Goal: Task Accomplishment & Management: Use online tool/utility

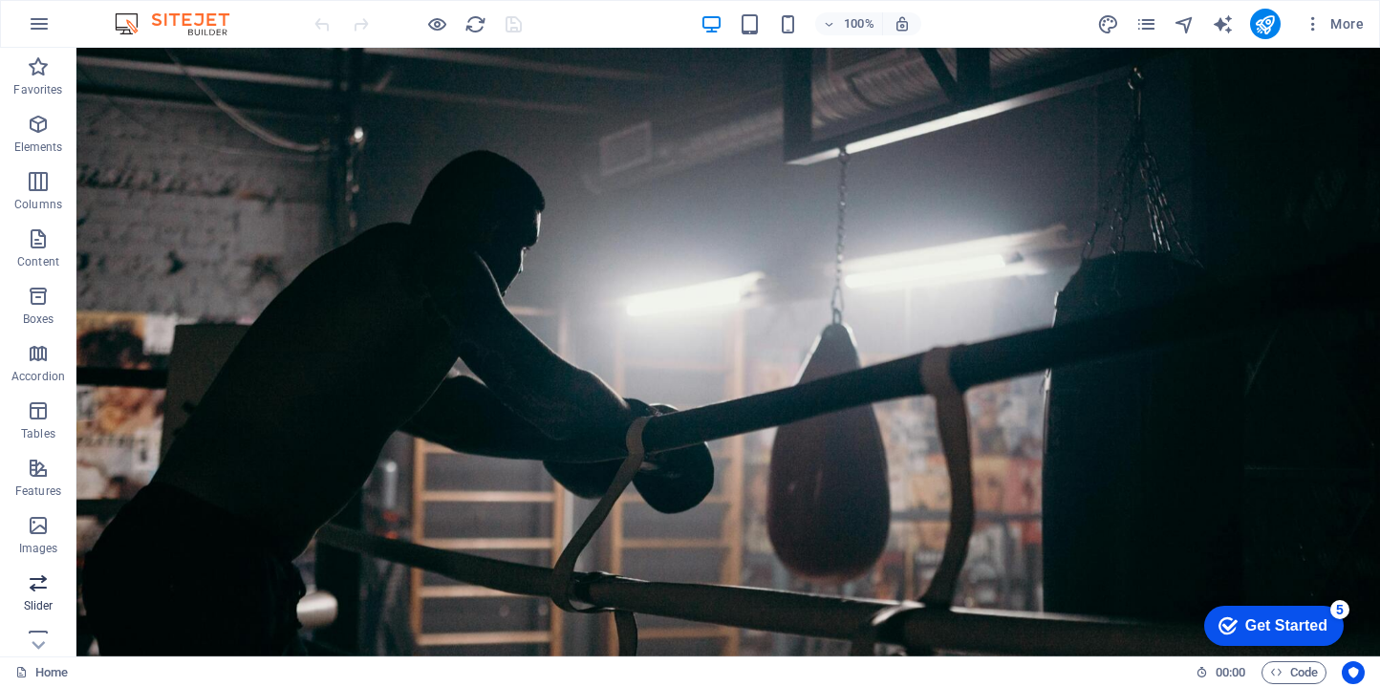
click at [36, 598] on p "Slider" at bounding box center [39, 605] width 30 height 15
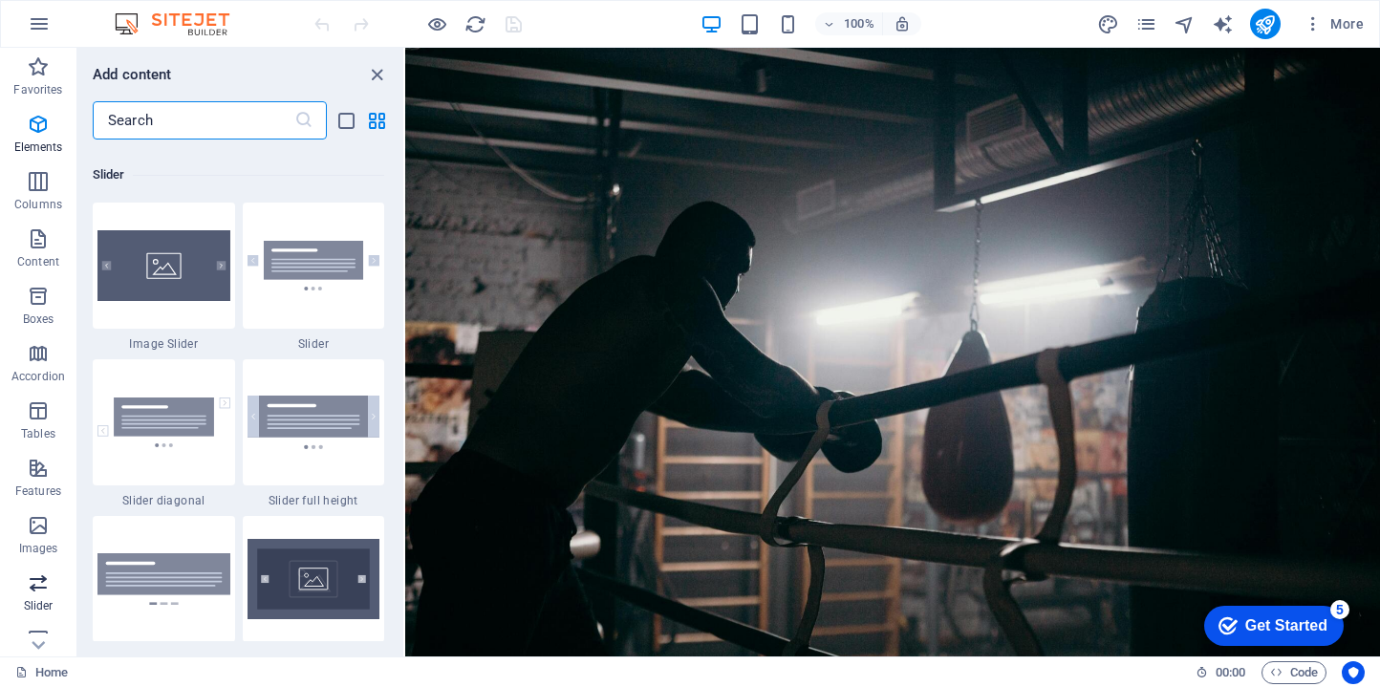
scroll to position [10833, 0]
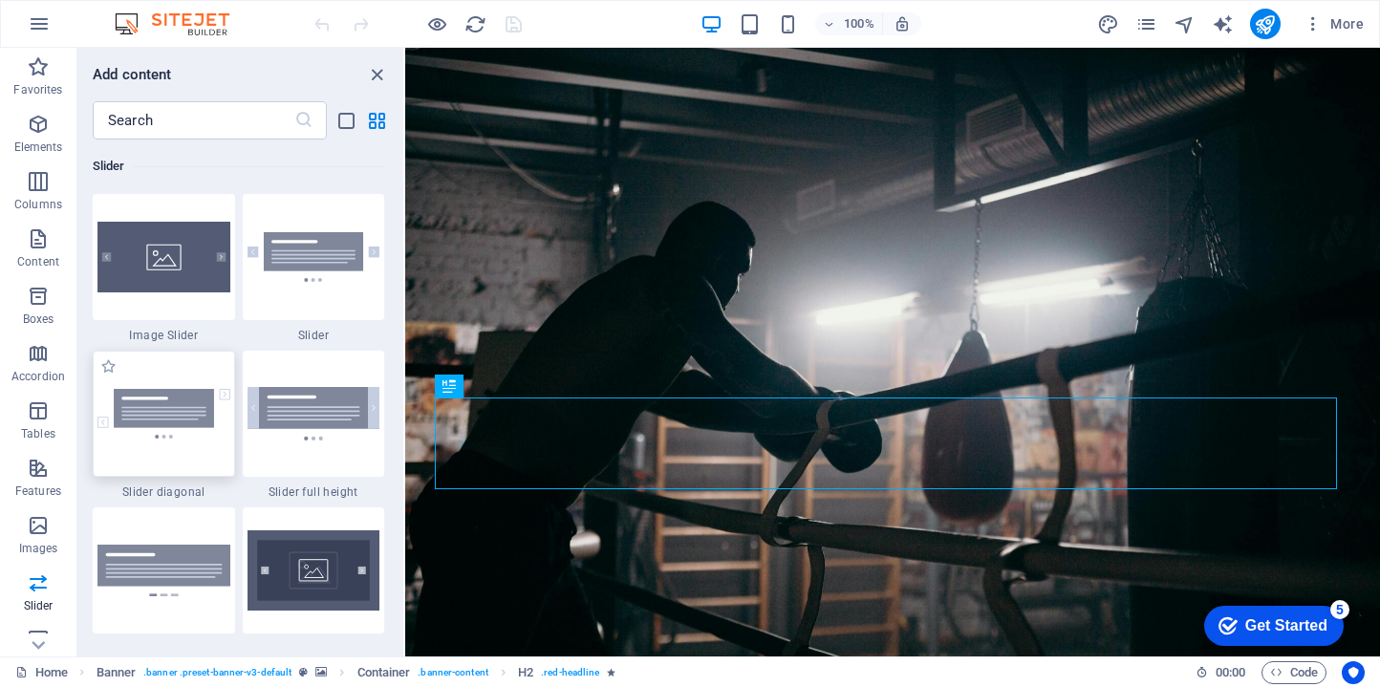
click at [174, 413] on img at bounding box center [163, 414] width 133 height 50
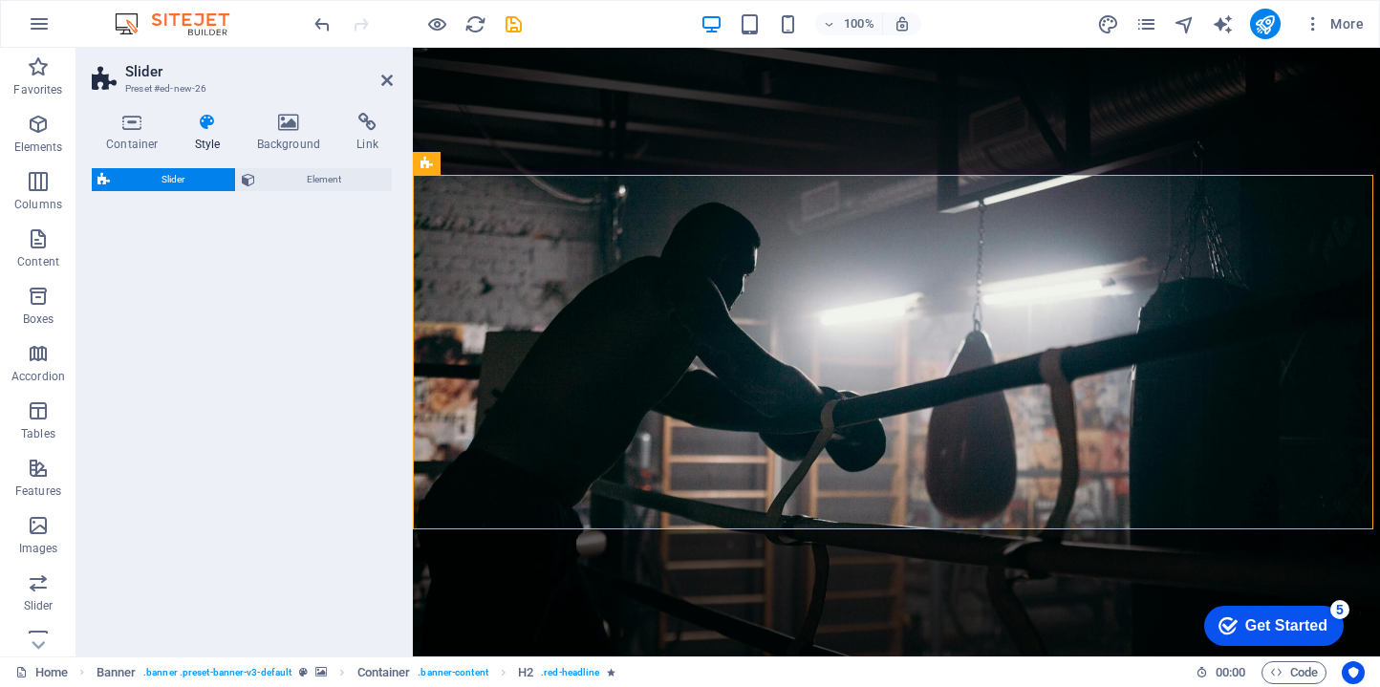
select select "rem"
select select "px"
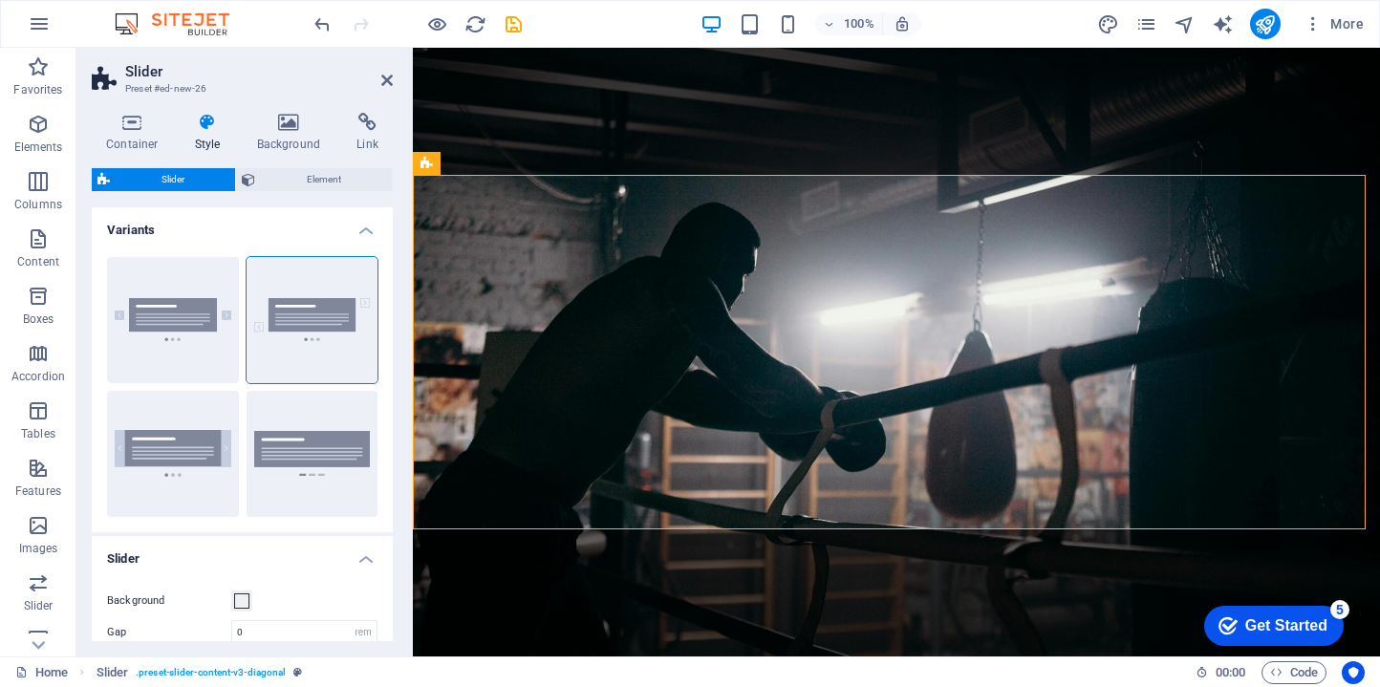
scroll to position [482, 0]
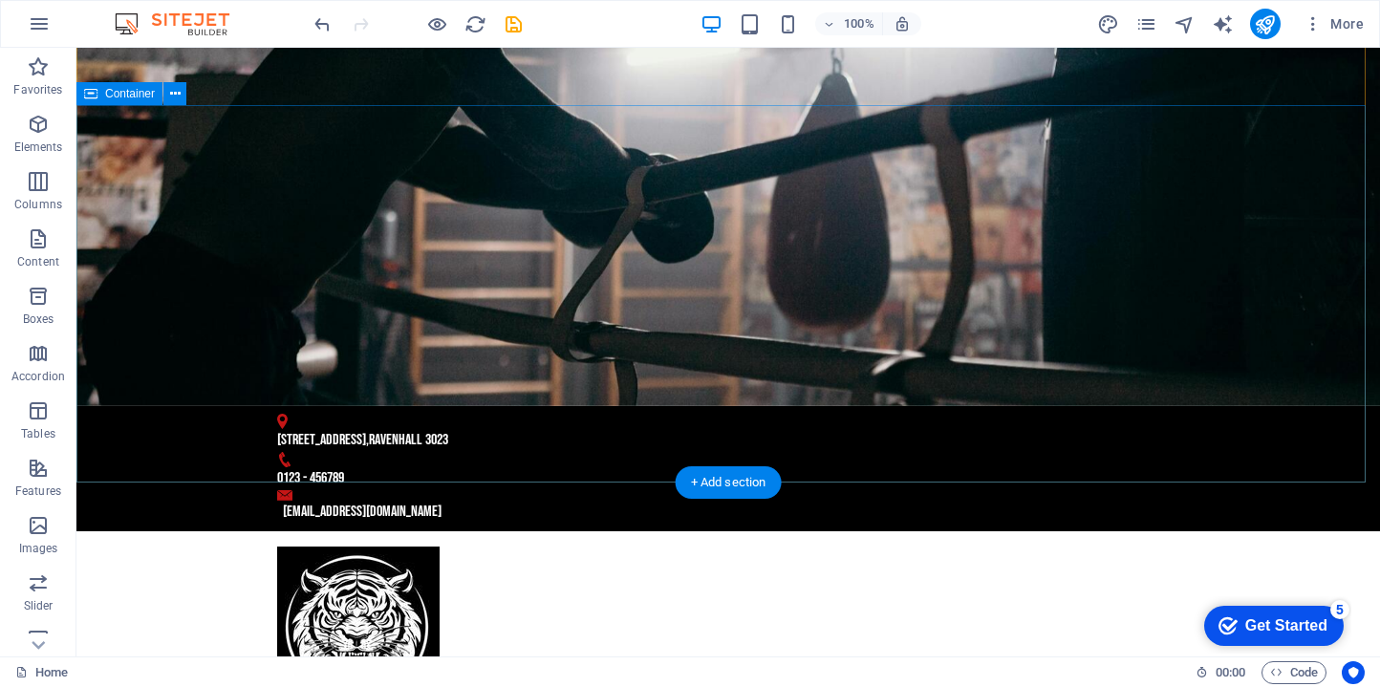
scroll to position [356, 0]
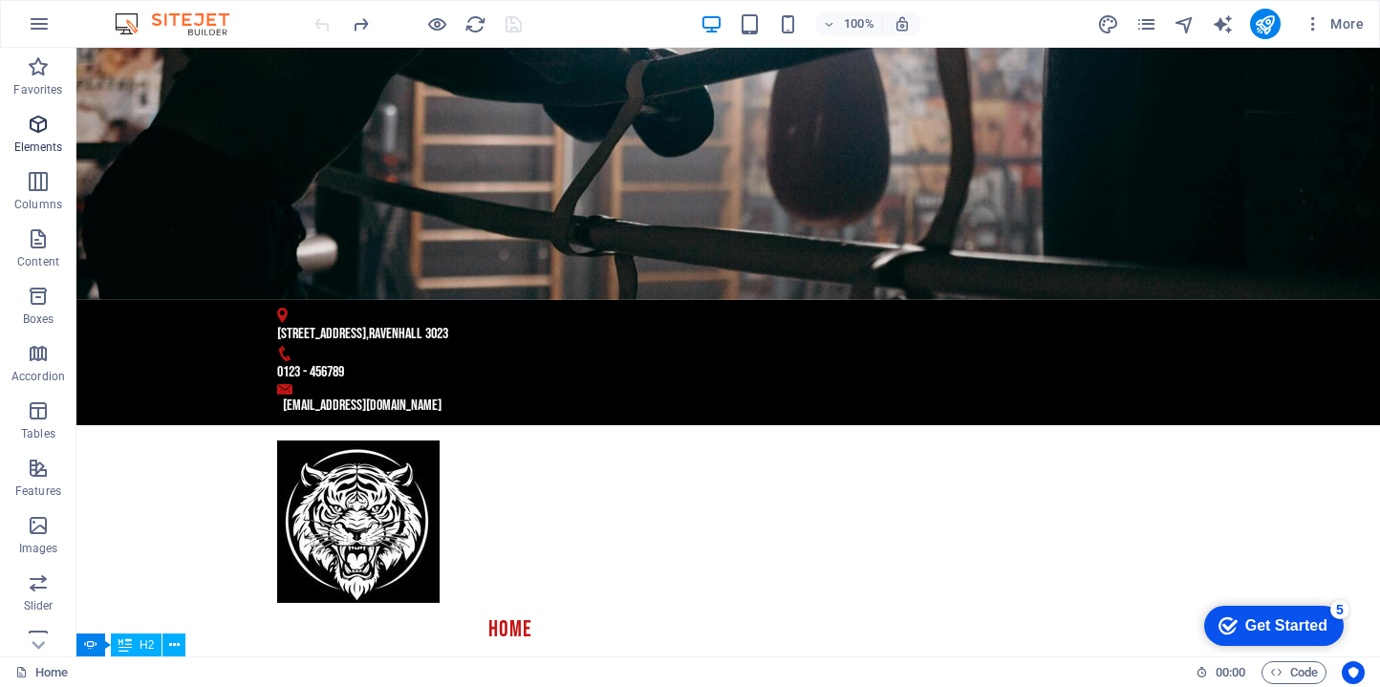
click at [32, 128] on icon "button" at bounding box center [38, 124] width 23 height 23
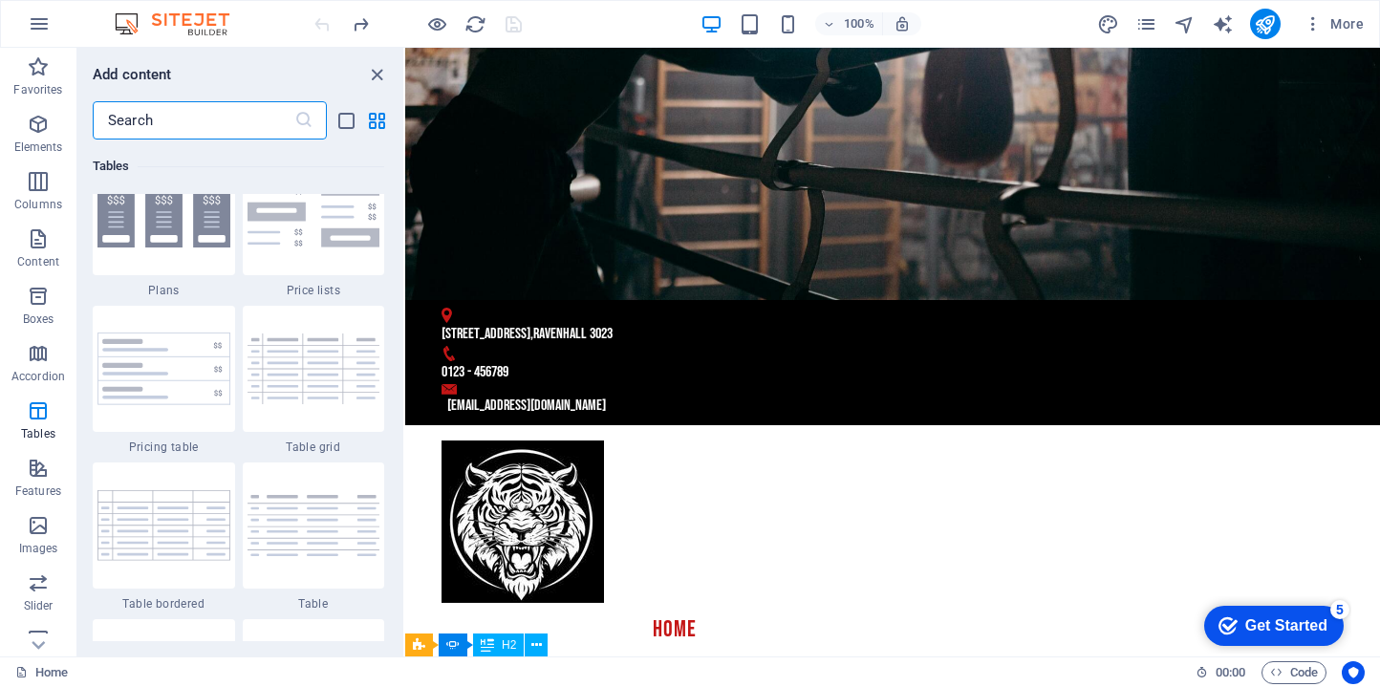
scroll to position [7018, 0]
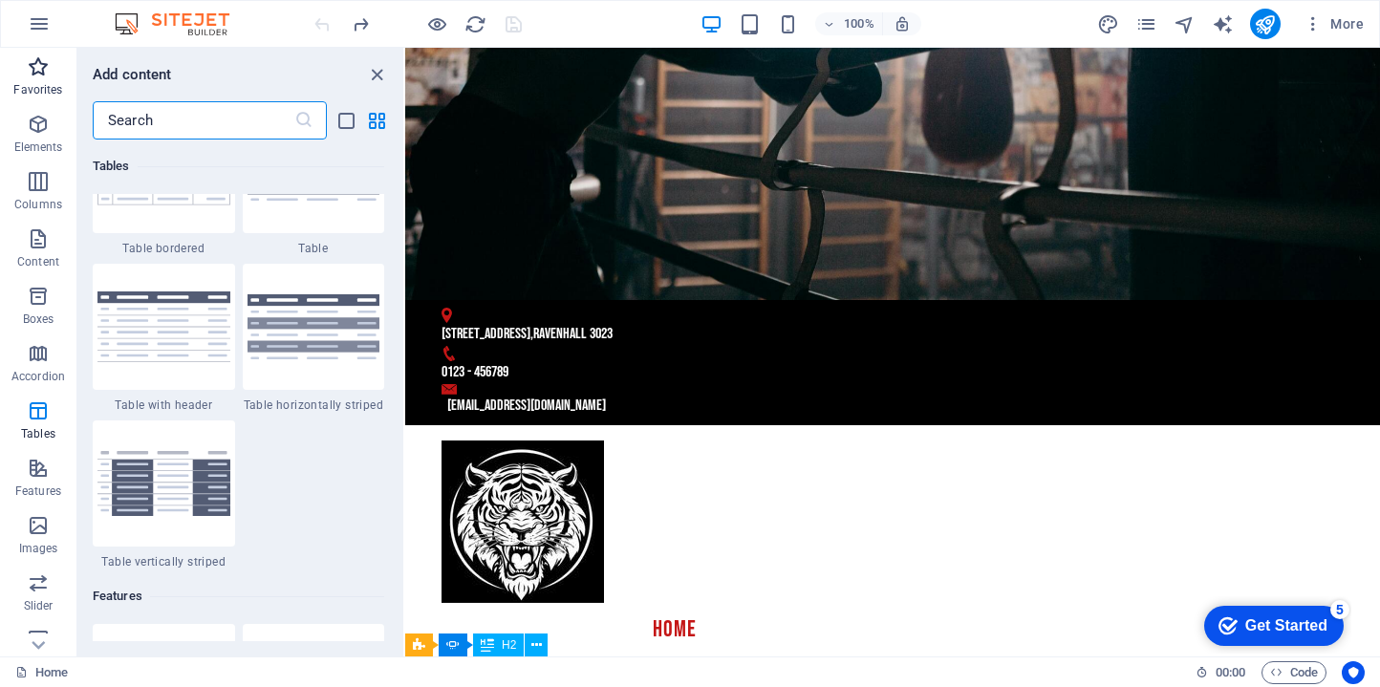
click at [51, 92] on p "Favorites" at bounding box center [37, 89] width 49 height 15
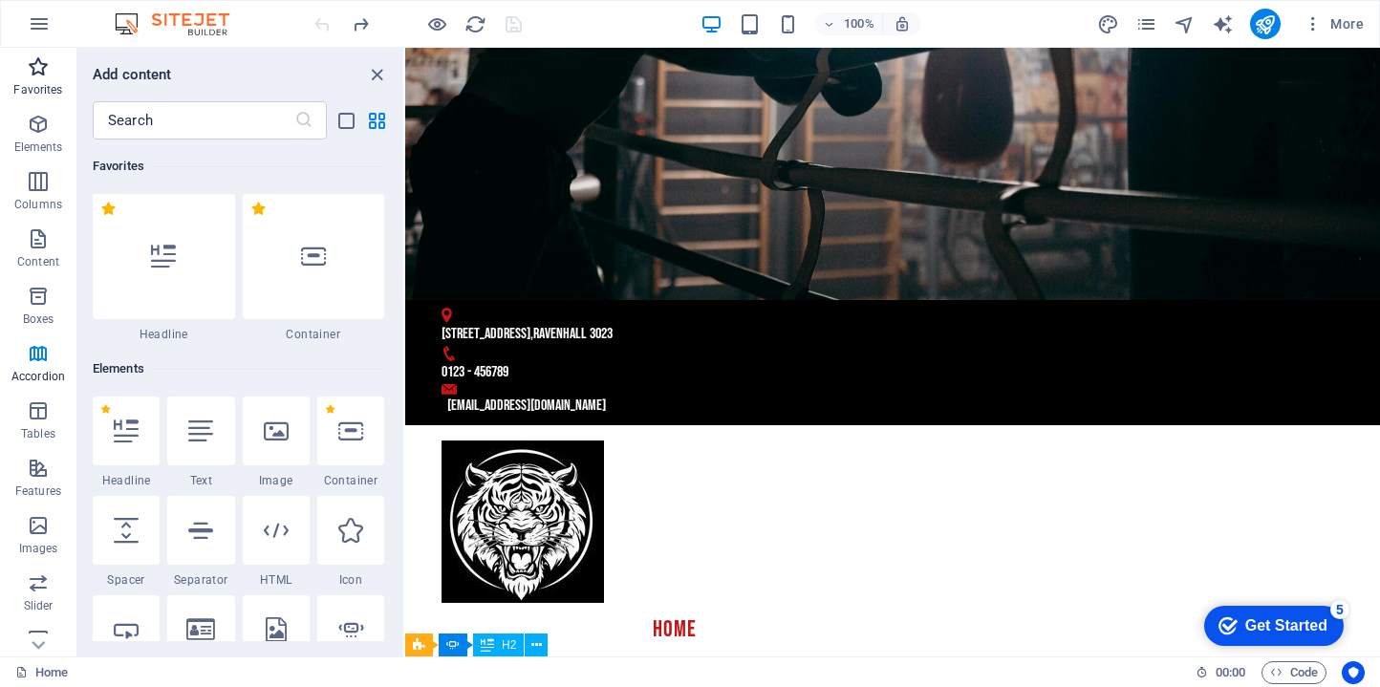
scroll to position [0, 0]
click at [27, 125] on icon "button" at bounding box center [38, 124] width 23 height 23
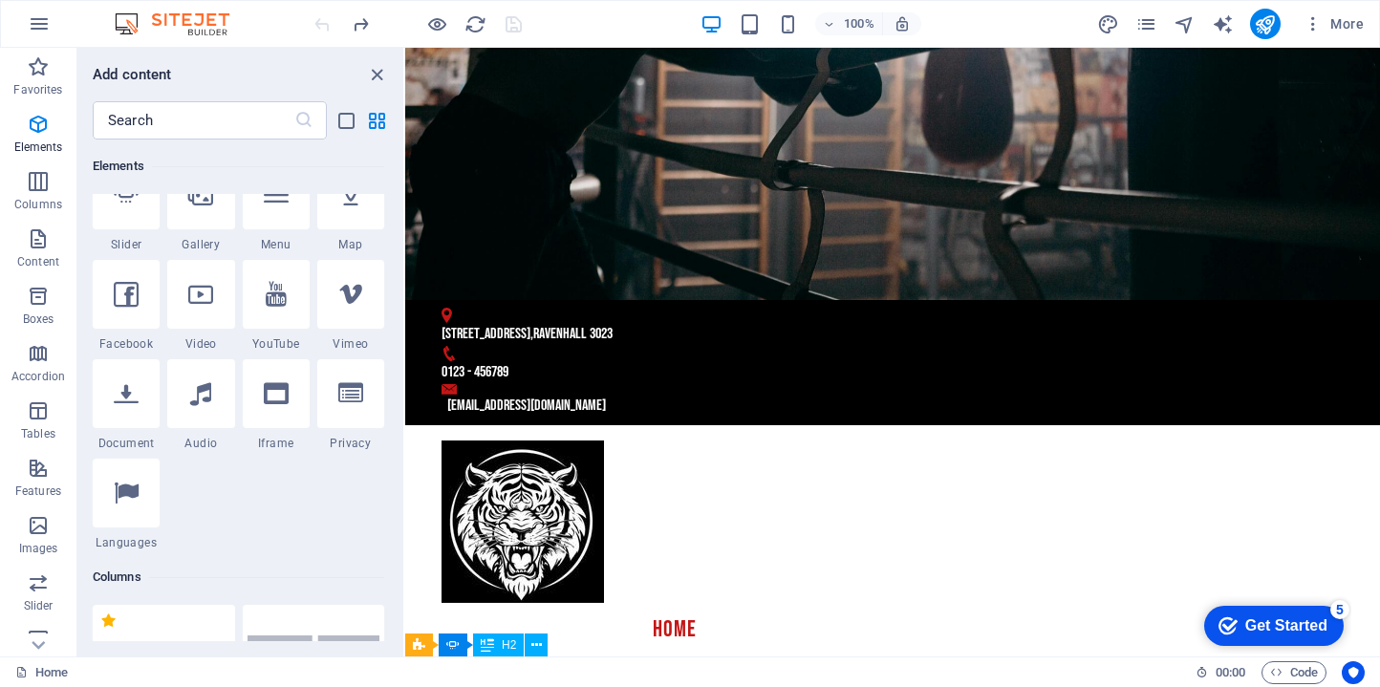
scroll to position [542, 0]
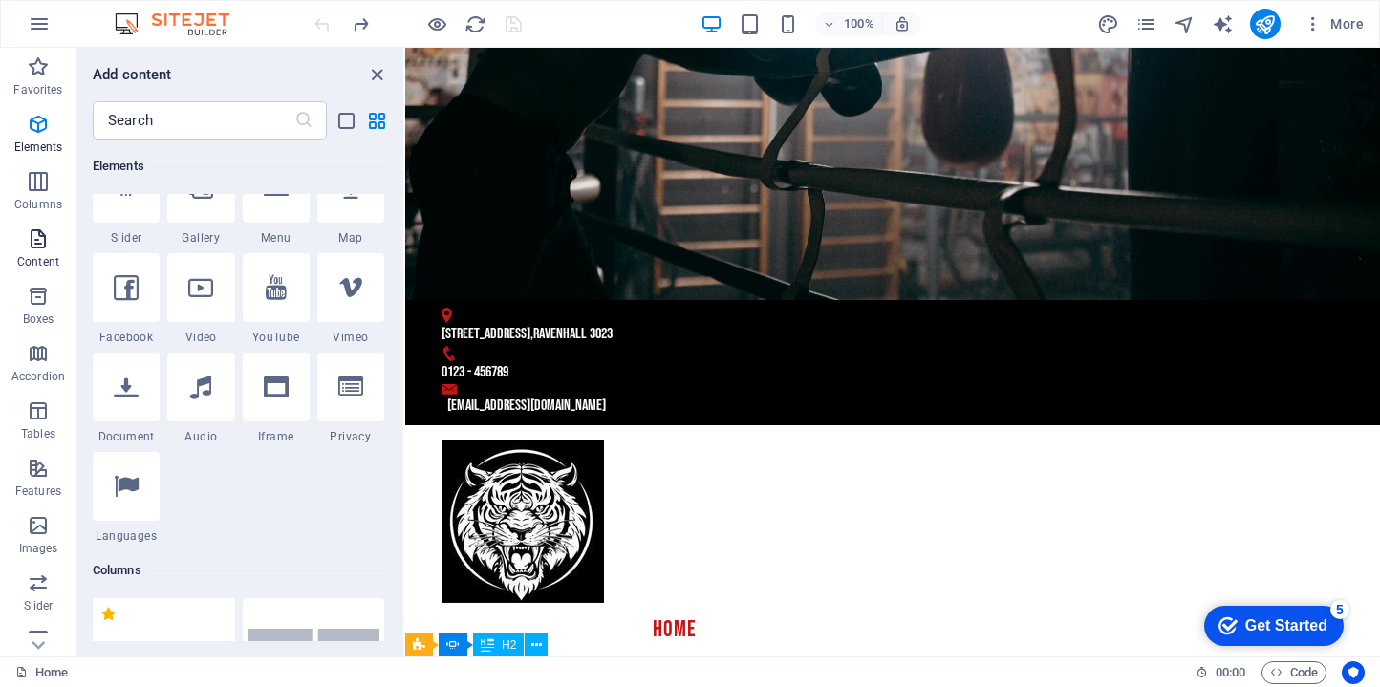
click at [39, 247] on icon "button" at bounding box center [38, 238] width 23 height 23
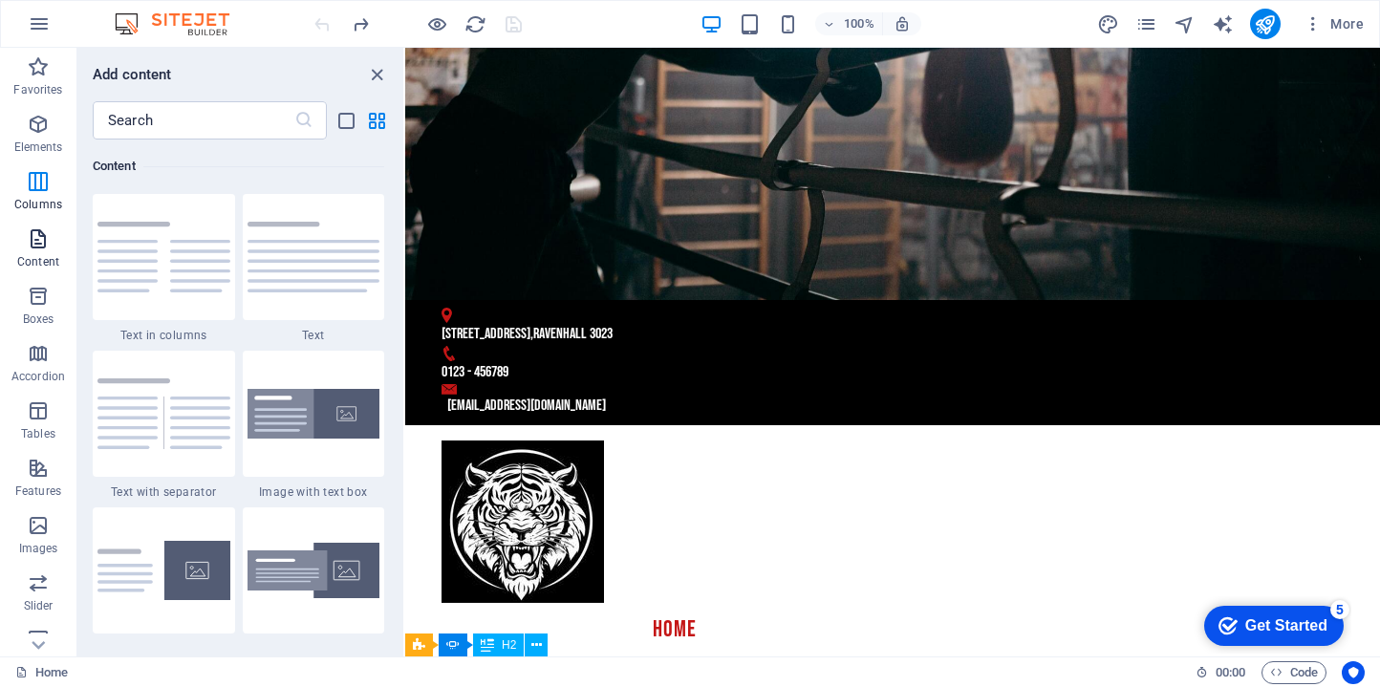
scroll to position [3343, 0]
click at [9, 335] on button "Accordion" at bounding box center [38, 362] width 76 height 57
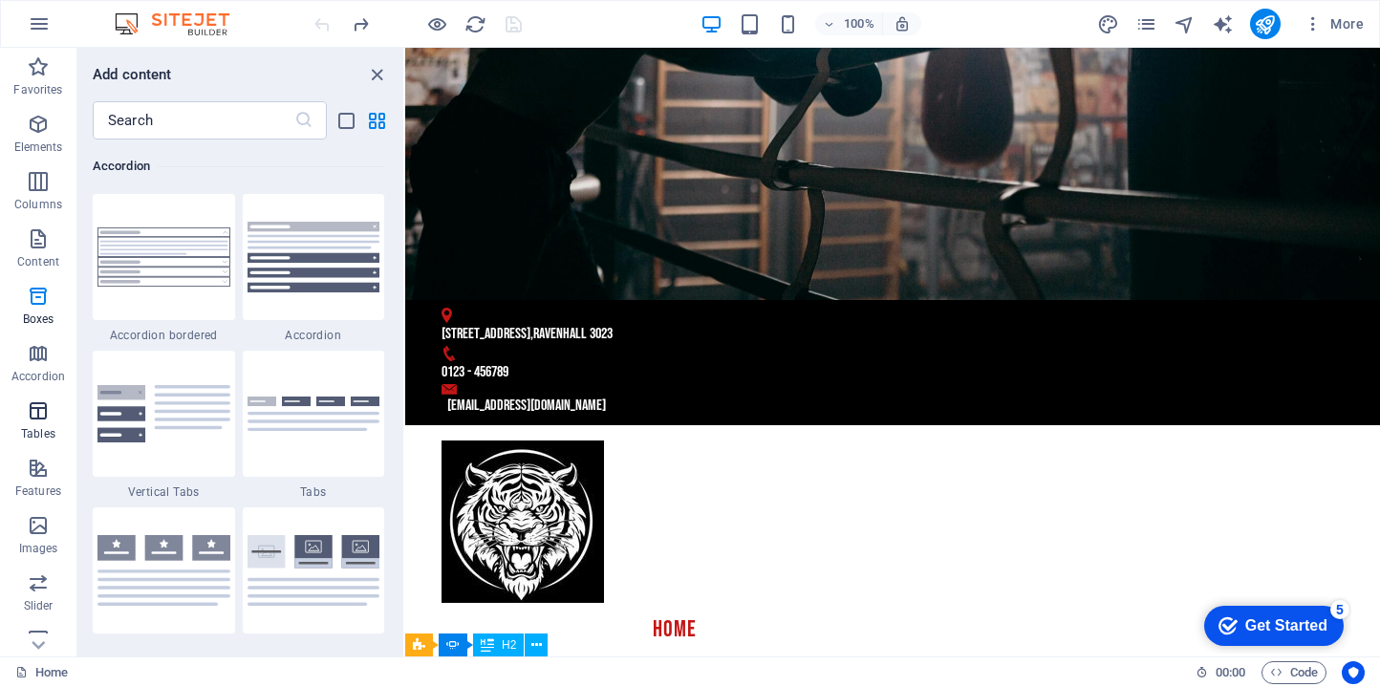
click at [46, 426] on p "Tables" at bounding box center [38, 433] width 34 height 15
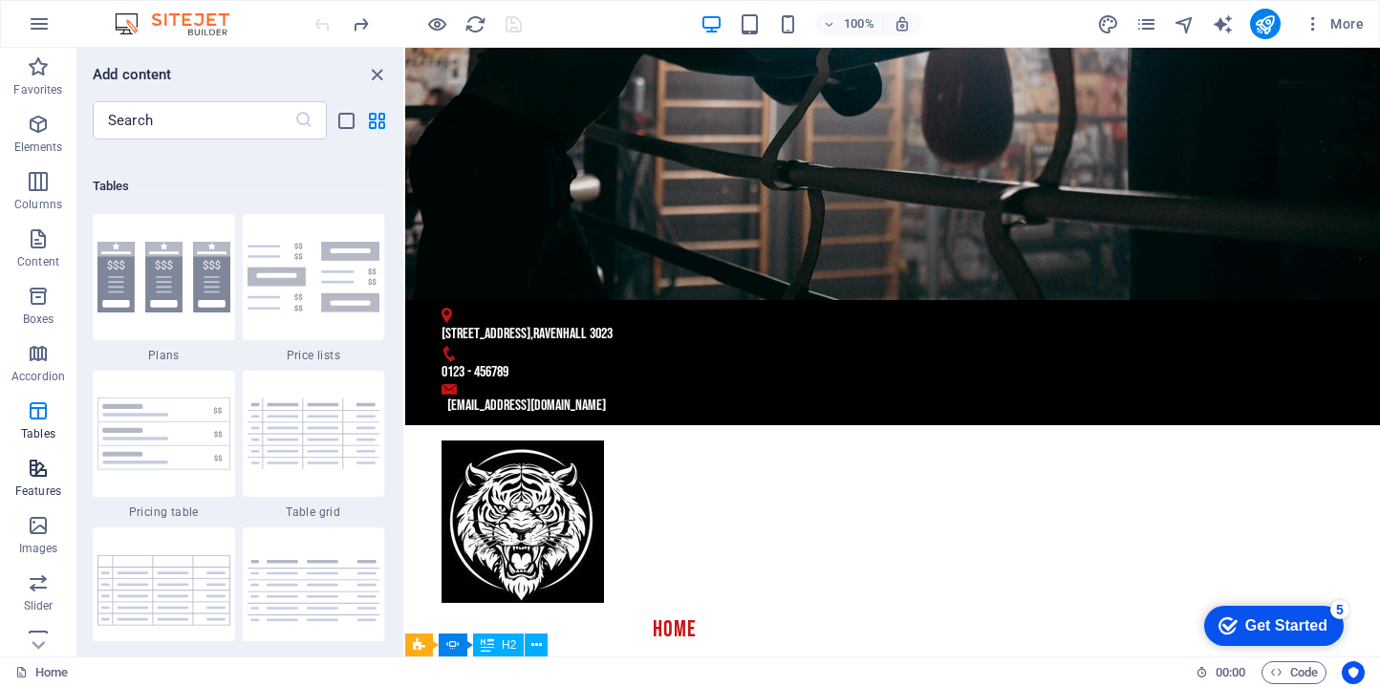
scroll to position [6618, 0]
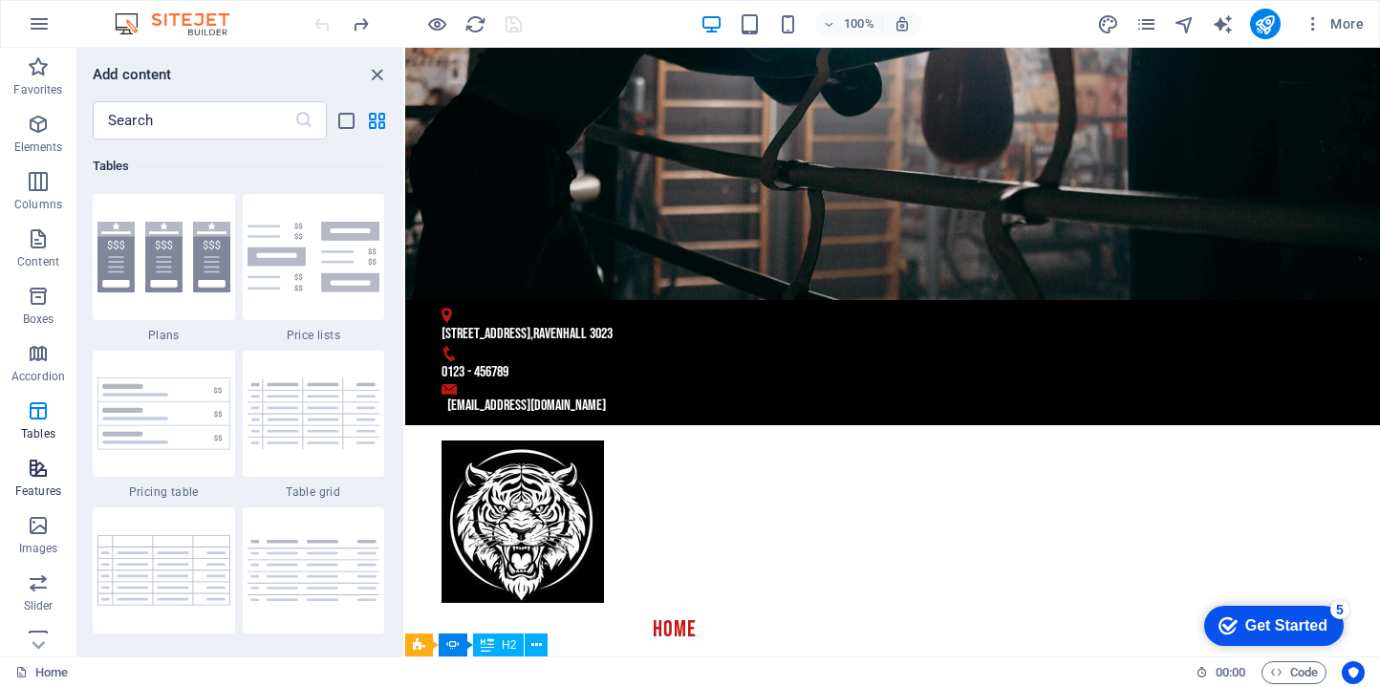
click at [41, 478] on icon "button" at bounding box center [38, 468] width 23 height 23
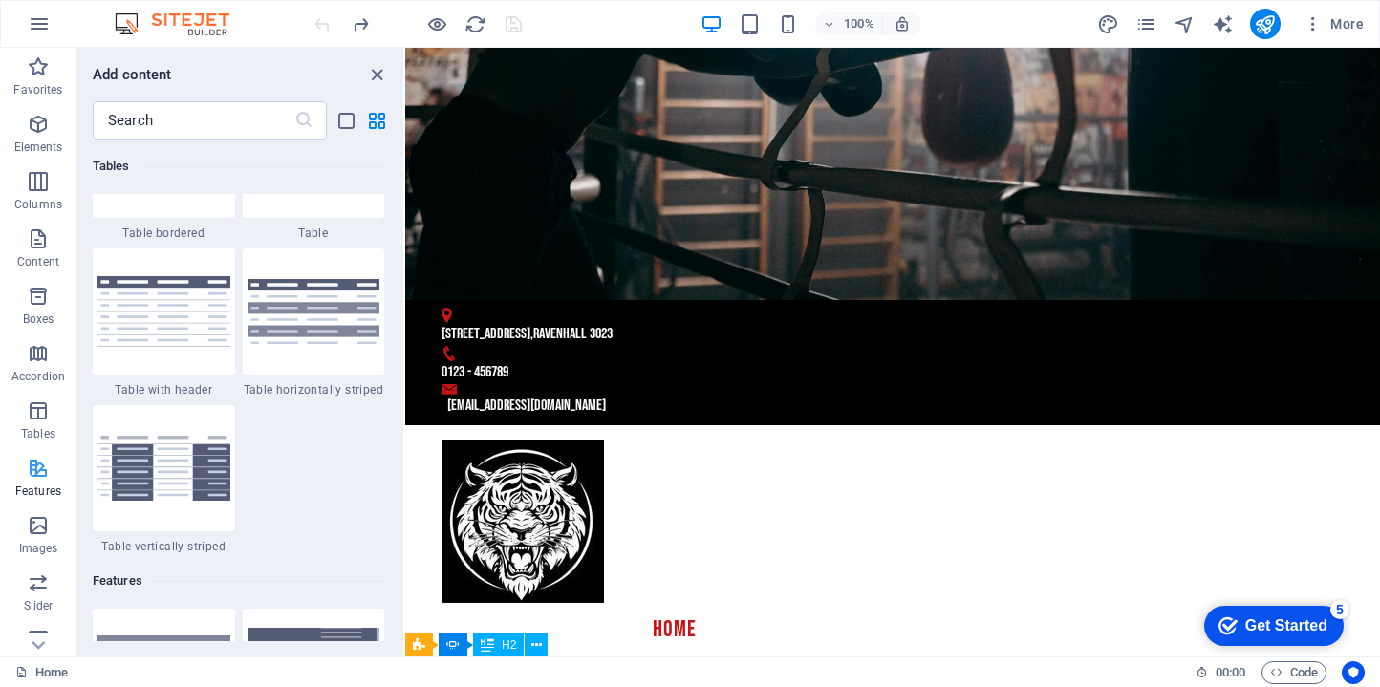
scroll to position [7448, 0]
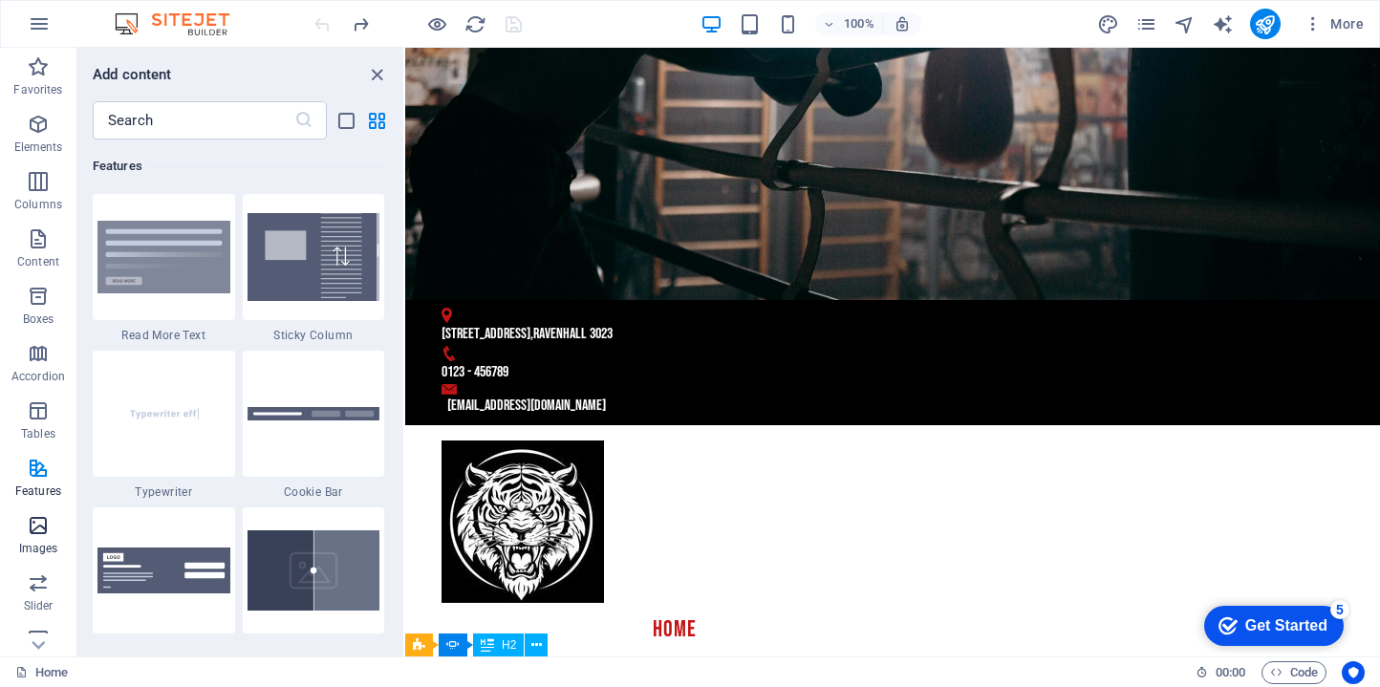
click at [37, 514] on icon "button" at bounding box center [38, 525] width 23 height 23
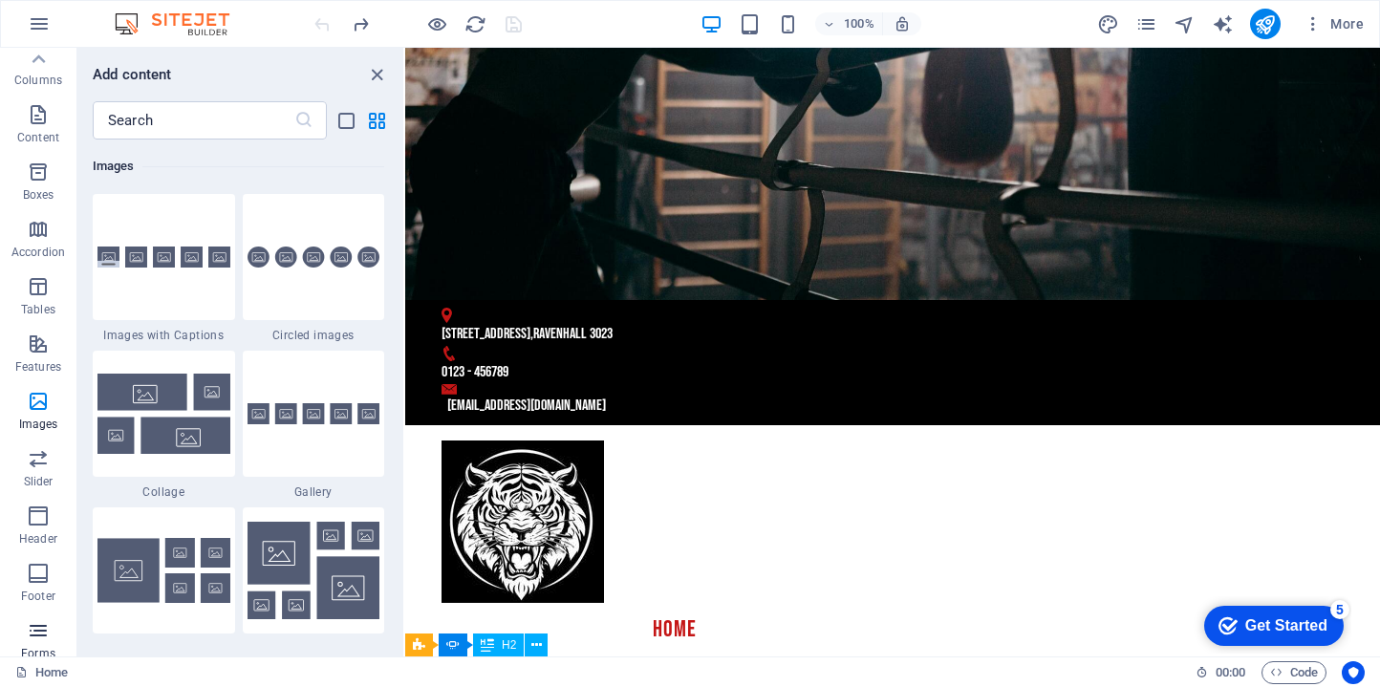
scroll to position [0, 0]
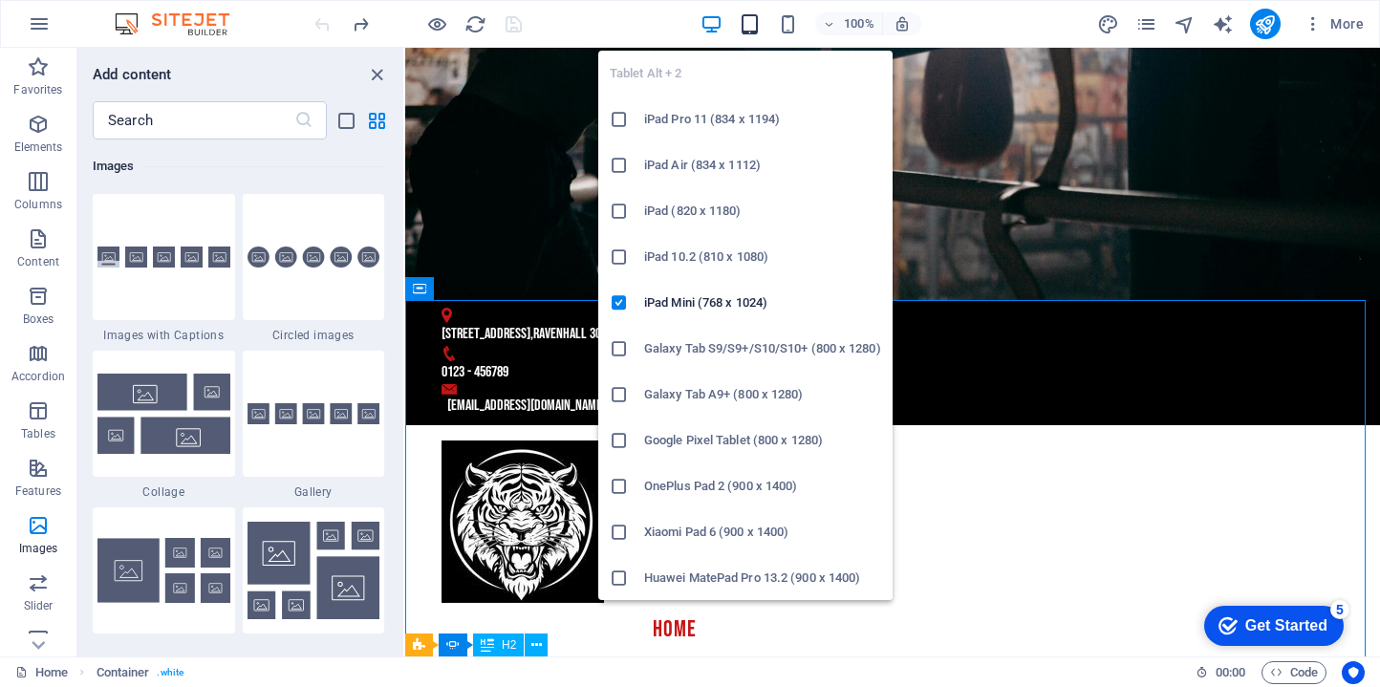
click at [756, 24] on icon "button" at bounding box center [750, 24] width 22 height 22
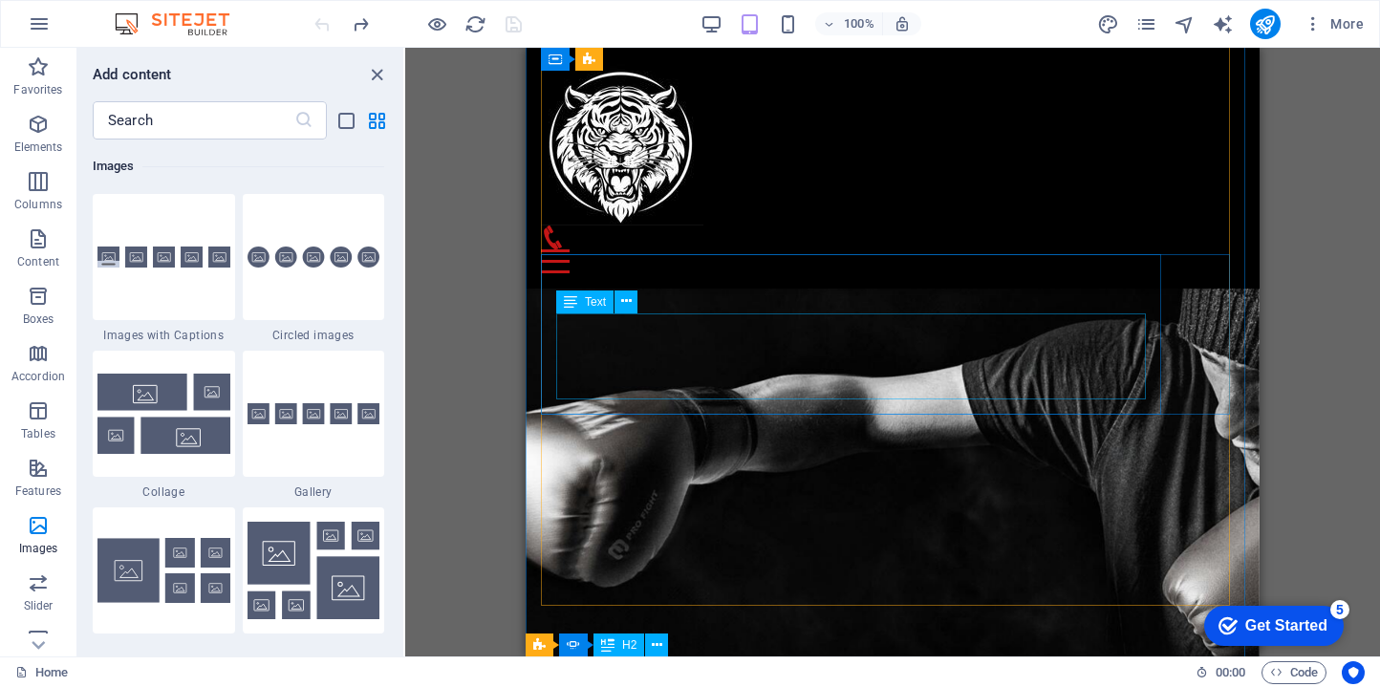
scroll to position [2657, 0]
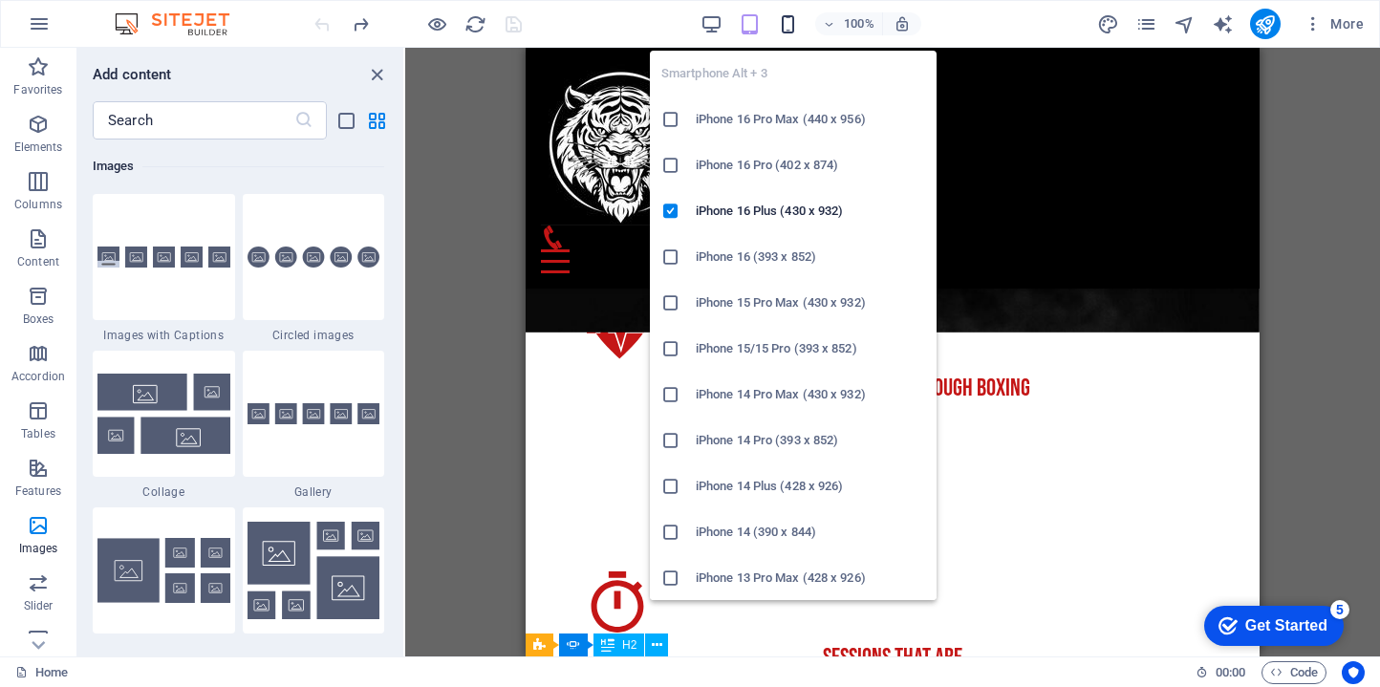
click at [786, 27] on icon "button" at bounding box center [788, 24] width 22 height 22
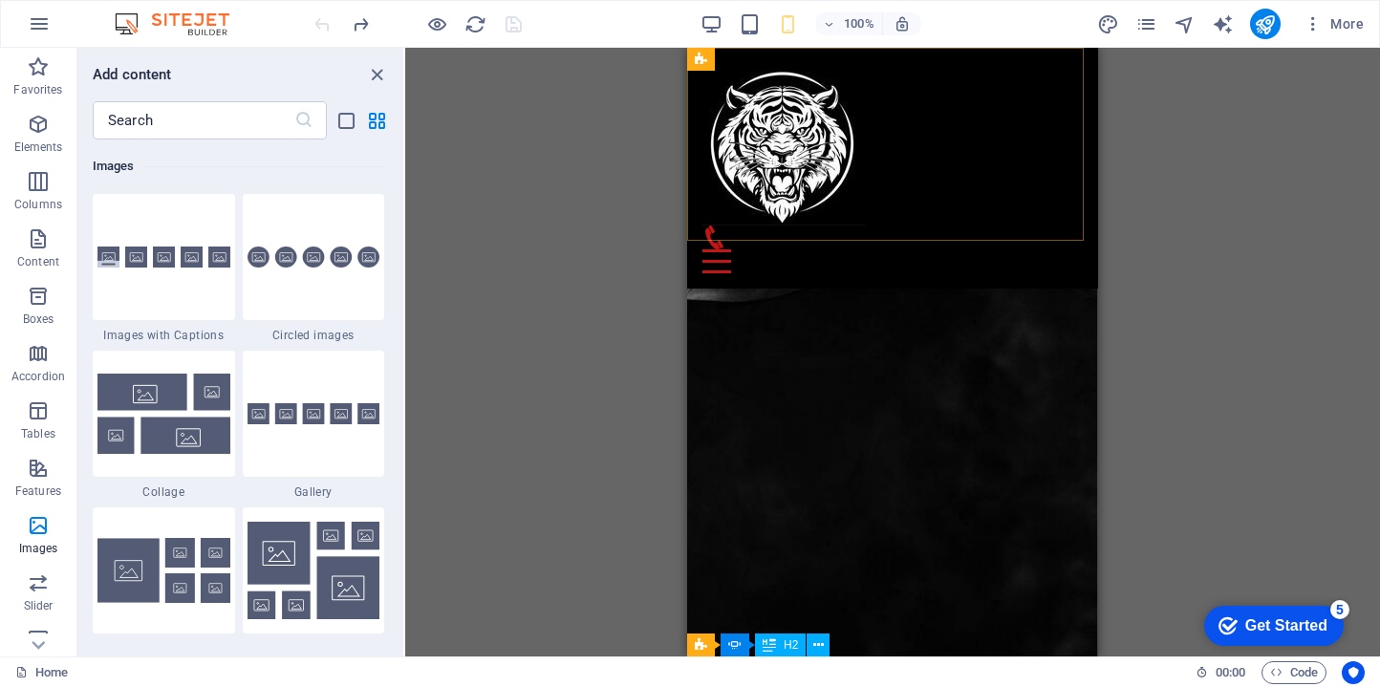
scroll to position [2652, 0]
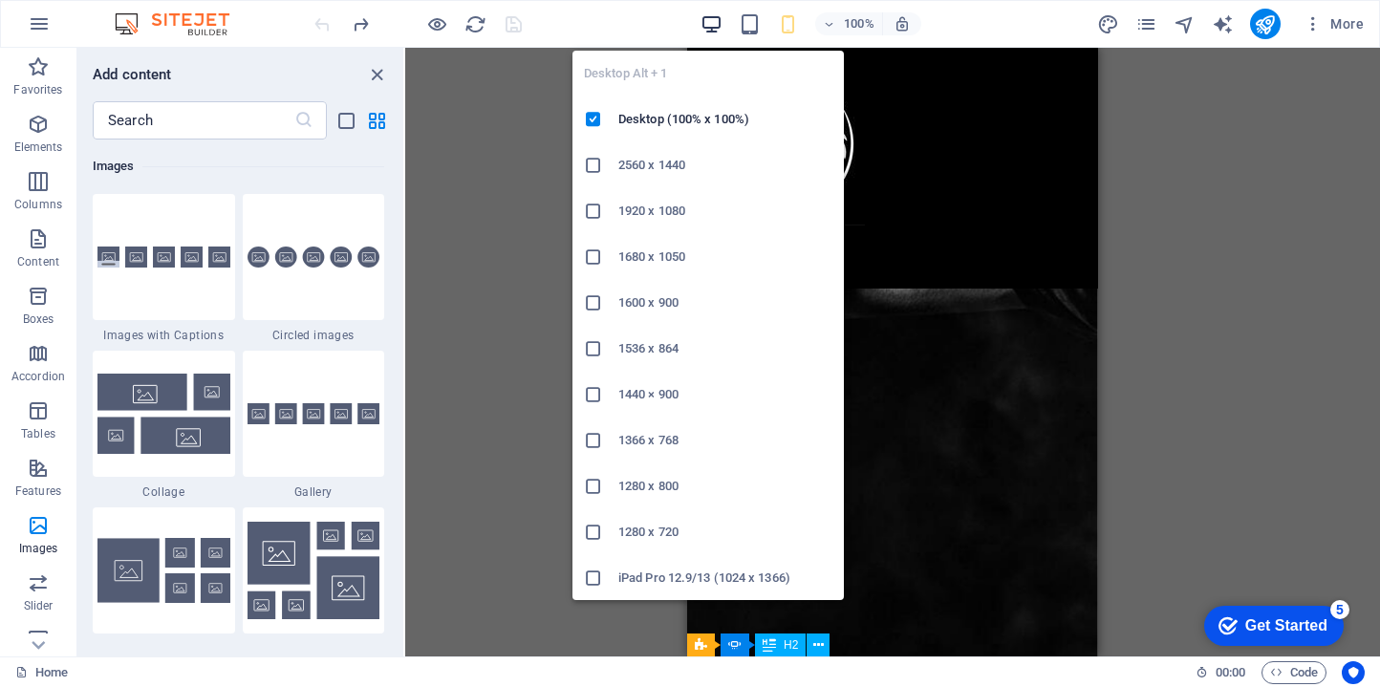
click at [715, 26] on icon "button" at bounding box center [711, 24] width 22 height 22
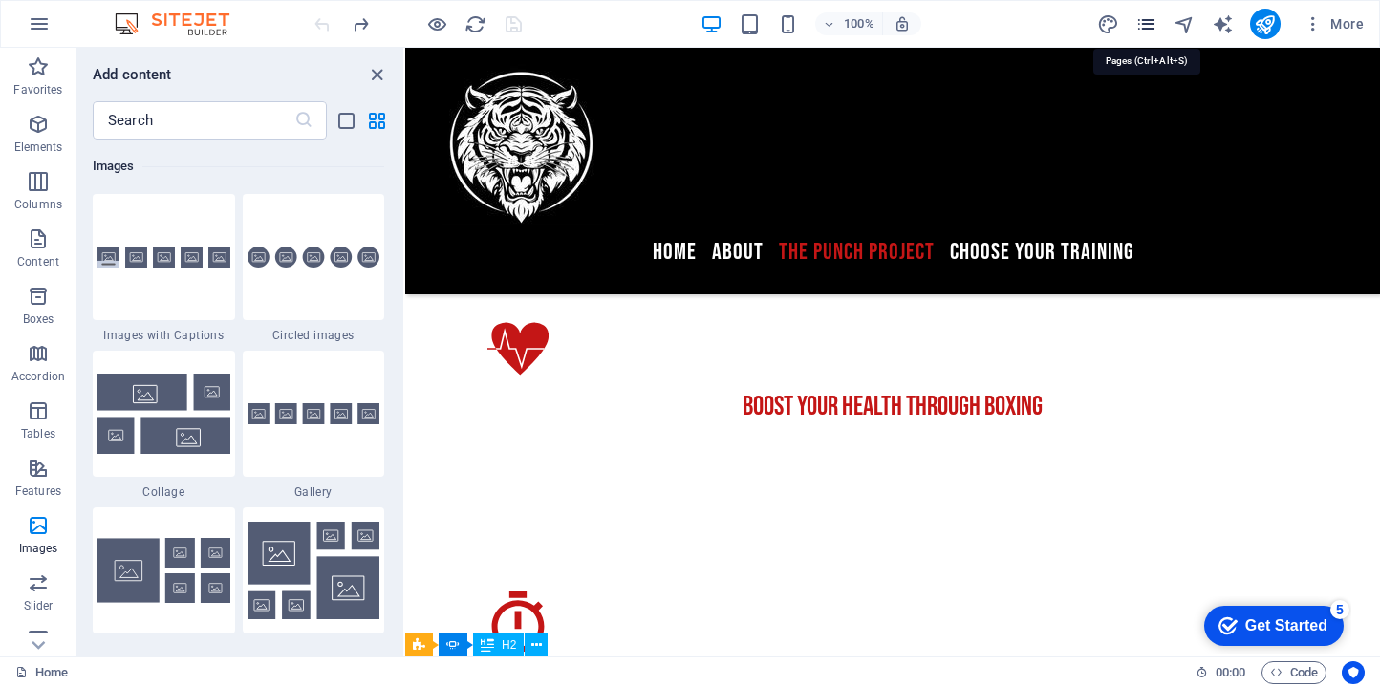
click at [1147, 32] on icon "pages" at bounding box center [1146, 24] width 22 height 22
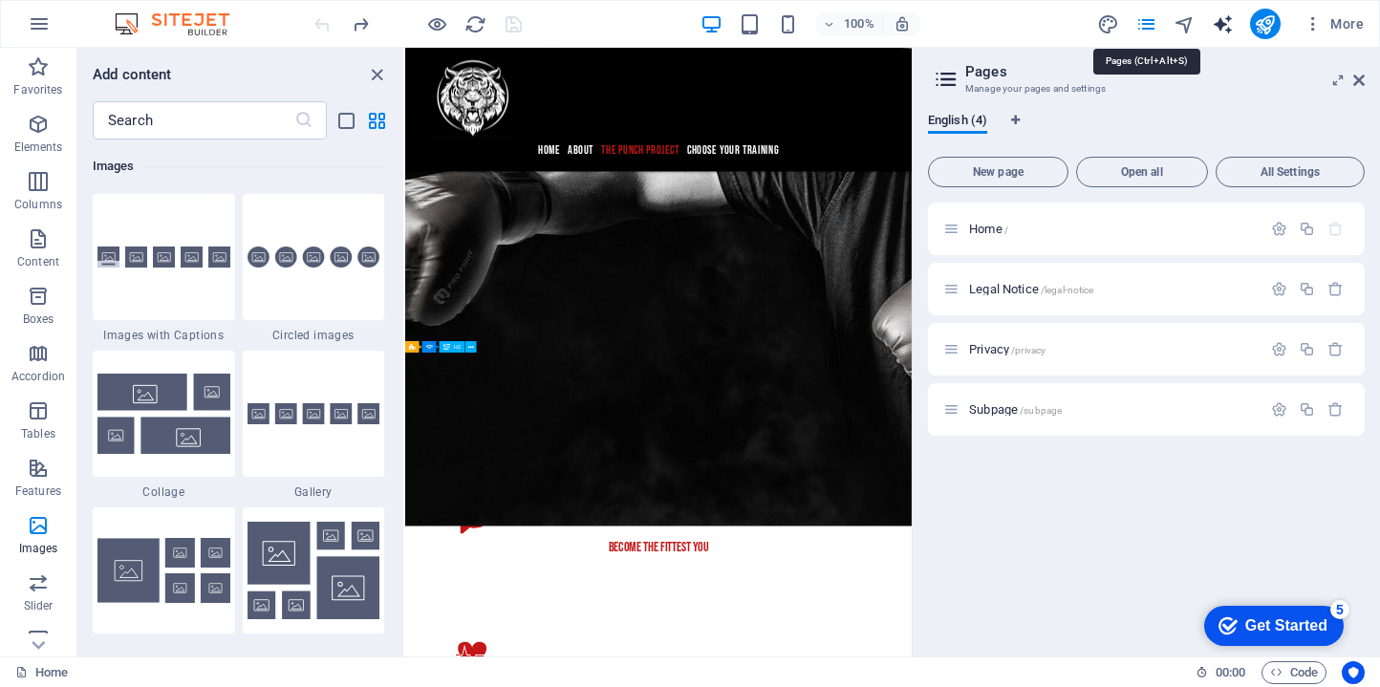
scroll to position [3260, 0]
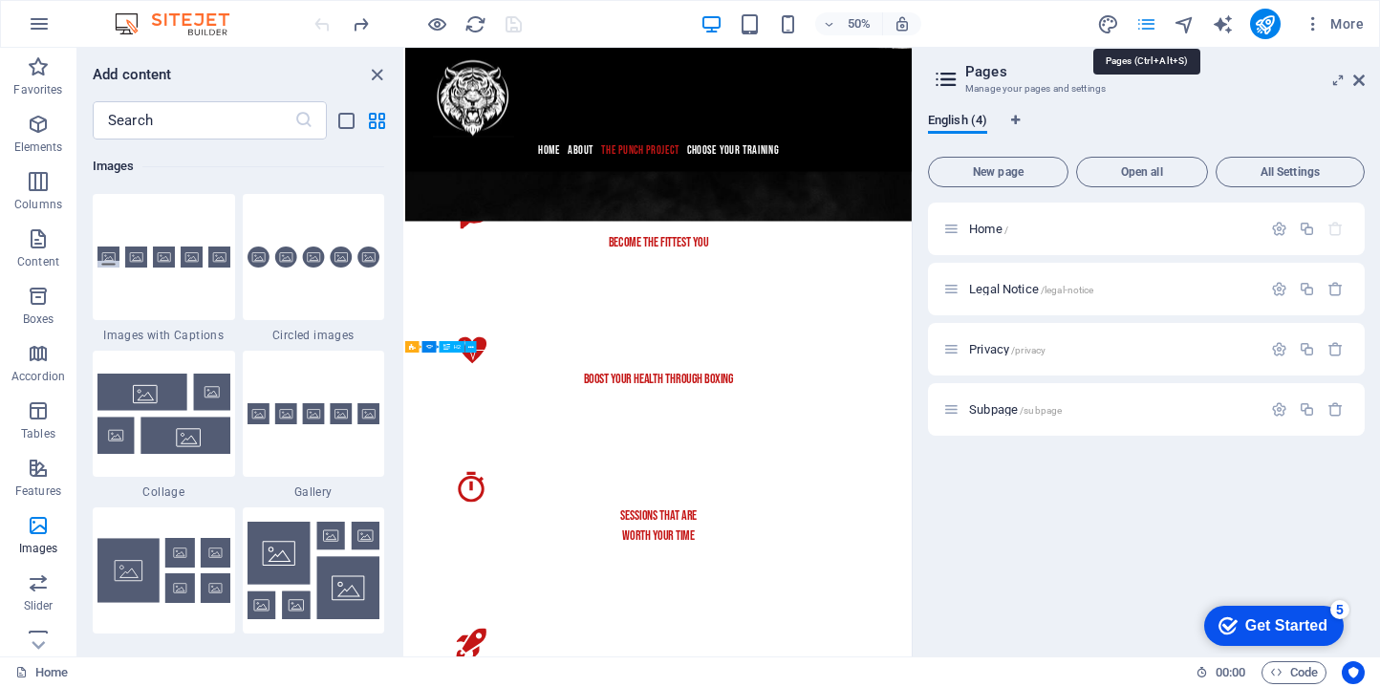
click at [1154, 29] on icon "pages" at bounding box center [1146, 24] width 22 height 22
click at [1363, 82] on icon at bounding box center [1358, 80] width 11 height 15
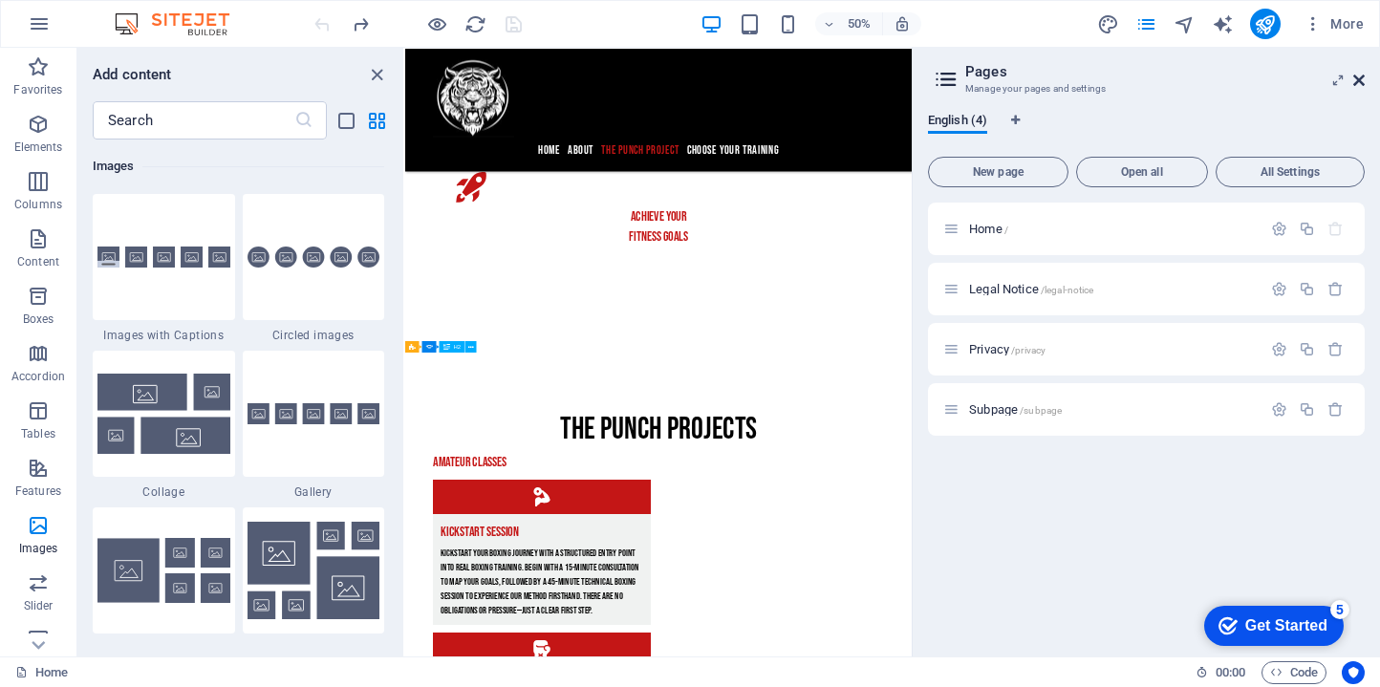
scroll to position [2652, 0]
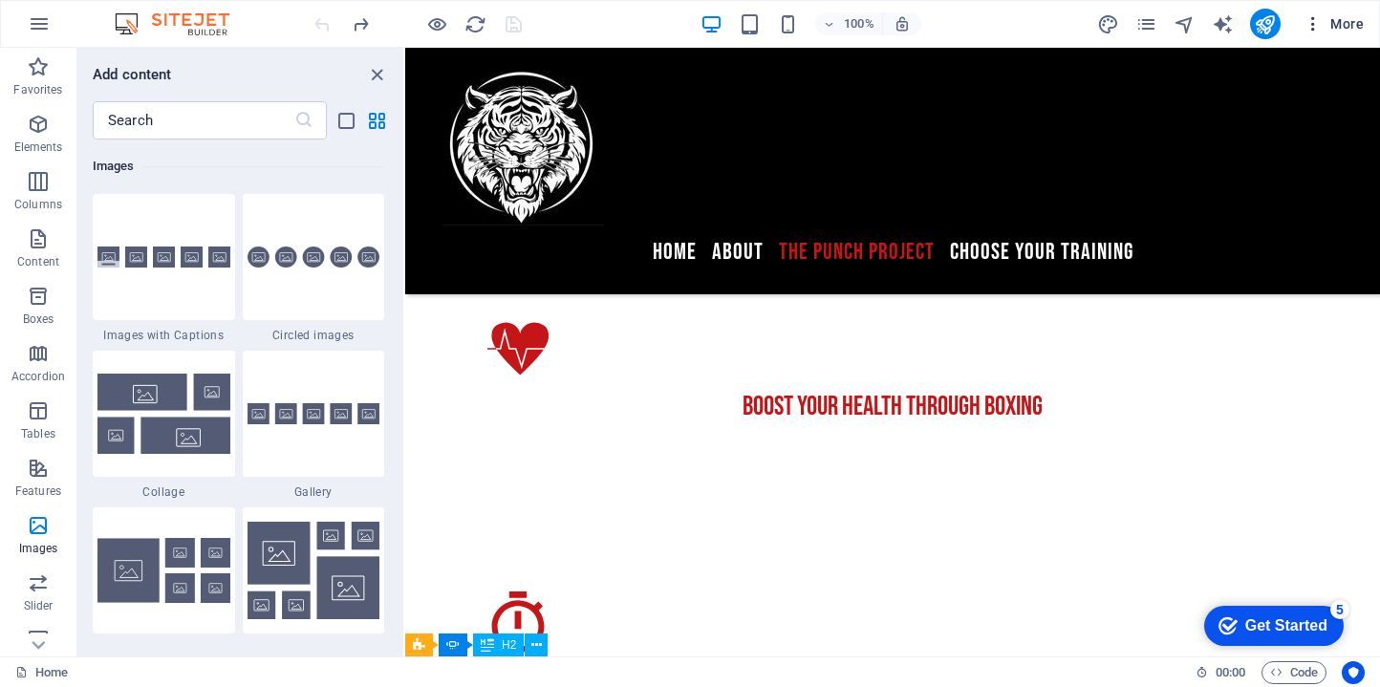
click at [1338, 31] on span "More" at bounding box center [1333, 23] width 60 height 19
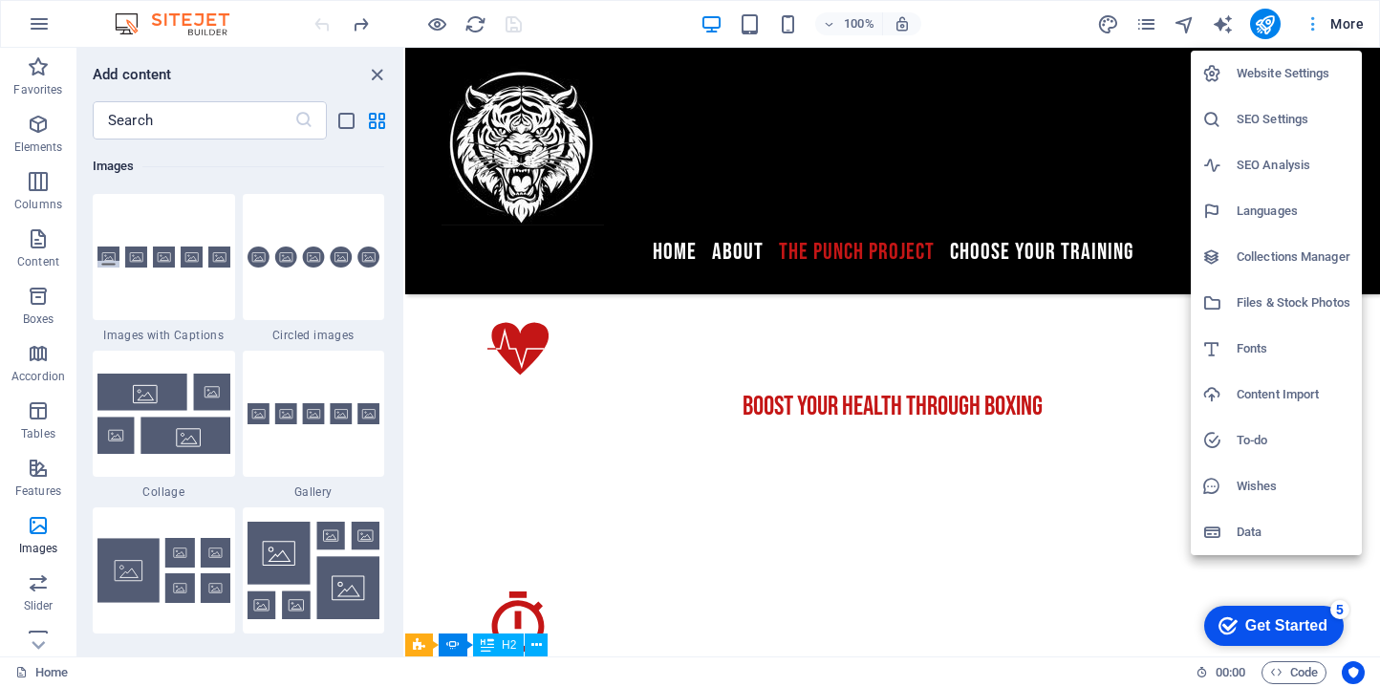
click at [1338, 31] on div at bounding box center [690, 343] width 1380 height 687
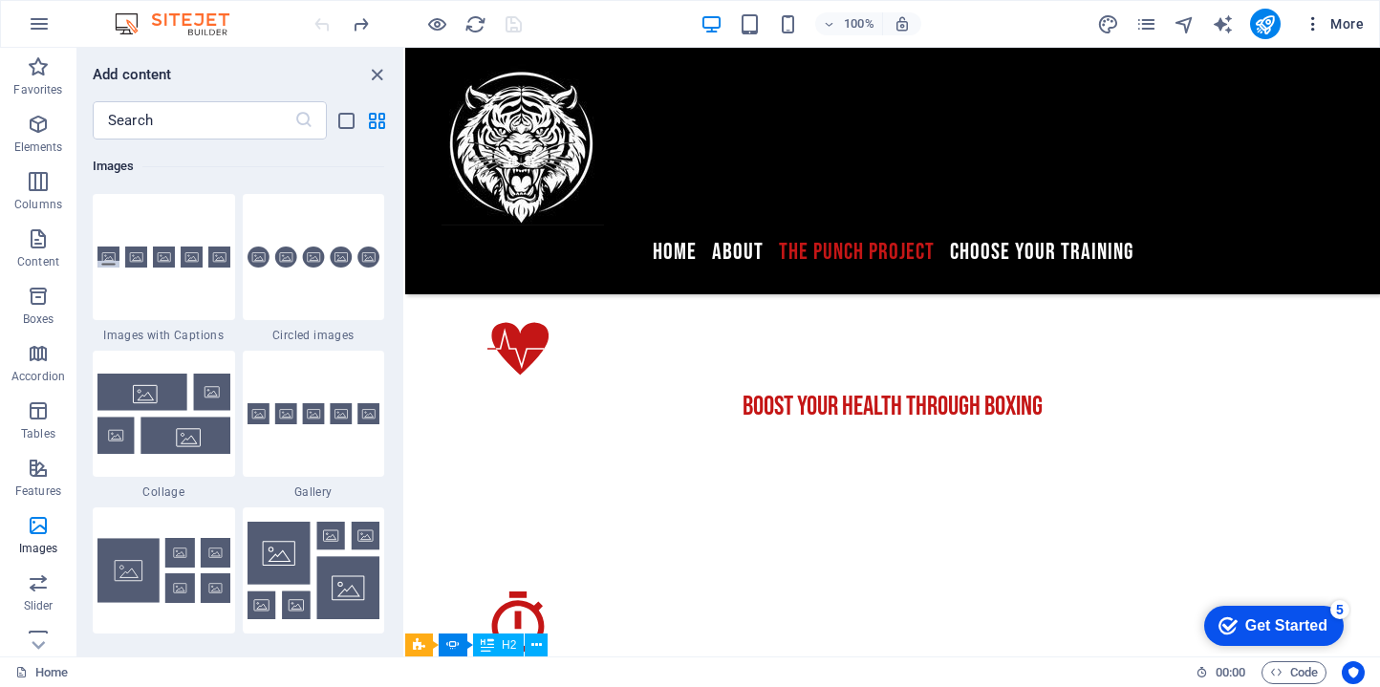
click at [1314, 26] on icon "button" at bounding box center [1312, 23] width 19 height 19
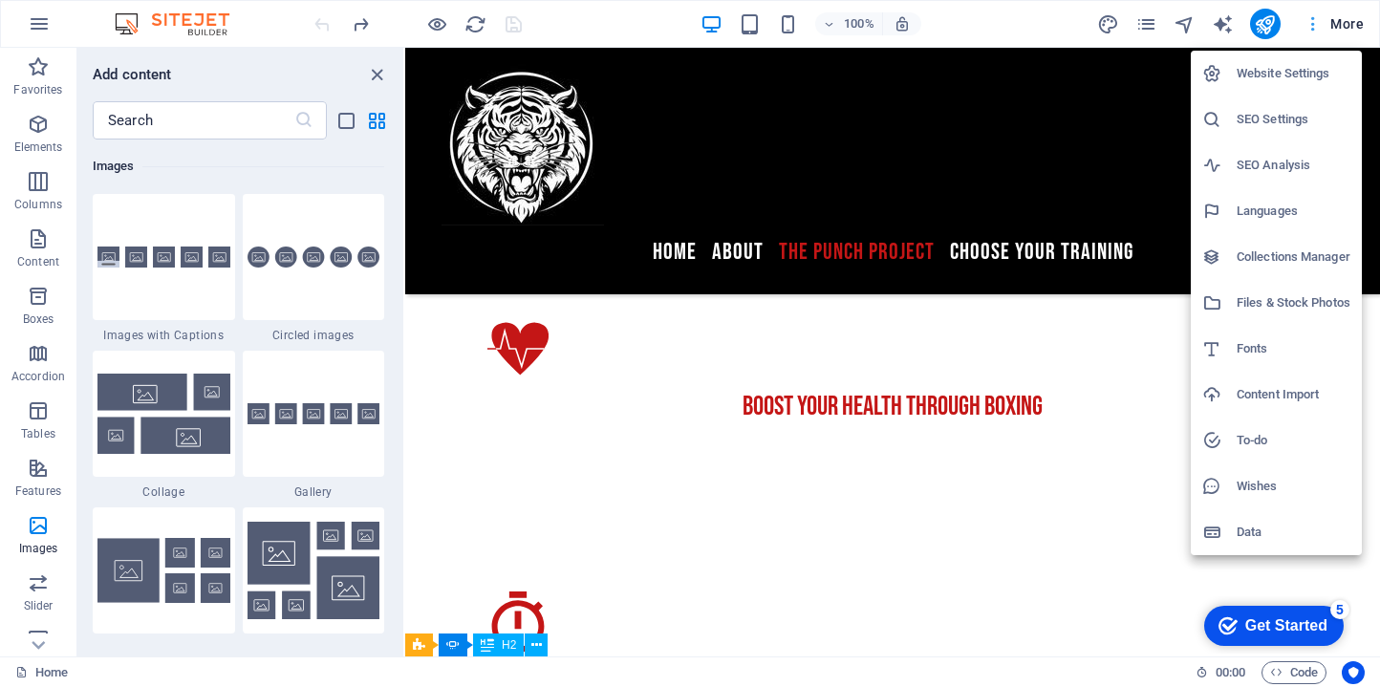
click at [1314, 26] on div at bounding box center [690, 343] width 1380 height 687
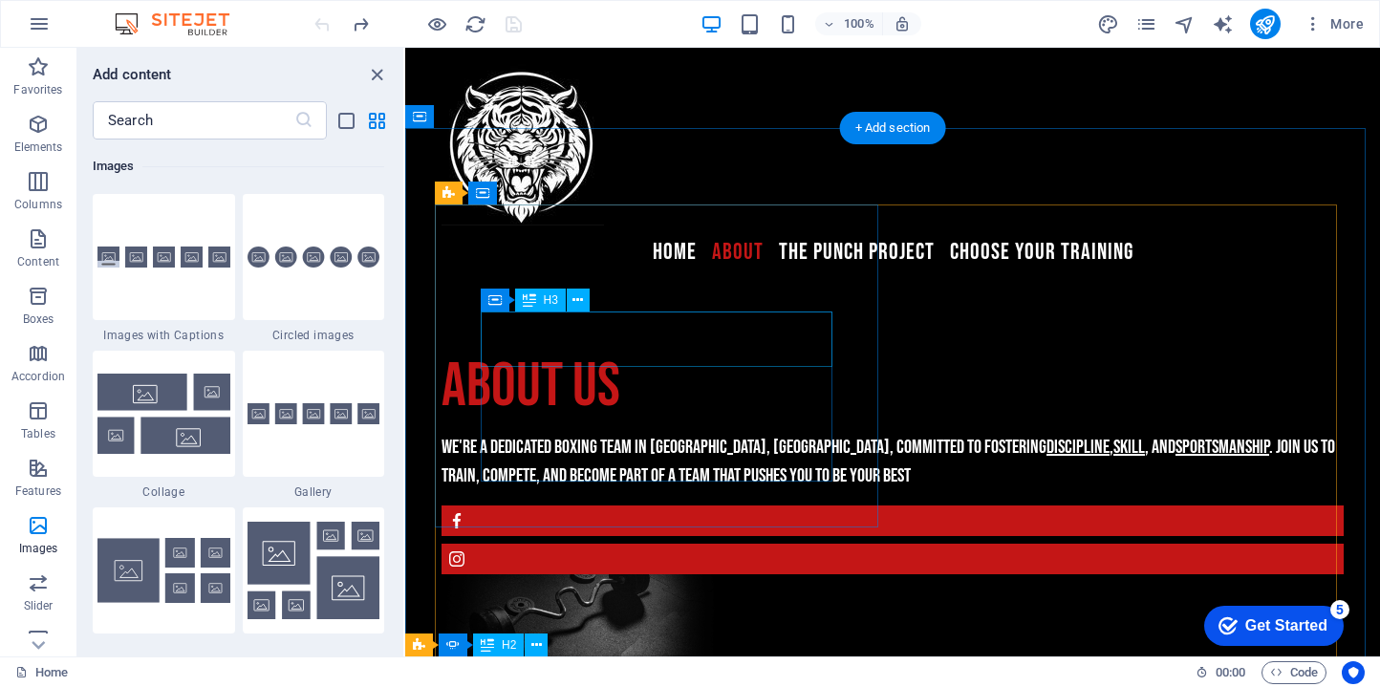
scroll to position [905, 0]
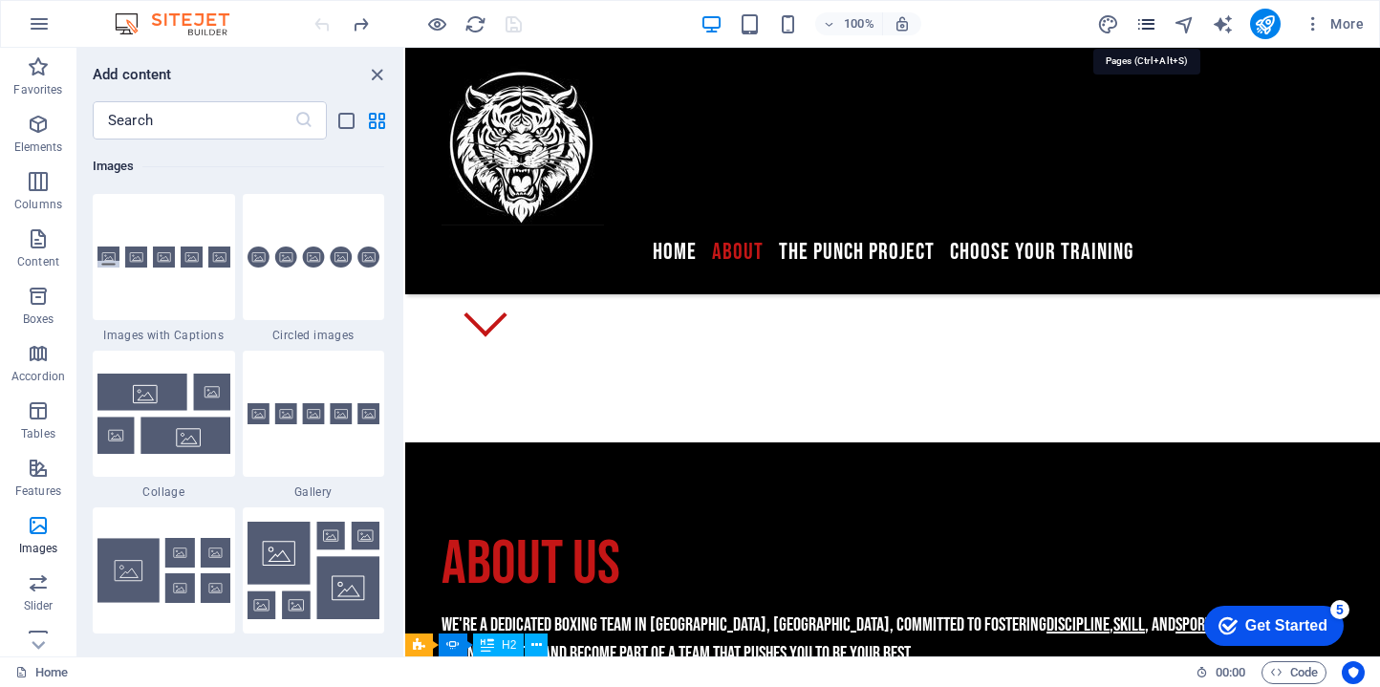
click at [1156, 16] on icon "pages" at bounding box center [1146, 24] width 22 height 22
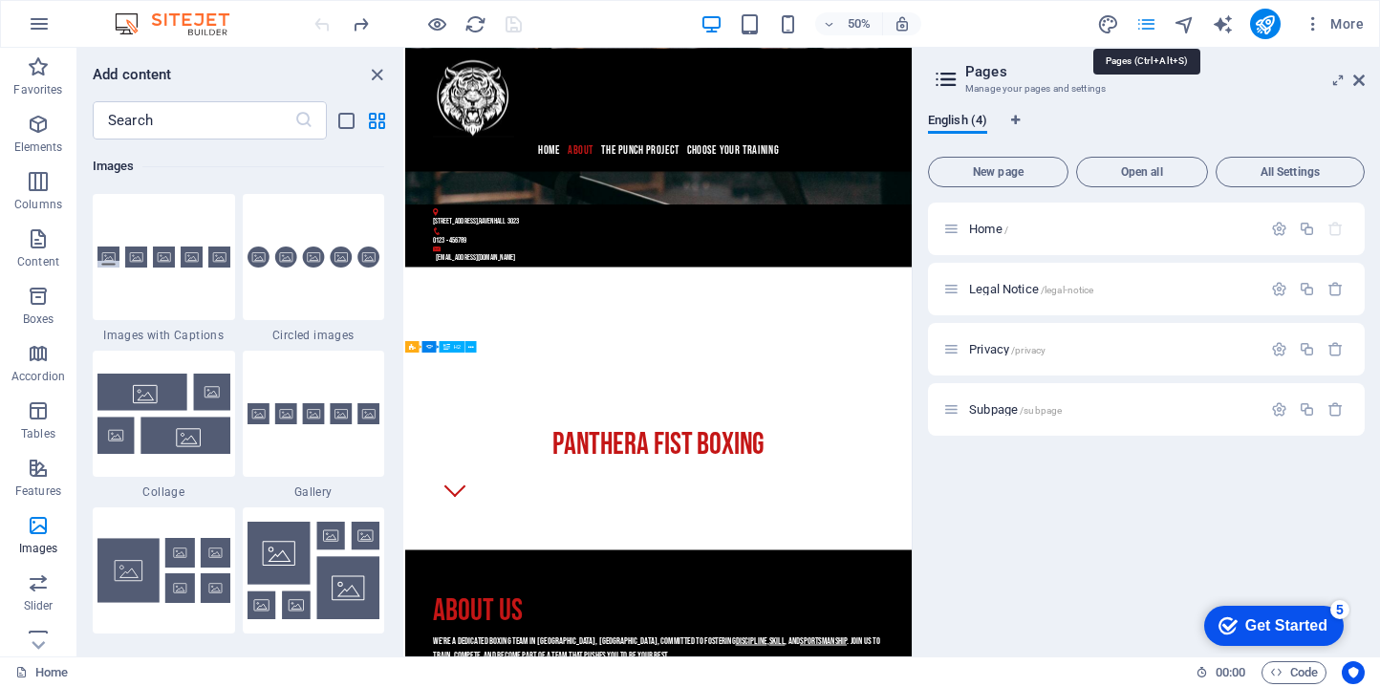
scroll to position [1514, 0]
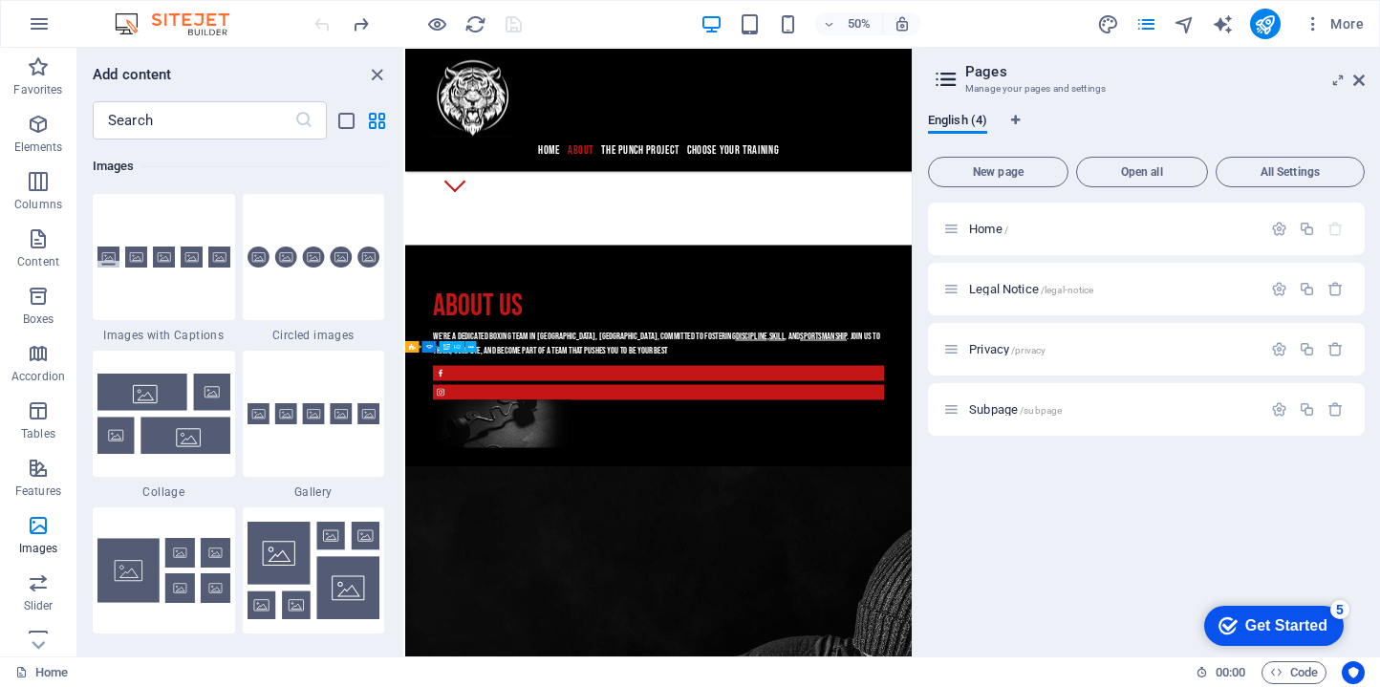
click at [1071, 256] on div "Home / Legal Notice /legal-notice Privacy /privacy Subpage /subpage" at bounding box center [1146, 319] width 437 height 233
click at [1071, 242] on div "Home /" at bounding box center [1146, 229] width 437 height 53
click at [1064, 293] on span "/legal-notice" at bounding box center [1068, 290] width 54 height 11
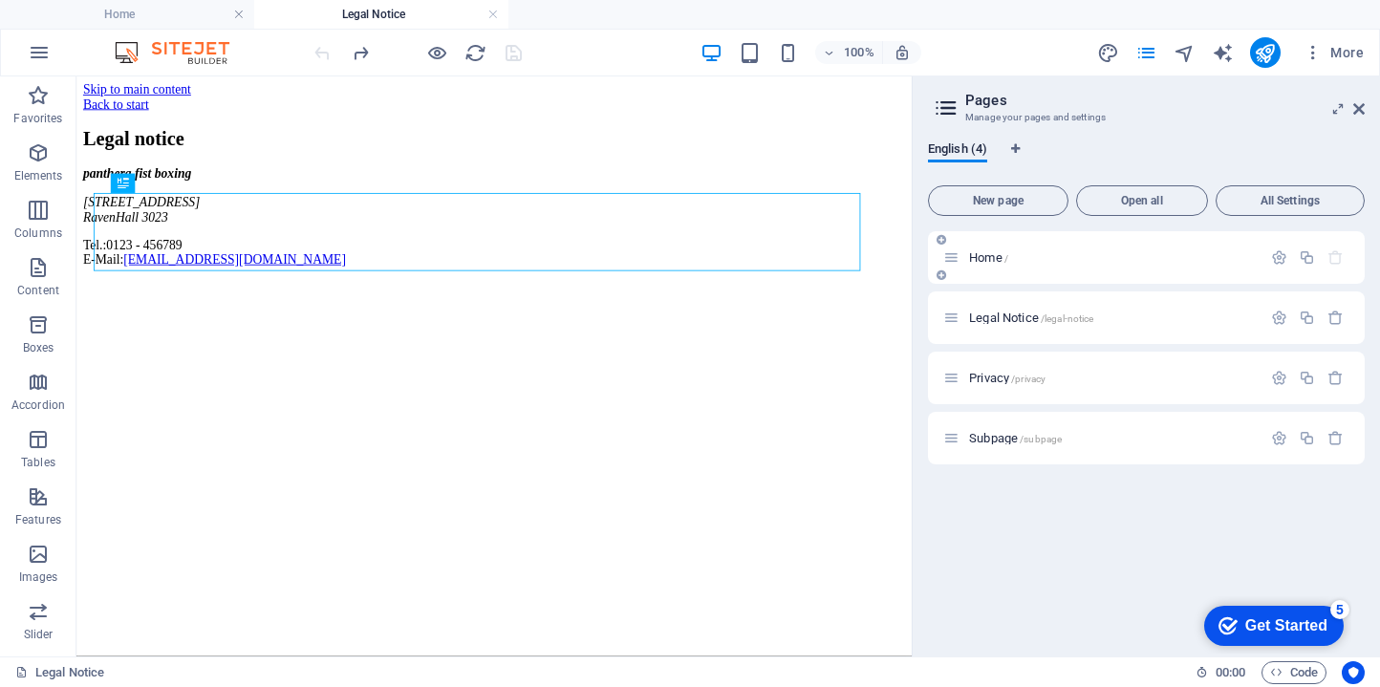
scroll to position [0, 0]
click at [1168, 383] on p "Privacy /privacy" at bounding box center [1112, 378] width 287 height 12
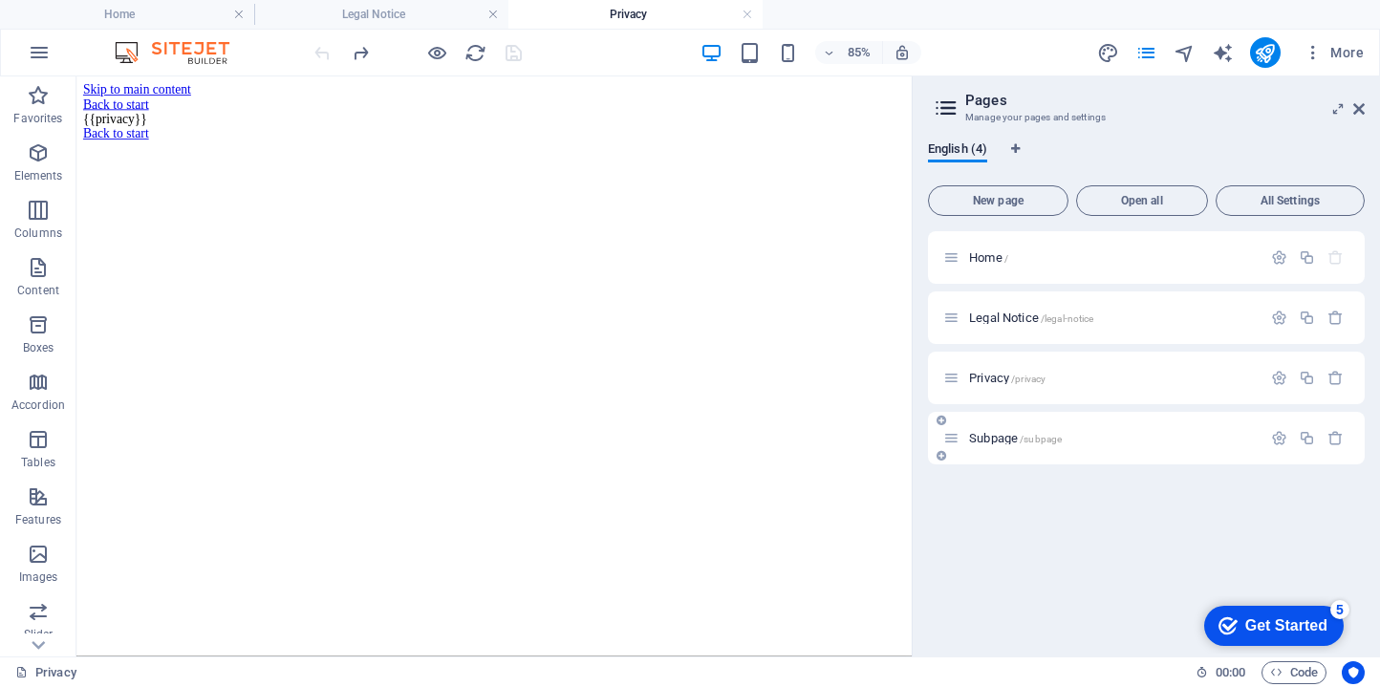
click at [1097, 452] on div "Subpage /subpage" at bounding box center [1146, 438] width 437 height 53
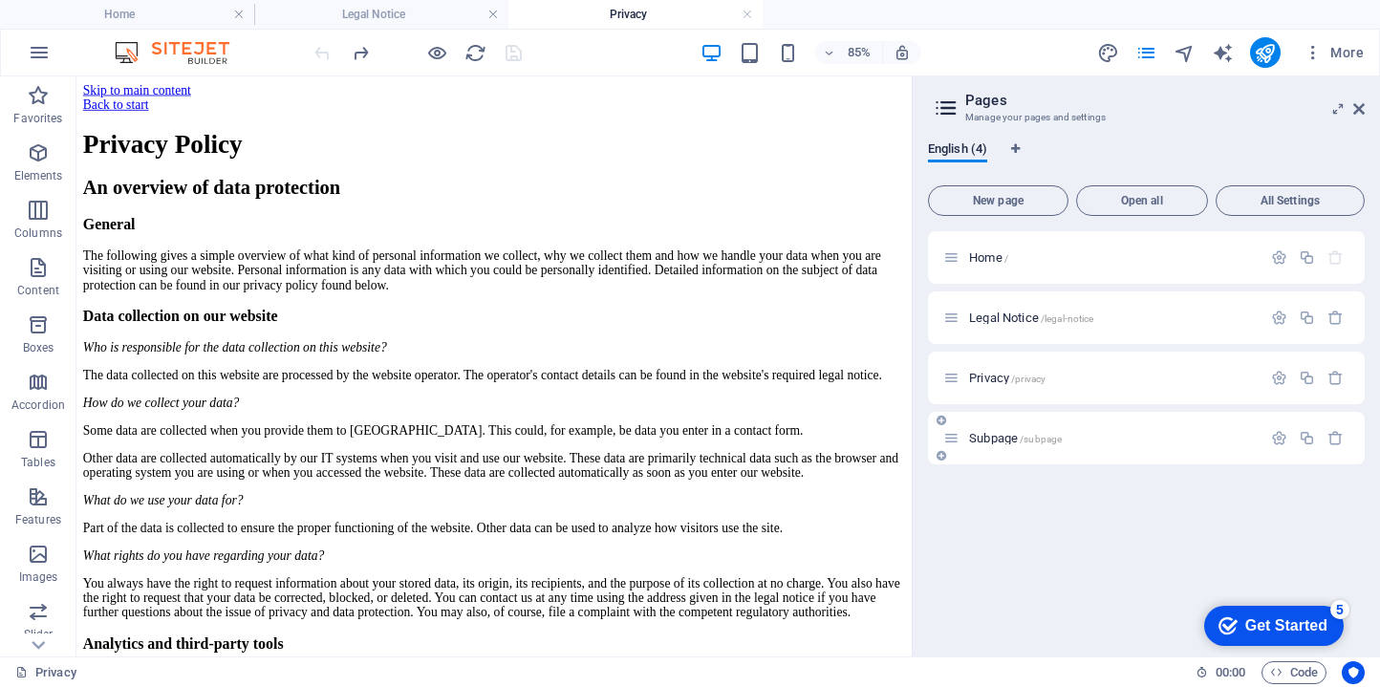
click at [1059, 441] on span "/subpage" at bounding box center [1041, 439] width 42 height 11
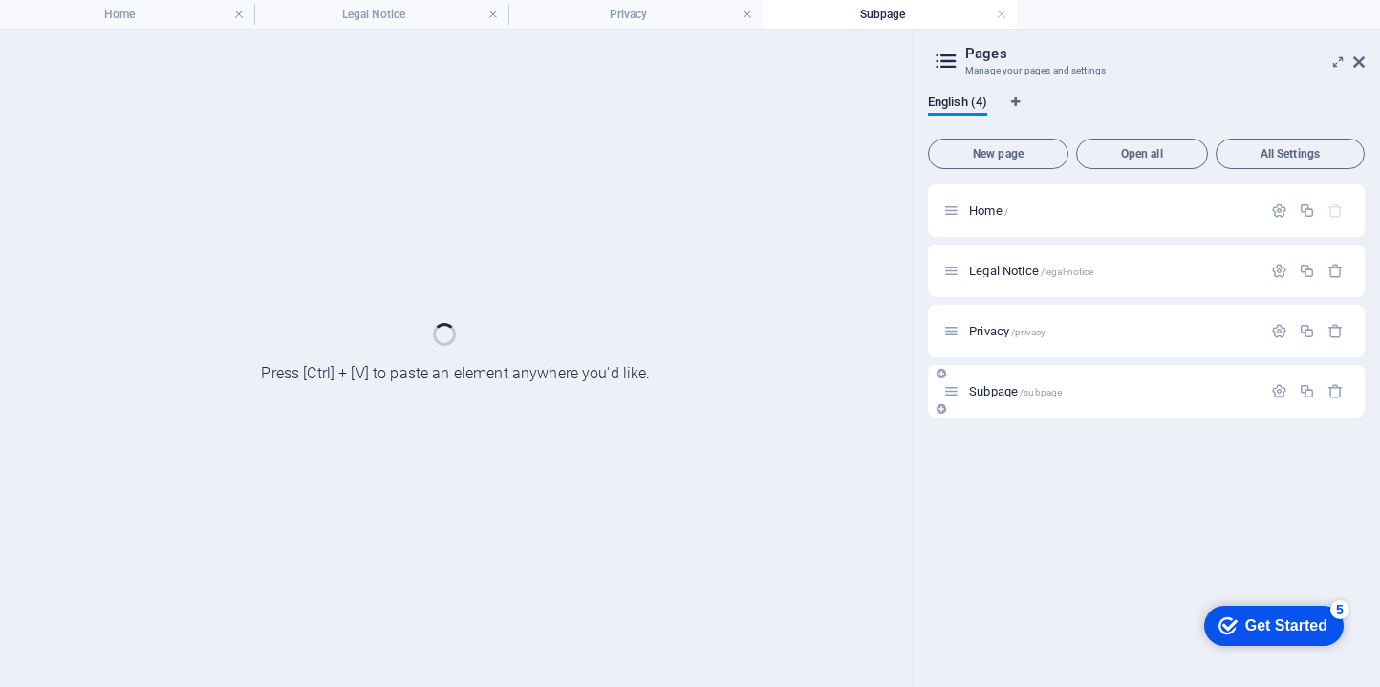
click at [1056, 390] on span "/subpage" at bounding box center [1041, 392] width 42 height 11
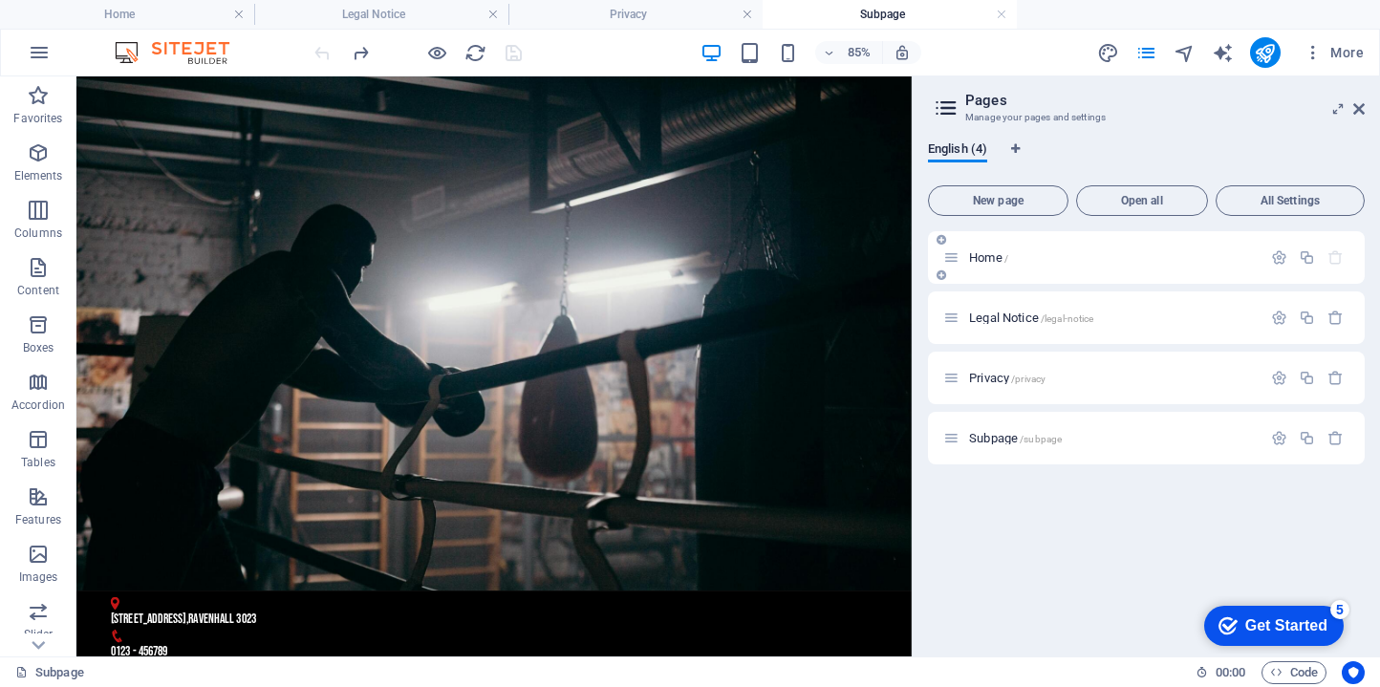
click at [1060, 275] on div "Home /" at bounding box center [1146, 257] width 437 height 53
click at [1069, 255] on p "Home /" at bounding box center [1112, 257] width 287 height 12
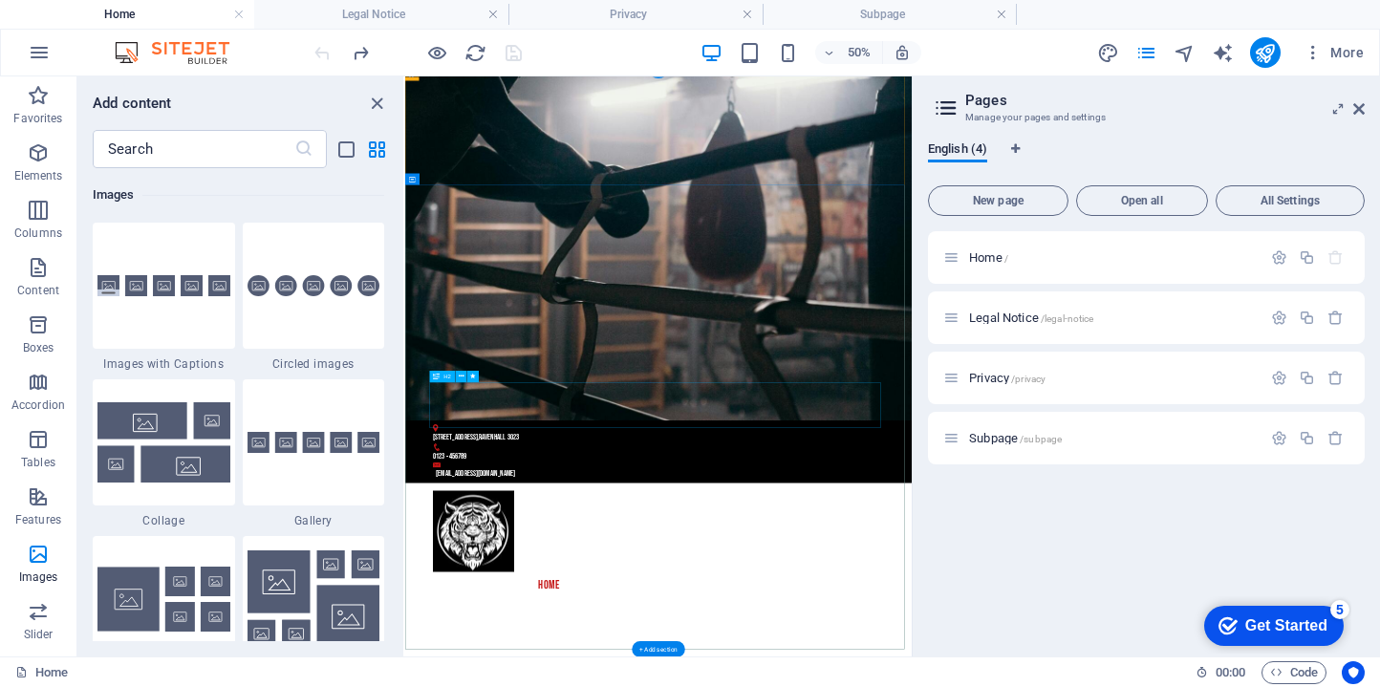
scroll to position [625, 0]
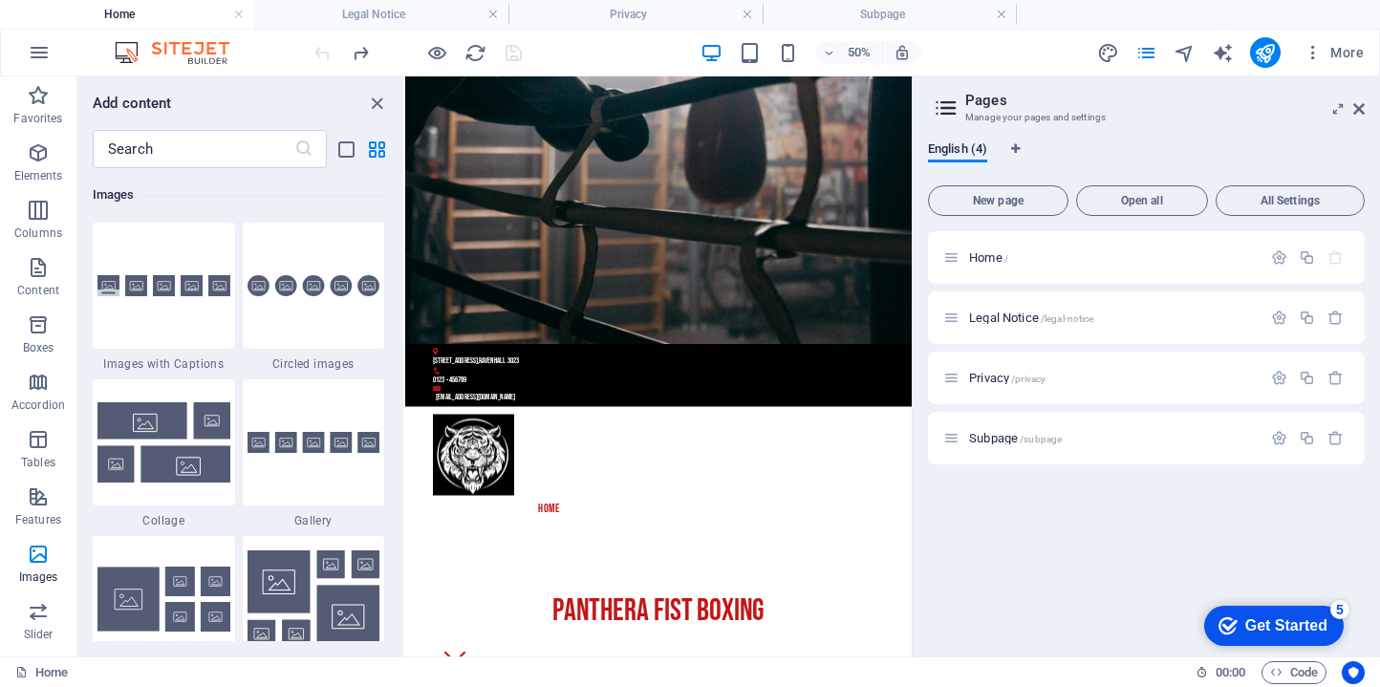
click at [728, 53] on div "50%" at bounding box center [810, 52] width 221 height 31
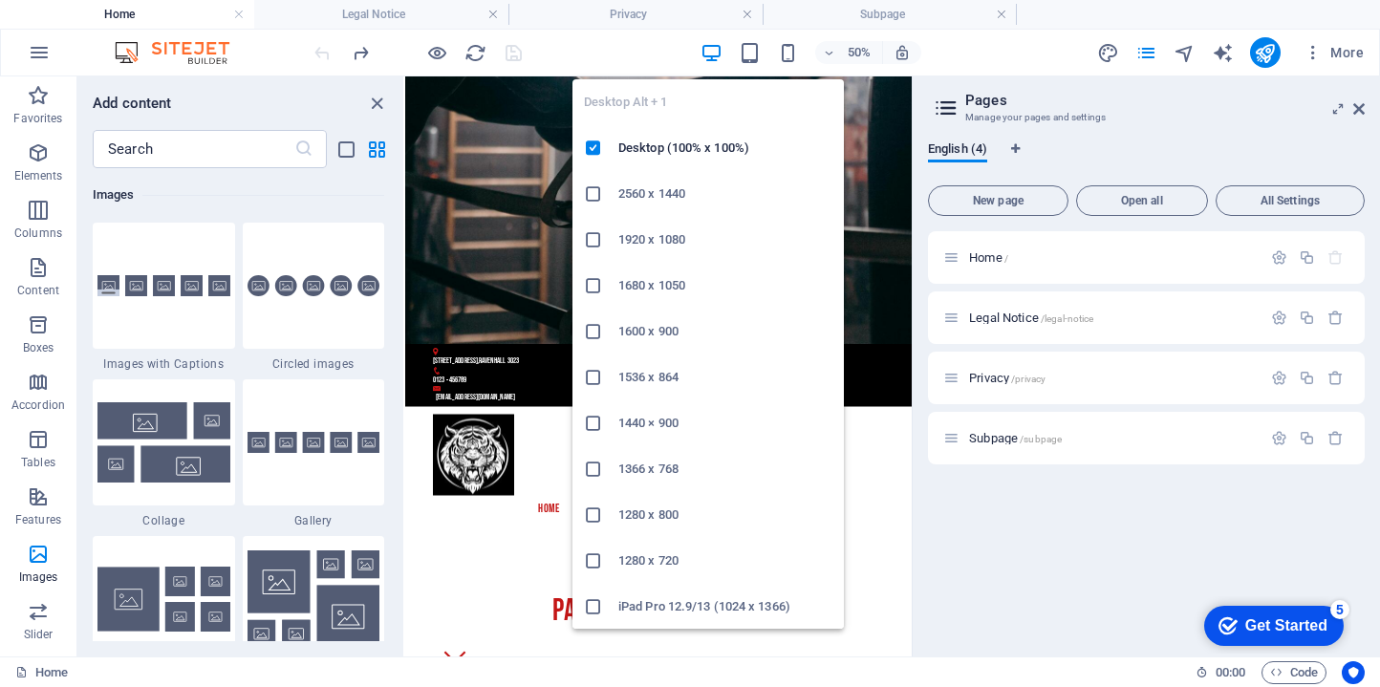
click at [720, 51] on icon "button" at bounding box center [711, 53] width 22 height 22
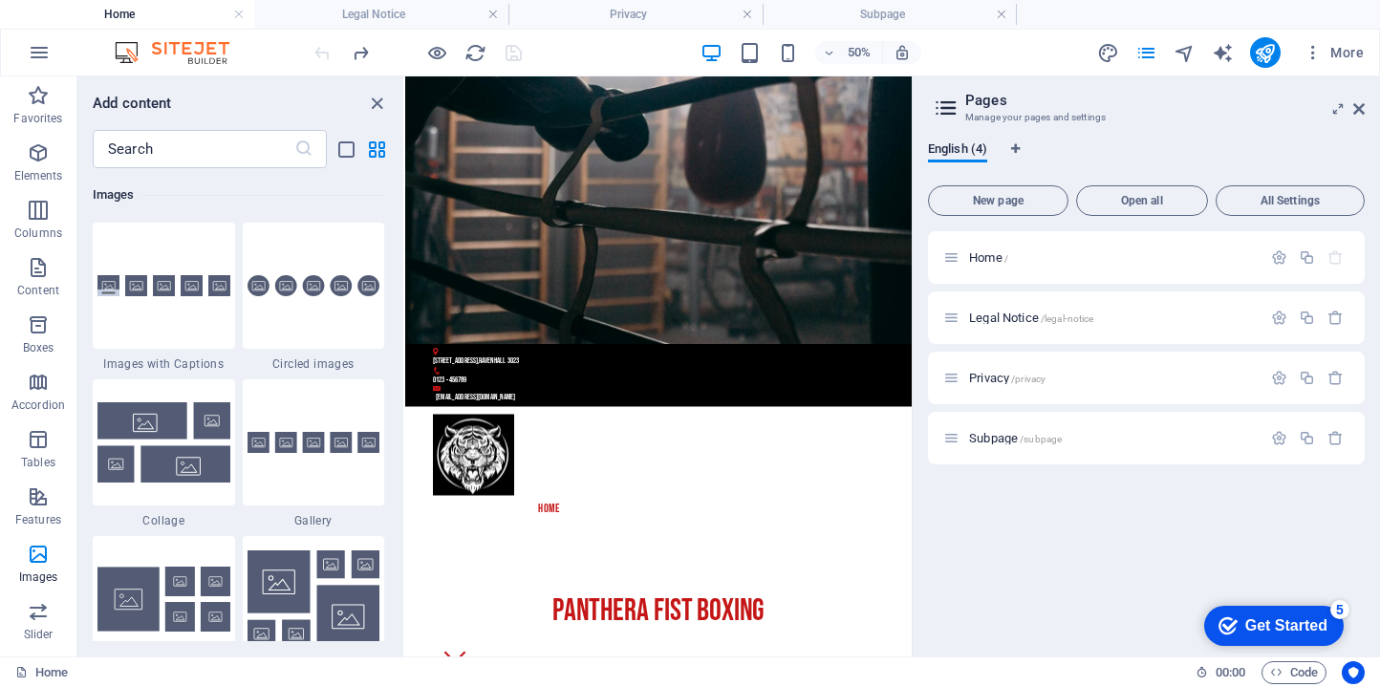
click at [1166, 53] on div "More" at bounding box center [1234, 52] width 274 height 31
click at [1155, 55] on icon "pages" at bounding box center [1146, 53] width 22 height 22
click at [957, 113] on icon at bounding box center [946, 108] width 29 height 27
click at [949, 112] on icon at bounding box center [946, 108] width 29 height 27
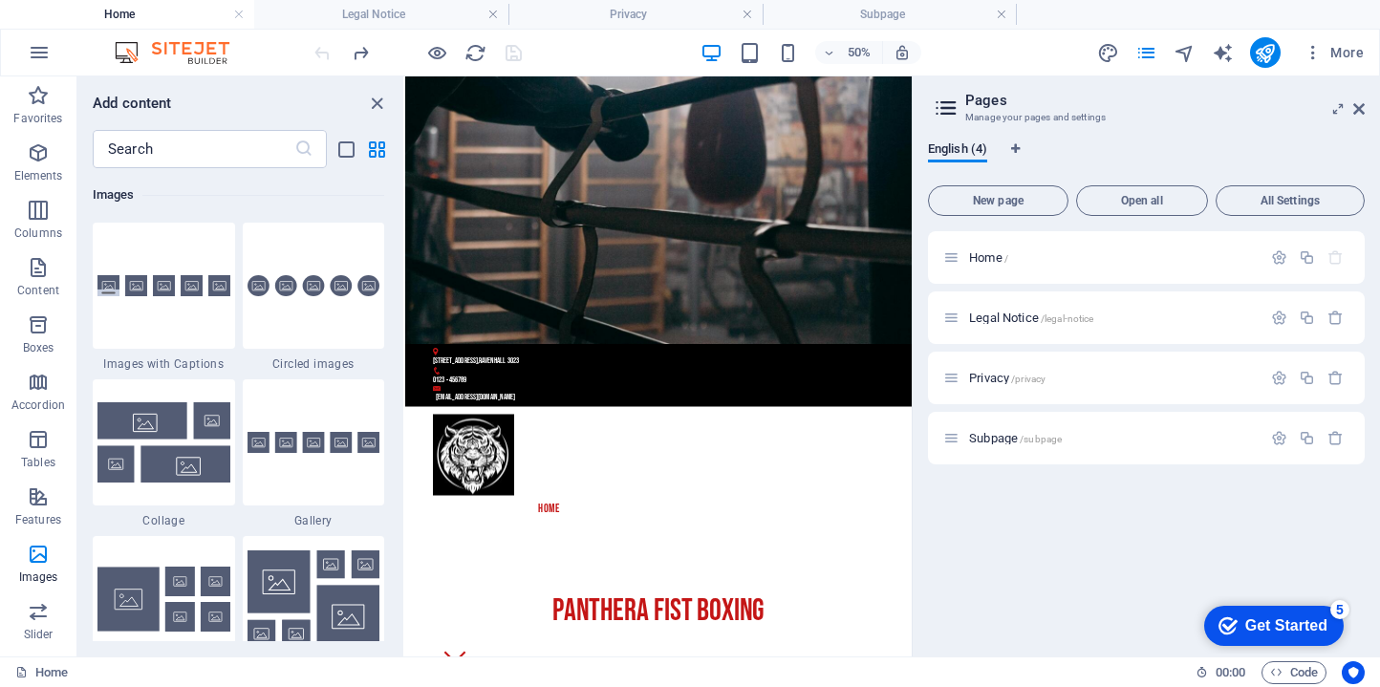
click at [1348, 113] on header "Pages Manage your pages and settings" at bounding box center [1148, 101] width 433 height 50
click at [1354, 112] on icon at bounding box center [1358, 108] width 11 height 15
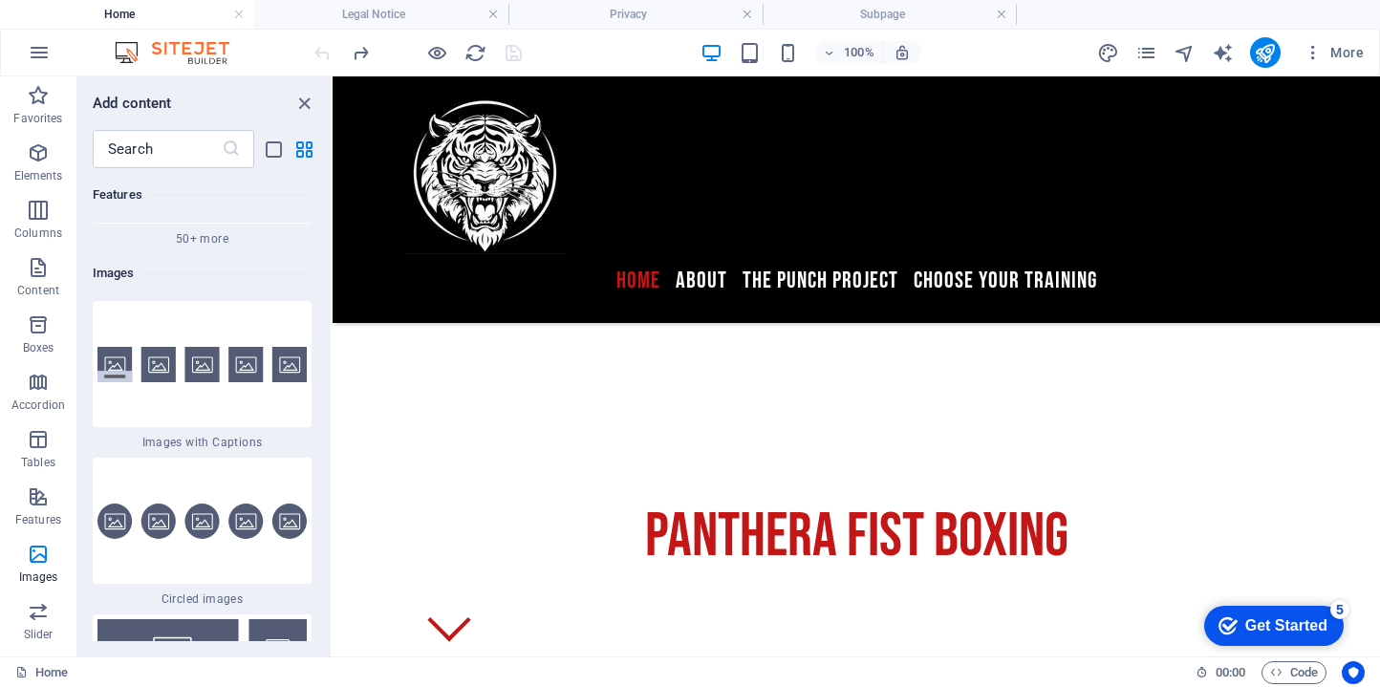
drag, startPoint x: 402, startPoint y: 411, endPoint x: 332, endPoint y: 378, distance: 77.8
click at [332, 378] on section "Favorites Elements Columns Content Boxes Accordion Tables Features Images Slide…" at bounding box center [690, 366] width 1380 height 580
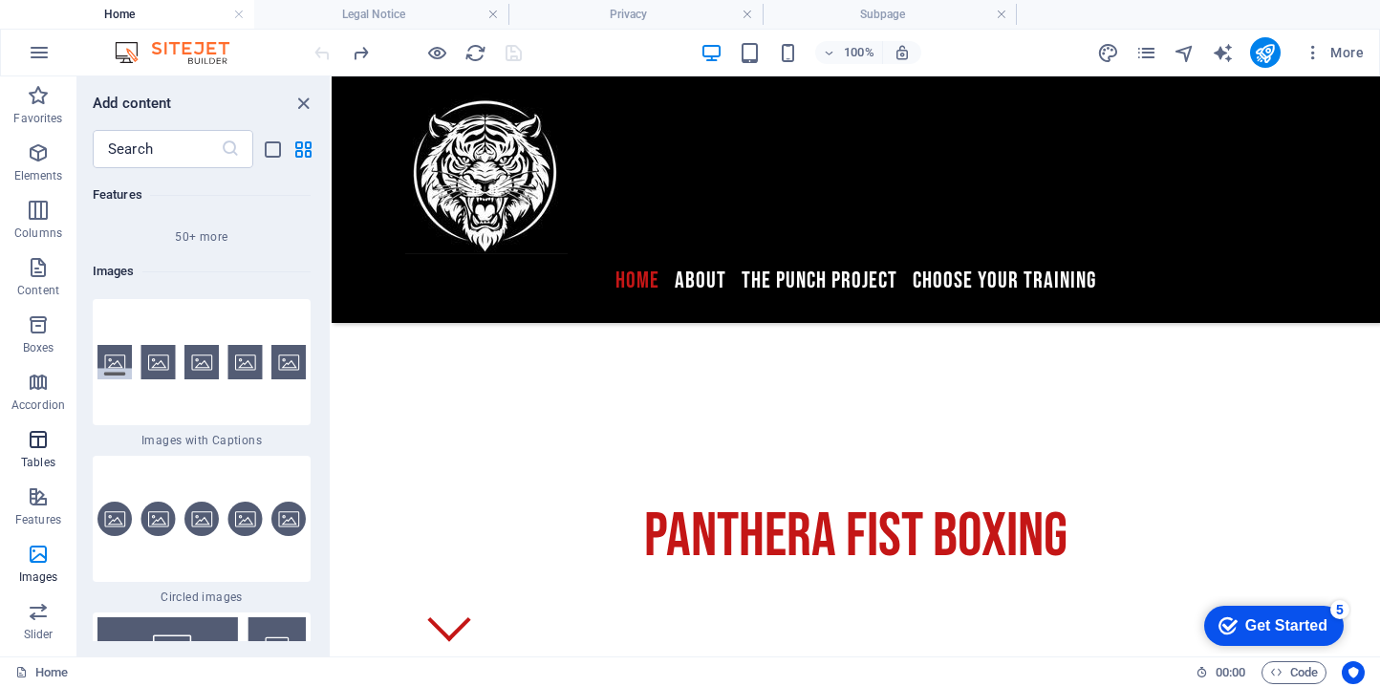
click at [44, 421] on button "Tables" at bounding box center [38, 448] width 76 height 57
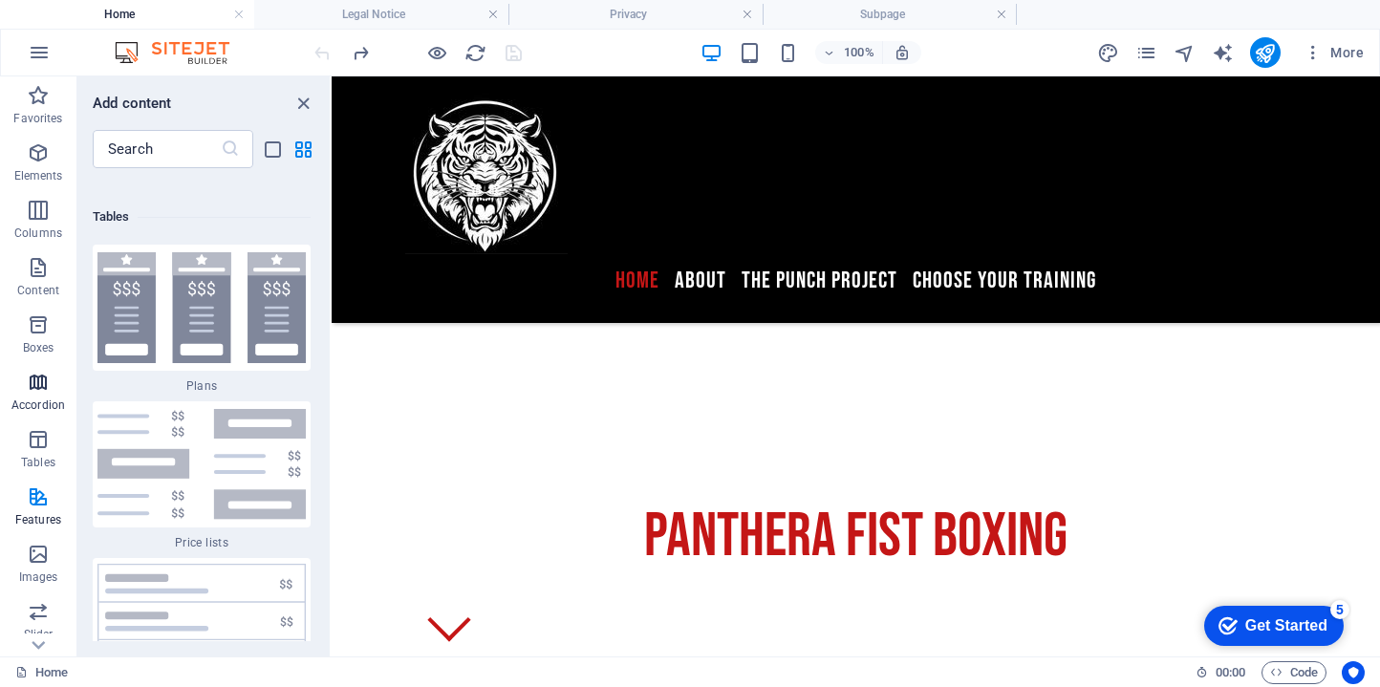
click at [43, 404] on p "Accordion" at bounding box center [38, 404] width 54 height 15
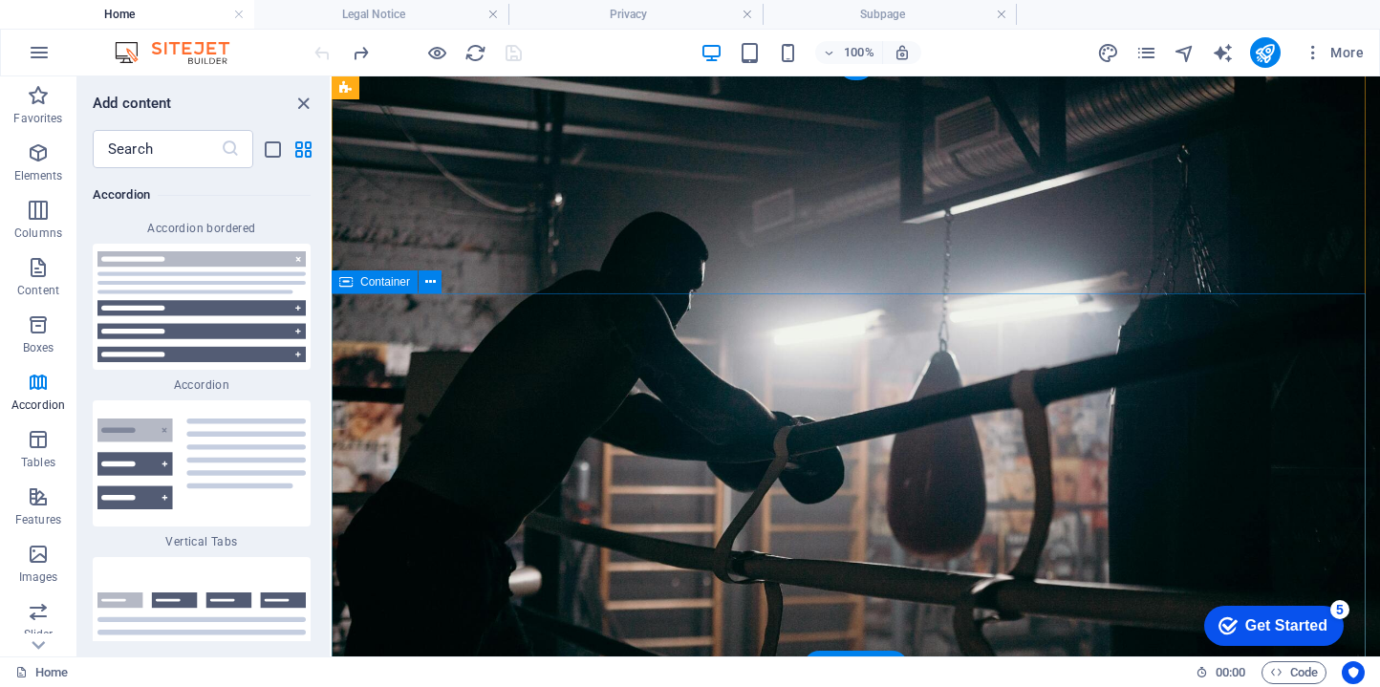
scroll to position [0, 0]
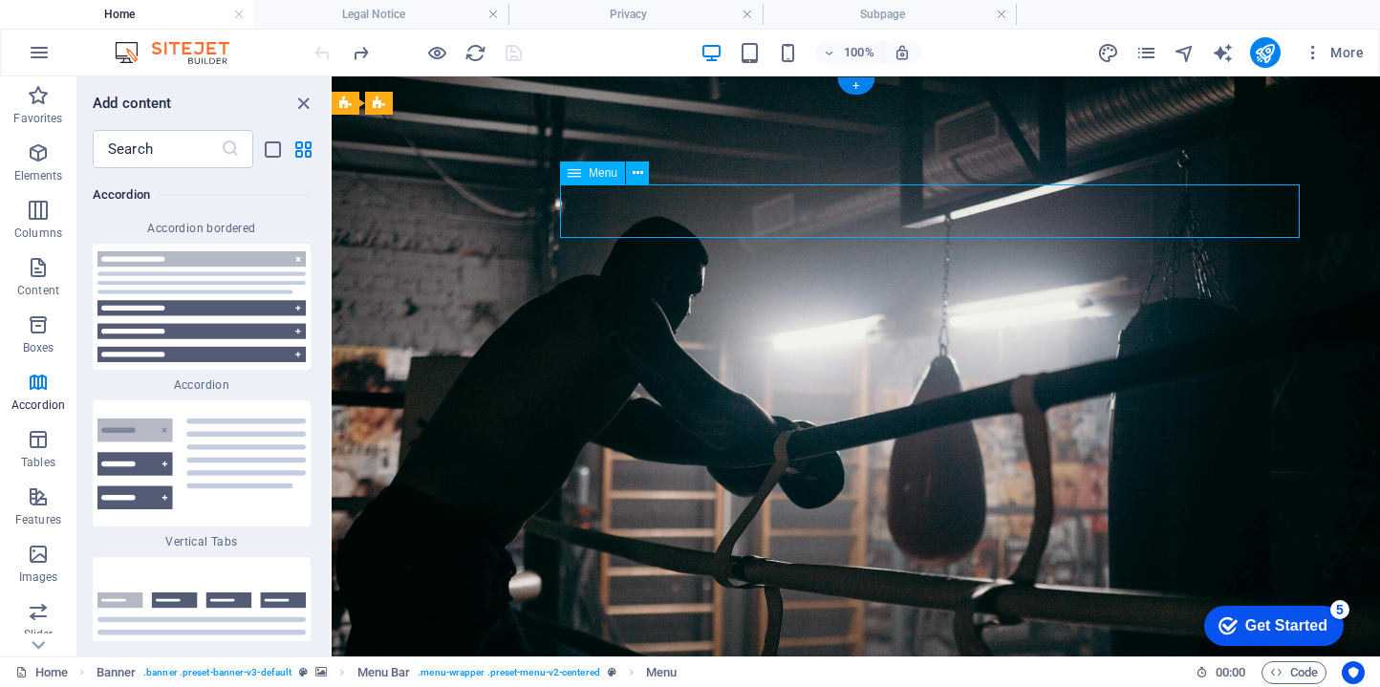
click at [636, 170] on icon at bounding box center [638, 173] width 11 height 20
click at [657, 166] on div "Menu" at bounding box center [610, 173] width 101 height 24
click at [644, 172] on button at bounding box center [637, 172] width 23 height 23
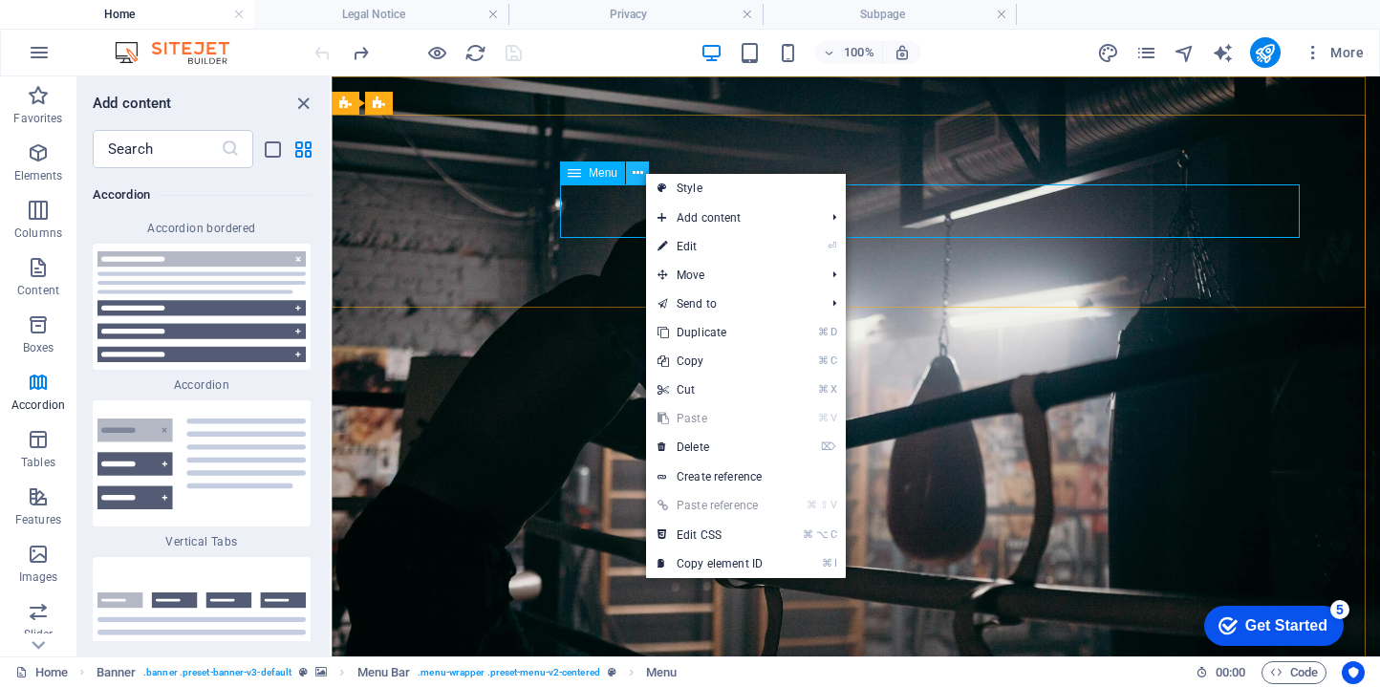
click at [644, 172] on button at bounding box center [637, 172] width 23 height 23
click at [279, 144] on icon "list-view" at bounding box center [273, 150] width 22 height 22
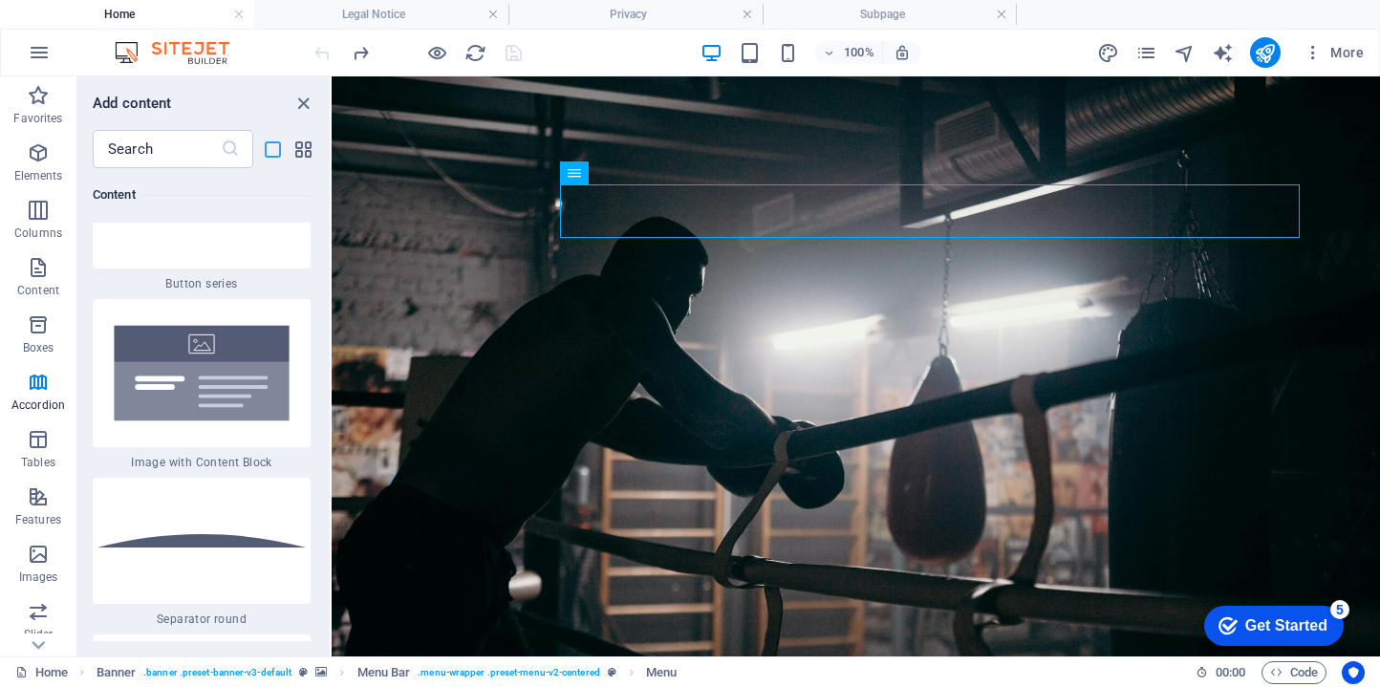
scroll to position [14370, 0]
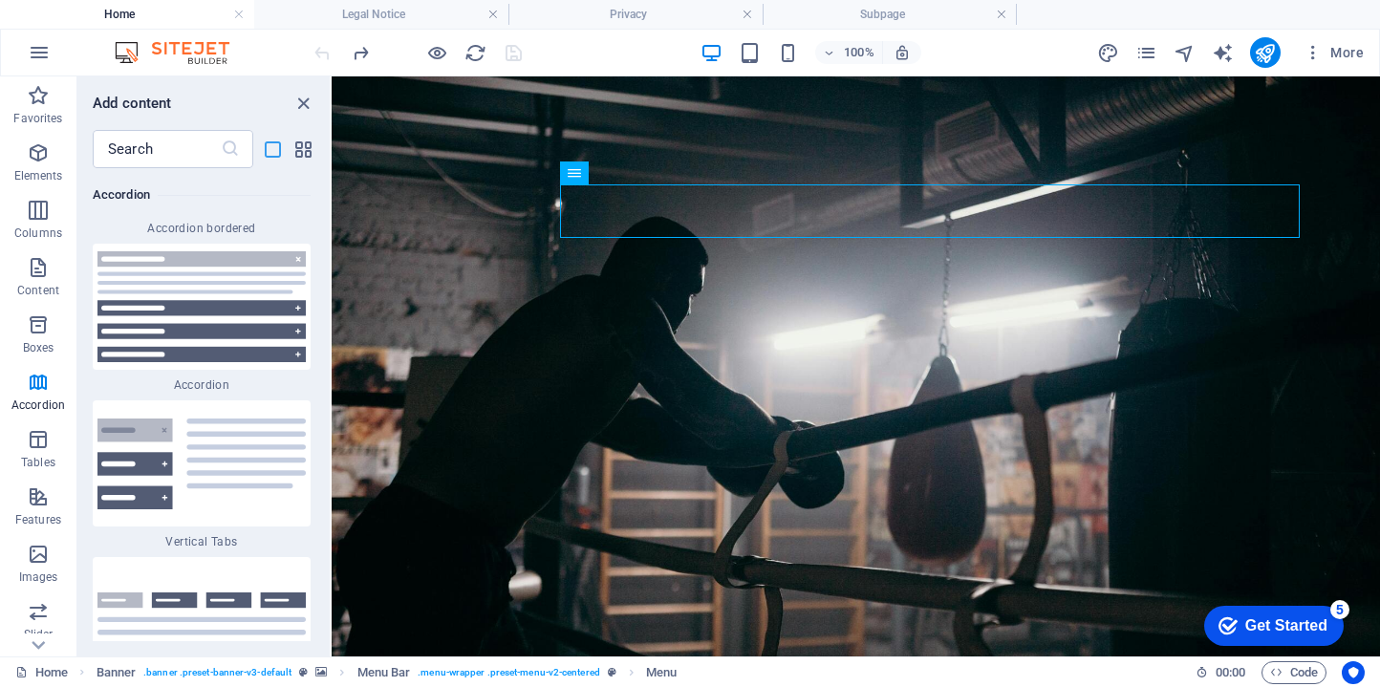
click at [279, 144] on icon "list-view" at bounding box center [273, 150] width 22 height 22
click at [308, 154] on icon "grid-view" at bounding box center [303, 150] width 22 height 22
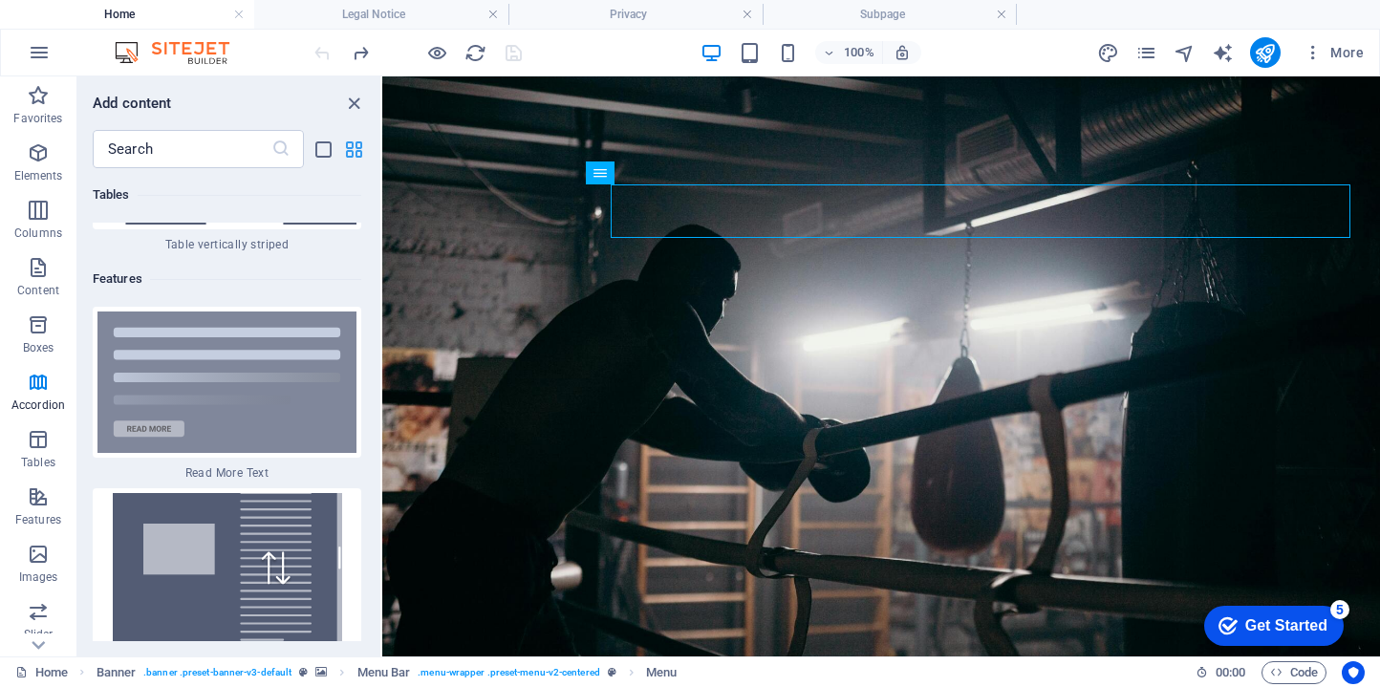
scroll to position [11590, 0]
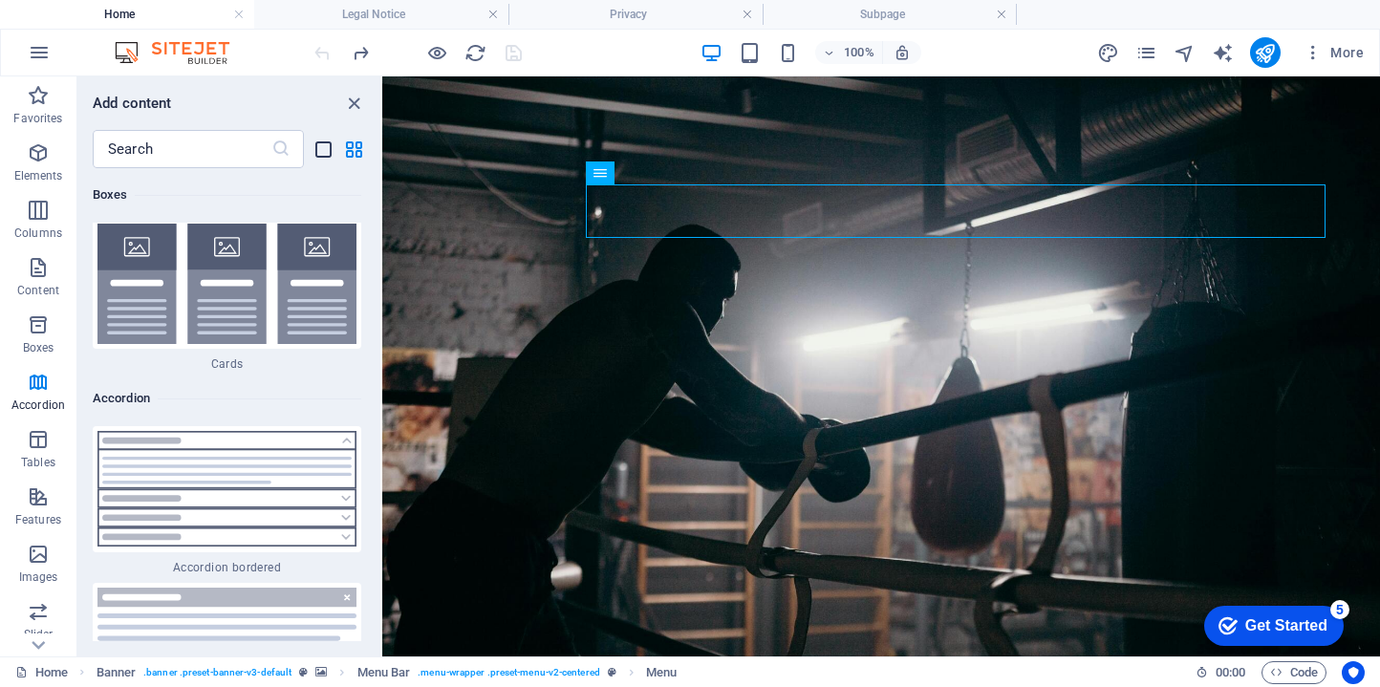
click at [324, 148] on icon "list-view" at bounding box center [323, 150] width 22 height 22
click at [350, 150] on icon "grid-view" at bounding box center [354, 150] width 22 height 22
click at [356, 97] on icon "close panel" at bounding box center [354, 104] width 22 height 22
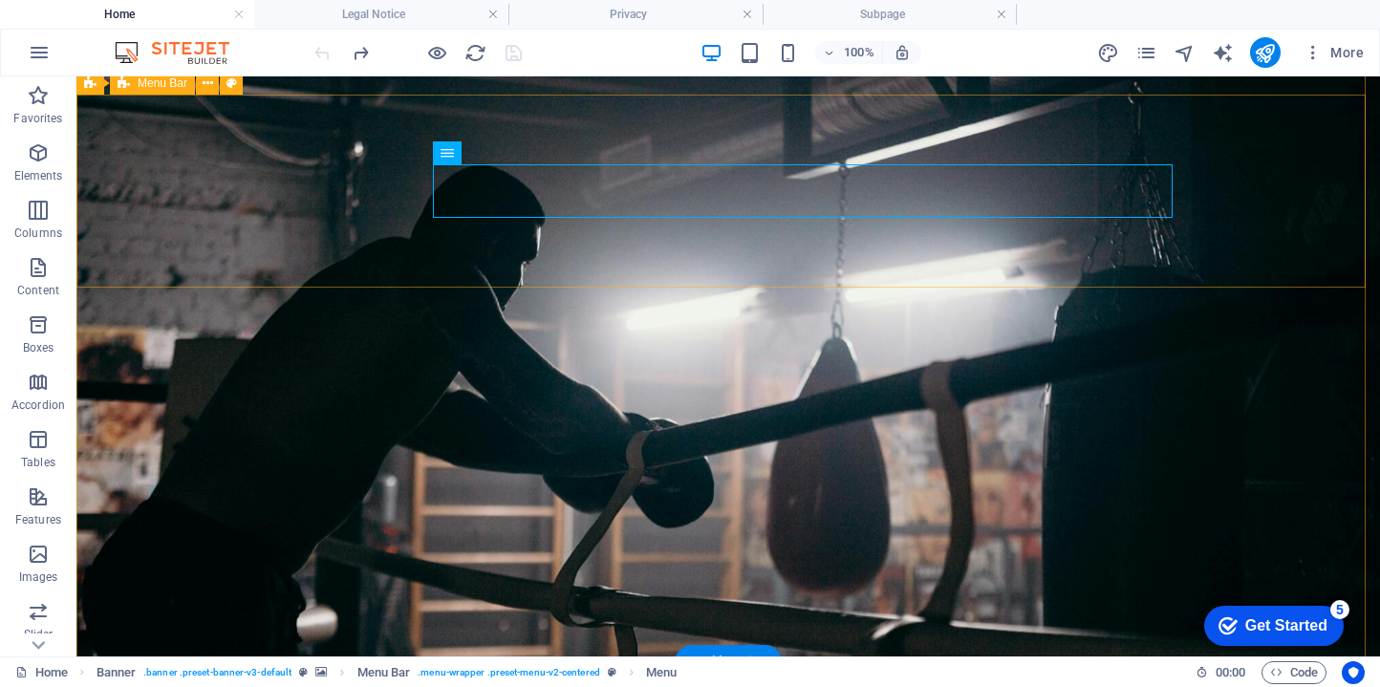
scroll to position [0, 0]
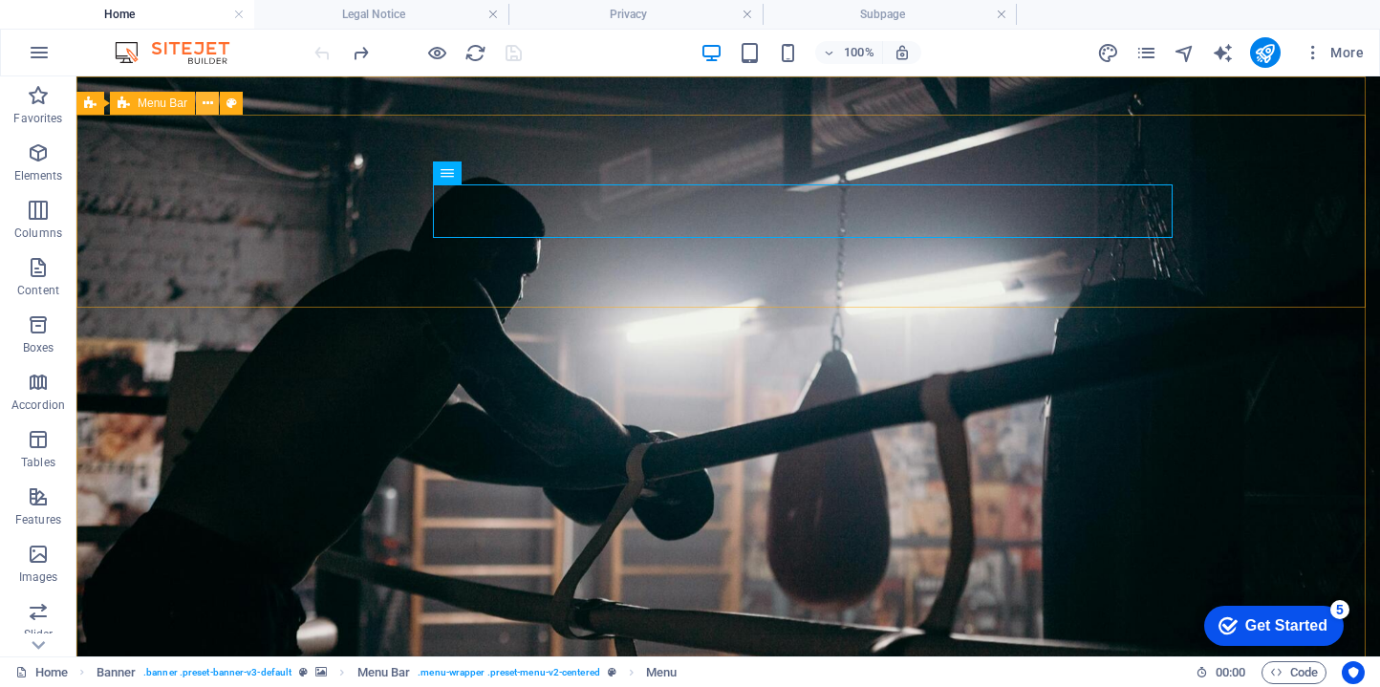
click at [210, 100] on icon at bounding box center [208, 104] width 11 height 20
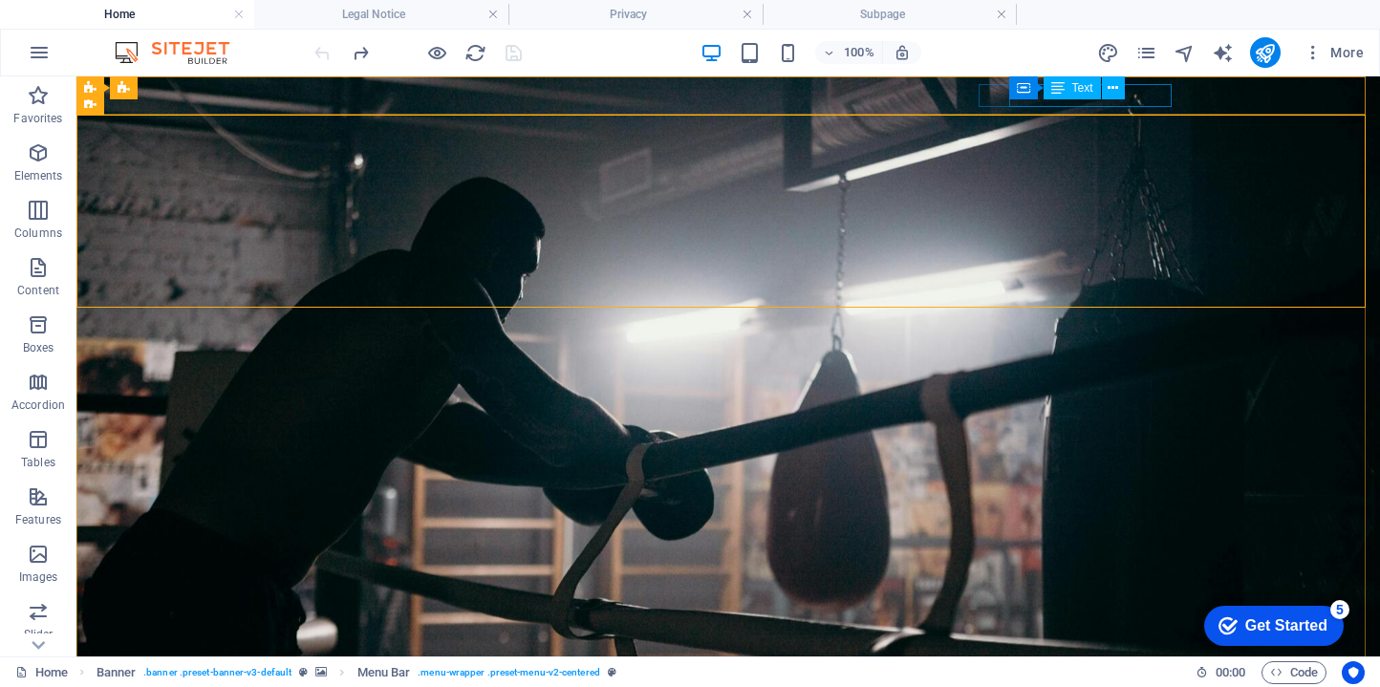
click at [1093, 78] on div "Text" at bounding box center [1071, 87] width 57 height 23
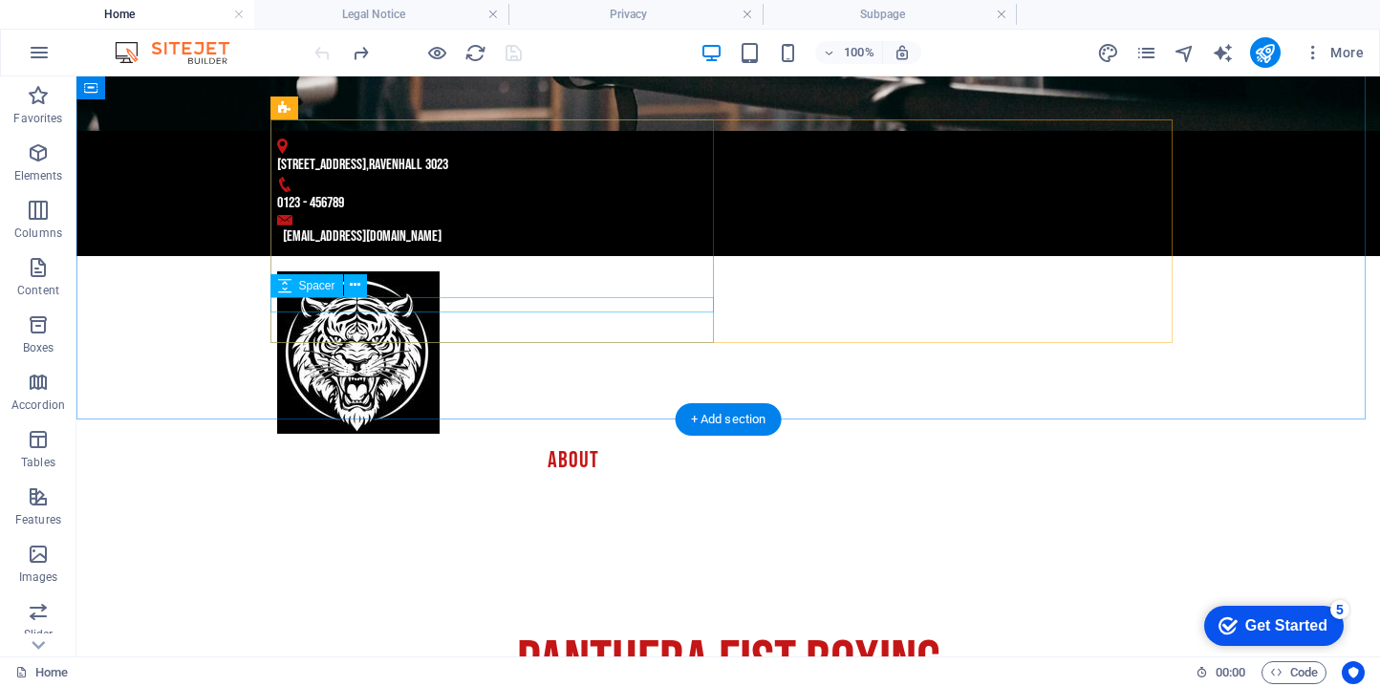
scroll to position [549, 0]
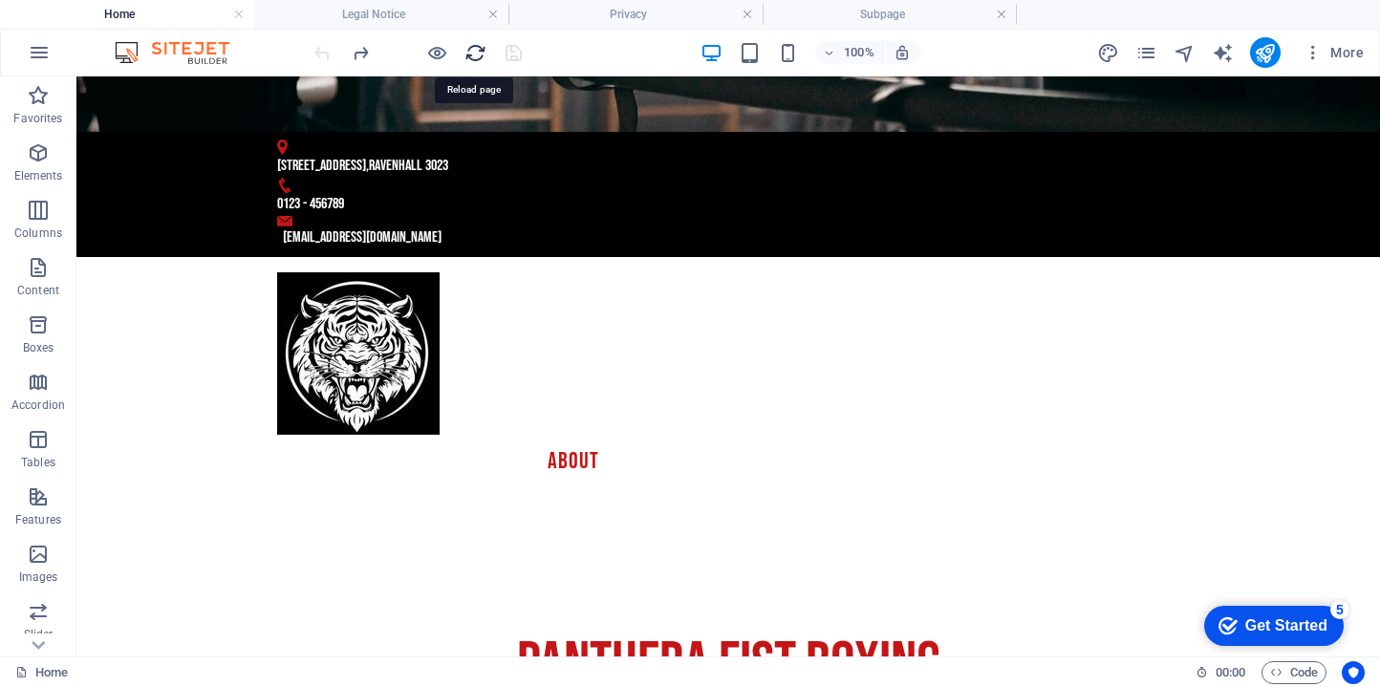
click at [481, 56] on icon "reload" at bounding box center [475, 53] width 22 height 22
click at [480, 50] on icon "reload" at bounding box center [475, 53] width 22 height 22
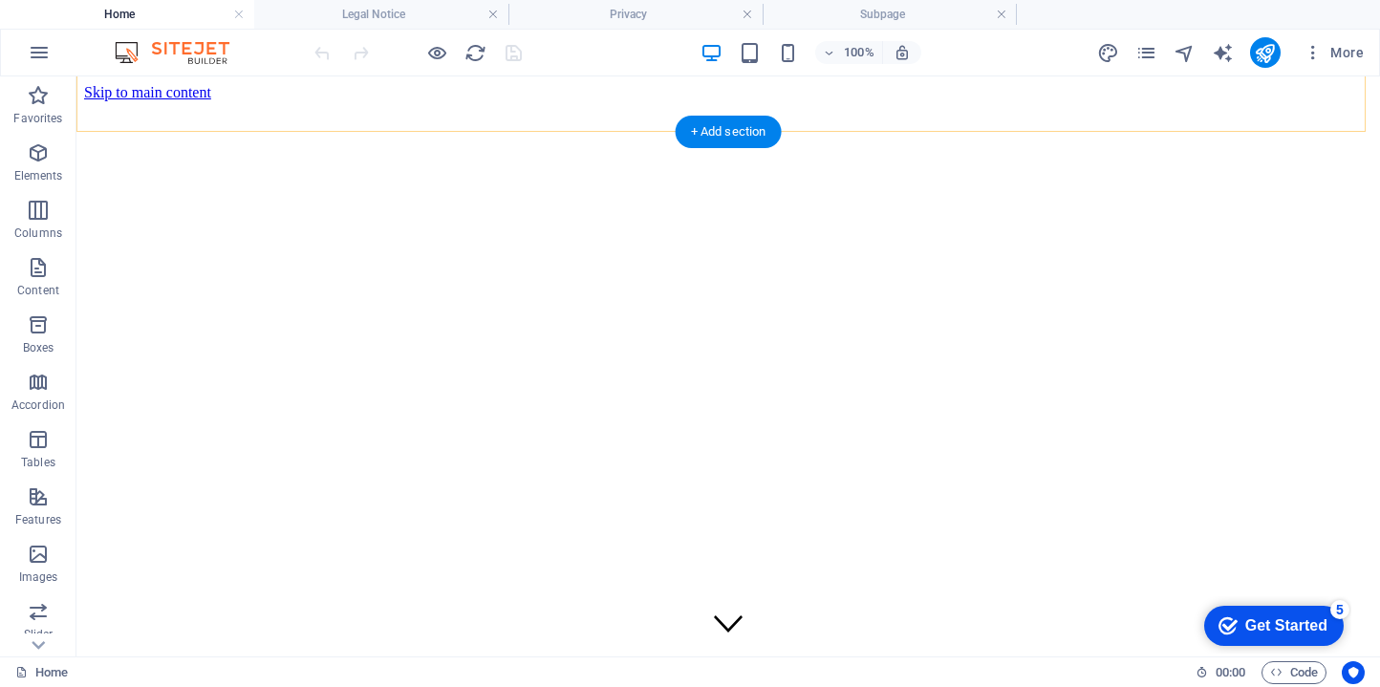
scroll to position [0, 0]
click at [1309, 61] on icon "button" at bounding box center [1312, 52] width 19 height 19
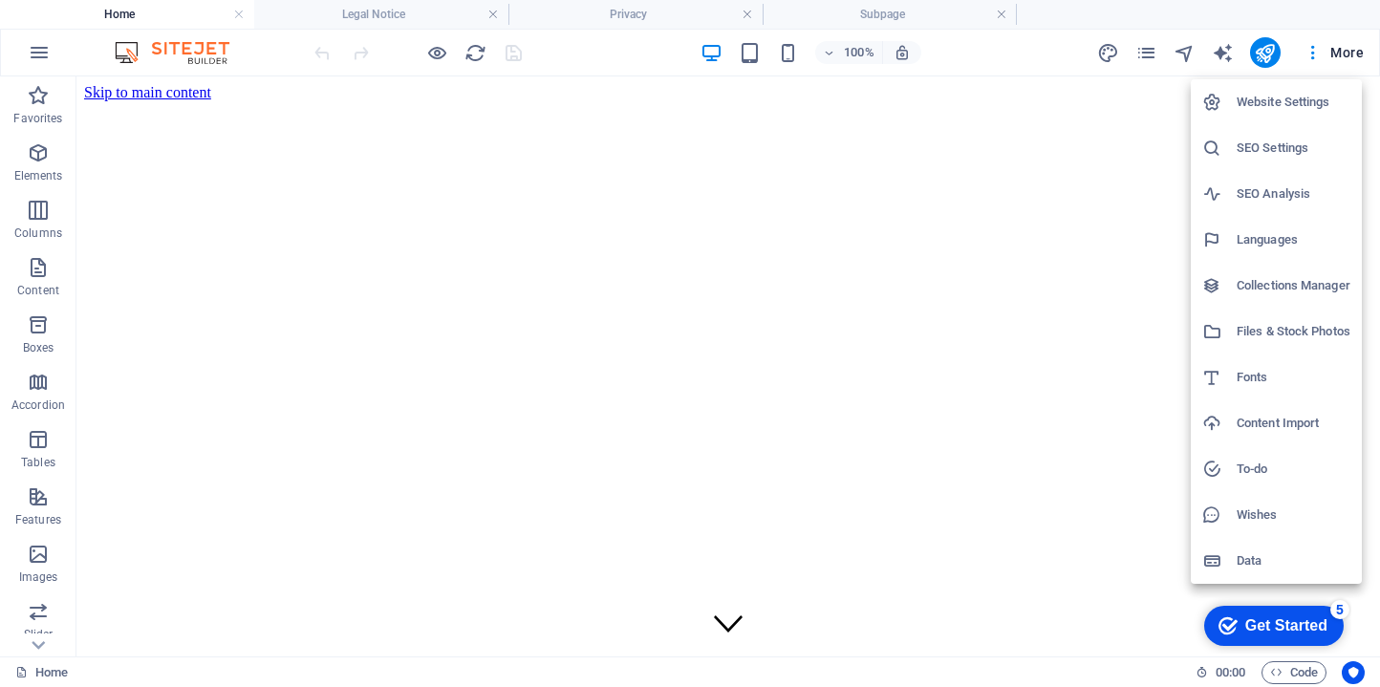
click at [1112, 223] on div at bounding box center [690, 343] width 1380 height 687
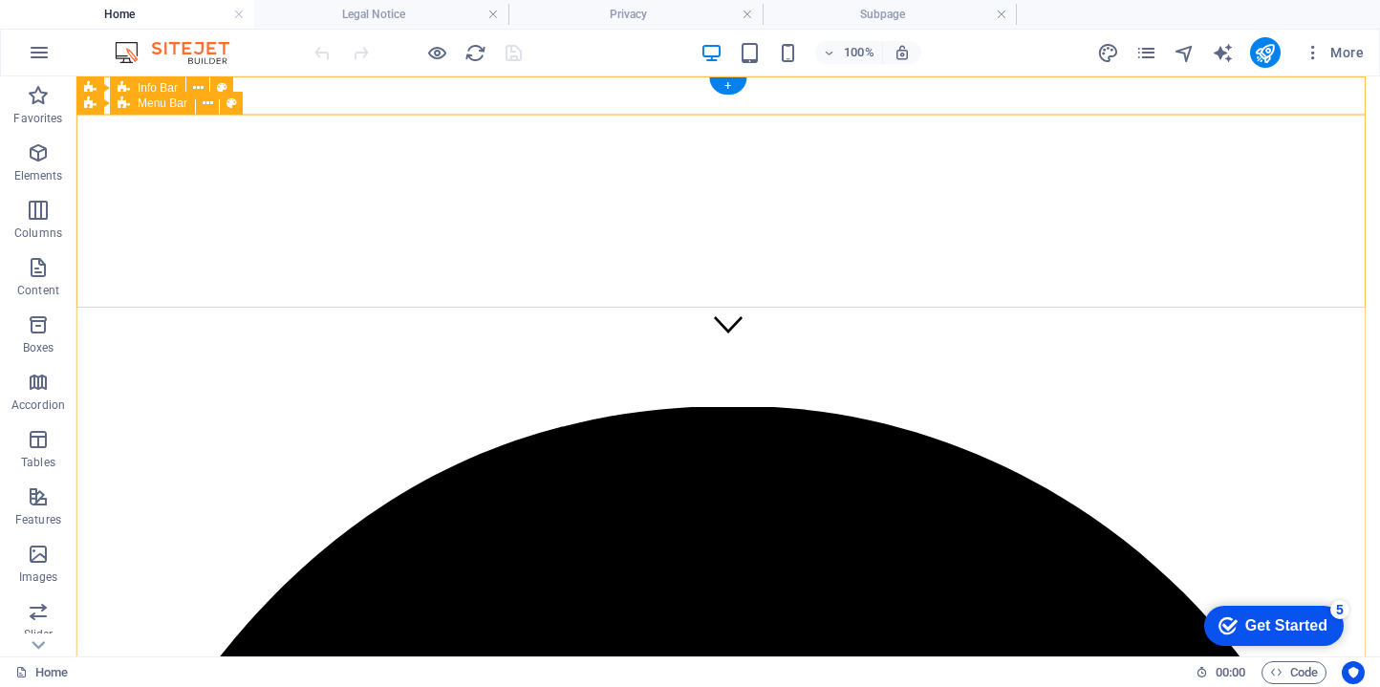
scroll to position [618, 0]
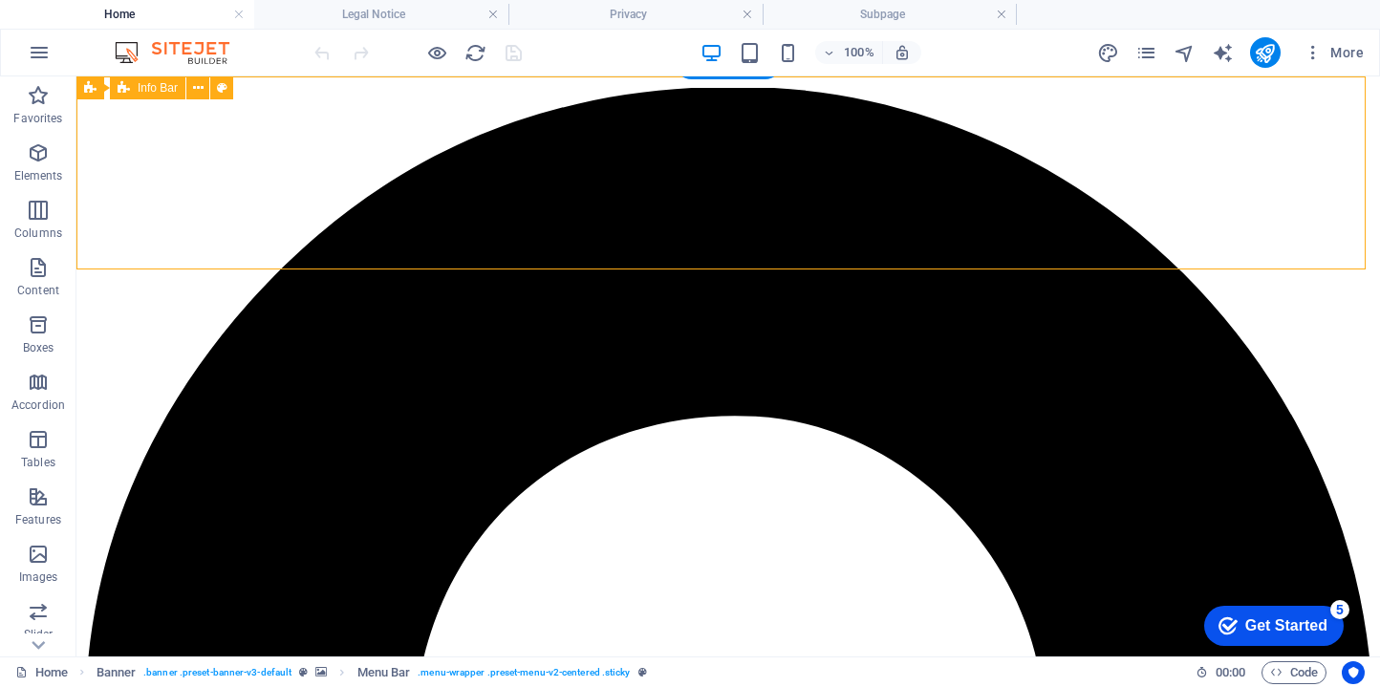
click at [203, 92] on icon at bounding box center [198, 88] width 11 height 20
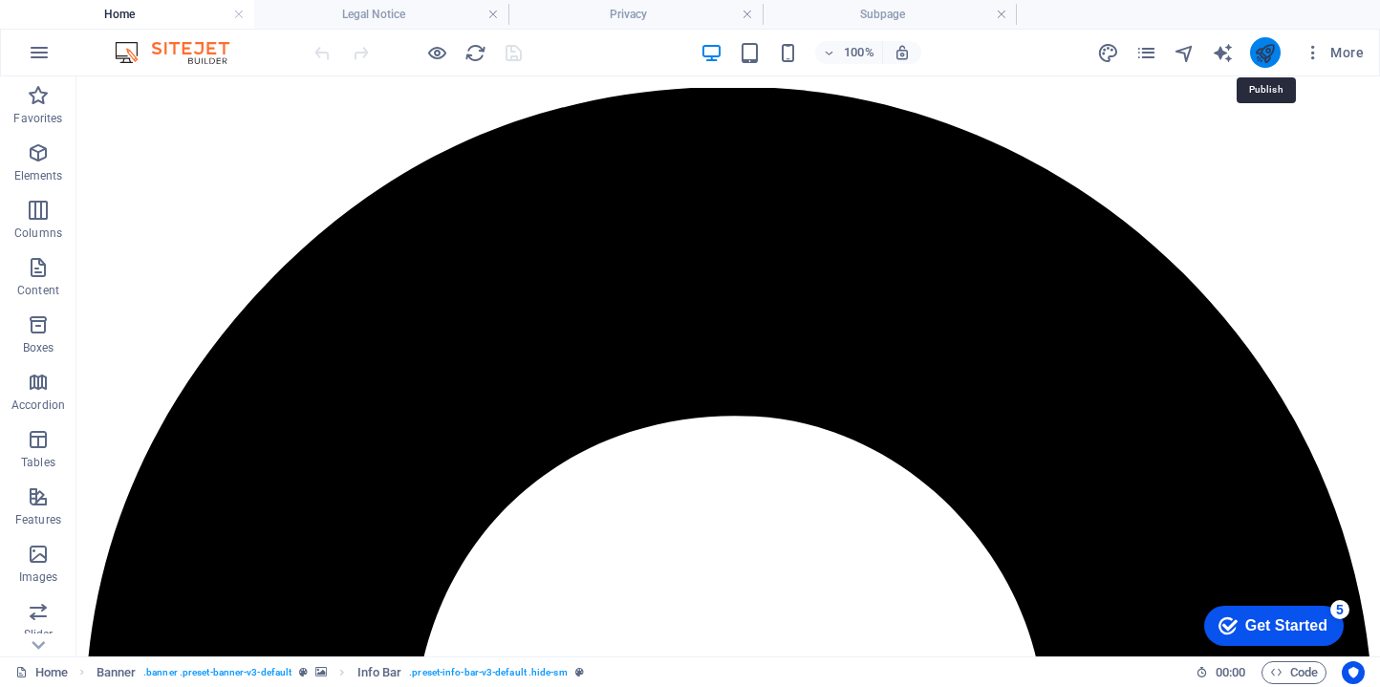
click at [1254, 52] on icon "publish" at bounding box center [1265, 53] width 22 height 22
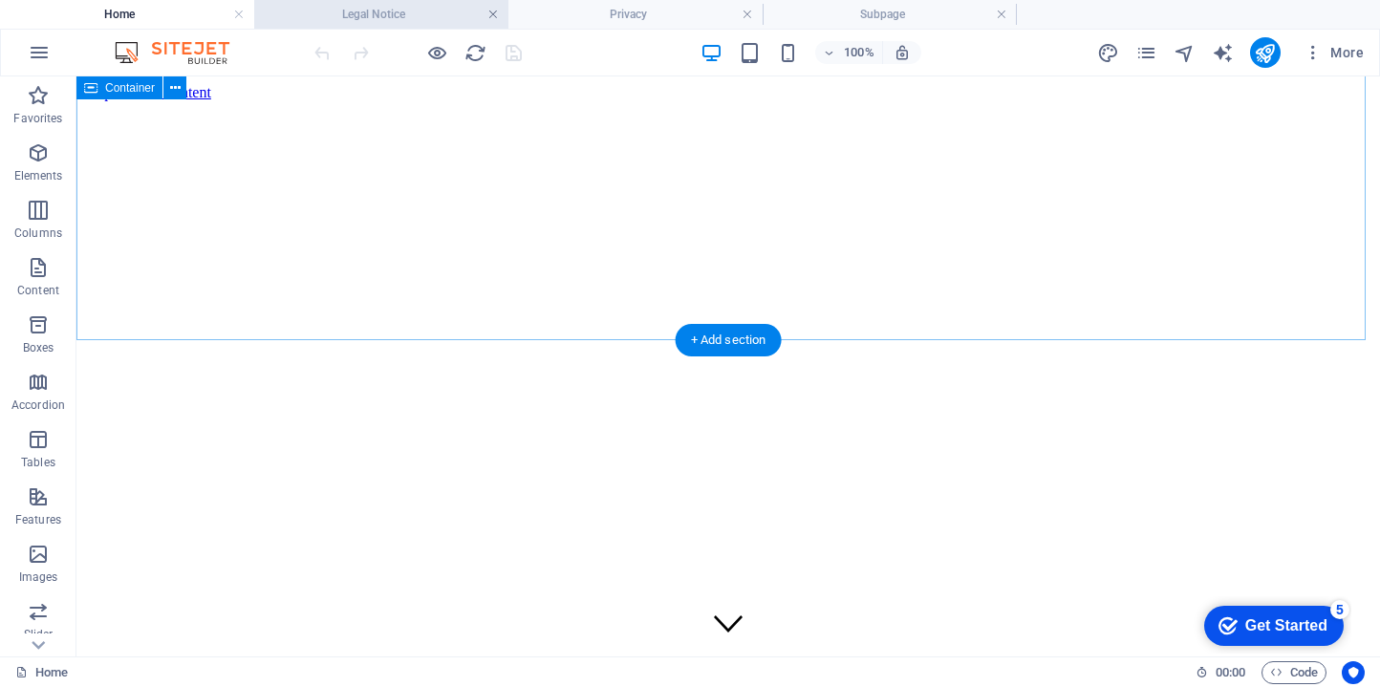
scroll to position [2401, 0]
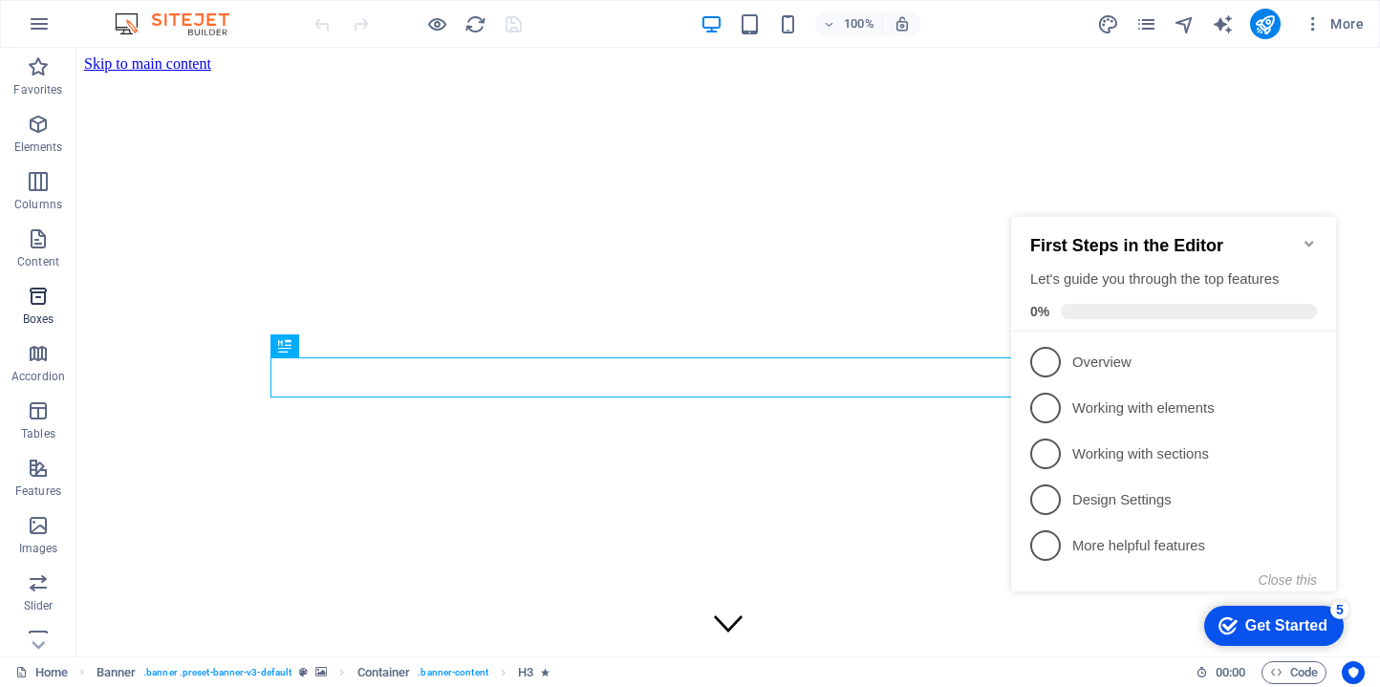
click at [58, 308] on span "Boxes" at bounding box center [38, 308] width 76 height 46
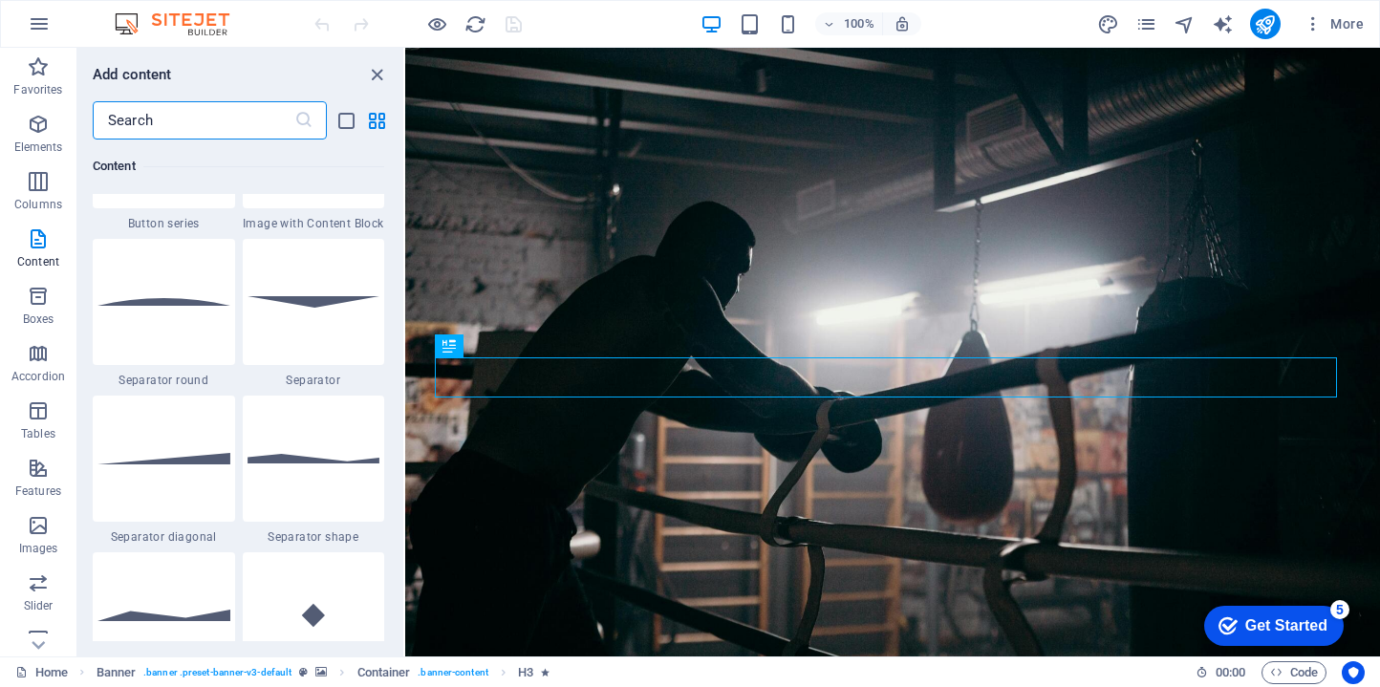
scroll to position [4588, 0]
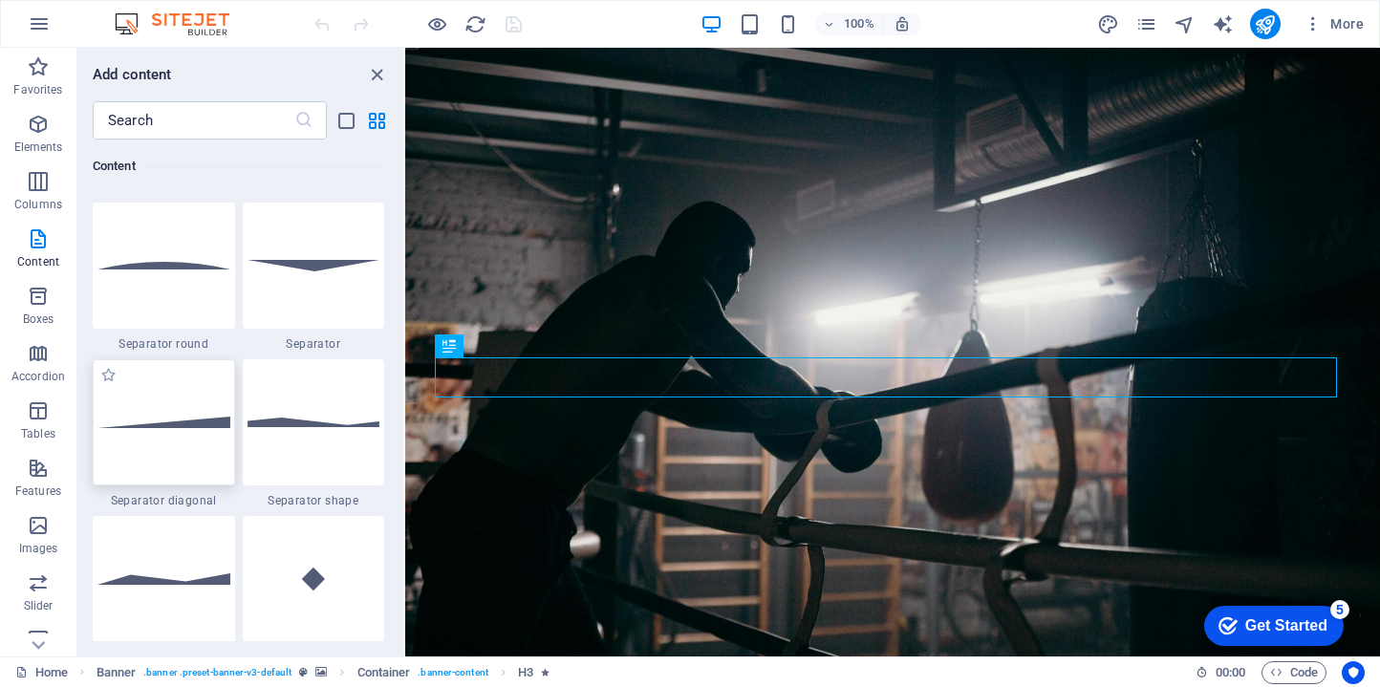
click at [193, 431] on div at bounding box center [164, 422] width 142 height 126
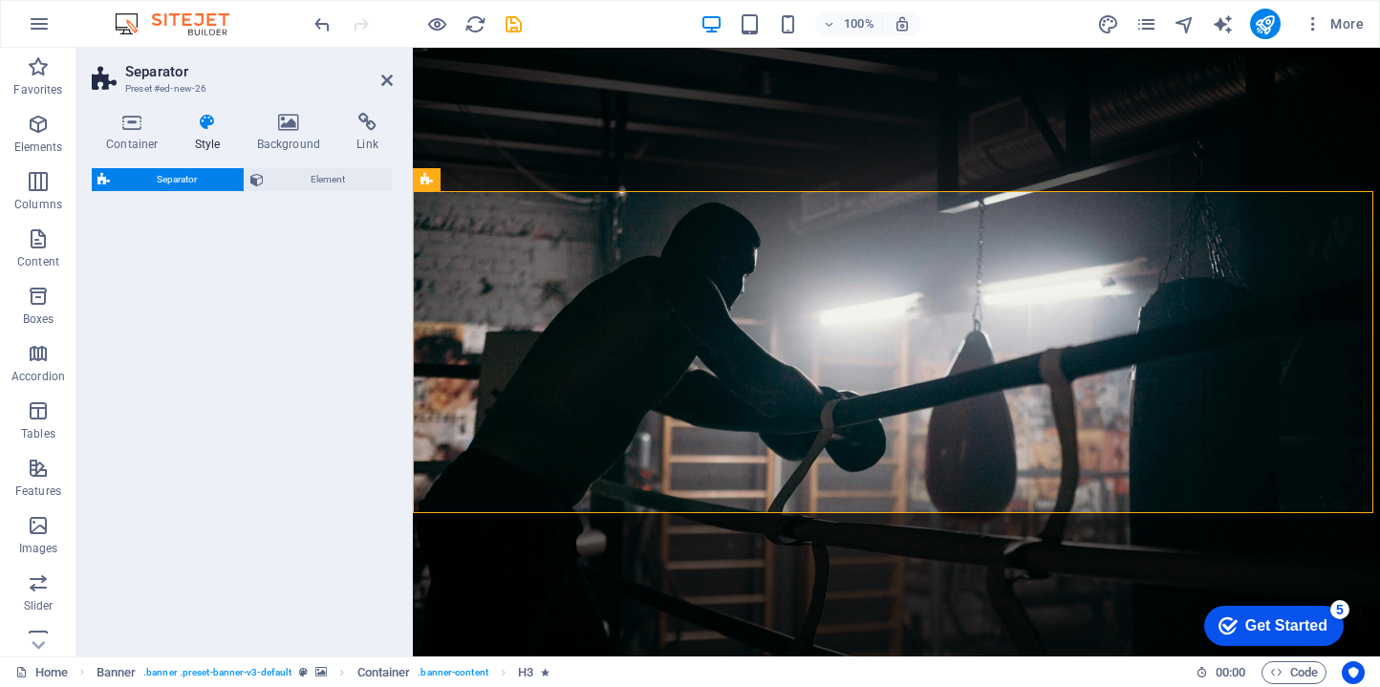
select select "diagonal"
select select "rem"
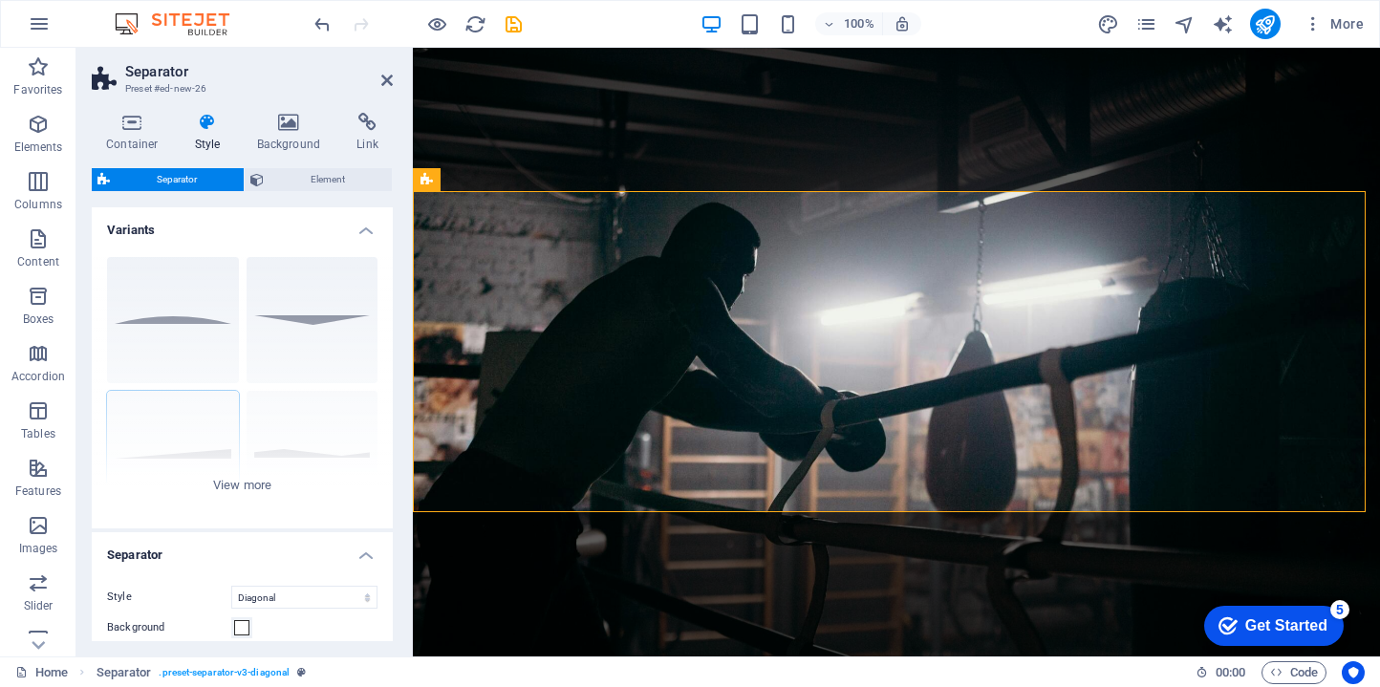
scroll to position [465, 0]
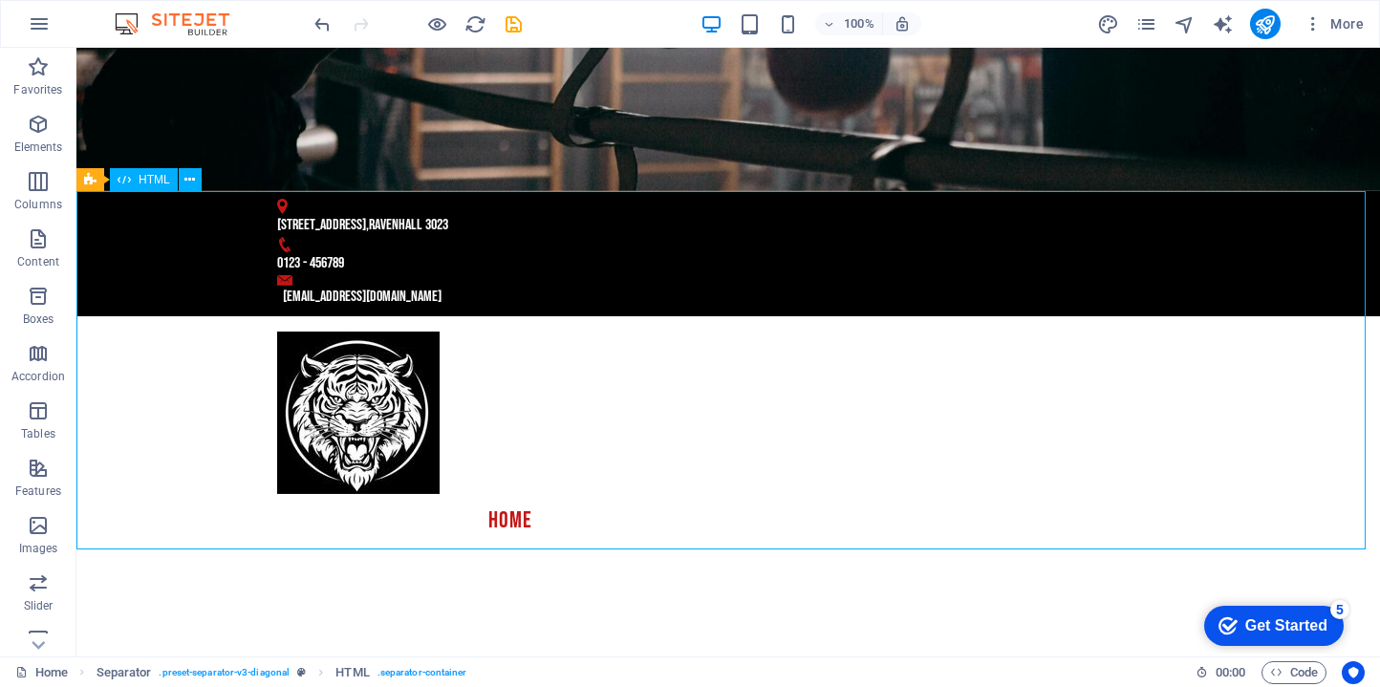
drag, startPoint x: 651, startPoint y: 395, endPoint x: 1002, endPoint y: 483, distance: 362.7
click at [998, 473] on div "Drag here to replace the existing content. Press “Ctrl” if you want to create a…" at bounding box center [727, 352] width 1303 height 609
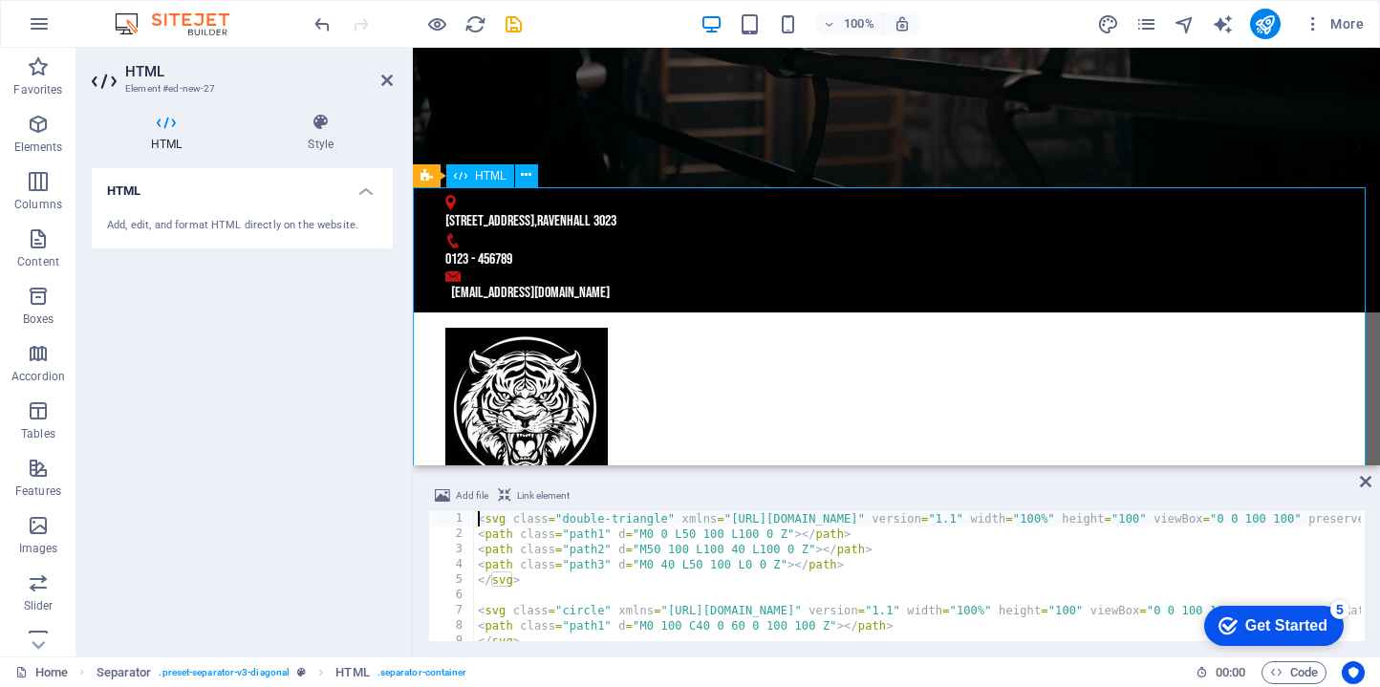
click at [1364, 480] on icon at bounding box center [1365, 481] width 11 height 15
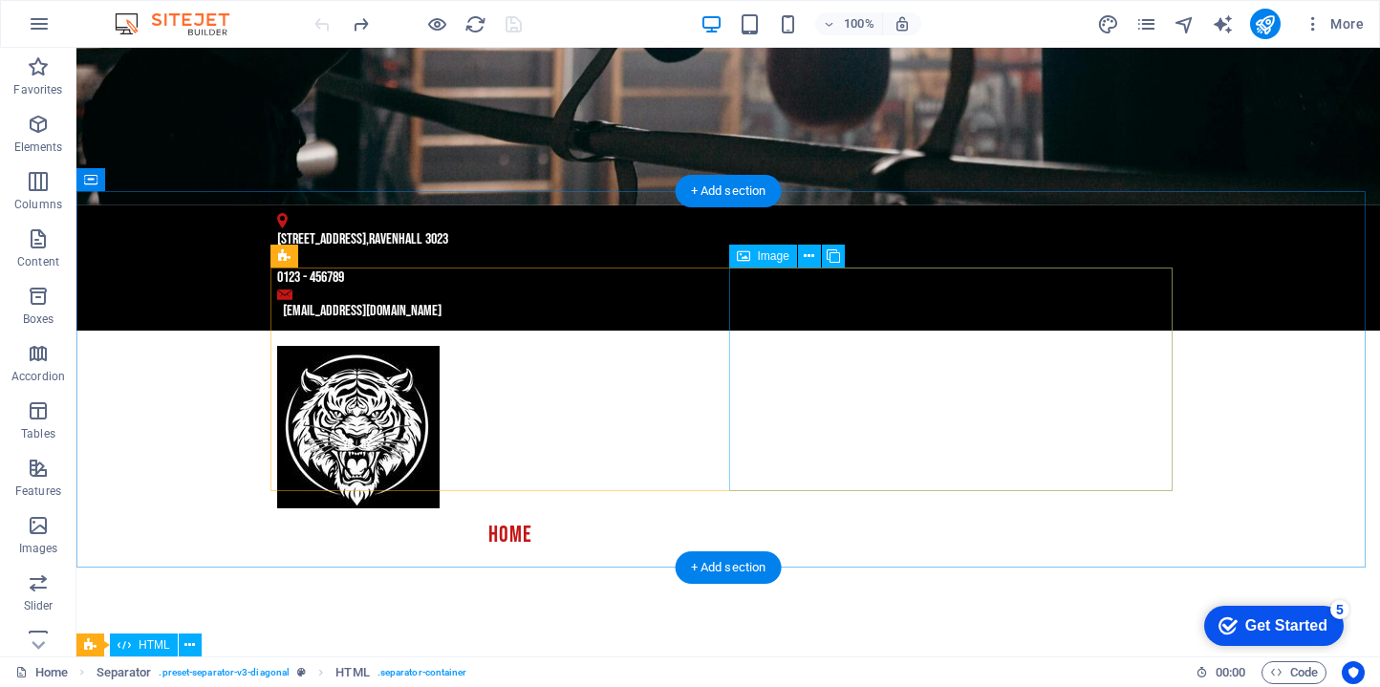
scroll to position [440, 0]
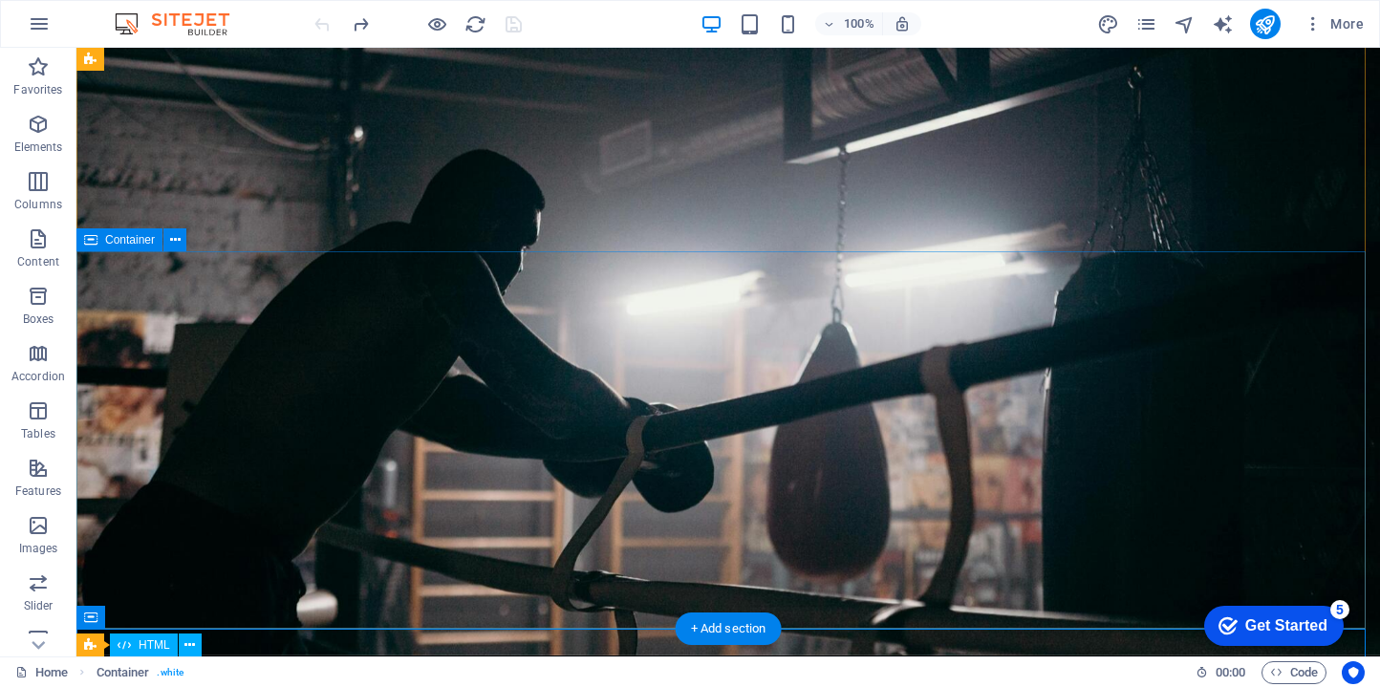
scroll to position [0, 0]
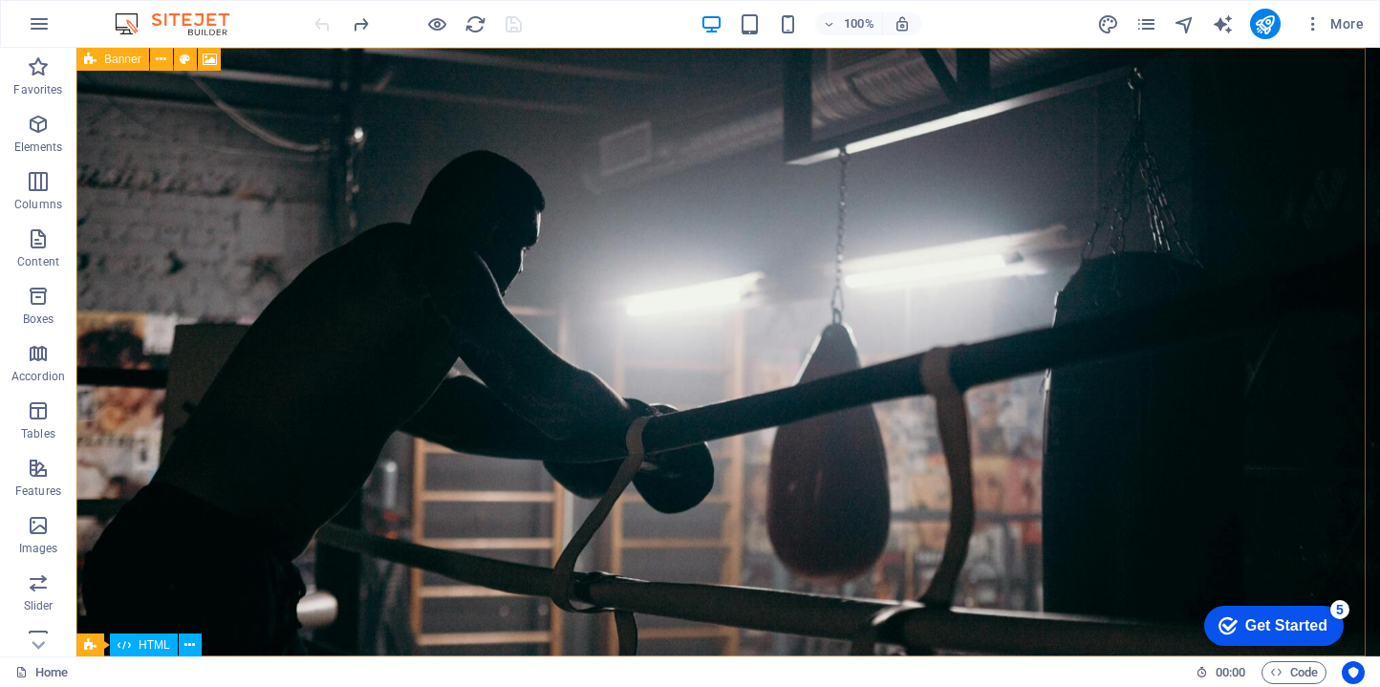
click at [101, 64] on div "Banner" at bounding box center [112, 59] width 73 height 23
click at [112, 59] on span "Banner" at bounding box center [122, 59] width 37 height 11
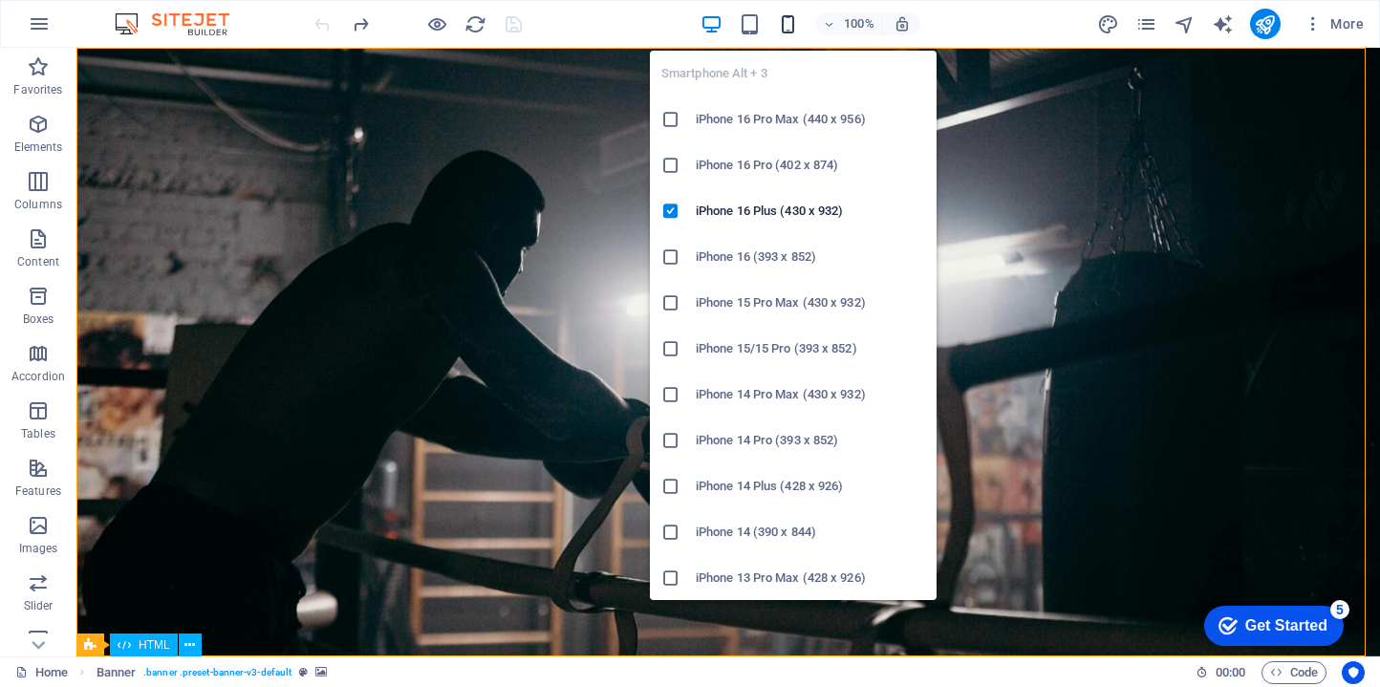
click at [795, 29] on icon "button" at bounding box center [788, 24] width 22 height 22
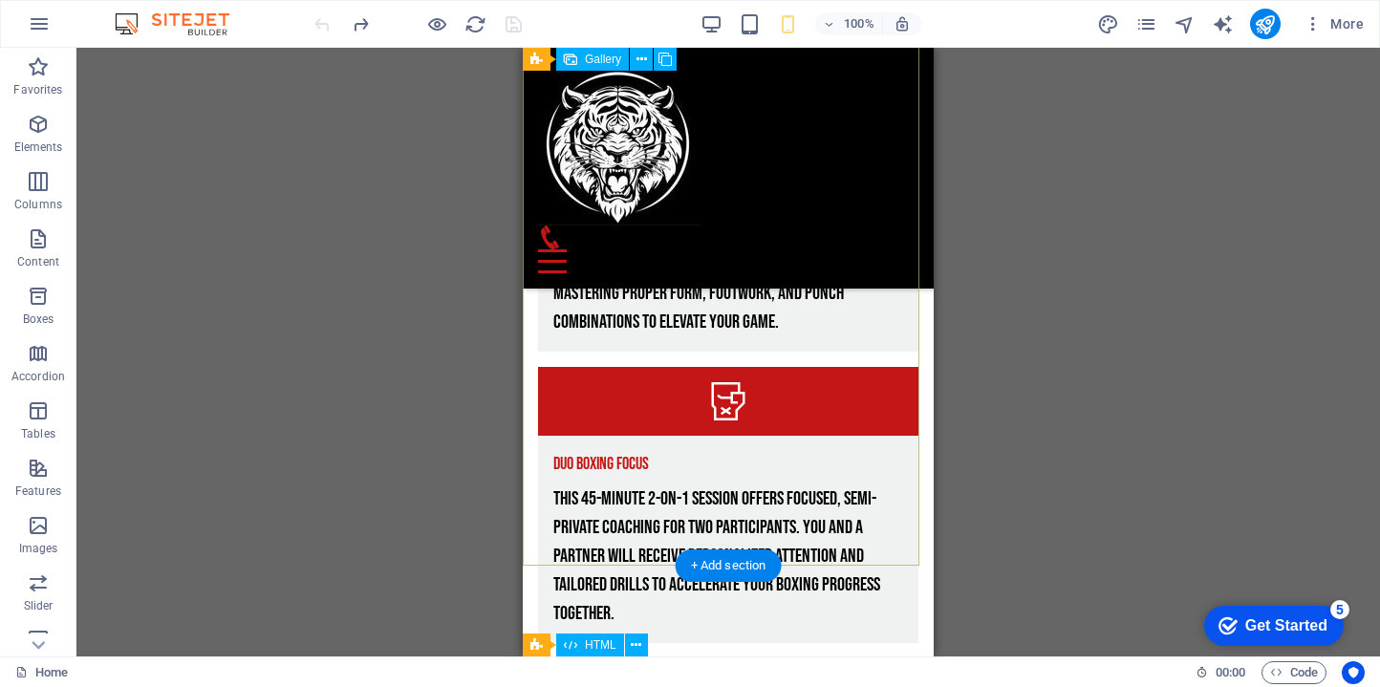
scroll to position [5393, 0]
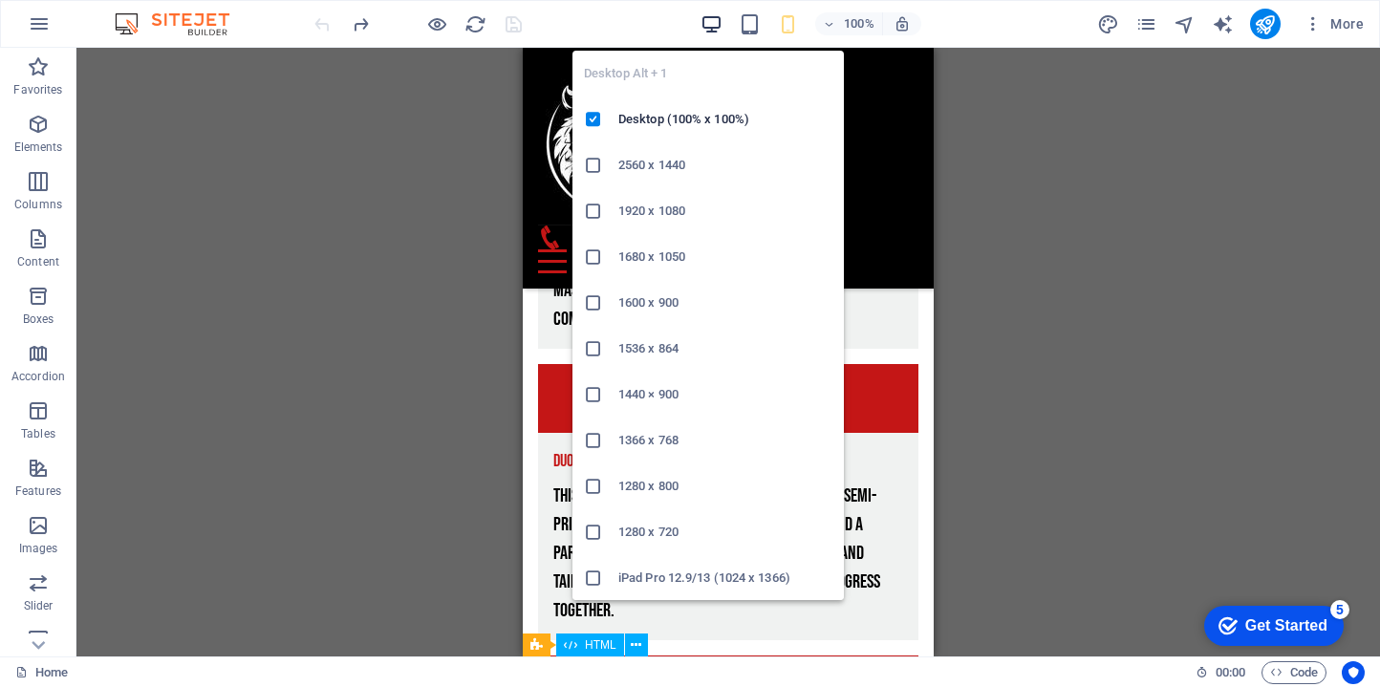
click at [711, 22] on icon "button" at bounding box center [711, 24] width 22 height 22
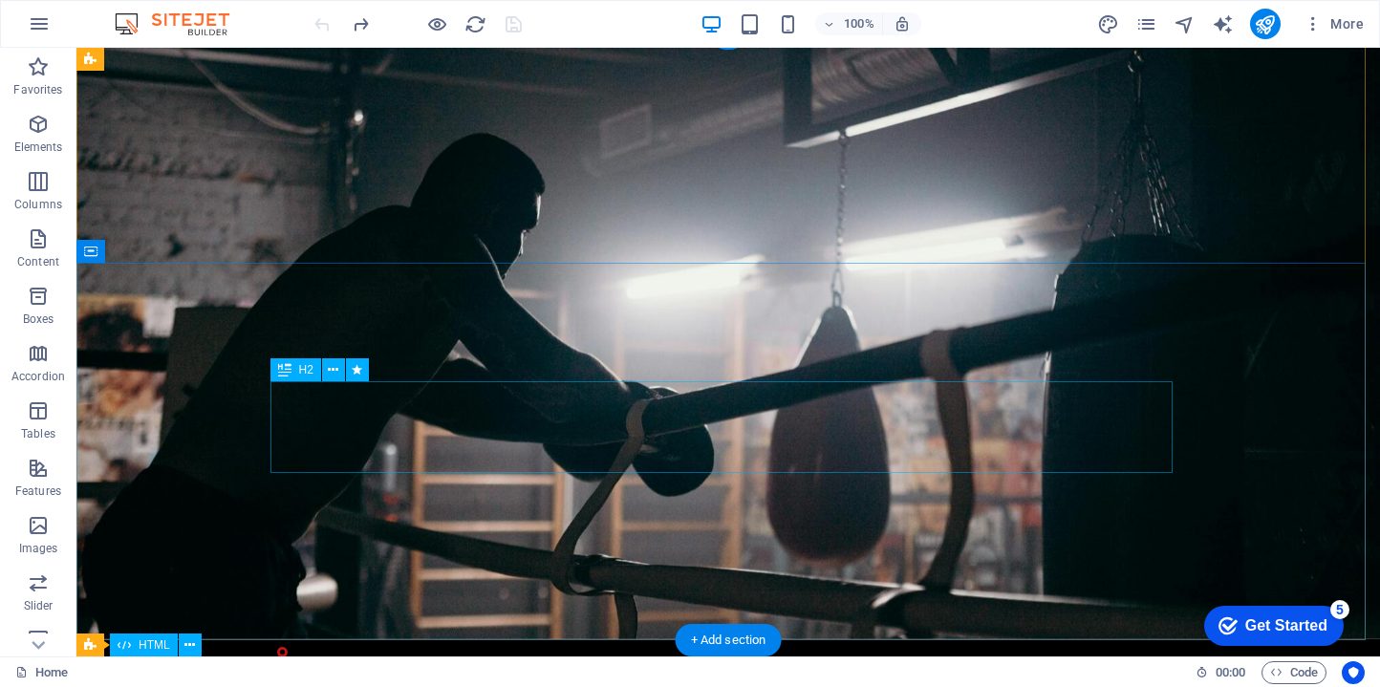
scroll to position [16, 0]
drag, startPoint x: 386, startPoint y: 419, endPoint x: 389, endPoint y: 434, distance: 14.6
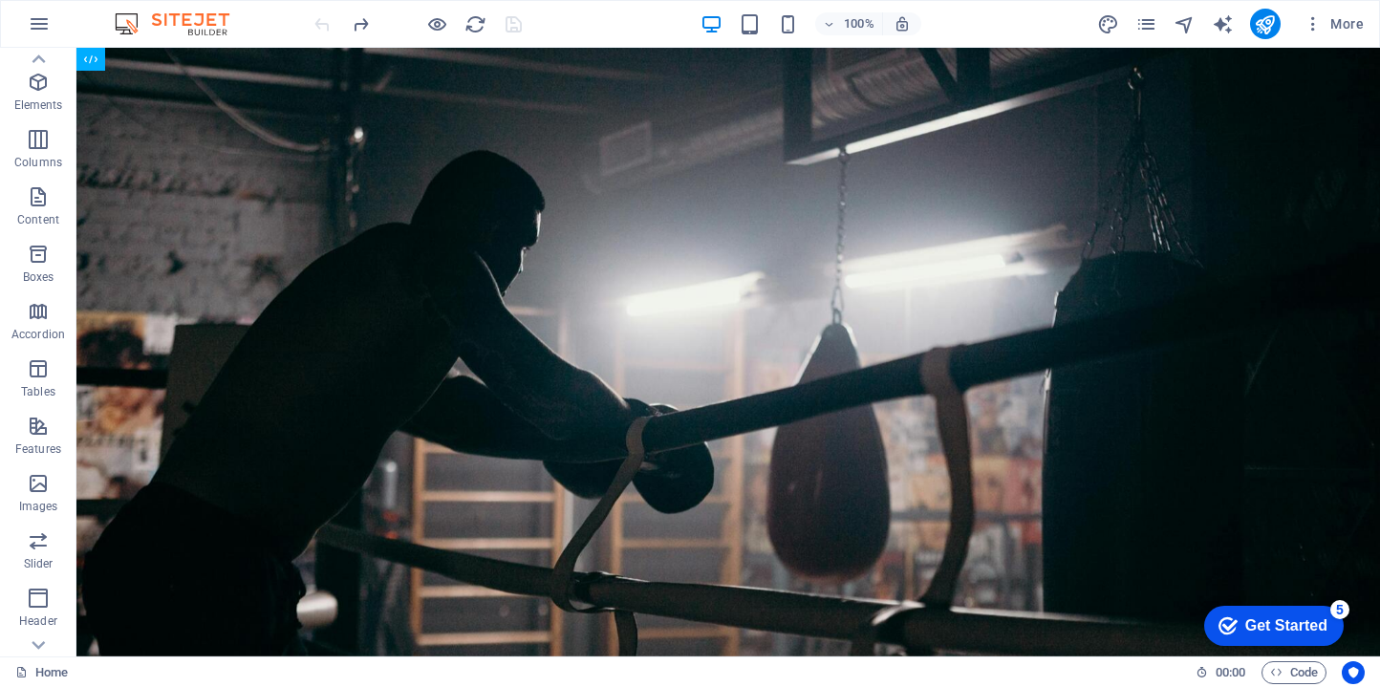
scroll to position [0, 0]
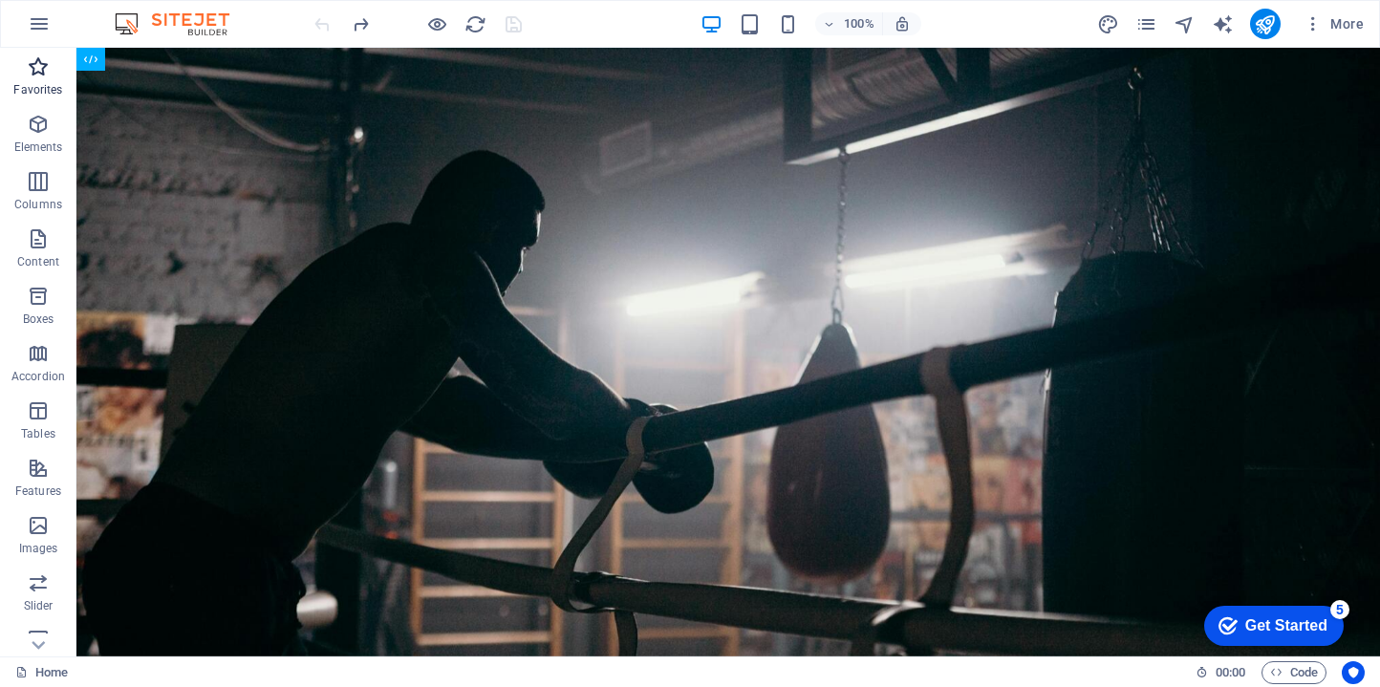
click at [28, 92] on p "Favorites" at bounding box center [37, 89] width 49 height 15
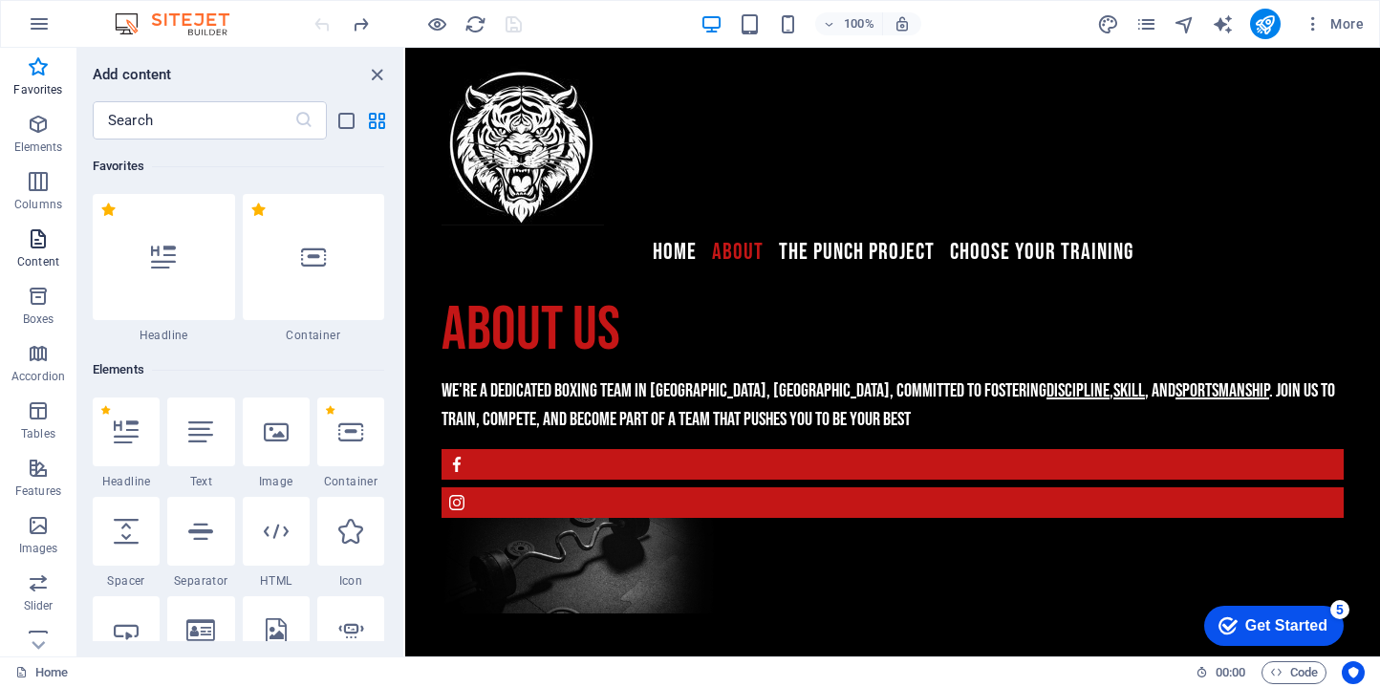
click at [33, 241] on icon "button" at bounding box center [38, 238] width 23 height 23
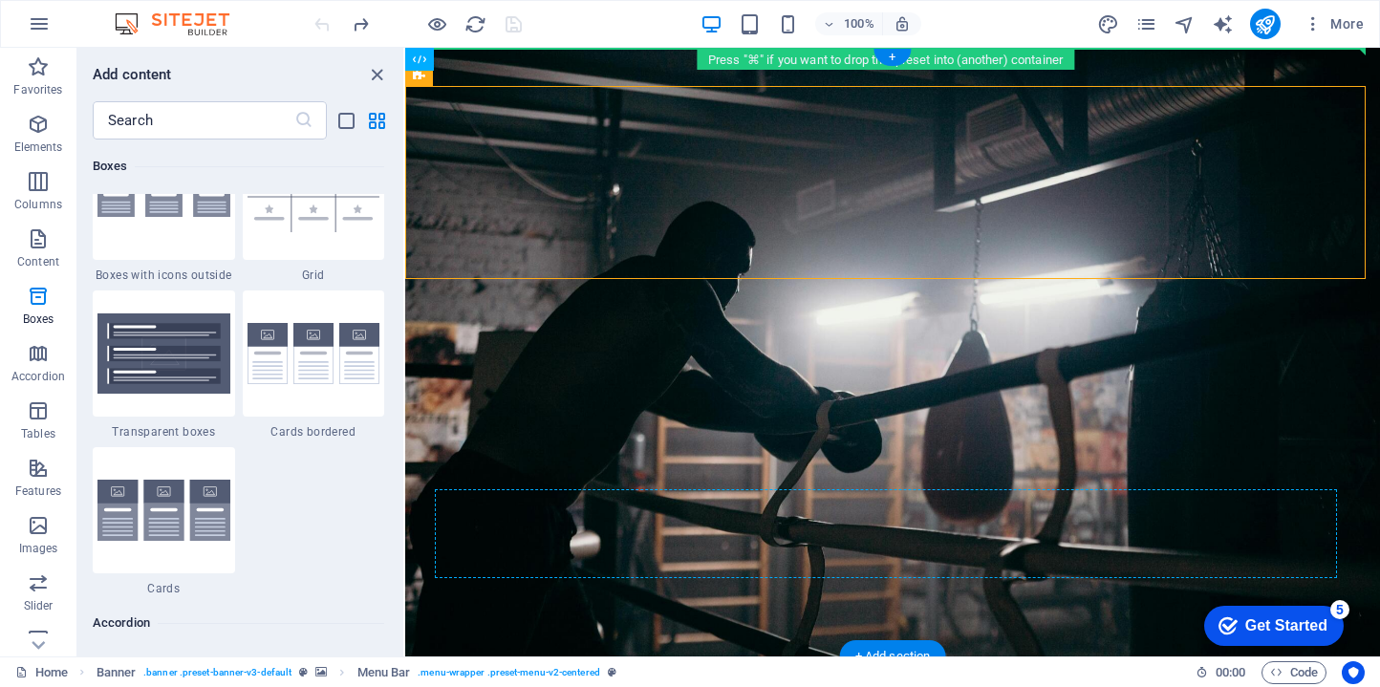
drag, startPoint x: 638, startPoint y: 259, endPoint x: 629, endPoint y: 344, distance: 85.6
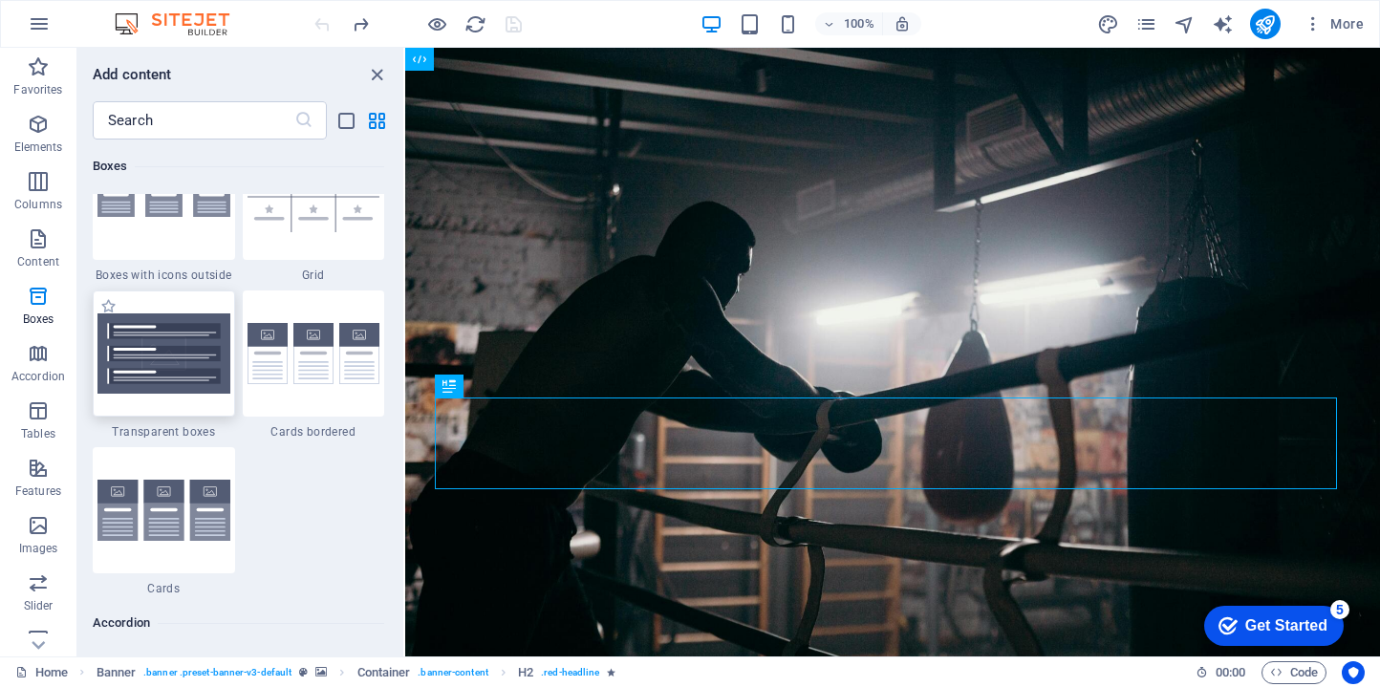
click at [189, 409] on div at bounding box center [164, 353] width 142 height 126
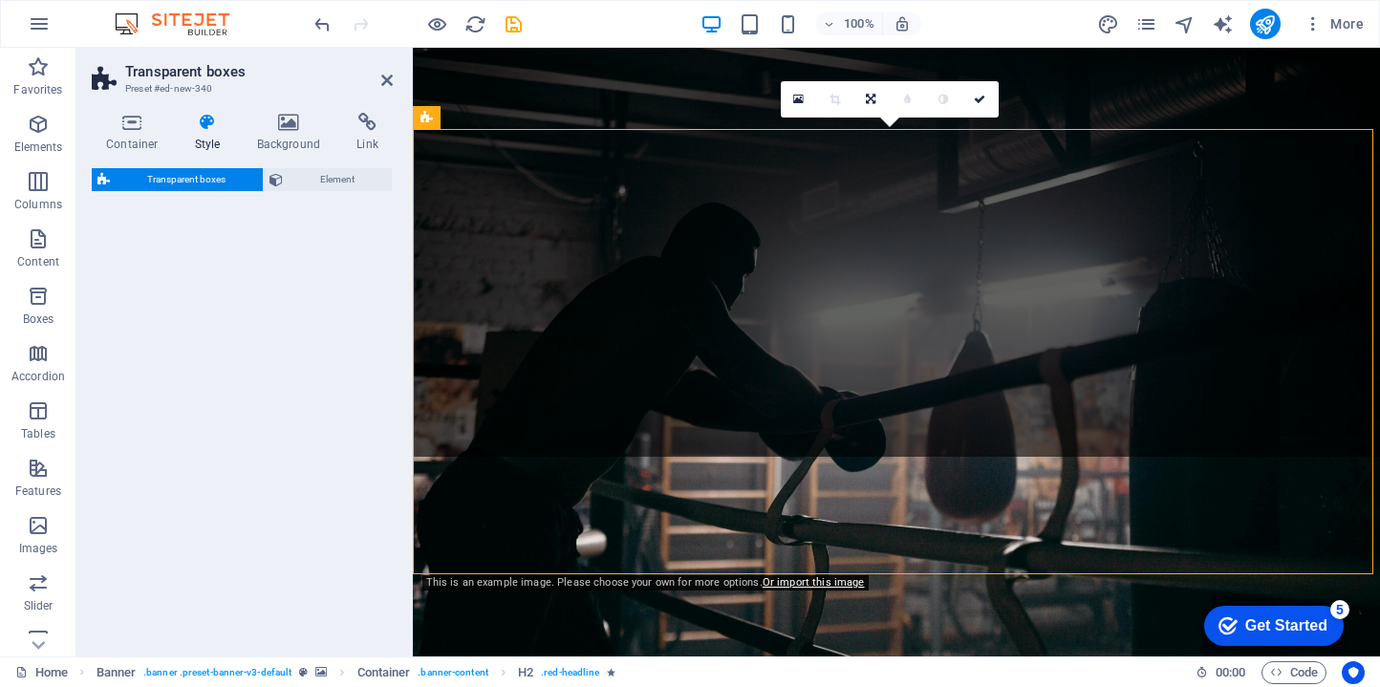
select select "rem"
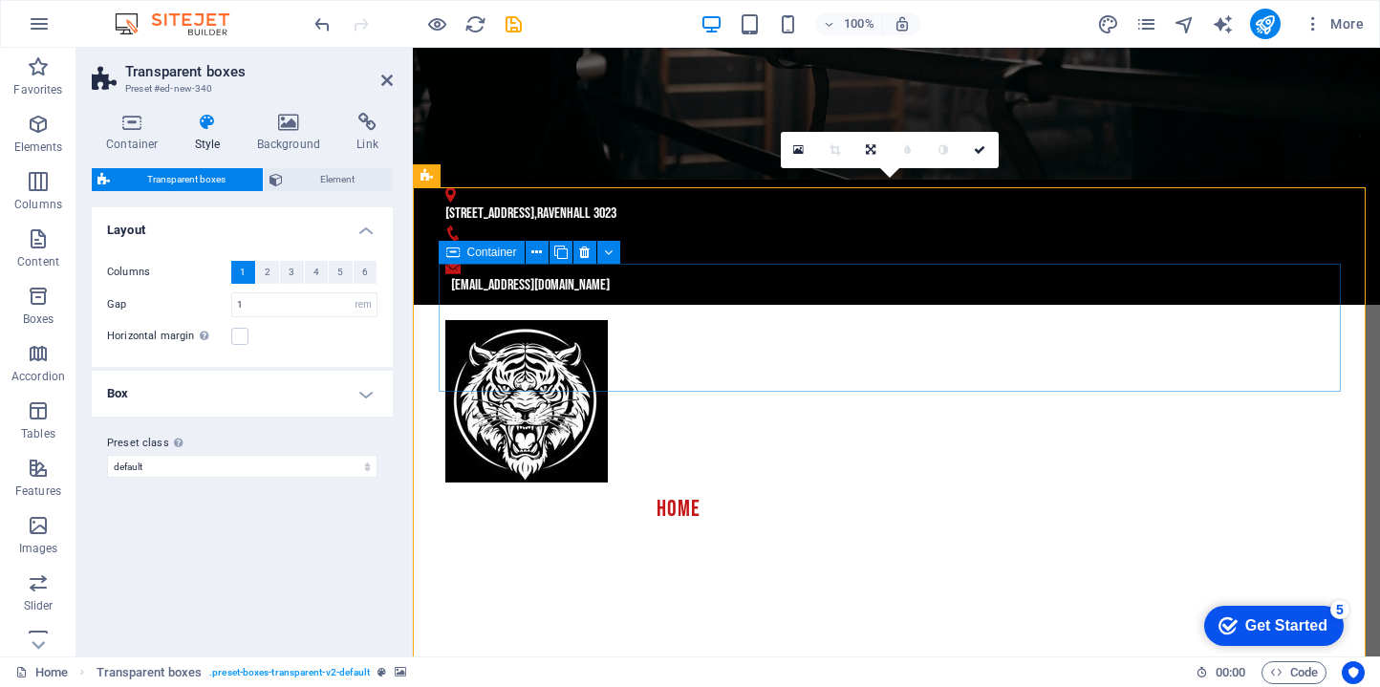
scroll to position [469, 0]
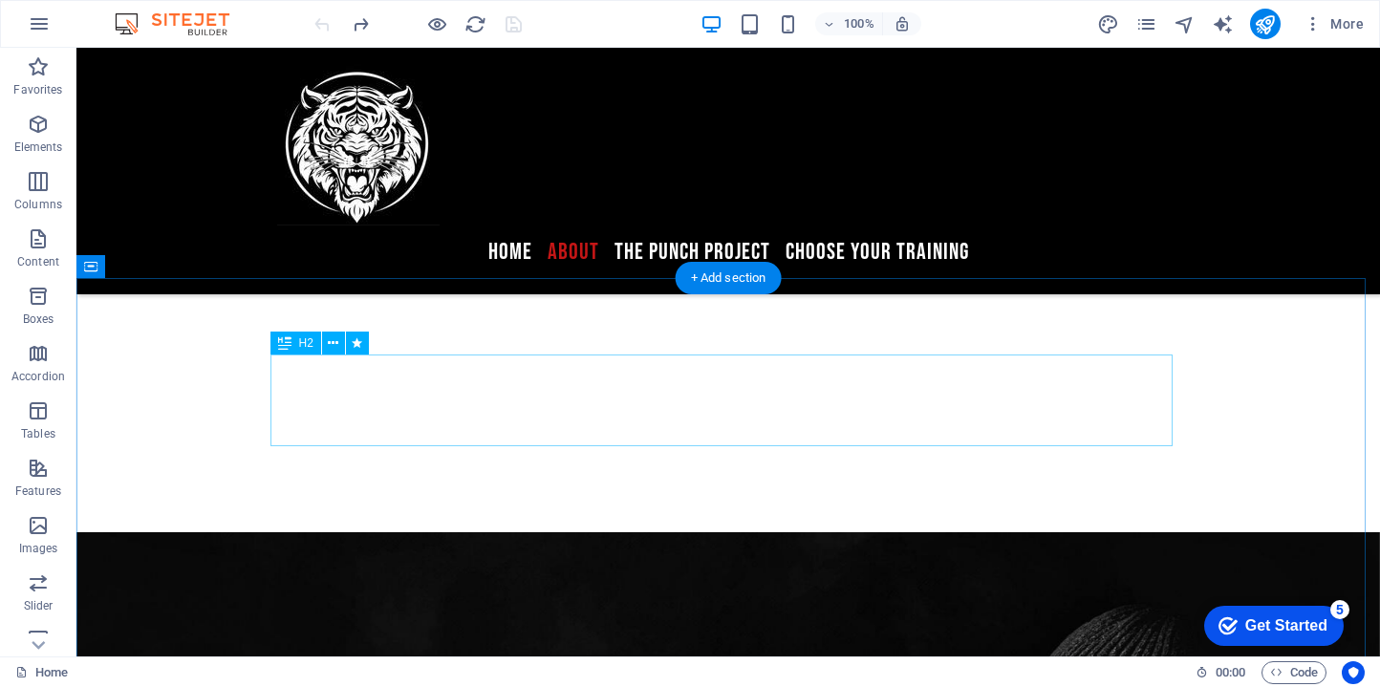
scroll to position [2065, 0]
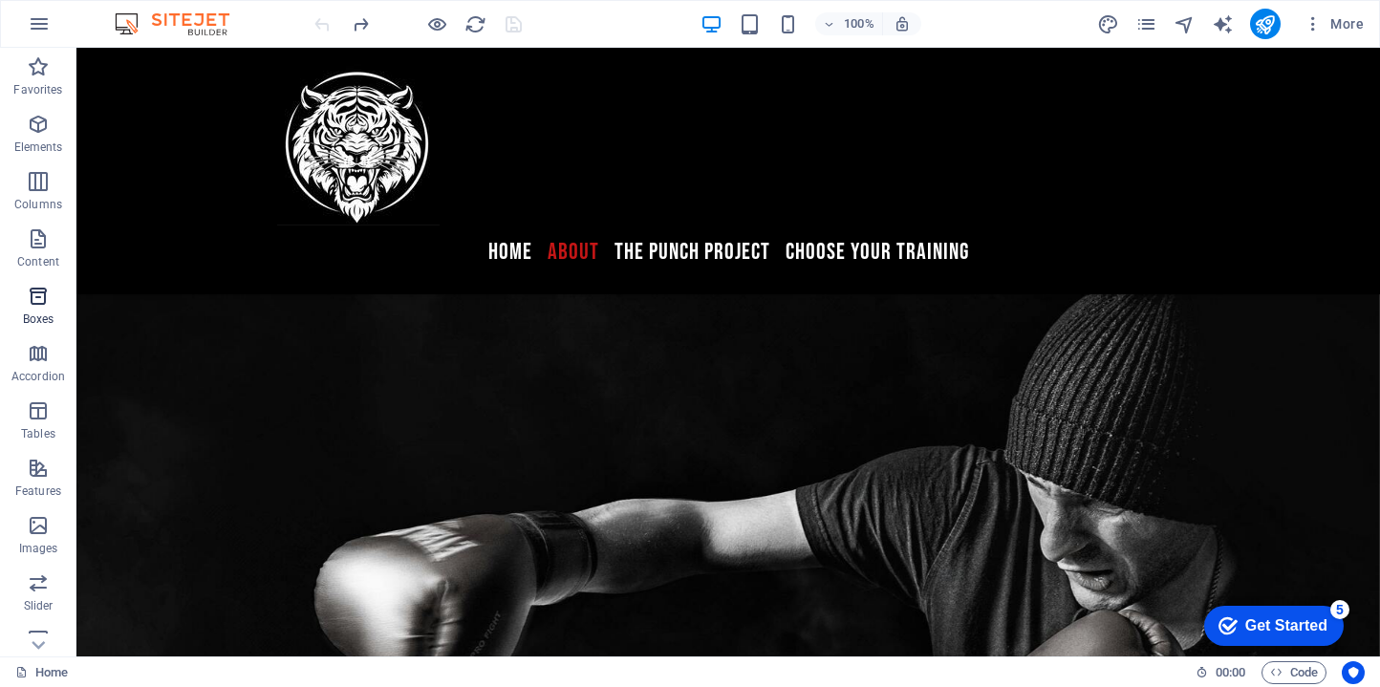
click at [42, 313] on p "Boxes" at bounding box center [39, 318] width 32 height 15
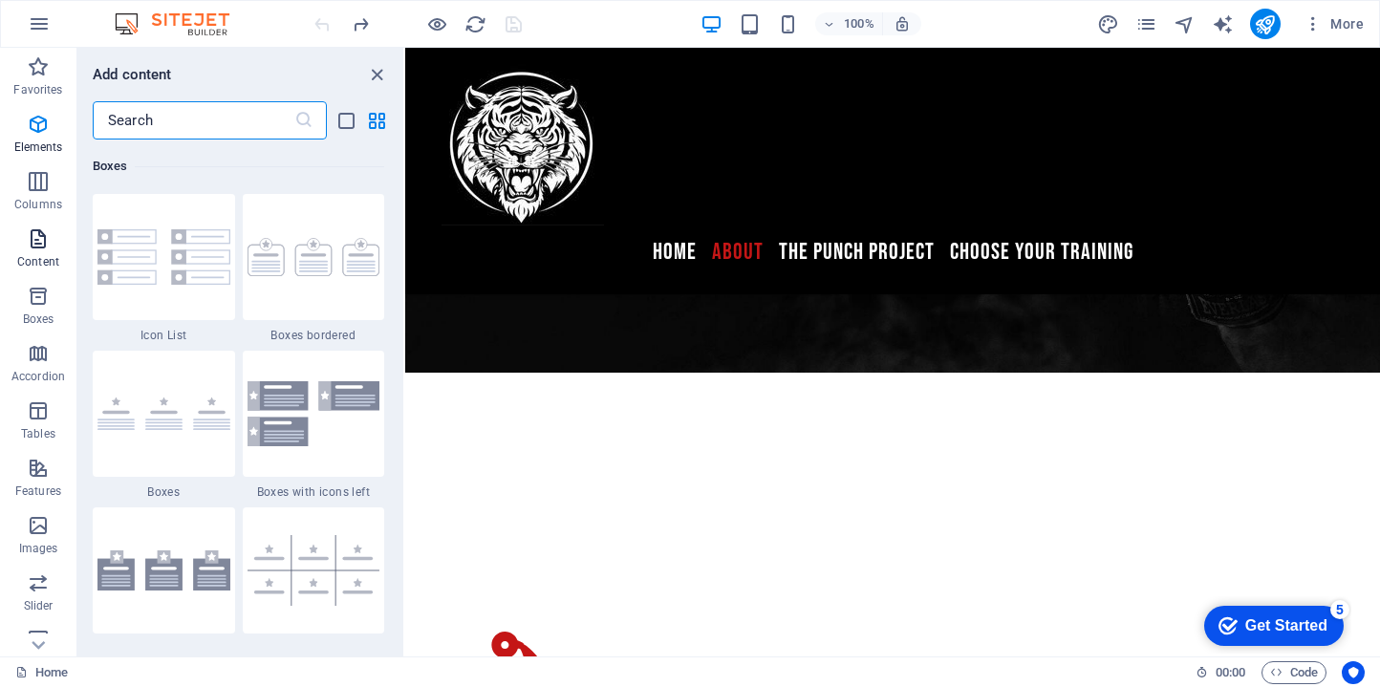
click at [51, 261] on p "Content" at bounding box center [38, 261] width 42 height 15
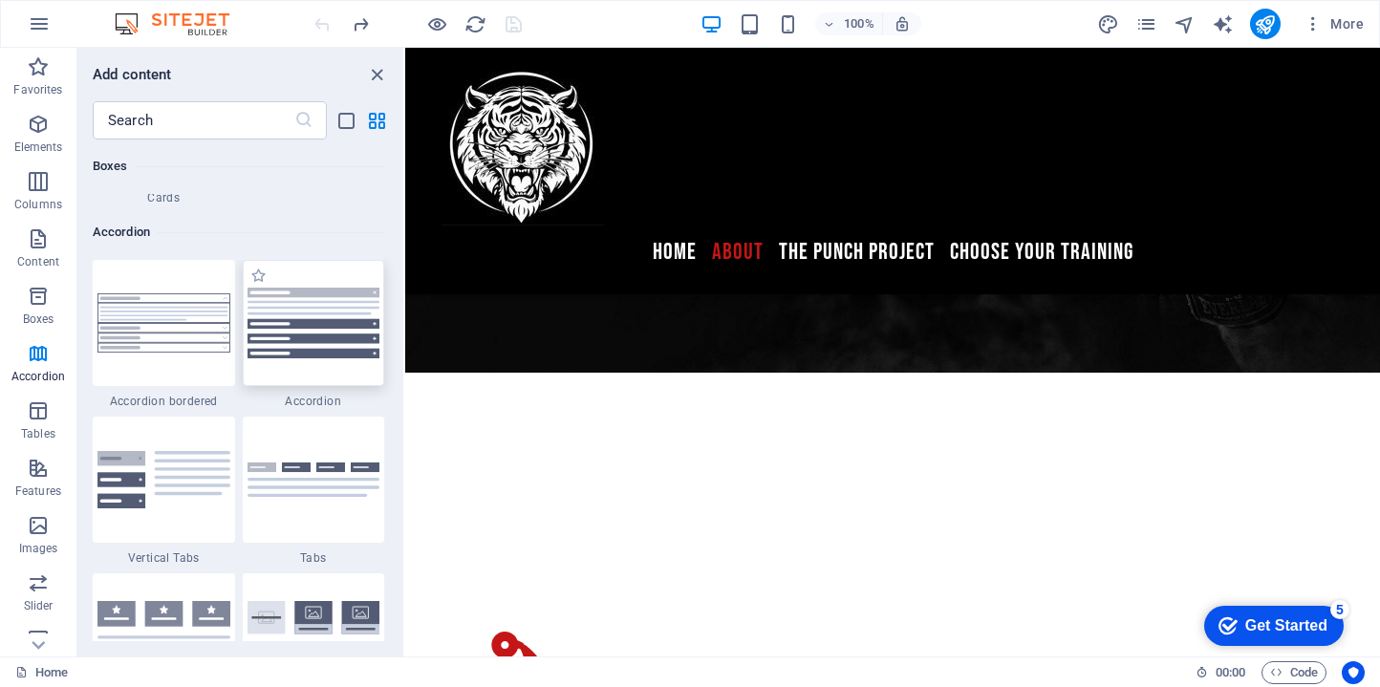
scroll to position [6259, 0]
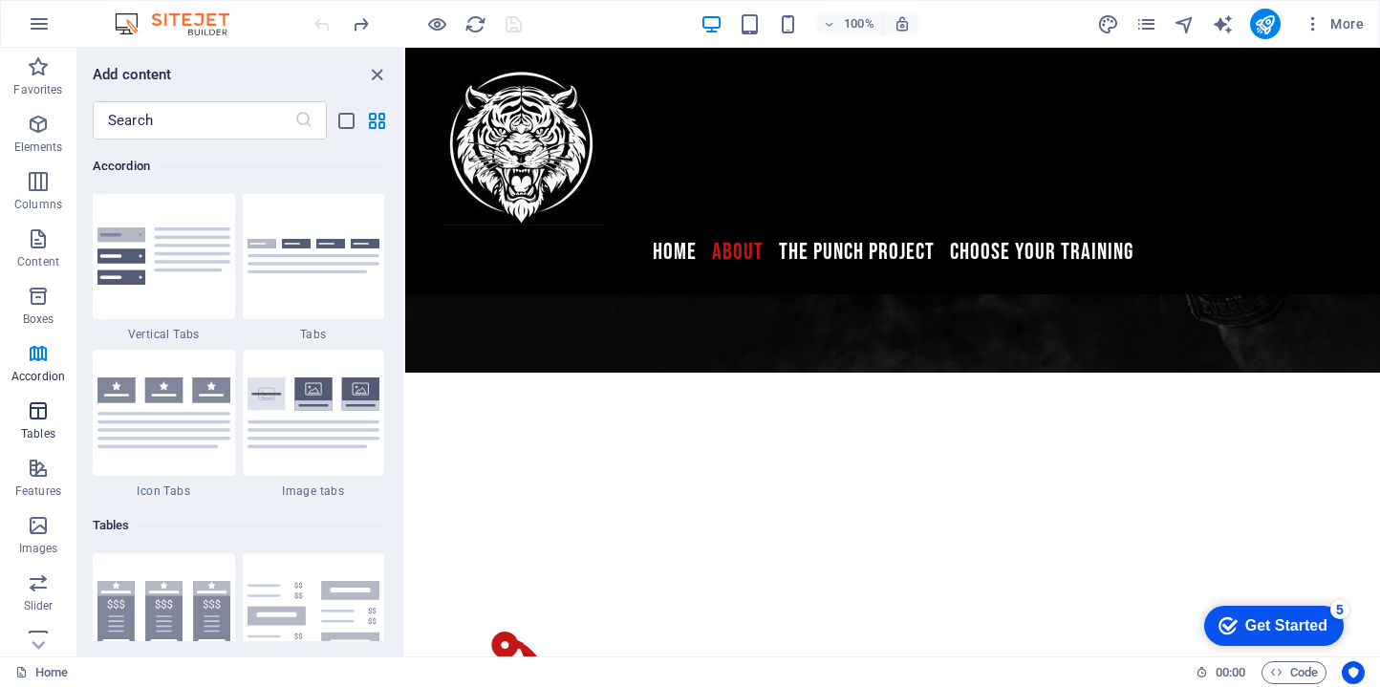
click at [51, 430] on p "Tables" at bounding box center [38, 433] width 34 height 15
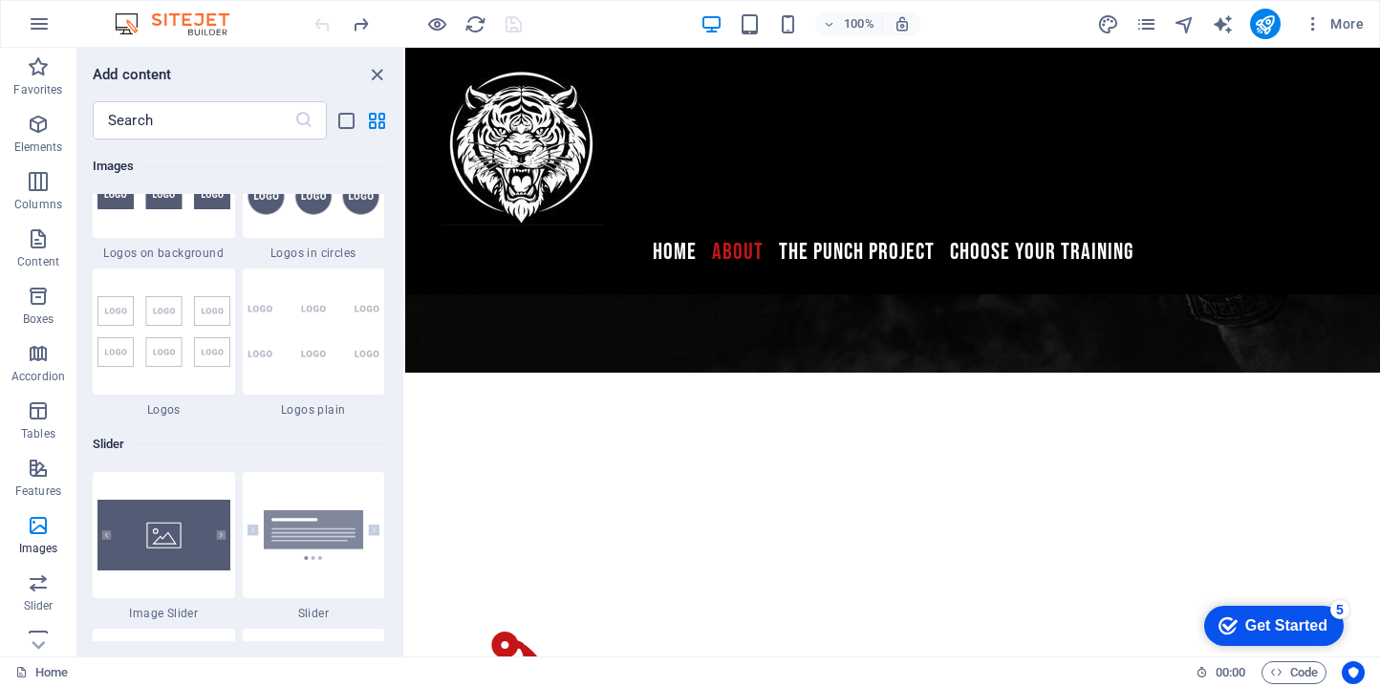
scroll to position [10644, 0]
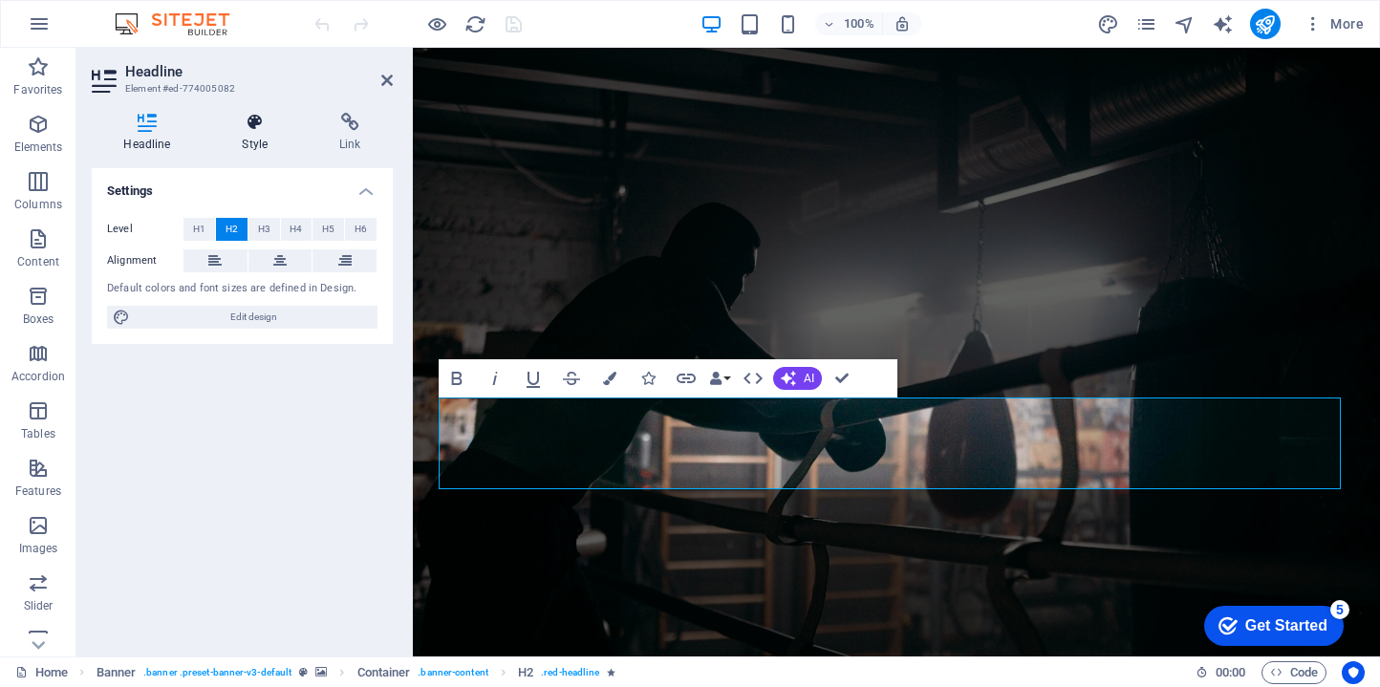
click at [256, 119] on icon at bounding box center [255, 122] width 90 height 19
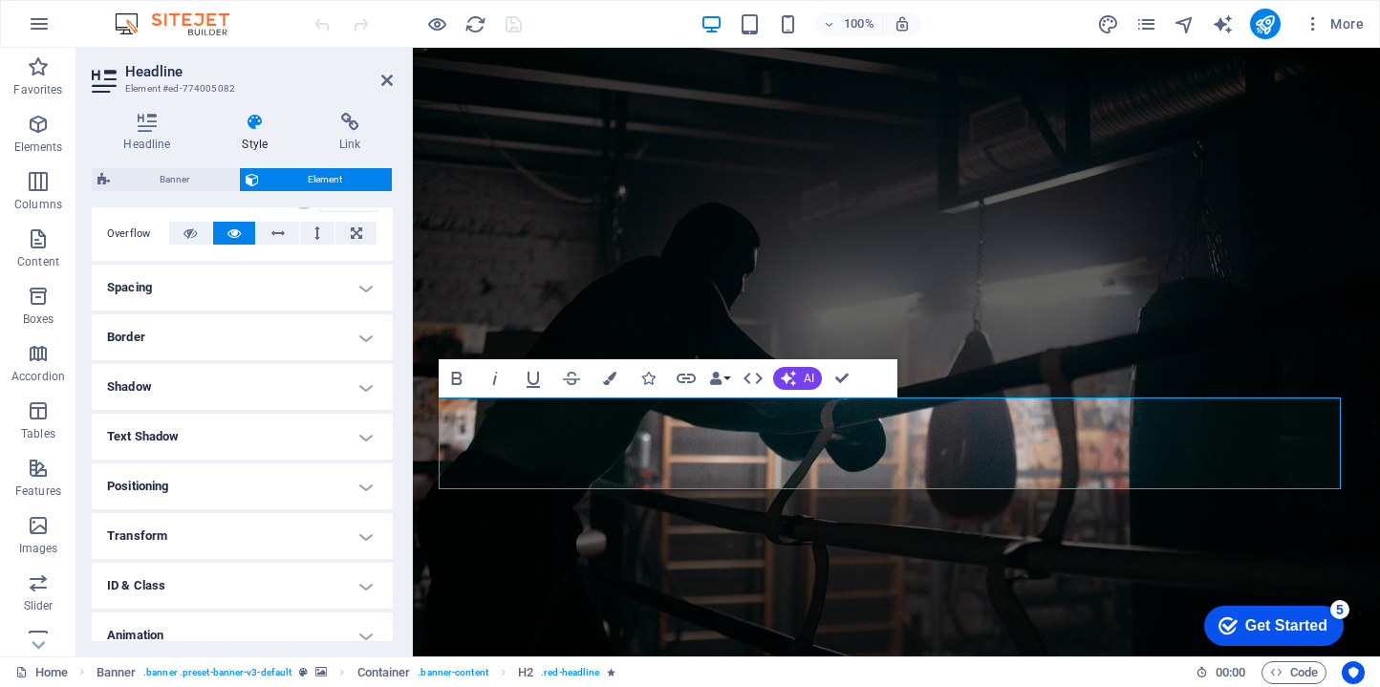
scroll to position [374, 0]
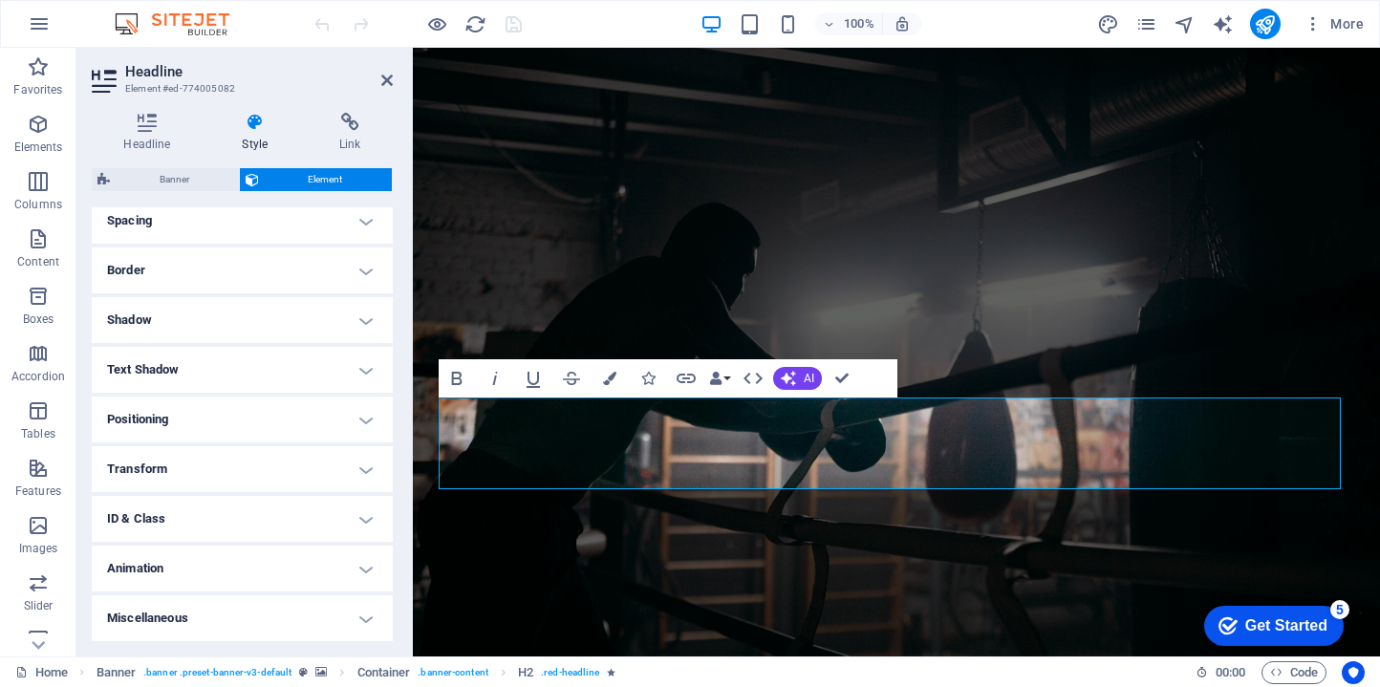
click at [244, 574] on h4 "Animation" at bounding box center [242, 569] width 301 height 46
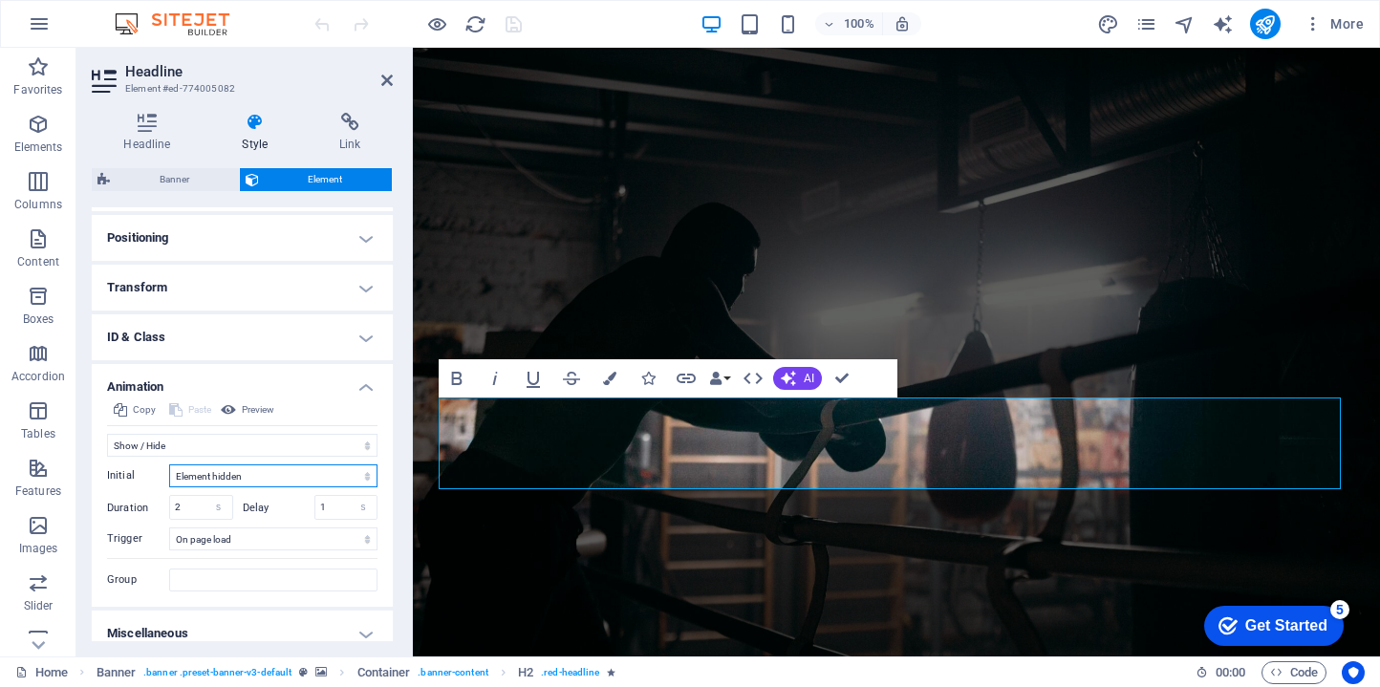
click at [233, 478] on select "Element hidden Element shown" at bounding box center [273, 475] width 208 height 23
click at [169, 464] on select "Element hidden Element shown" at bounding box center [273, 475] width 208 height 23
click at [267, 549] on select "No automatic trigger On page load Element scrolled into view" at bounding box center [273, 538] width 208 height 23
click at [169, 527] on select "No automatic trigger On page load Element scrolled into view" at bounding box center [273, 538] width 208 height 23
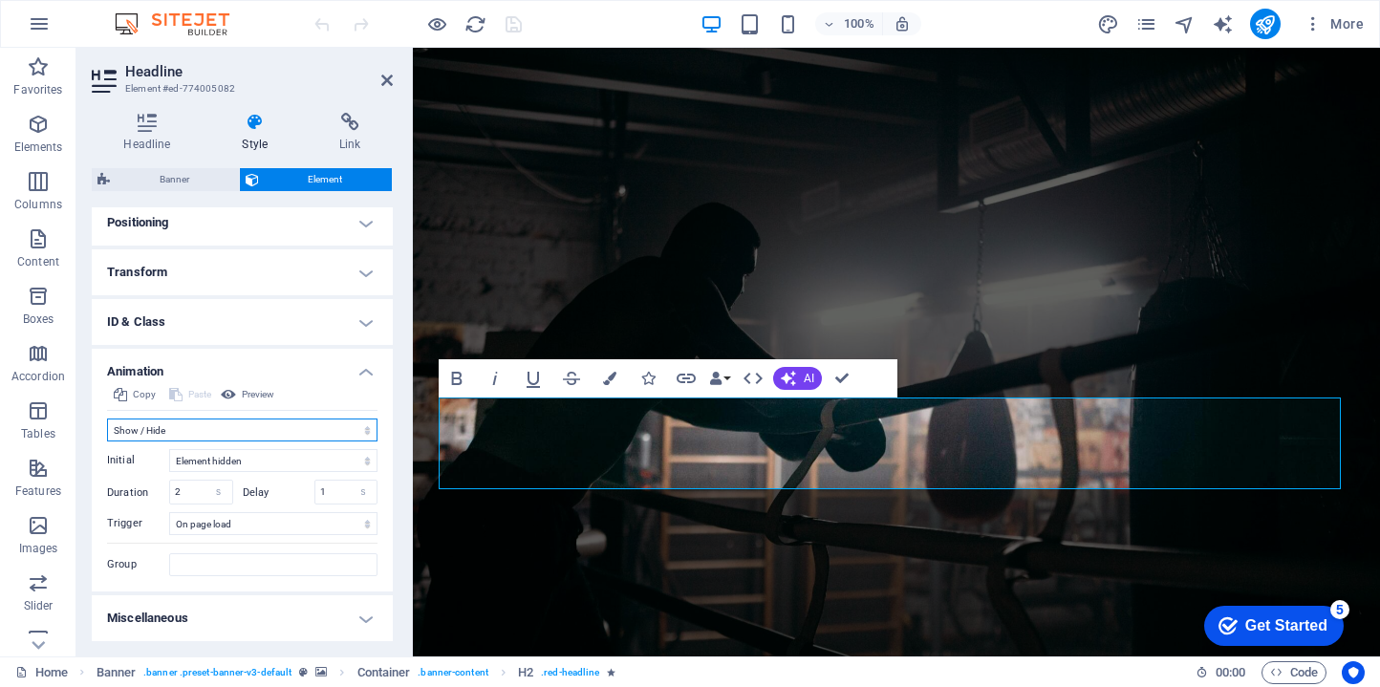
click at [306, 429] on select "Don't animate Show / Hide Slide up/down Zoom in/out Slide left to right Slide r…" at bounding box center [242, 430] width 270 height 23
click at [107, 419] on select "Don't animate Show / Hide Slide up/down Zoom in/out Slide left to right Slide r…" at bounding box center [242, 430] width 270 height 23
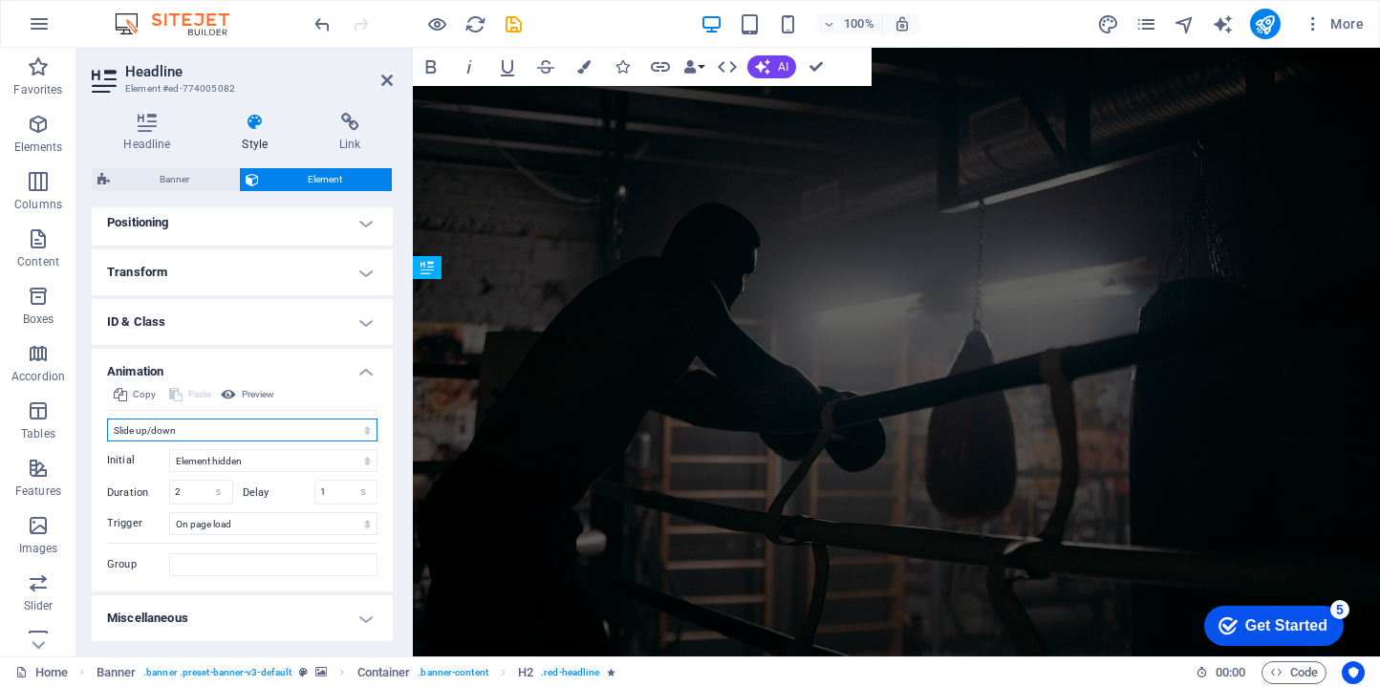
click at [318, 439] on select "Don't animate Show / Hide Slide up/down Zoom in/out Slide left to right Slide r…" at bounding box center [242, 430] width 270 height 23
click at [107, 419] on select "Don't animate Show / Hide Slide up/down Zoom in/out Slide left to right Slide r…" at bounding box center [242, 430] width 270 height 23
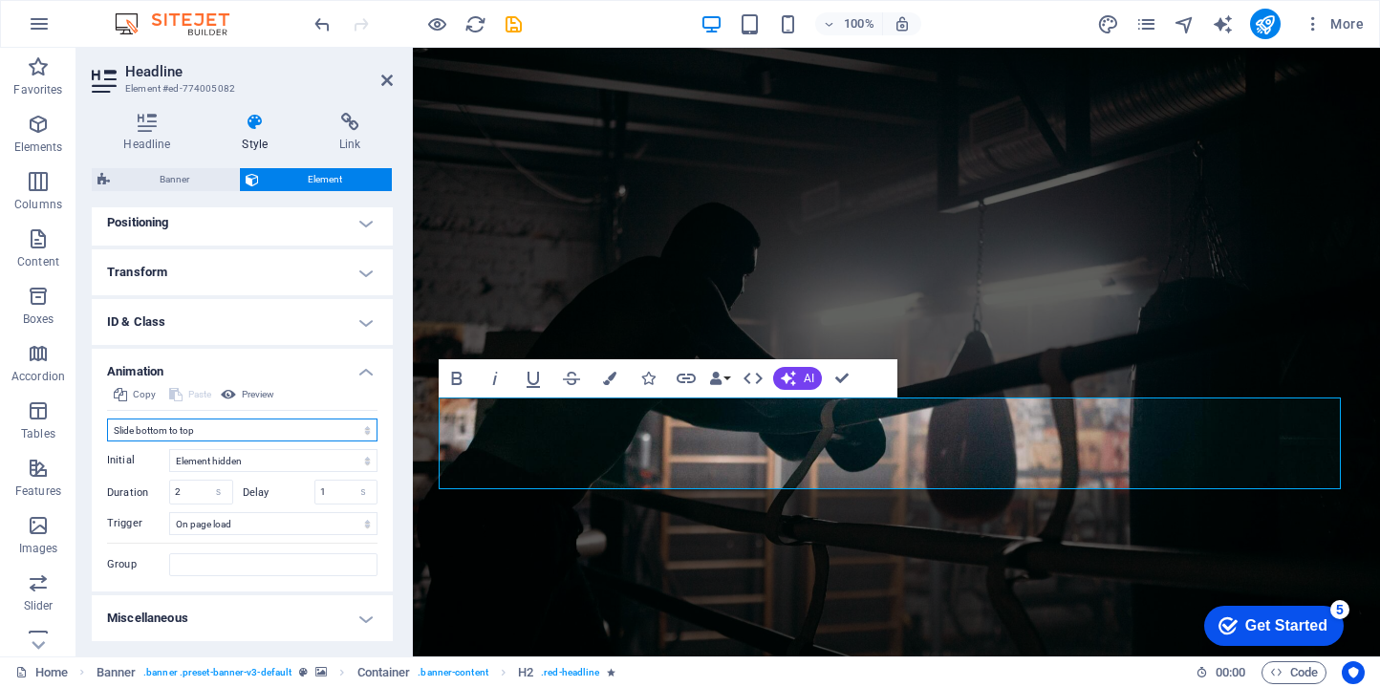
click at [258, 436] on select "Don't animate Show / Hide Slide up/down Zoom in/out Slide left to right Slide r…" at bounding box center [242, 430] width 270 height 23
click at [107, 419] on select "Don't animate Show / Hide Slide up/down Zoom in/out Slide left to right Slide r…" at bounding box center [242, 430] width 270 height 23
click at [263, 438] on select "Don't animate Show / Hide Slide up/down Zoom in/out Slide left to right Slide r…" at bounding box center [242, 430] width 270 height 23
click at [107, 419] on select "Don't animate Show / Hide Slide up/down Zoom in/out Slide left to right Slide r…" at bounding box center [242, 430] width 270 height 23
click at [260, 427] on select "Don't animate Show / Hide Slide up/down Zoom in/out Slide left to right Slide r…" at bounding box center [242, 430] width 270 height 23
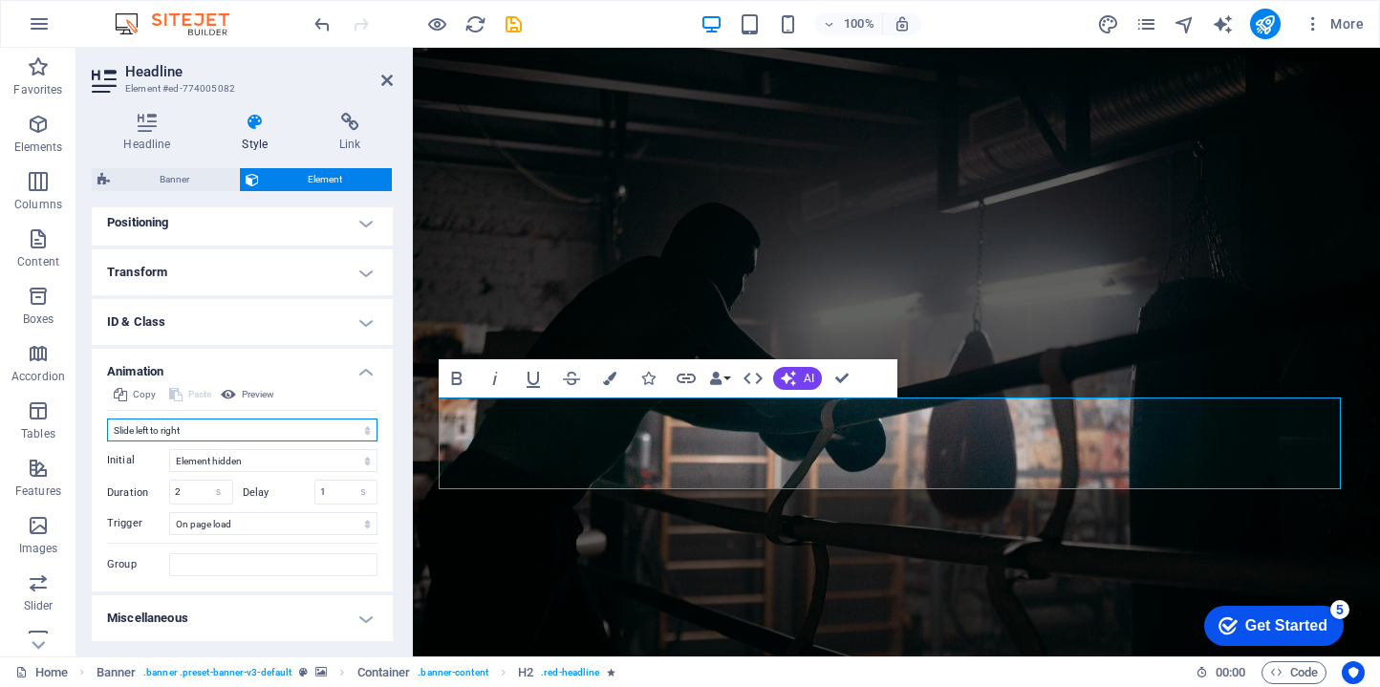
click at [107, 419] on select "Don't animate Show / Hide Slide up/down Zoom in/out Slide left to right Slide r…" at bounding box center [242, 430] width 270 height 23
click at [244, 435] on select "Don't animate Show / Hide Slide up/down Zoom in/out Slide left to right Slide r…" at bounding box center [242, 430] width 270 height 23
click at [107, 419] on select "Don't animate Show / Hide Slide up/down Zoom in/out Slide left to right Slide r…" at bounding box center [242, 430] width 270 height 23
click at [247, 436] on select "Don't animate Show / Hide Slide up/down Zoom in/out Slide left to right Slide r…" at bounding box center [242, 430] width 270 height 23
click at [107, 419] on select "Don't animate Show / Hide Slide up/down Zoom in/out Slide left to right Slide r…" at bounding box center [242, 430] width 270 height 23
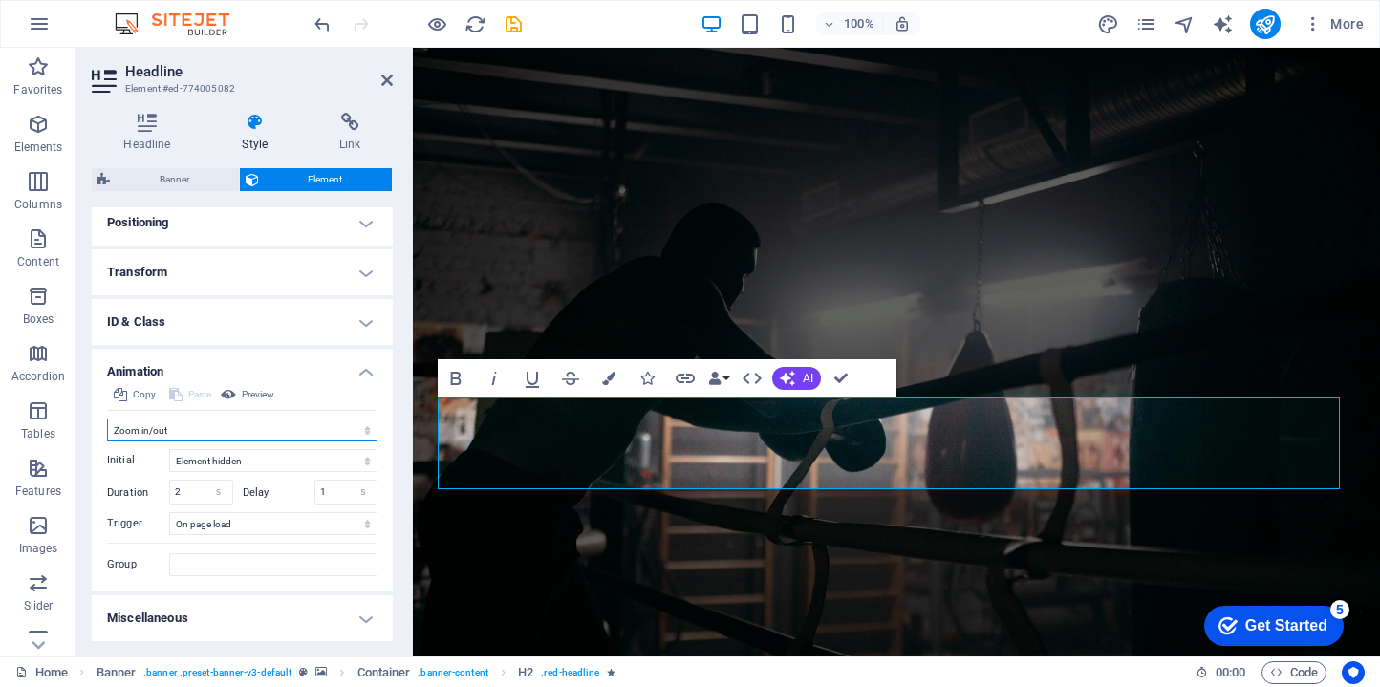
click at [243, 419] on select "Don't animate Show / Hide Slide up/down Zoom in/out Slide left to right Slide r…" at bounding box center [242, 430] width 270 height 23
click at [107, 419] on select "Don't animate Show / Hide Slide up/down Zoom in/out Slide left to right Slide r…" at bounding box center [242, 430] width 270 height 23
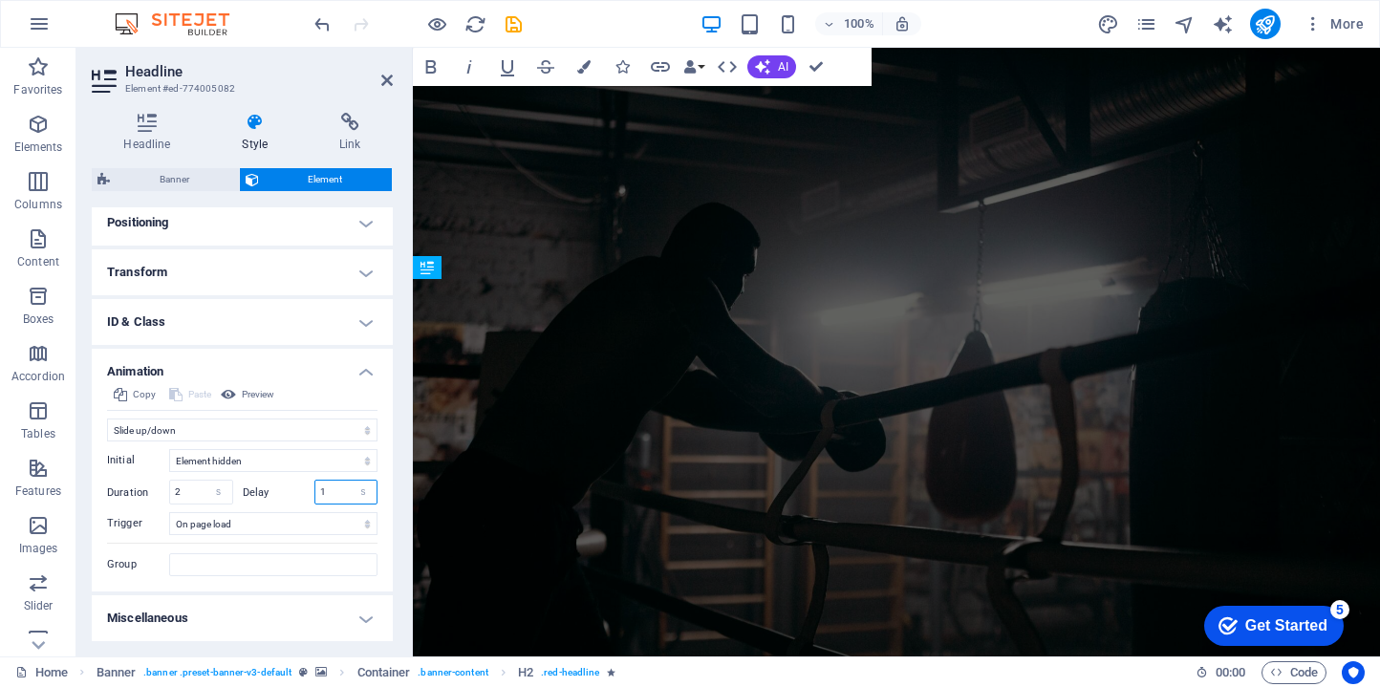
click at [329, 496] on input "1" at bounding box center [346, 492] width 62 height 23
drag, startPoint x: 330, startPoint y: 494, endPoint x: 304, endPoint y: 486, distance: 26.9
click at [304, 486] on div "Delay 1 s ms" at bounding box center [311, 492] width 136 height 25
click at [265, 428] on select "Don't animate Show / Hide Slide up/down Zoom in/out Slide left to right Slide r…" at bounding box center [242, 430] width 270 height 23
click at [107, 419] on select "Don't animate Show / Hide Slide up/down Zoom in/out Slide left to right Slide r…" at bounding box center [242, 430] width 270 height 23
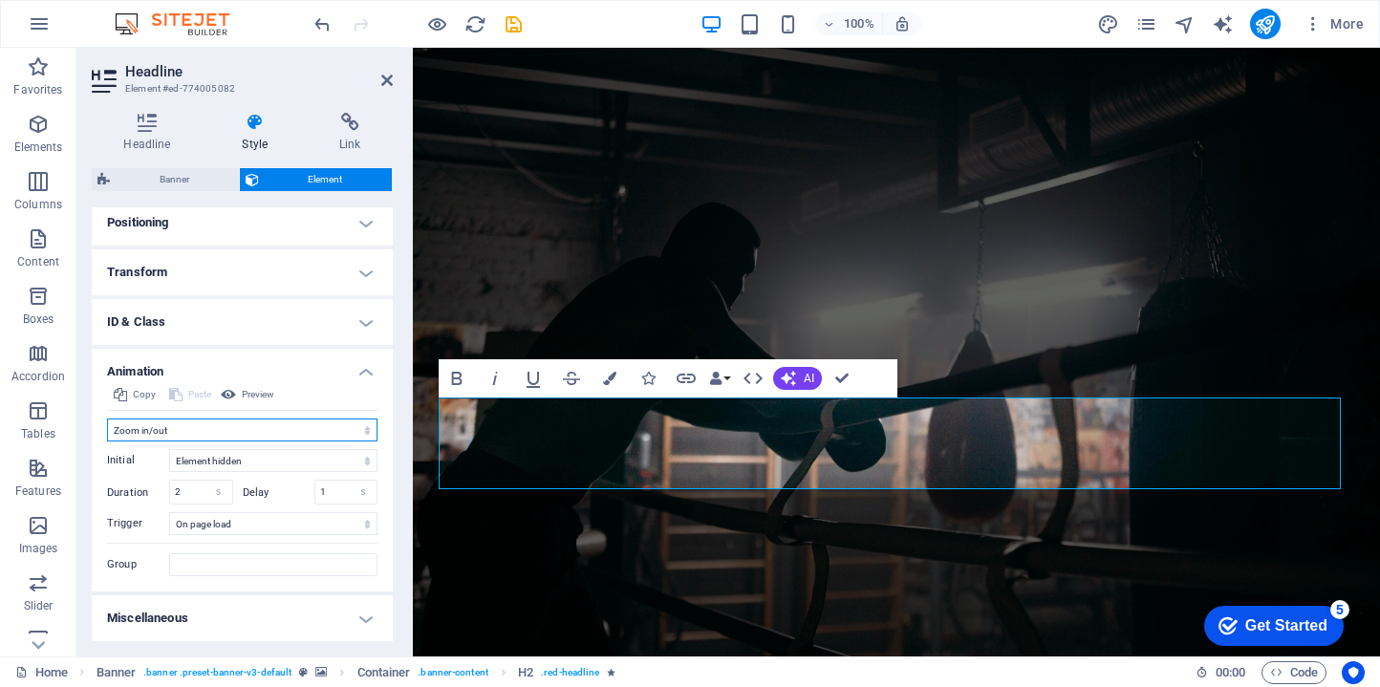
click at [276, 436] on select "Don't animate Show / Hide Slide up/down Zoom in/out Slide left to right Slide r…" at bounding box center [242, 430] width 270 height 23
click at [107, 440] on select "Don't animate Show / Hide Slide up/down Zoom in/out Slide left to right Slide r…" at bounding box center [242, 430] width 270 height 23
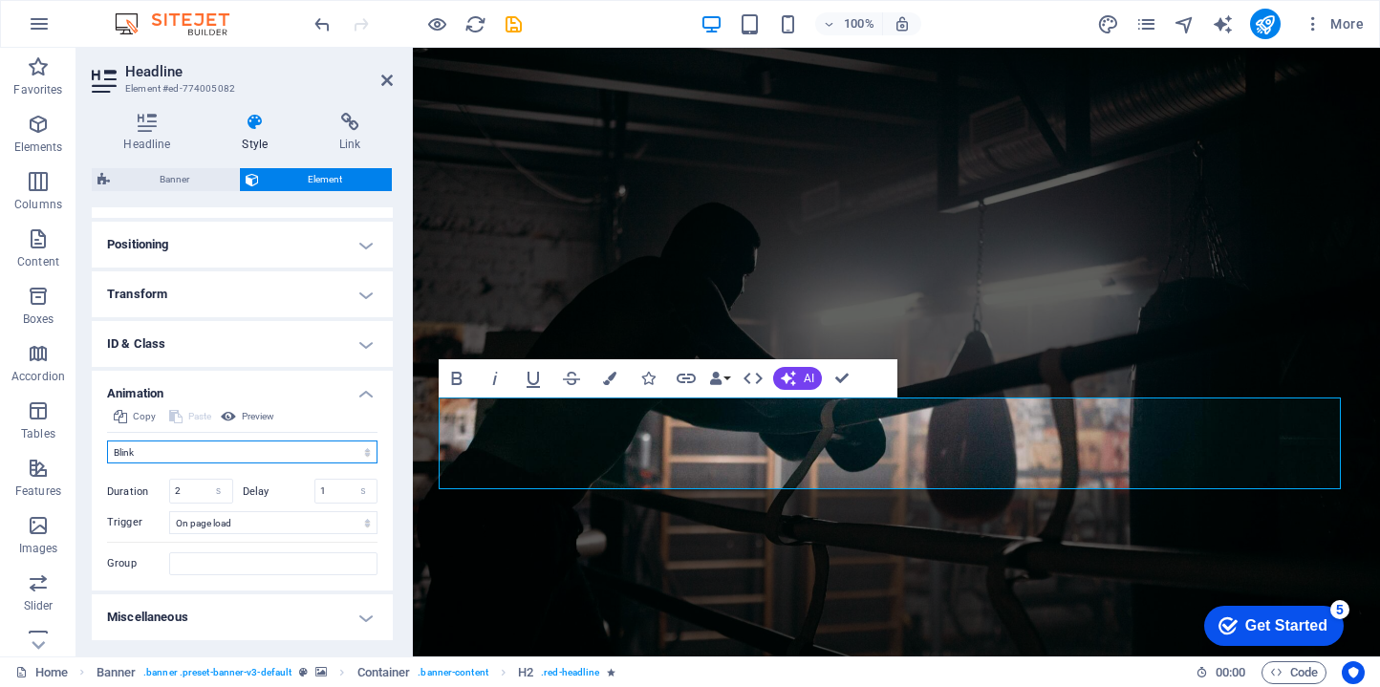
click at [290, 457] on select "Don't animate Show / Hide Slide up/down Zoom in/out Slide left to right Slide r…" at bounding box center [242, 451] width 270 height 23
click at [107, 440] on select "Don't animate Show / Hide Slide up/down Zoom in/out Slide left to right Slide r…" at bounding box center [242, 451] width 270 height 23
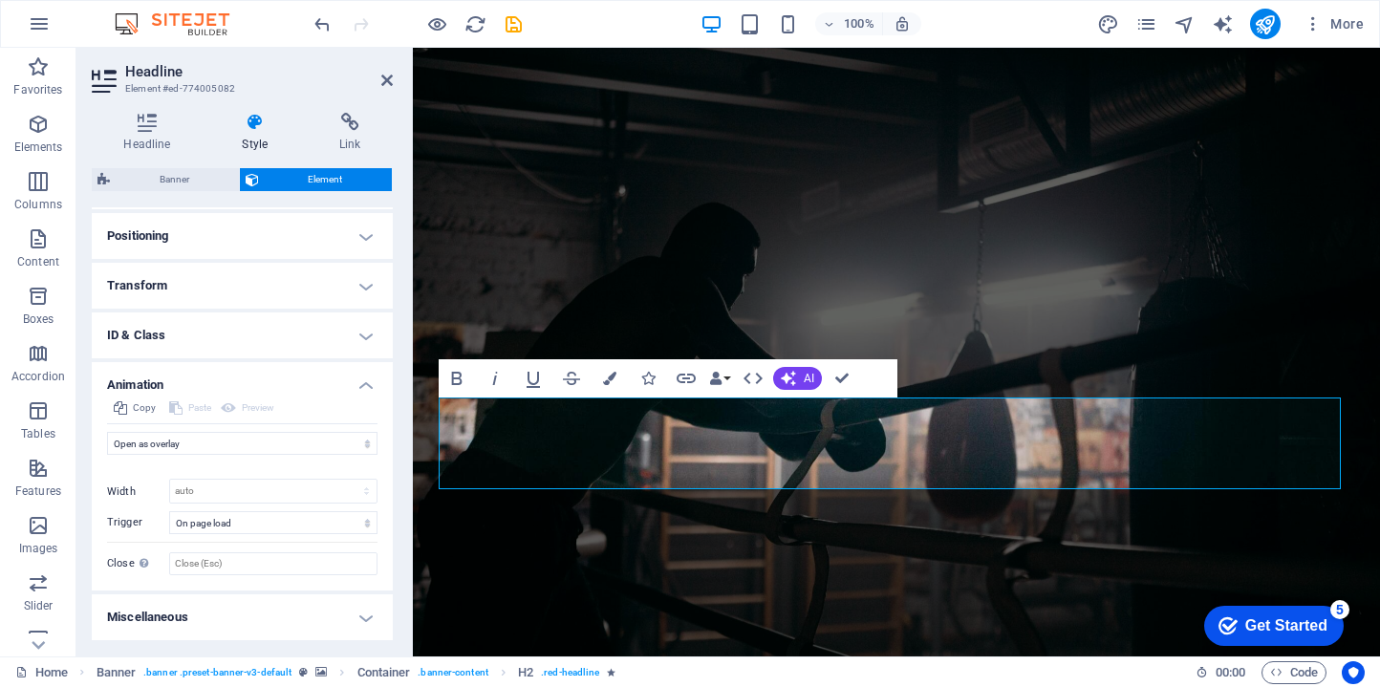
click at [298, 458] on div "Initial Element hidden Element shown Duration 2 s ms Delay 1 s ms Width auto px…" at bounding box center [242, 515] width 270 height 120
click at [302, 452] on select "Don't animate Show / Hide Slide up/down Zoom in/out Slide left to right Slide r…" at bounding box center [242, 443] width 270 height 23
click at [107, 432] on select "Don't animate Show / Hide Slide up/down Zoom in/out Slide left to right Slide r…" at bounding box center [242, 443] width 270 height 23
click at [309, 446] on select "Don't animate Show / Hide Slide up/down Zoom in/out Slide left to right Slide r…" at bounding box center [242, 443] width 270 height 23
click at [107, 440] on select "Don't animate Show / Hide Slide up/down Zoom in/out Slide left to right Slide r…" at bounding box center [242, 443] width 270 height 23
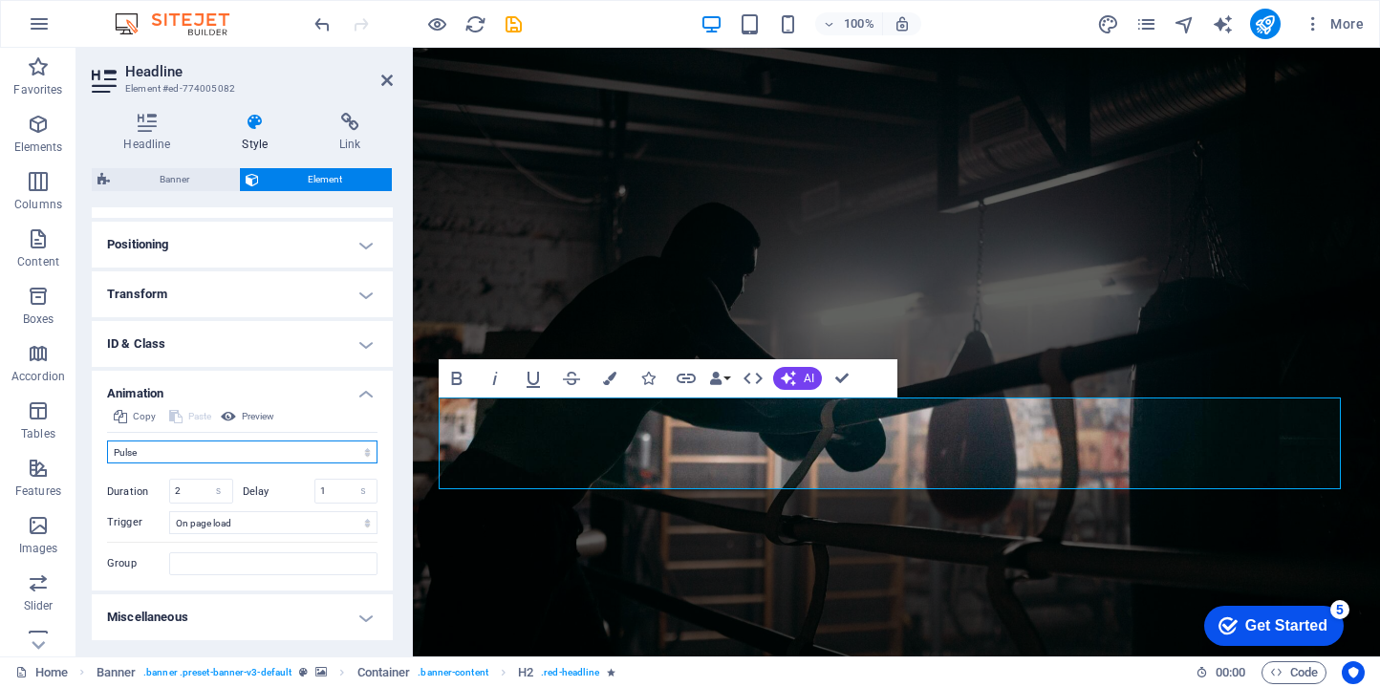
scroll to position [548, 0]
click at [241, 453] on select "Don't animate Show / Hide Slide up/down Zoom in/out Slide left to right Slide r…" at bounding box center [242, 451] width 270 height 23
select select "move-right-to-left"
click at [107, 440] on select "Don't animate Show / Hide Slide up/down Zoom in/out Slide left to right Slide r…" at bounding box center [242, 451] width 270 height 23
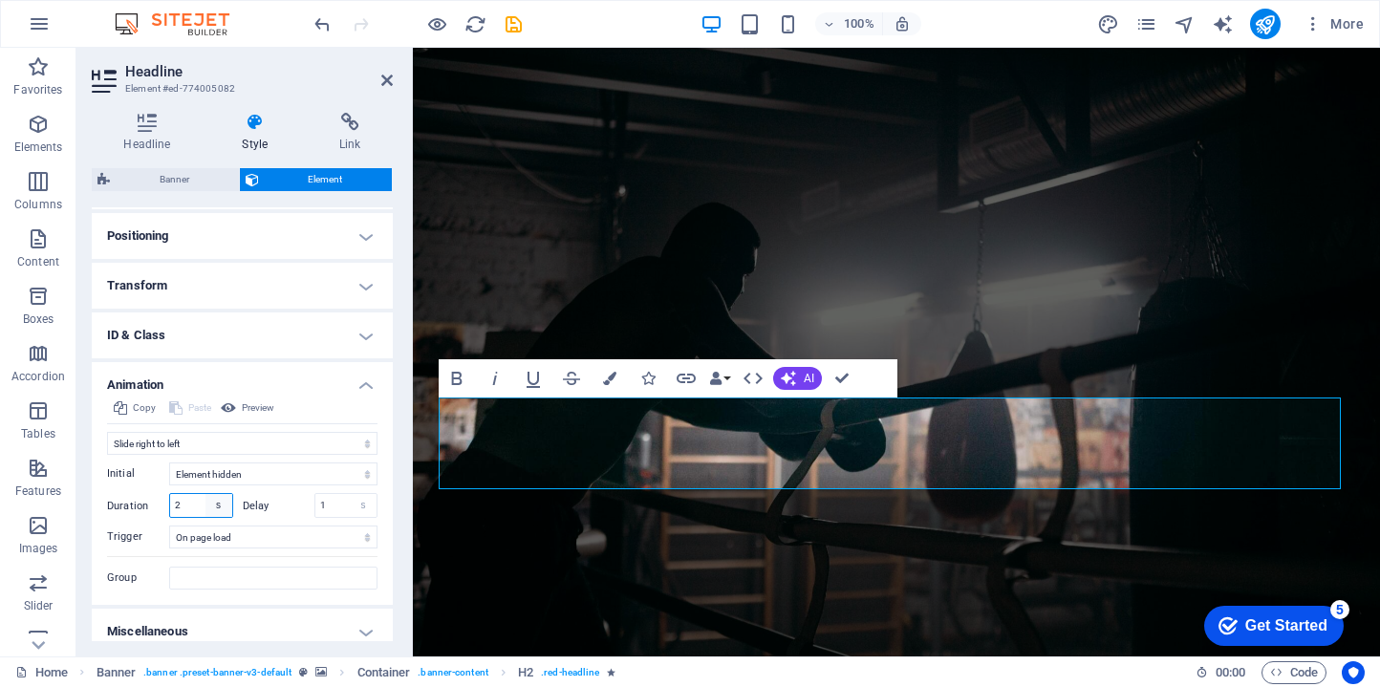
click at [205, 511] on select "s ms" at bounding box center [218, 505] width 27 height 23
select select "ms"
click at [205, 494] on select "s ms" at bounding box center [218, 505] width 27 height 23
type input "2000"
click at [271, 446] on select "Don't animate Show / Hide Slide up/down Zoom in/out Slide left to right Slide r…" at bounding box center [242, 443] width 270 height 23
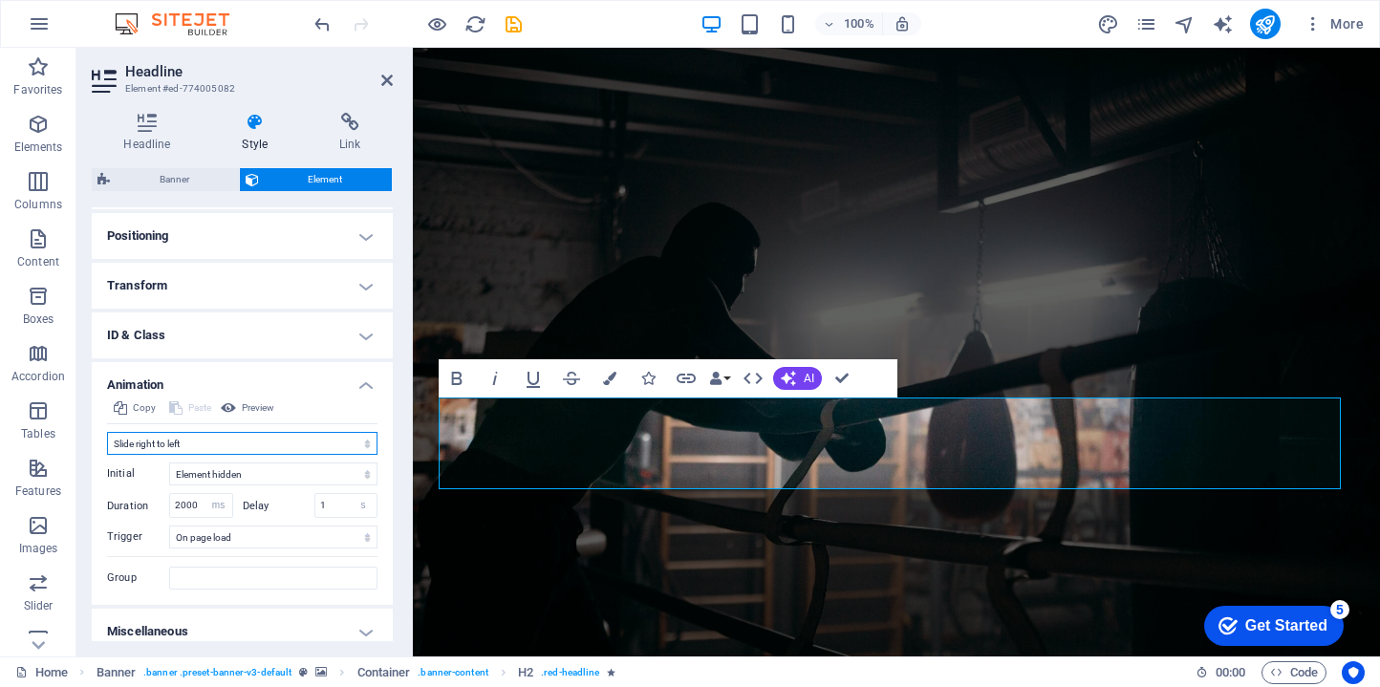
select select "move-top-to-bottom"
click at [107, 432] on select "Don't animate Show / Hide Slide up/down Zoom in/out Slide left to right Slide r…" at bounding box center [242, 443] width 270 height 23
click at [210, 503] on select "s ms" at bounding box center [218, 505] width 27 height 23
select select "s"
click at [205, 494] on select "s ms" at bounding box center [218, 505] width 27 height 23
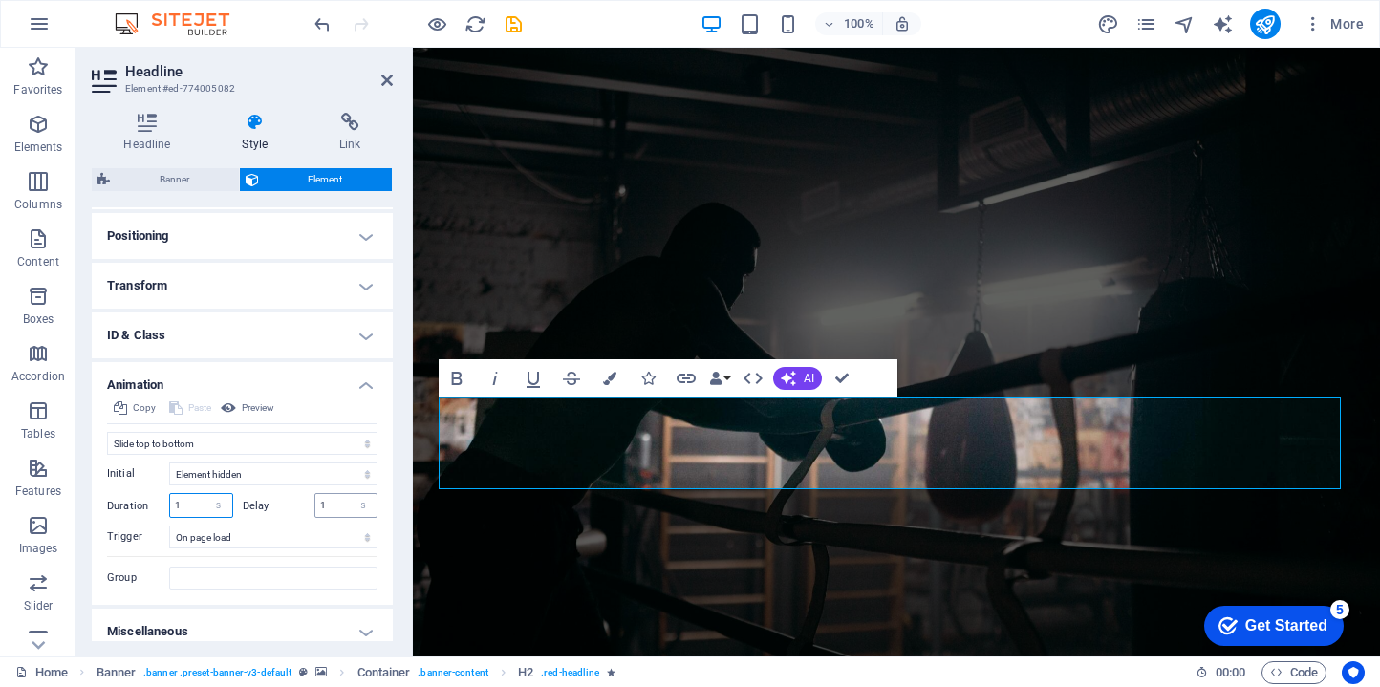
type input "1"
click at [320, 508] on input "1" at bounding box center [346, 505] width 62 height 23
click at [330, 478] on select "Element hidden Element shown" at bounding box center [273, 473] width 208 height 23
click at [169, 462] on select "Element hidden Element shown" at bounding box center [273, 473] width 208 height 23
click at [321, 478] on select "Element hidden Element shown" at bounding box center [273, 473] width 208 height 23
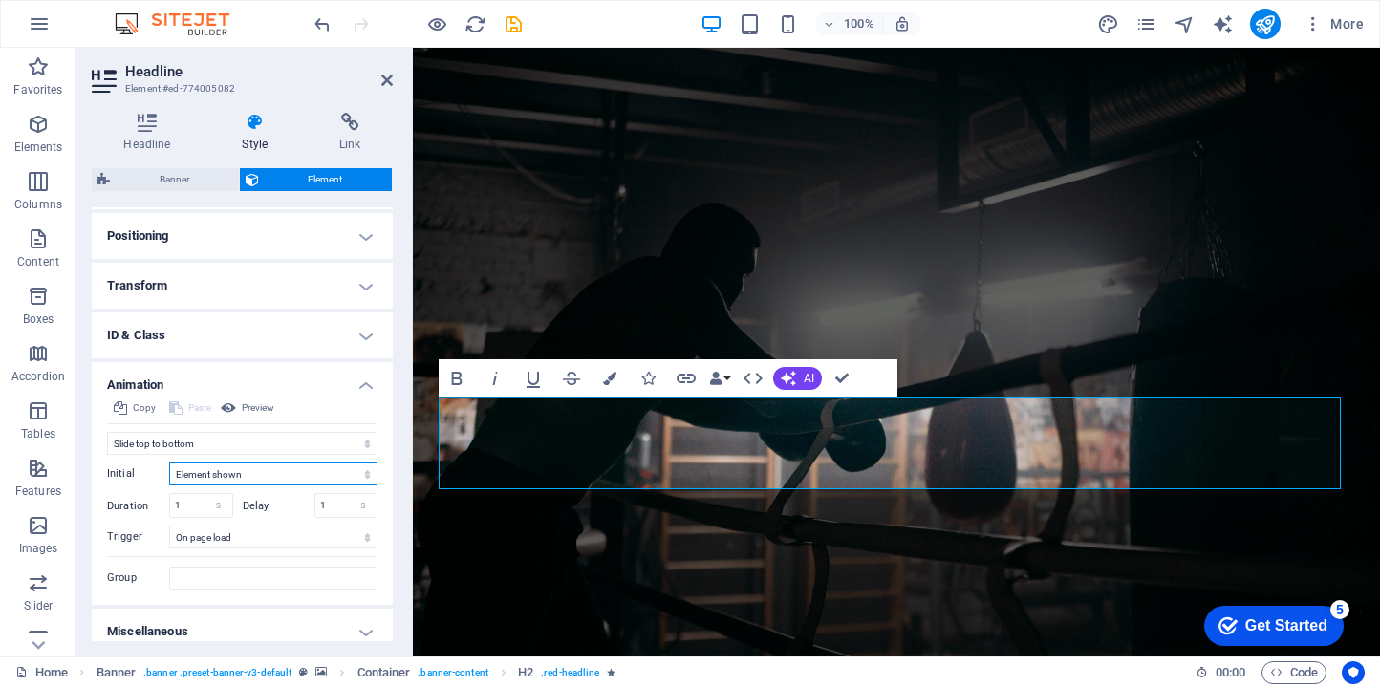
select select "hide"
click at [169, 462] on select "Element hidden Element shown" at bounding box center [273, 473] width 208 height 23
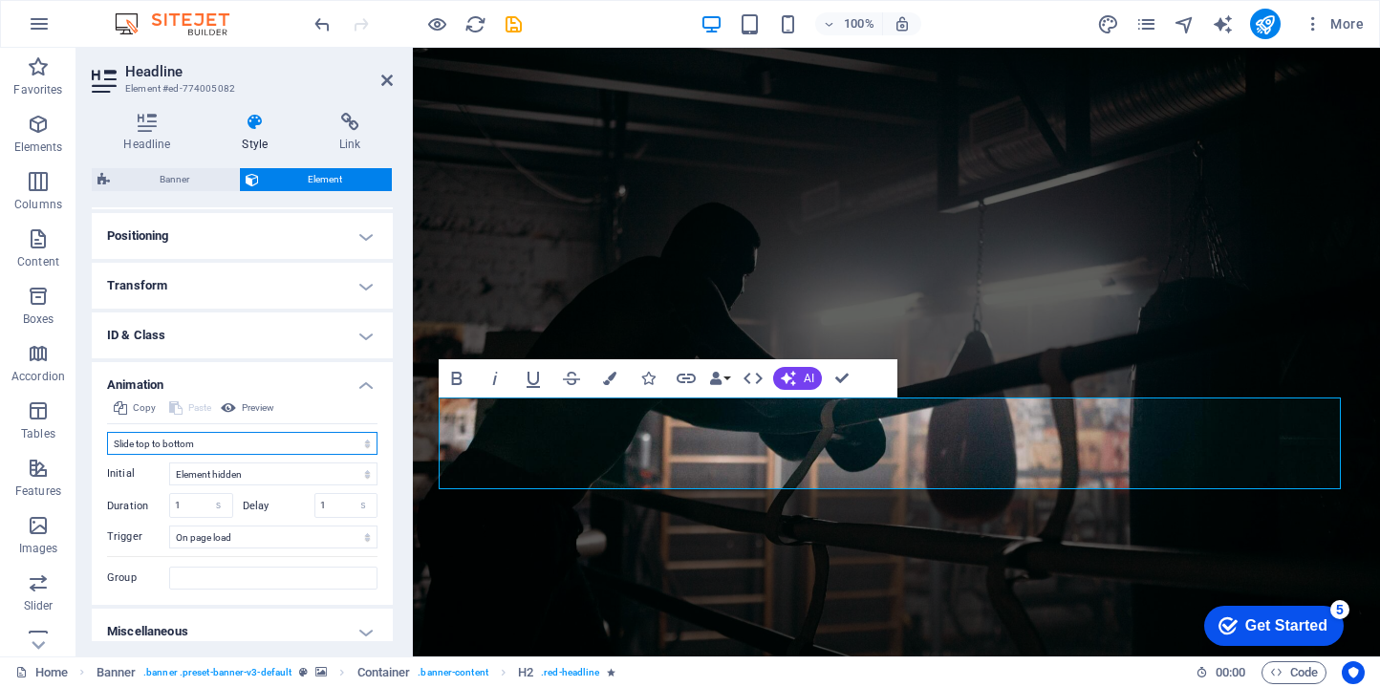
click at [318, 446] on select "Don't animate Show / Hide Slide up/down Zoom in/out Slide left to right Slide r…" at bounding box center [242, 443] width 270 height 23
select select "fade"
click at [107, 432] on select "Don't animate Show / Hide Slide up/down Zoom in/out Slide left to right Slide r…" at bounding box center [242, 443] width 270 height 23
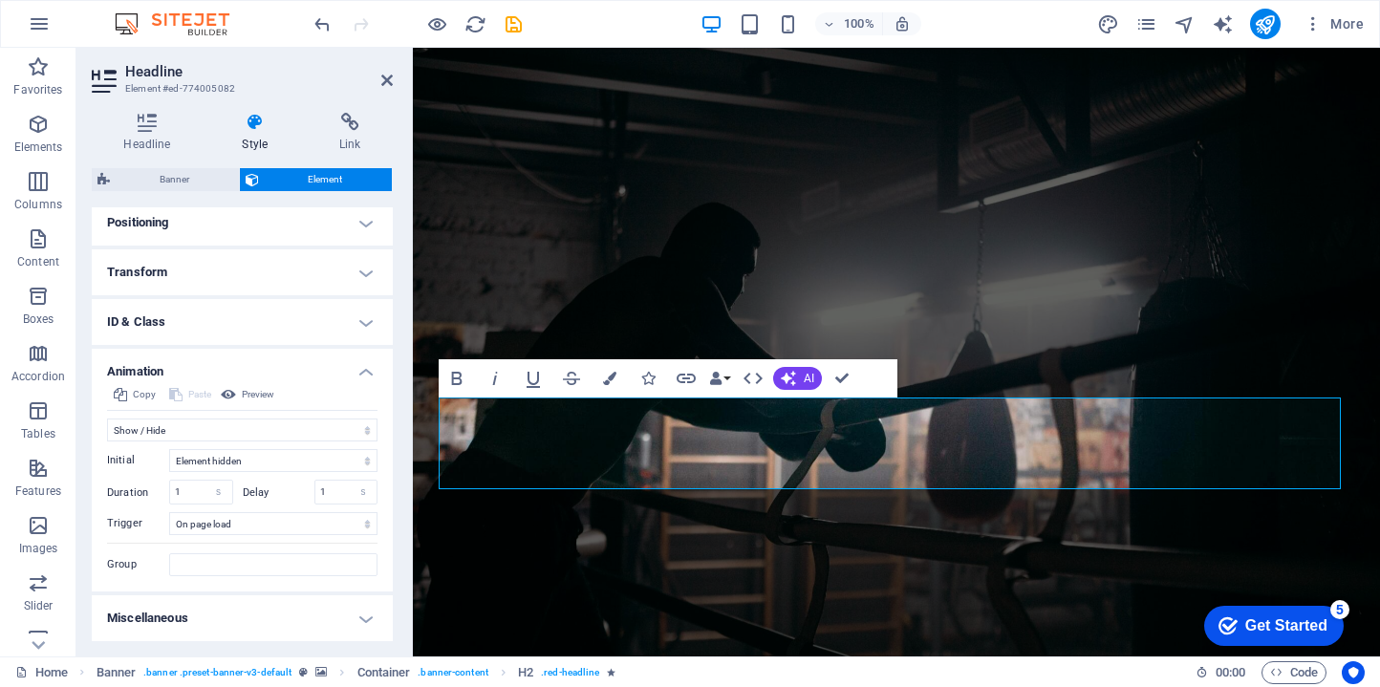
click at [311, 630] on h4 "Miscellaneous" at bounding box center [242, 618] width 301 height 46
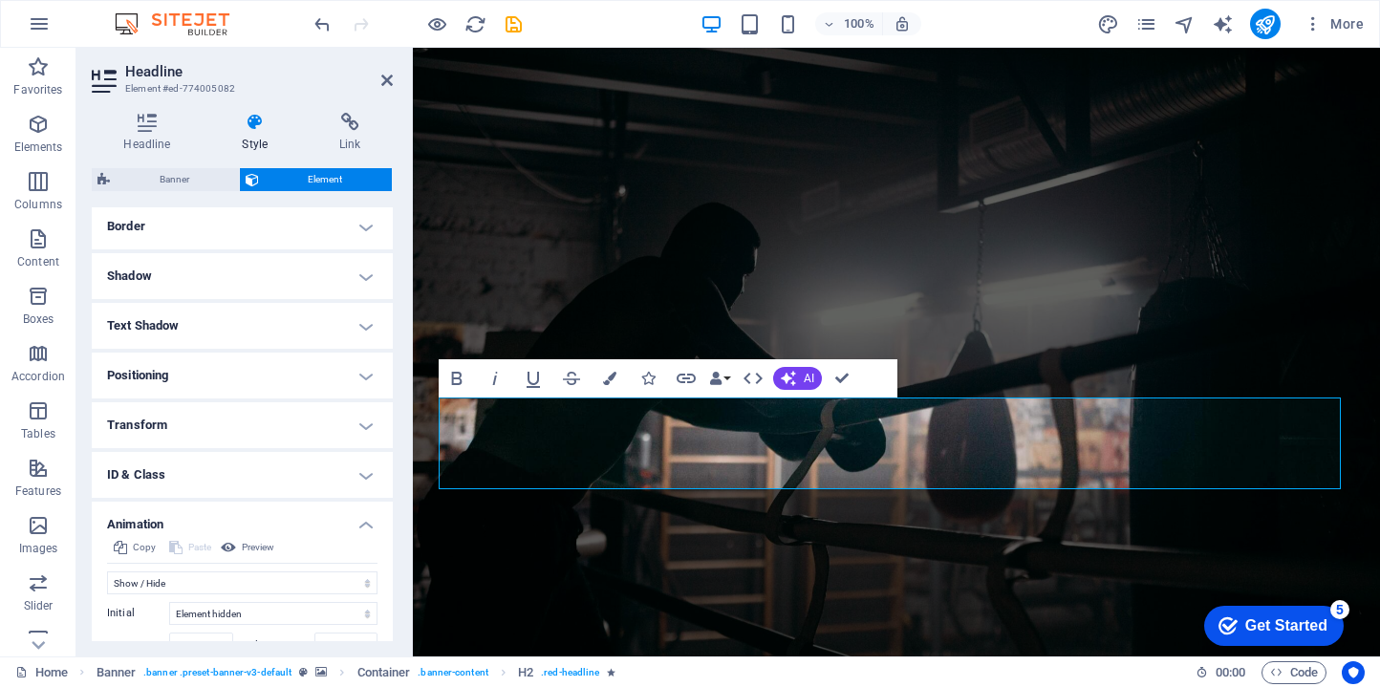
scroll to position [386, 0]
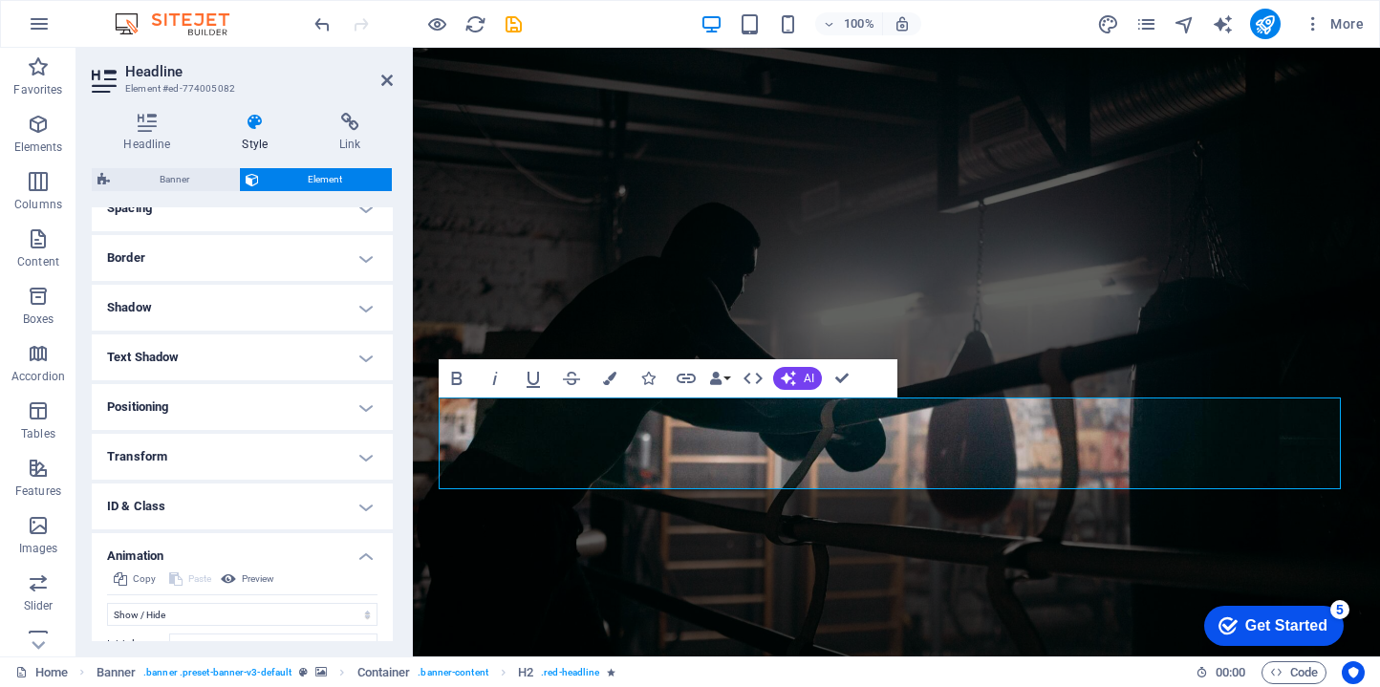
click at [313, 308] on h4 "Shadow" at bounding box center [242, 308] width 301 height 46
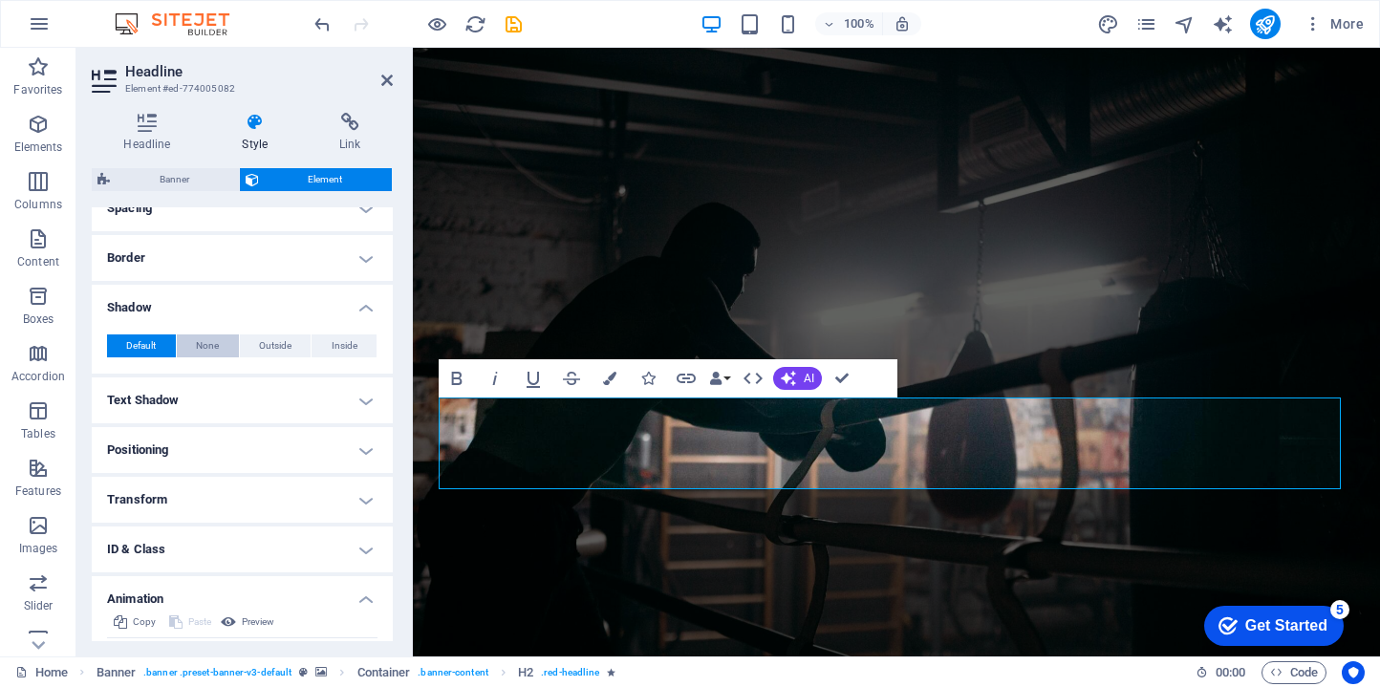
click at [217, 345] on span "None" at bounding box center [207, 345] width 23 height 23
click at [265, 347] on span "Outside" at bounding box center [275, 345] width 32 height 23
type input "2"
type input "4"
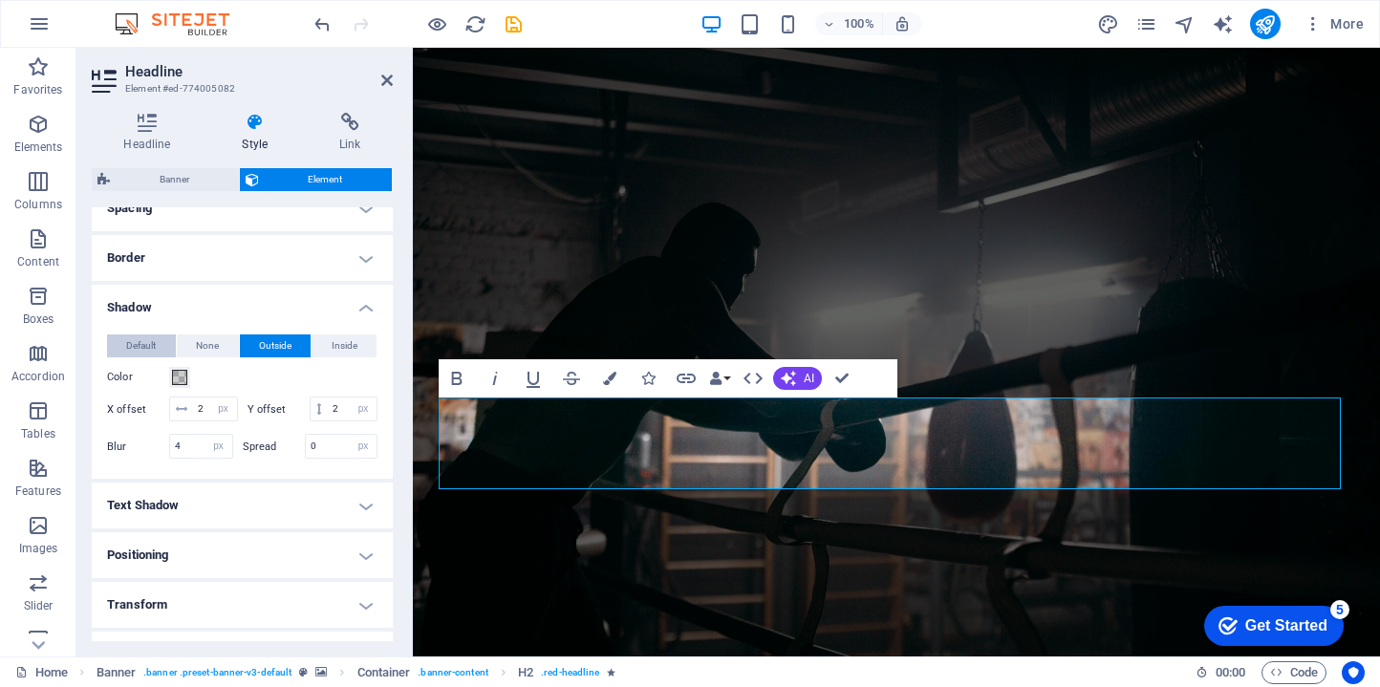
click at [164, 340] on button "Default" at bounding box center [141, 345] width 69 height 23
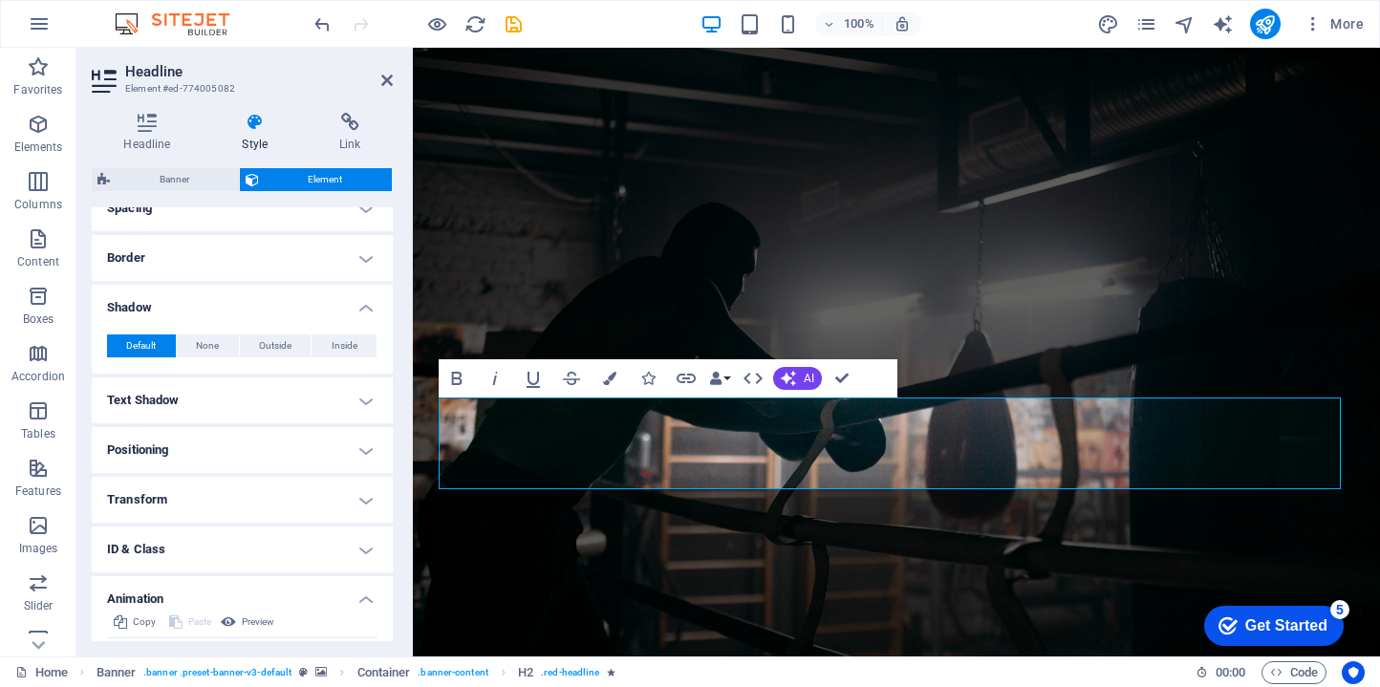
click at [254, 421] on h4 "Text Shadow" at bounding box center [242, 400] width 301 height 46
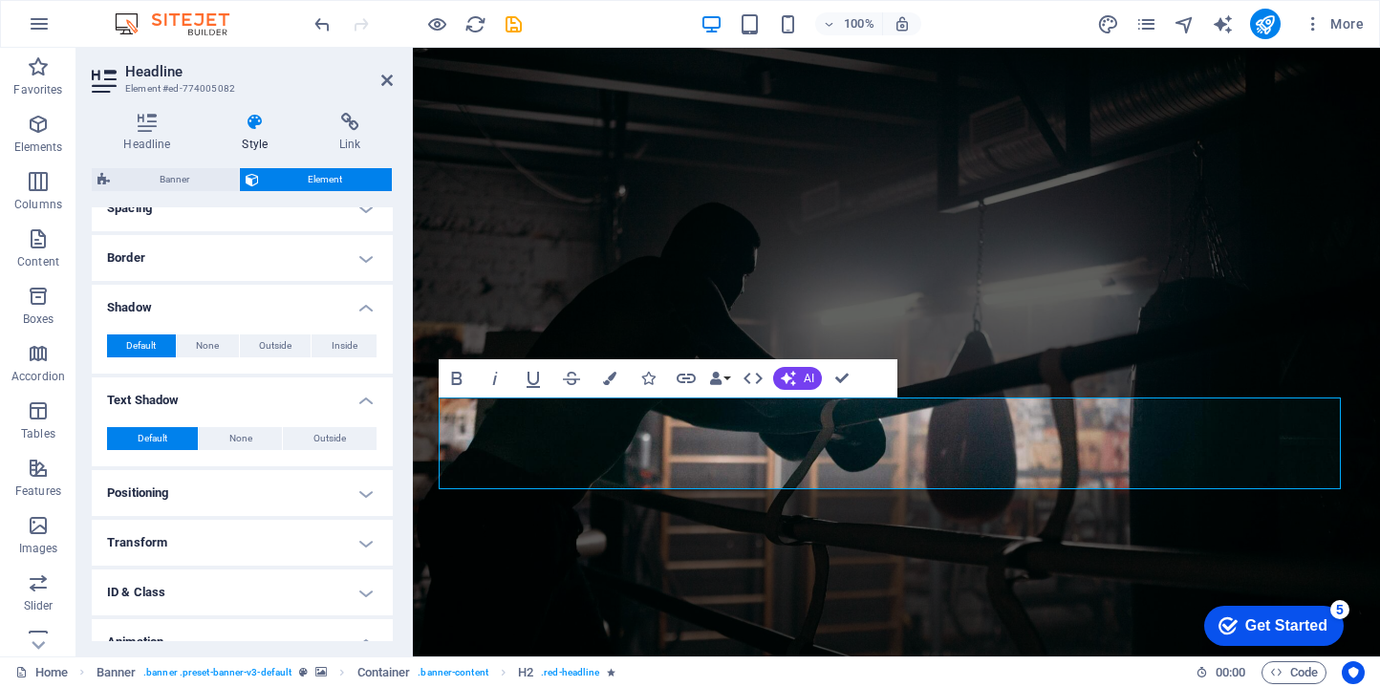
click at [259, 408] on h4 "Text Shadow" at bounding box center [242, 394] width 301 height 34
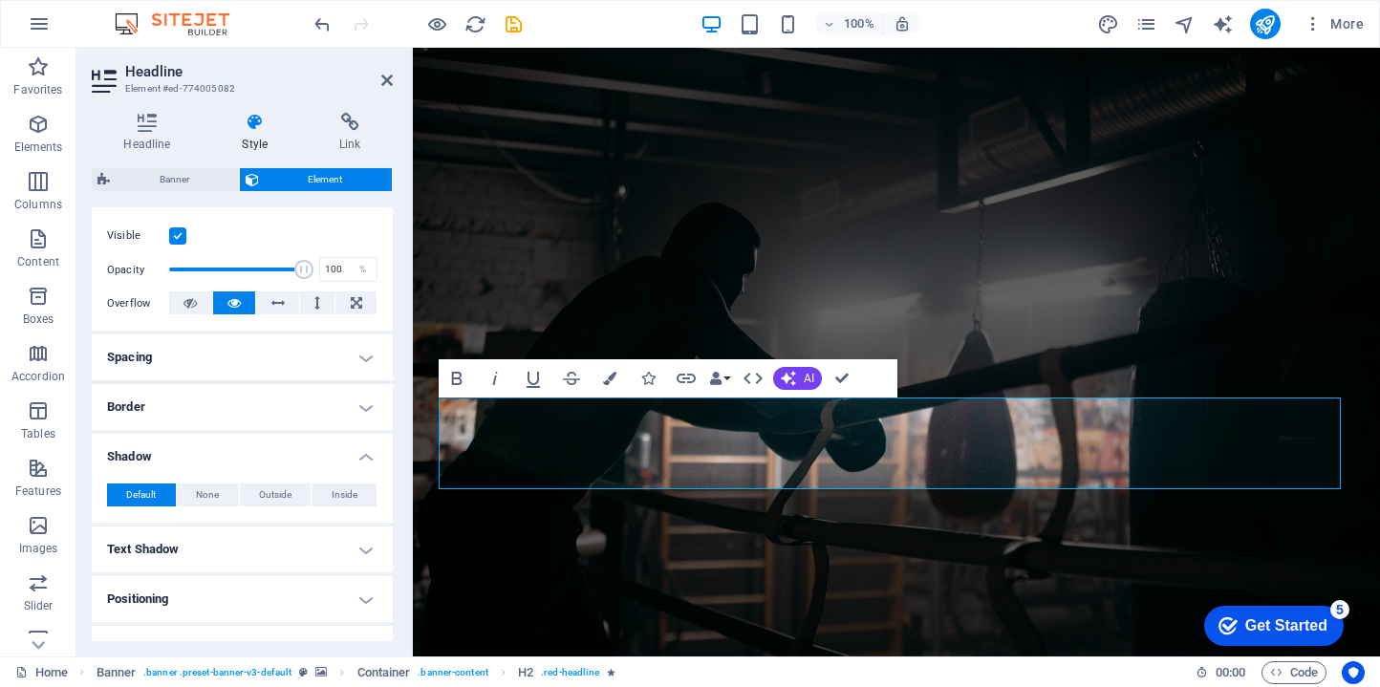
scroll to position [236, 0]
click at [263, 406] on h4 "Border" at bounding box center [242, 408] width 301 height 46
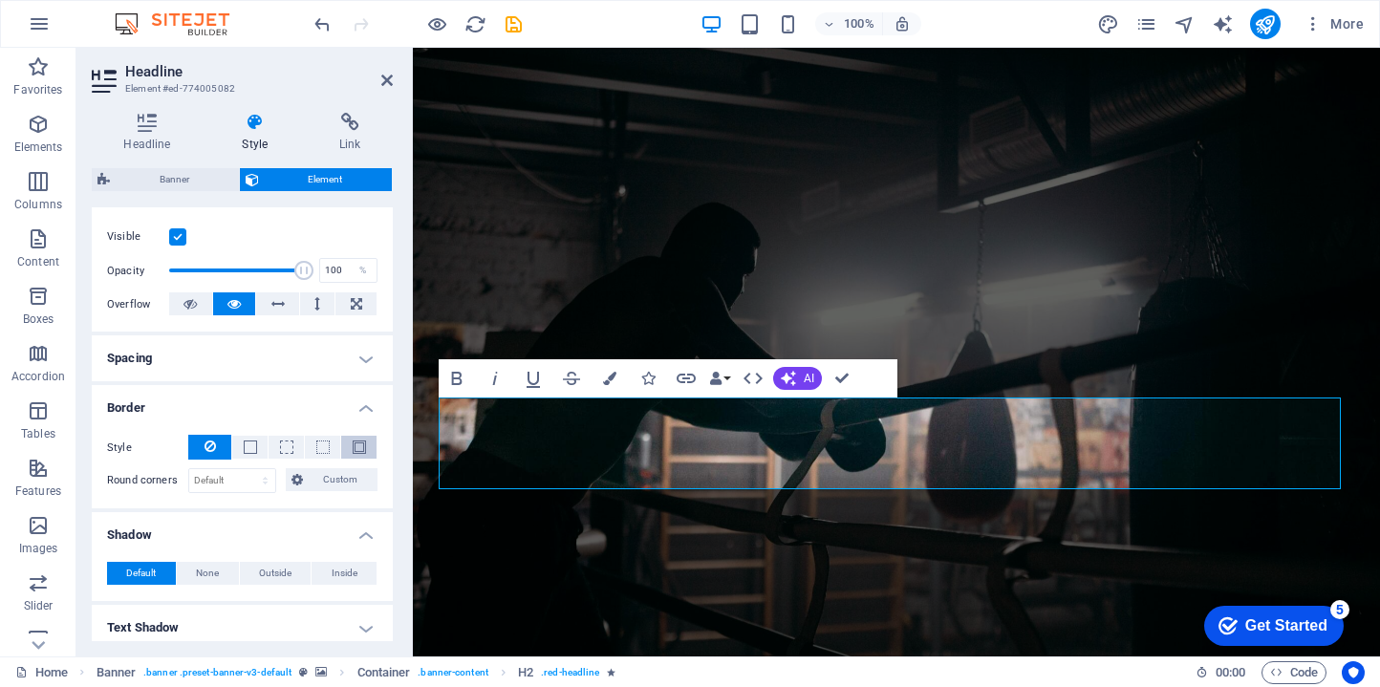
click at [348, 440] on button at bounding box center [358, 447] width 35 height 23
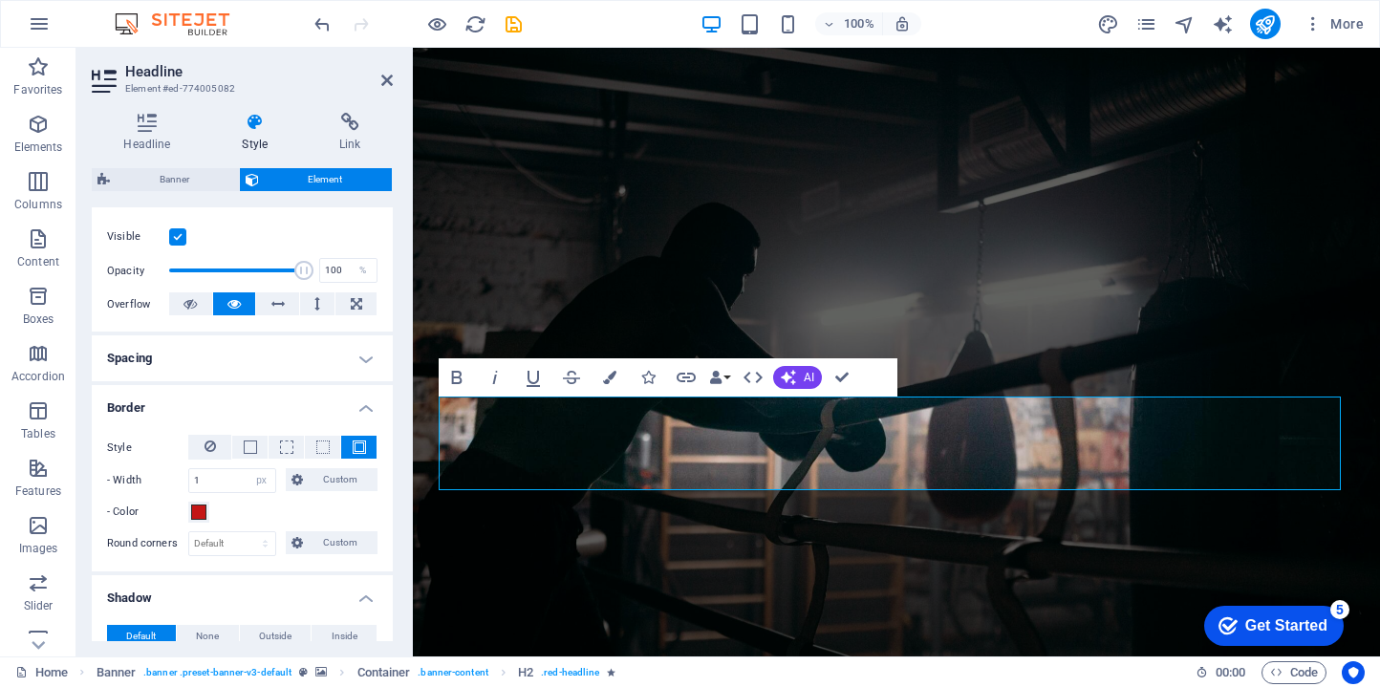
click at [348, 440] on button at bounding box center [358, 447] width 35 height 23
click at [217, 451] on button at bounding box center [209, 447] width 43 height 25
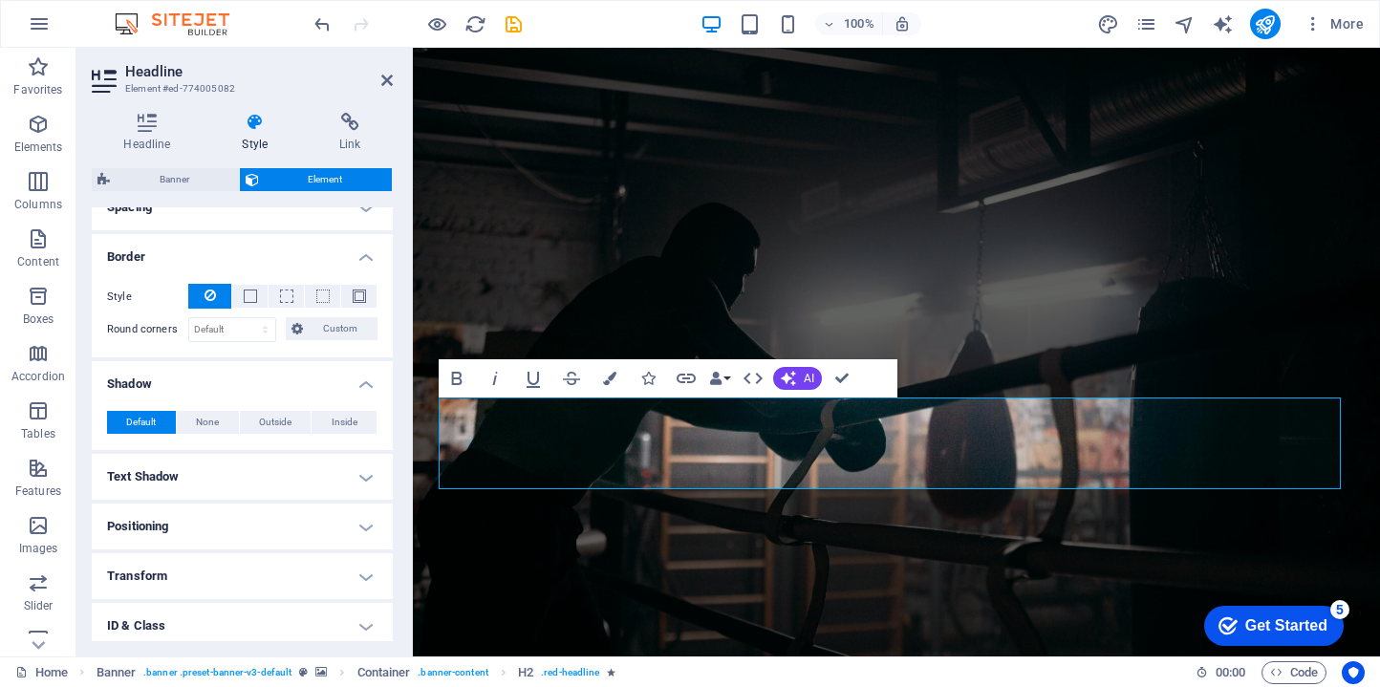
scroll to position [402, 0]
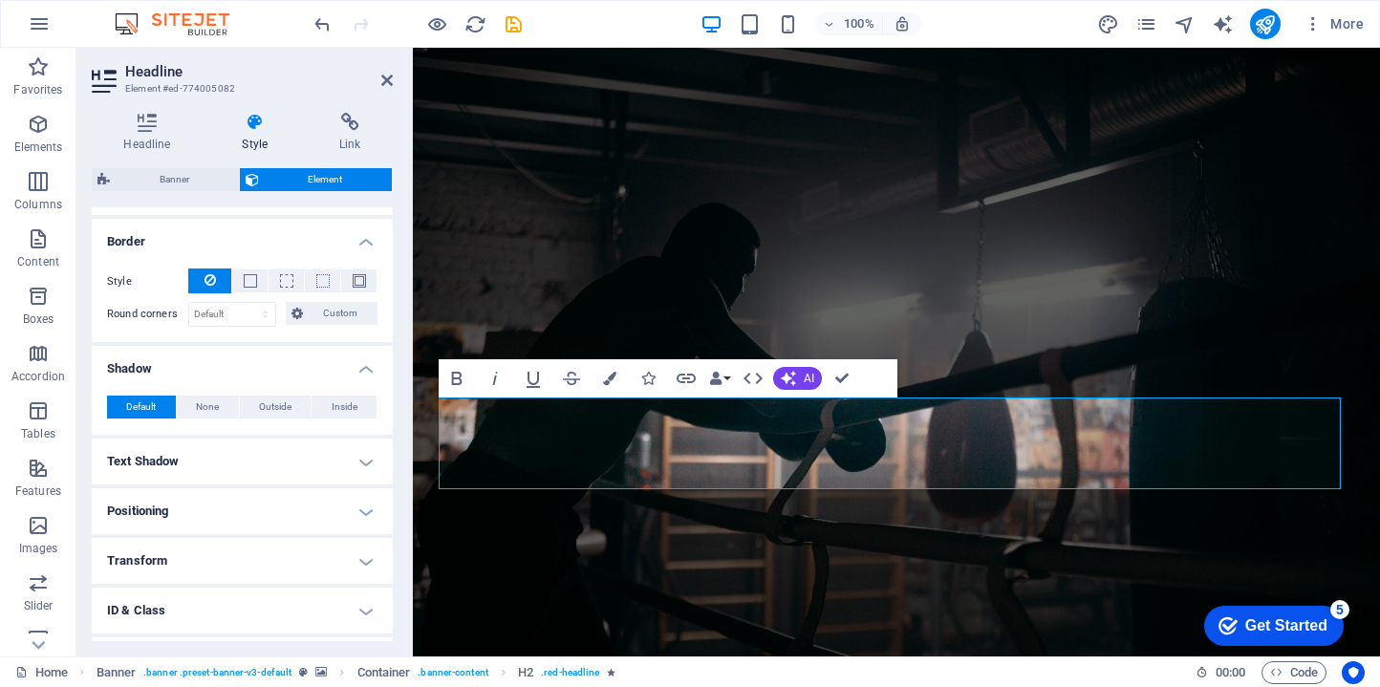
click at [276, 462] on h4 "Text Shadow" at bounding box center [242, 462] width 301 height 46
click at [320, 497] on span "Outside" at bounding box center [329, 499] width 32 height 23
type input "2"
type input "4"
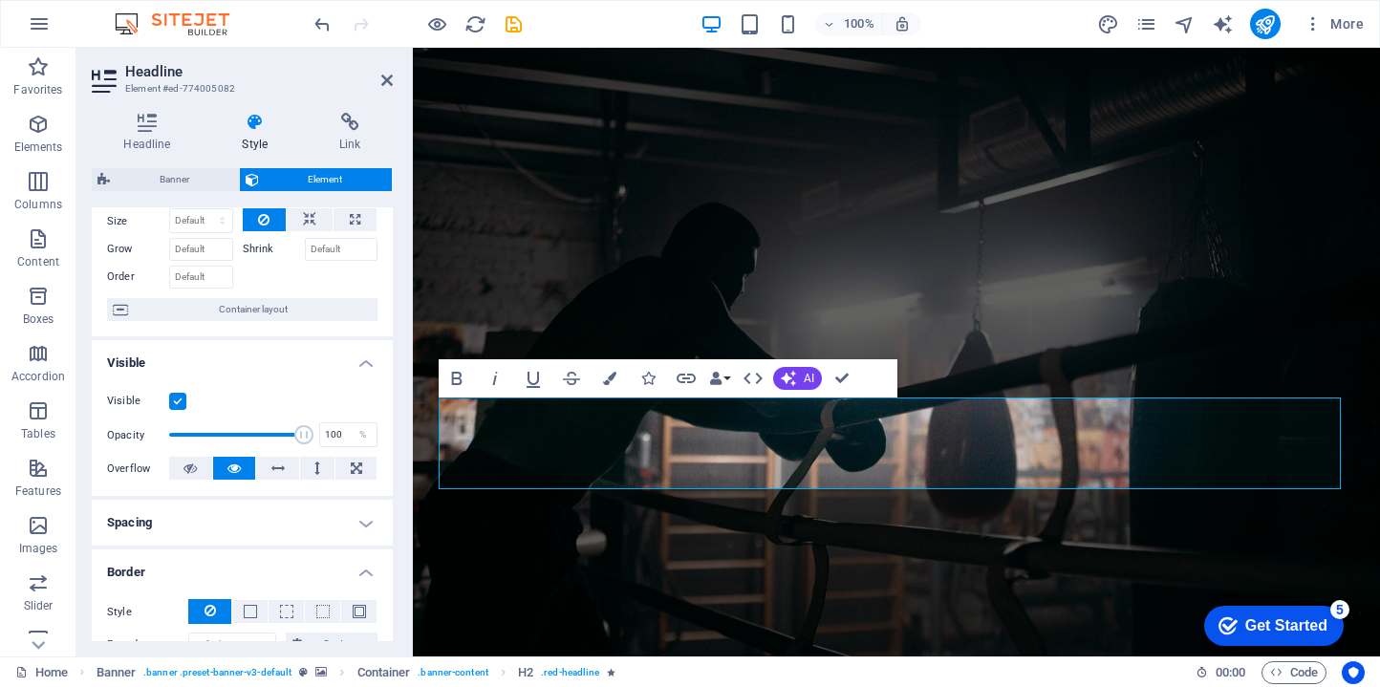
scroll to position [0, 0]
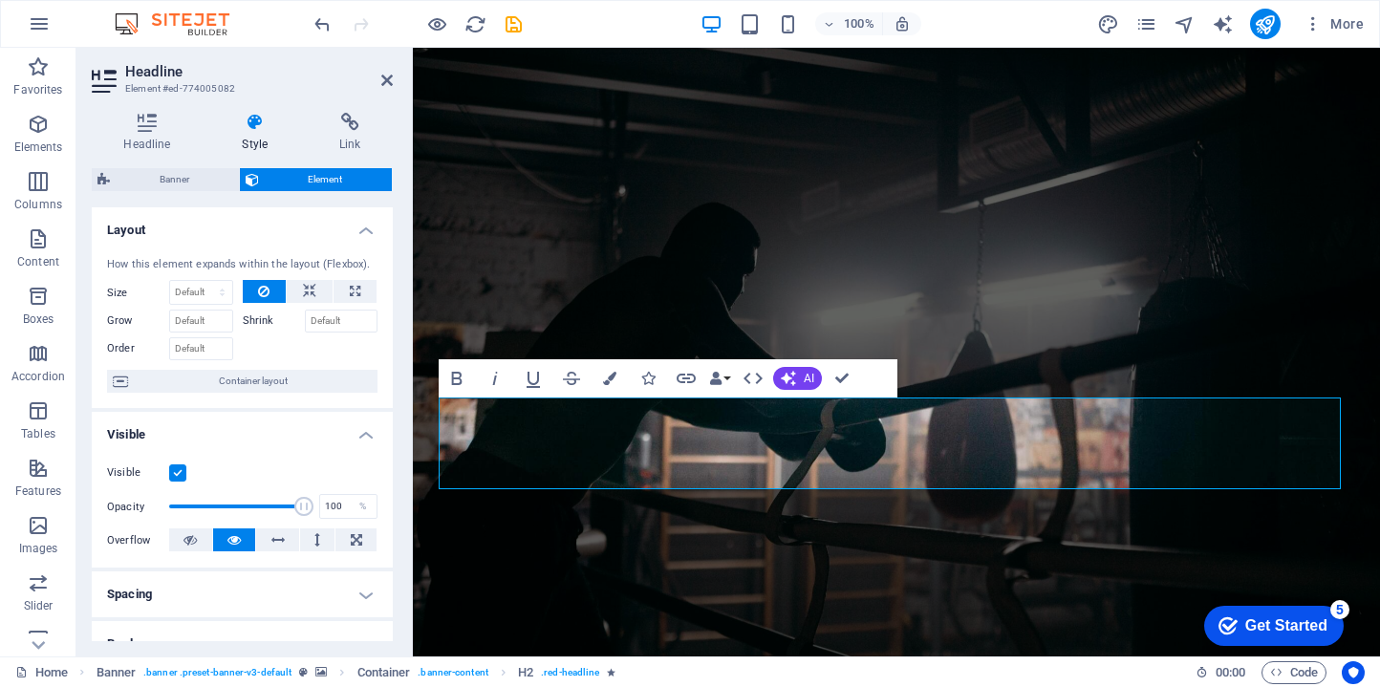
click at [250, 135] on h4 "Style" at bounding box center [258, 133] width 97 height 40
click at [262, 178] on button "Element" at bounding box center [316, 179] width 153 height 23
click at [760, 376] on icon "button" at bounding box center [752, 378] width 19 height 11
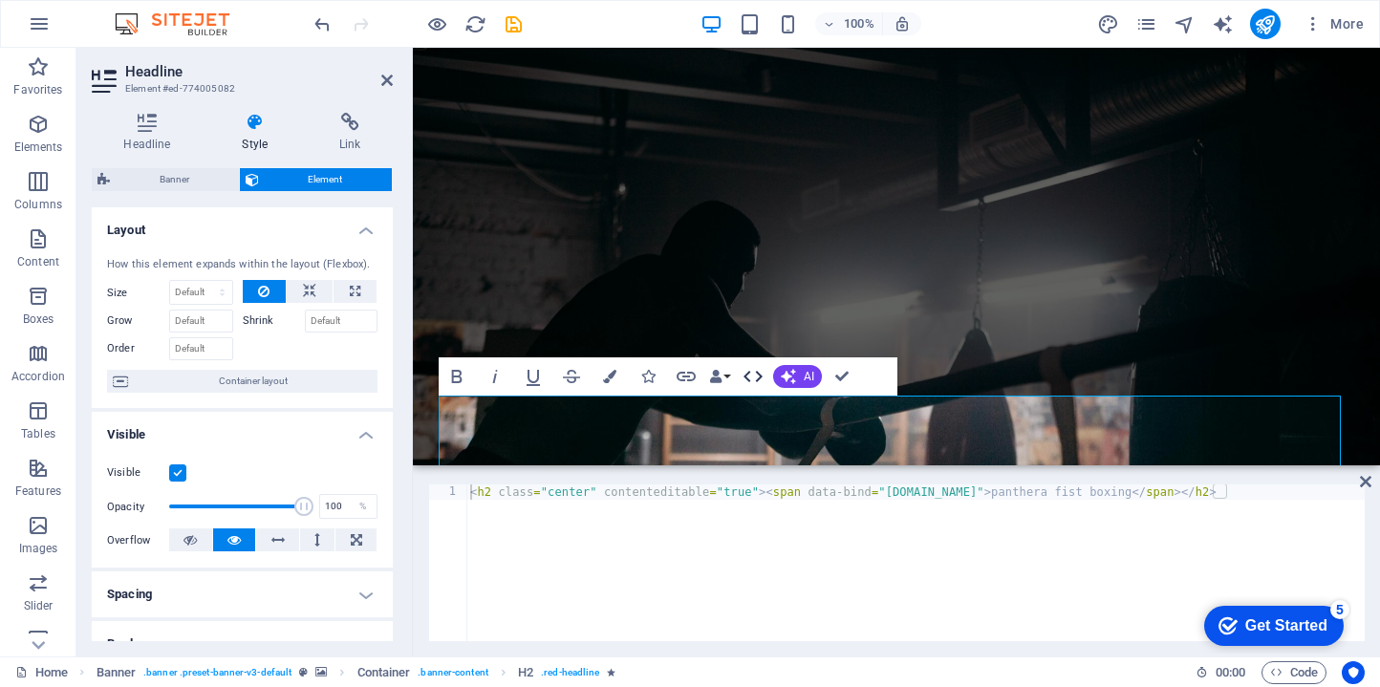
click at [760, 376] on icon "button" at bounding box center [752, 376] width 19 height 11
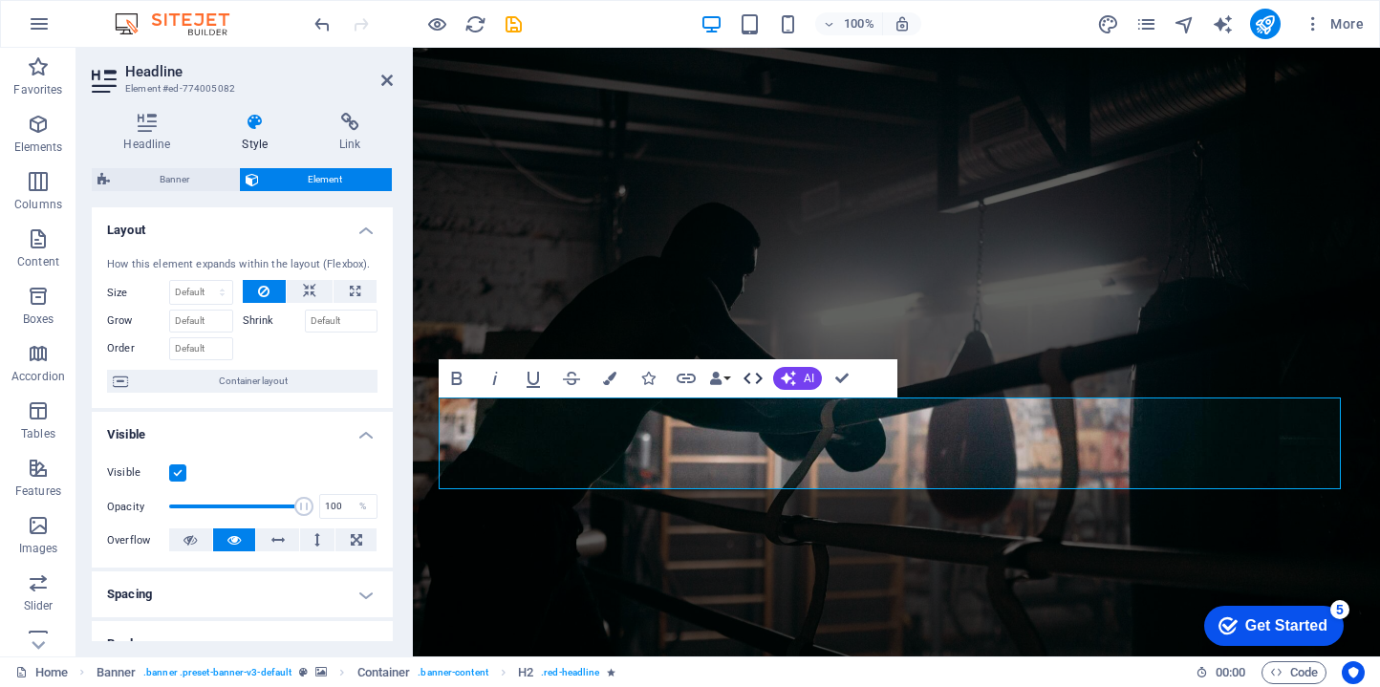
click at [760, 376] on icon "button" at bounding box center [752, 378] width 19 height 11
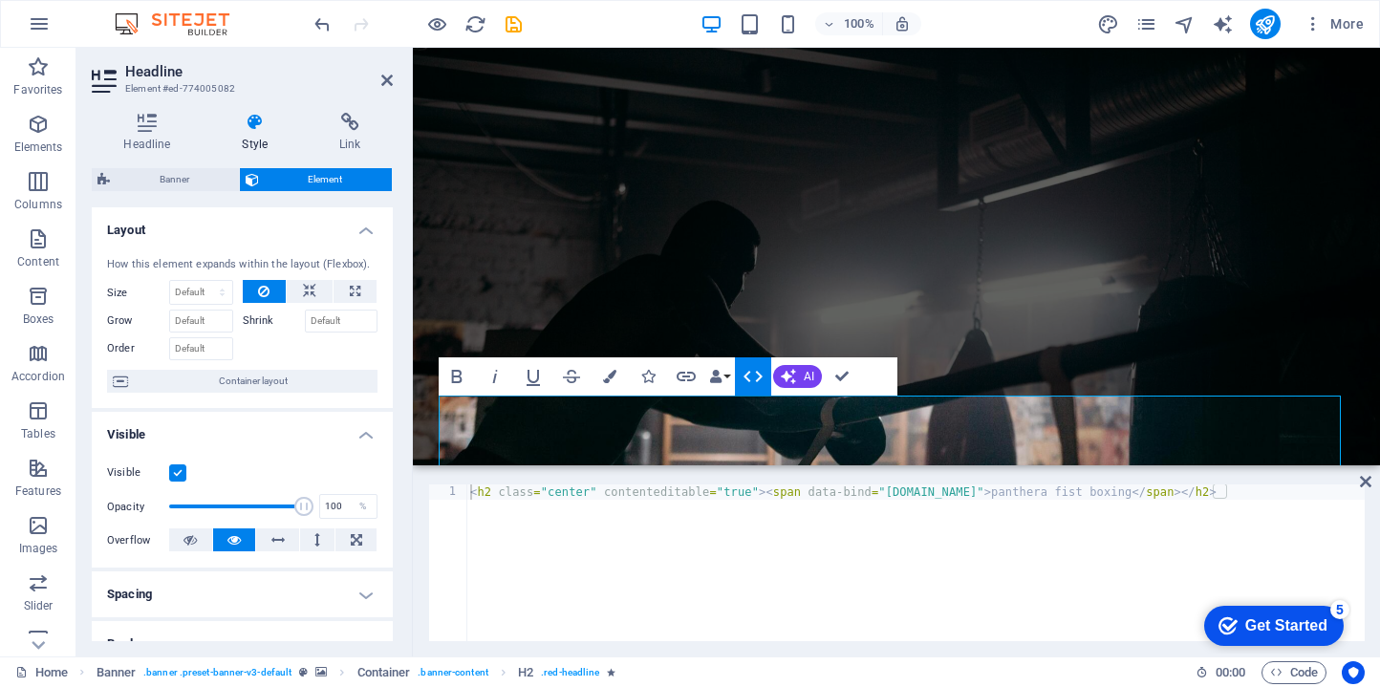
type textarea "<h2 class="center" contenteditable="true"><span data-bind="customer.company">pa…"
click at [720, 500] on div "< h2 class = "center" contenteditable = "true" > < span data-bind = "customer.c…" at bounding box center [915, 577] width 898 height 187
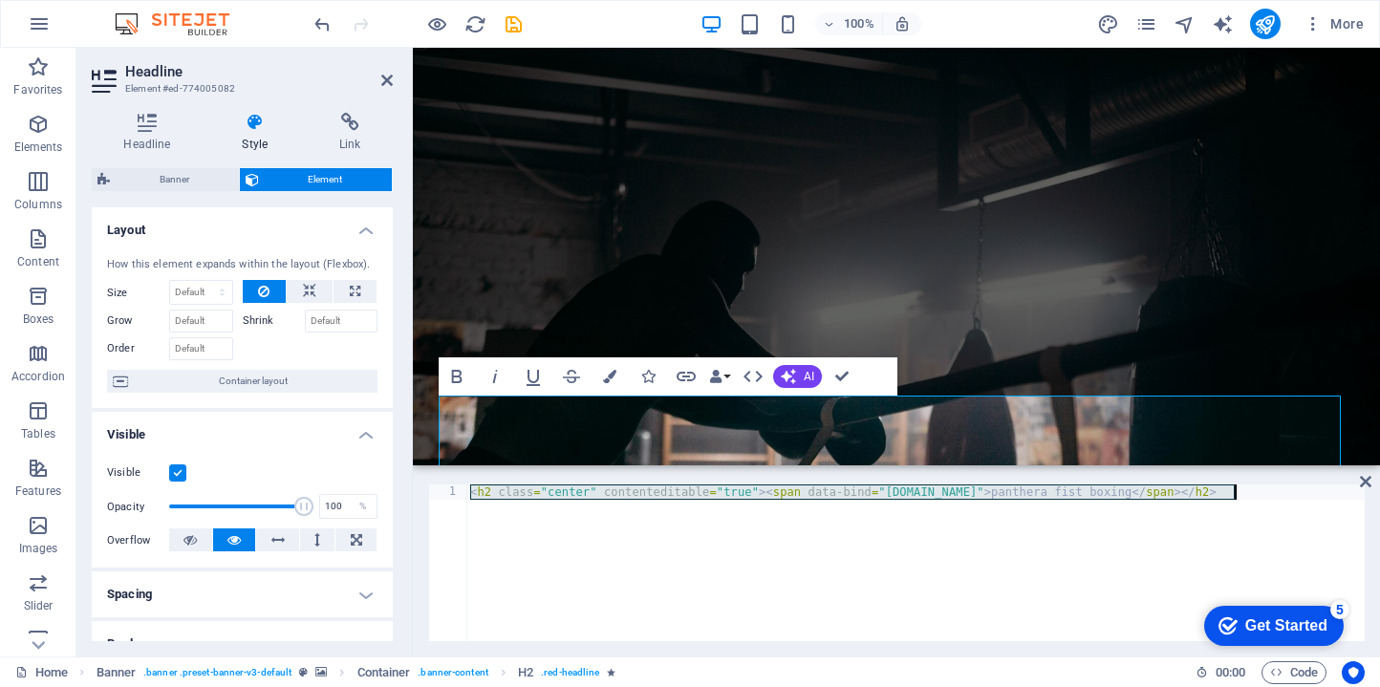
click at [725, 495] on div "< h2 class = "center" contenteditable = "true" > < span data-bind = "customer.c…" at bounding box center [915, 577] width 898 height 187
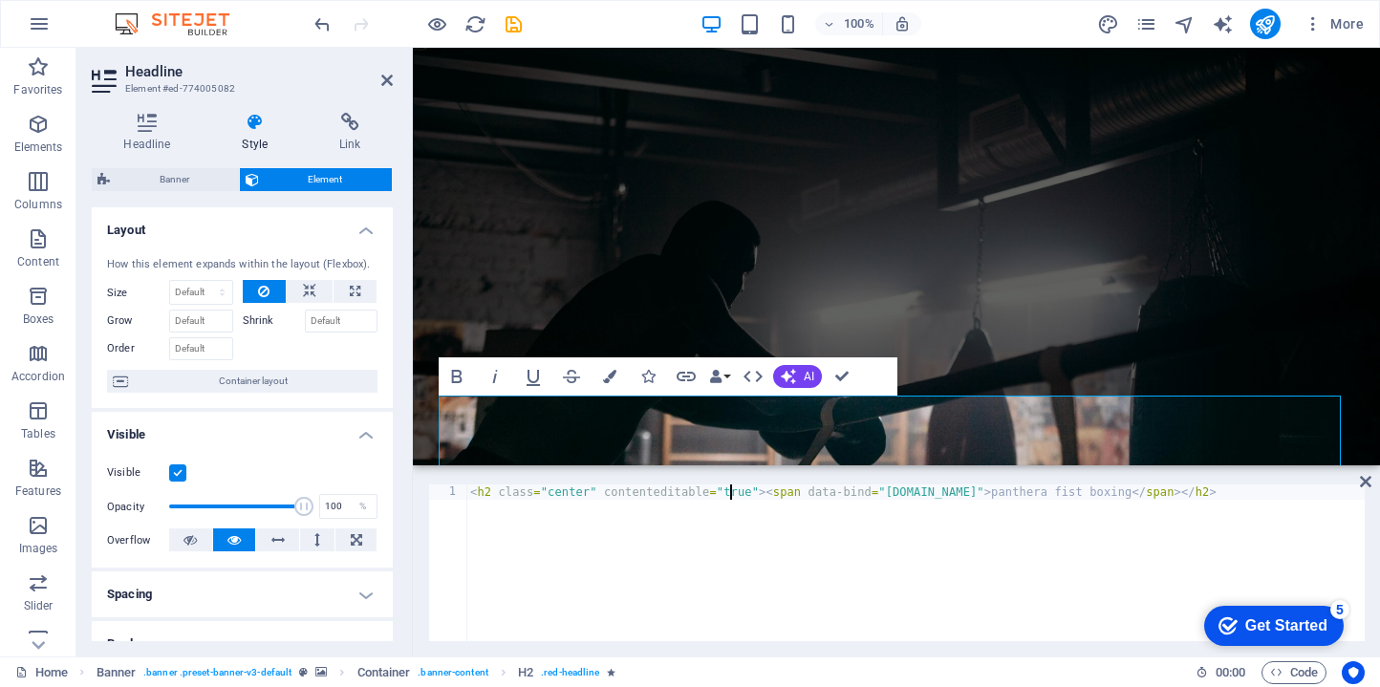
click at [729, 494] on div "< h2 class = "center" contenteditable = "true" > < span data-bind = "customer.c…" at bounding box center [915, 577] width 898 height 187
click at [731, 493] on div "< h2 class = "center" contenteditable = "true" > < span data-bind = "customer.c…" at bounding box center [915, 577] width 898 height 187
click at [747, 495] on div "< h2 class = "center" contenteditable = "true" > < span data-bind = "customer.c…" at bounding box center [915, 577] width 898 height 187
click at [751, 374] on icon "button" at bounding box center [752, 376] width 23 height 23
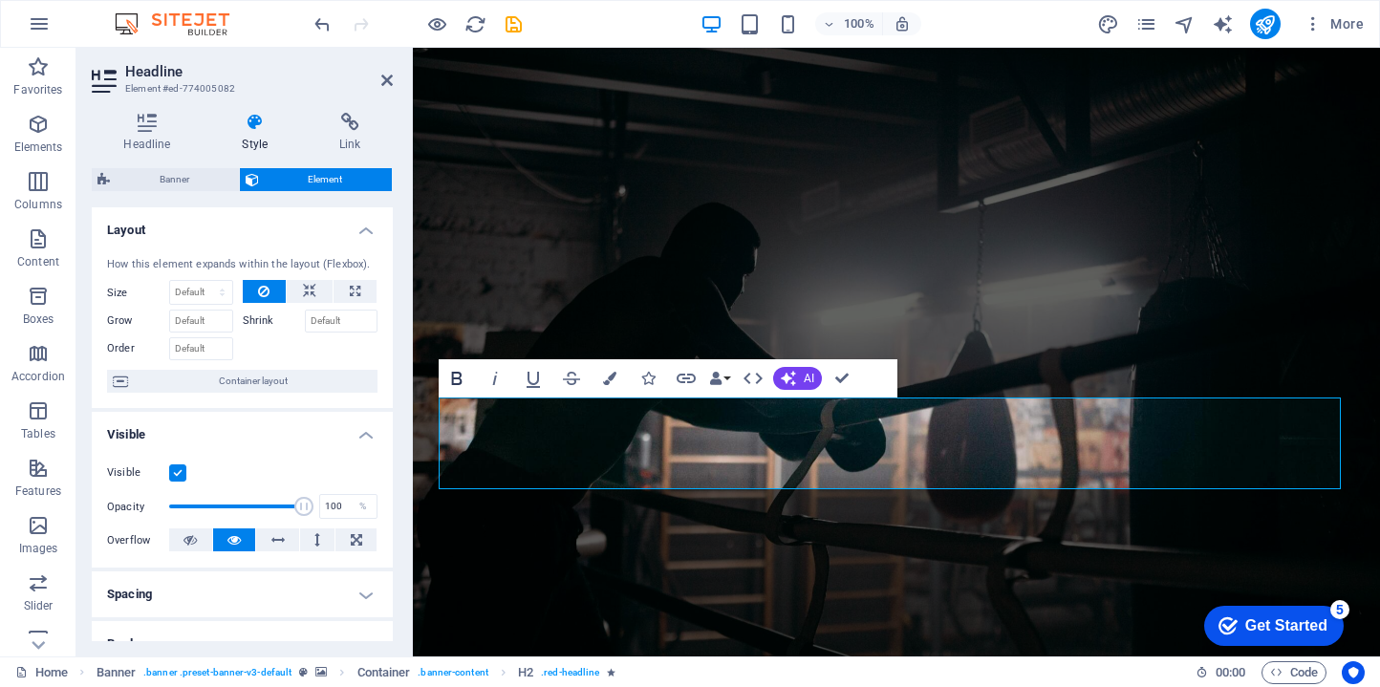
click at [470, 389] on button "Bold" at bounding box center [457, 378] width 36 height 38
click at [143, 159] on div "Headline Style Link Settings Level H1 H2 H3 H4 H5 H6 Alignment Default colors a…" at bounding box center [242, 377] width 301 height 528
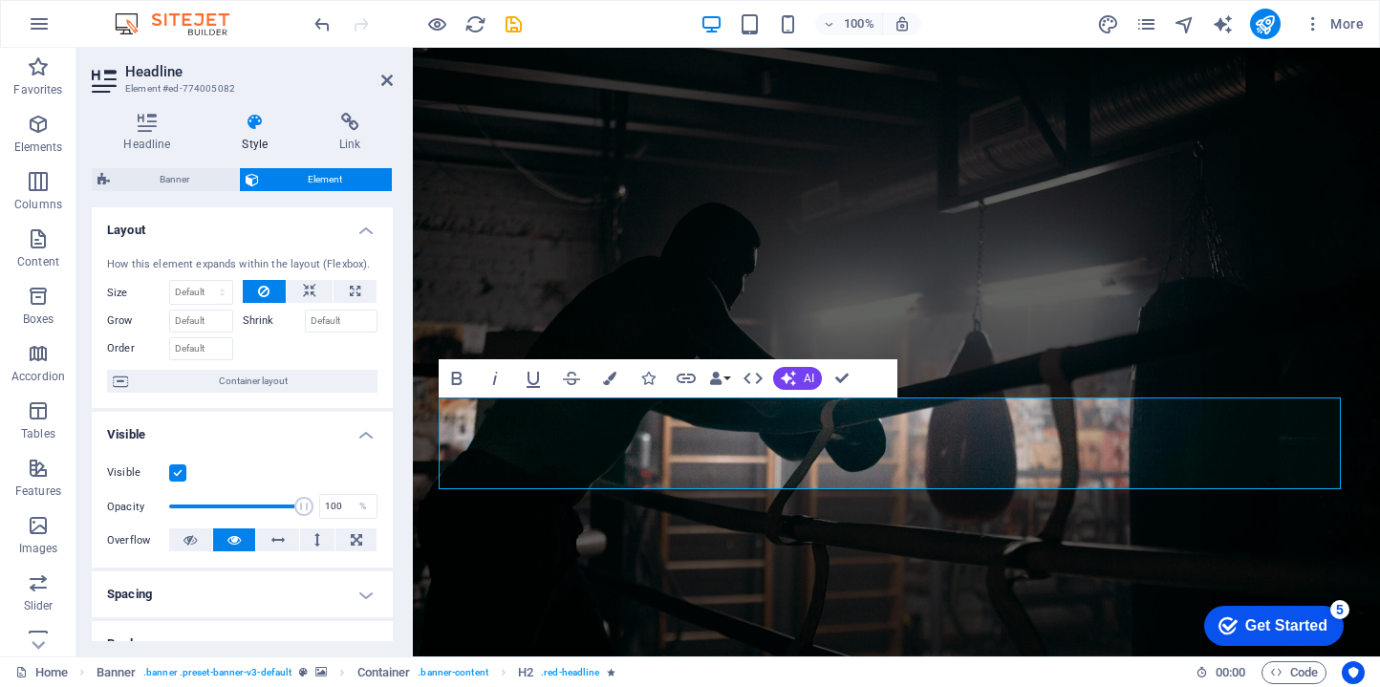
click at [146, 153] on div "Headline Style Link Settings Level H1 H2 H3 H4 H5 H6 Alignment Default colors a…" at bounding box center [242, 377] width 301 height 528
click at [153, 140] on h4 "Headline" at bounding box center [151, 133] width 118 height 40
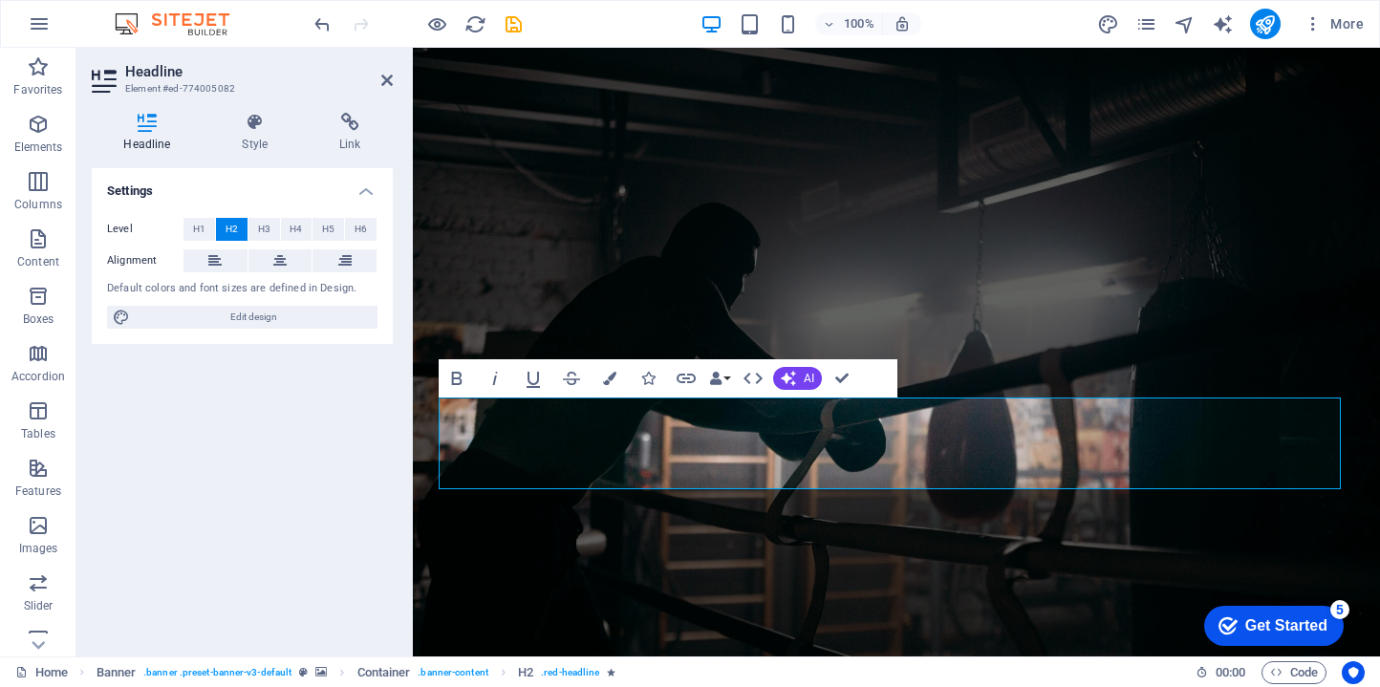
click at [232, 337] on div "Level H1 H2 H3 H4 H5 H6 Alignment Default colors and font sizes are defined in …" at bounding box center [242, 274] width 301 height 142
click at [244, 309] on span "Edit design" at bounding box center [254, 317] width 236 height 23
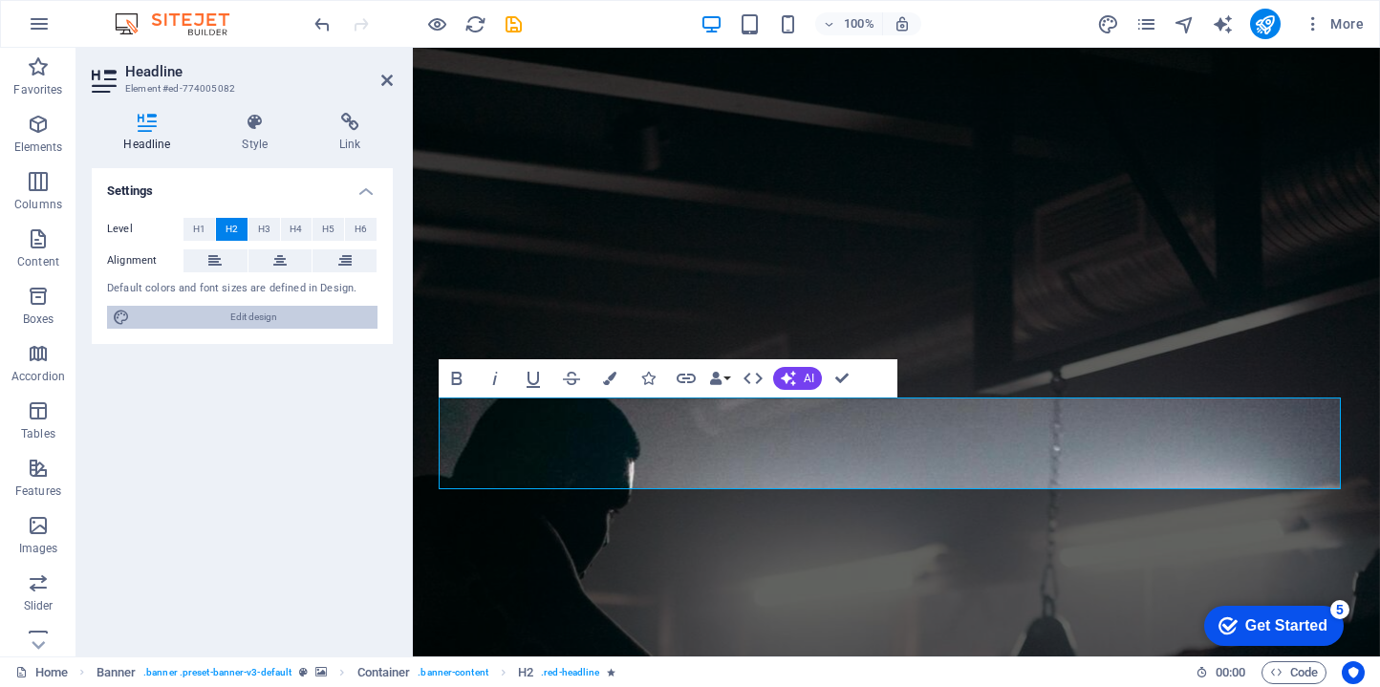
select select "px"
select select "400"
select select "px"
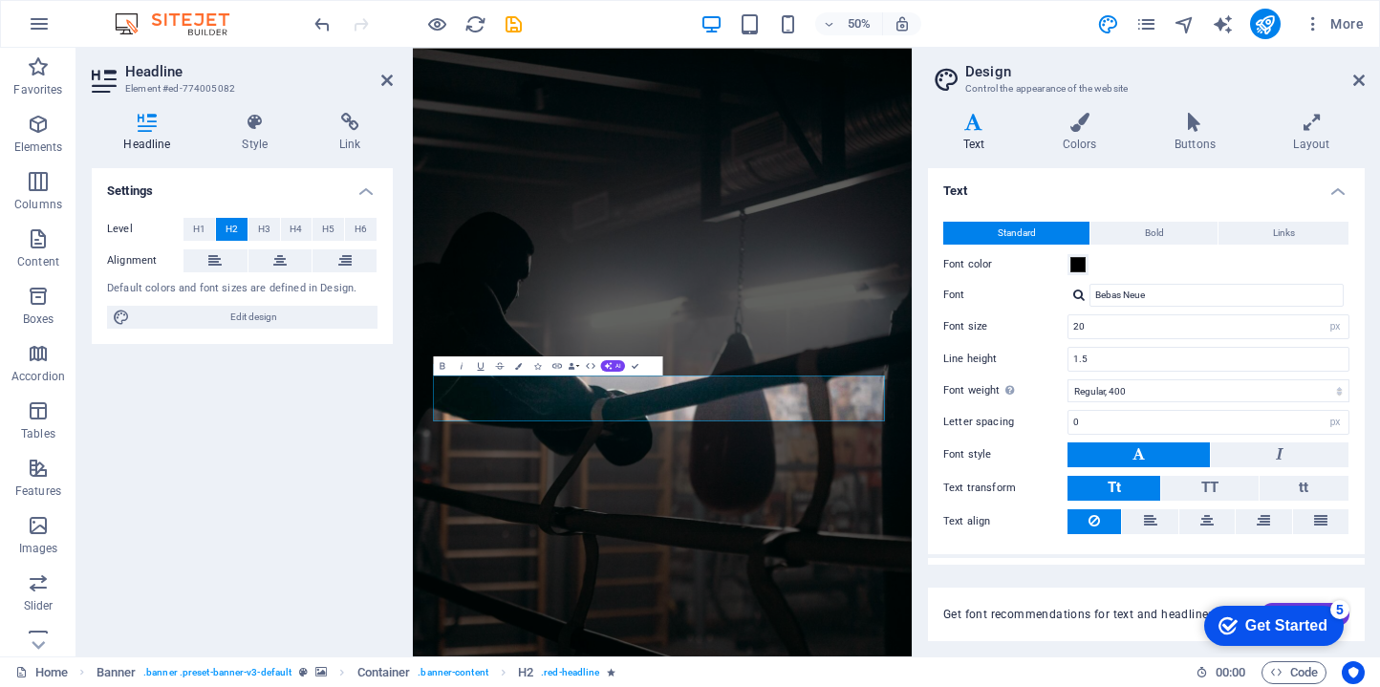
click at [986, 140] on h4 "Text" at bounding box center [977, 133] width 99 height 40
click at [1139, 296] on input "Bebas Neue" at bounding box center [1216, 295] width 254 height 23
click at [1151, 294] on input "Bebas Neue" at bounding box center [1216, 295] width 254 height 23
drag, startPoint x: 1164, startPoint y: 295, endPoint x: 994, endPoint y: 289, distance: 170.2
click at [994, 289] on div "Font Bebas Neue" at bounding box center [1146, 295] width 406 height 23
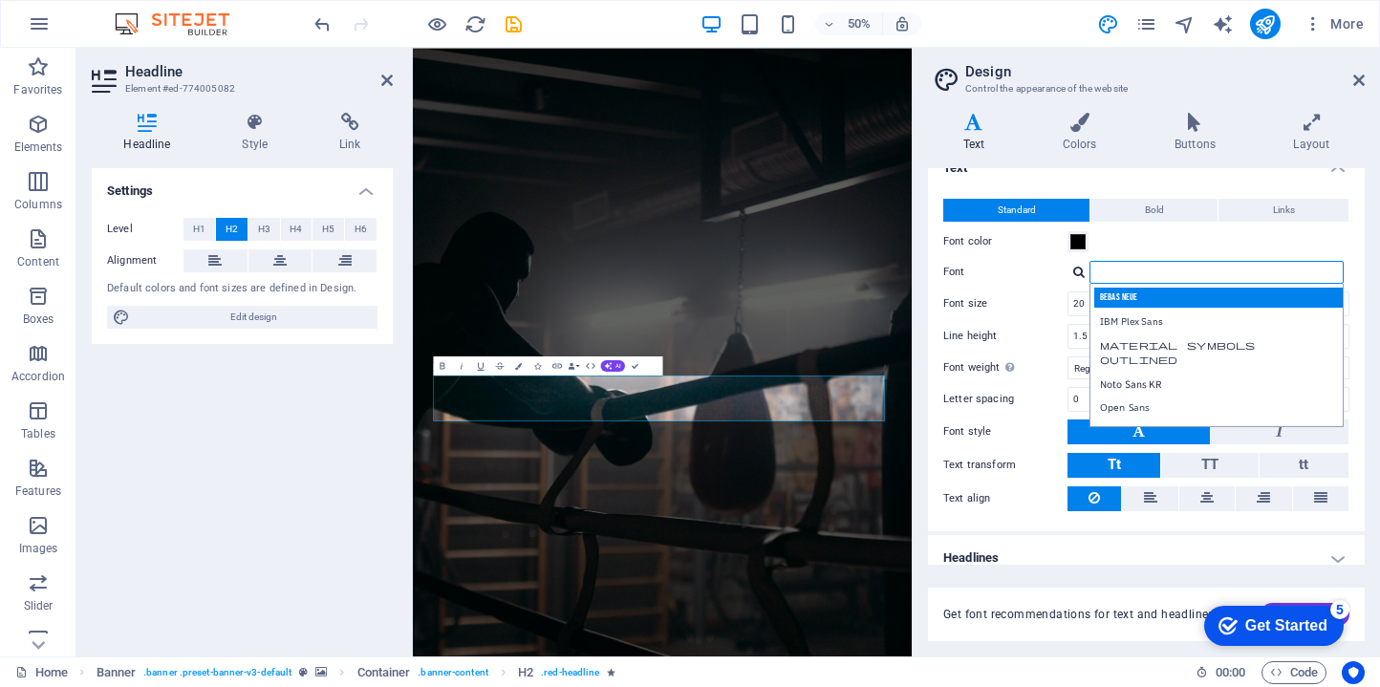
scroll to position [39, 0]
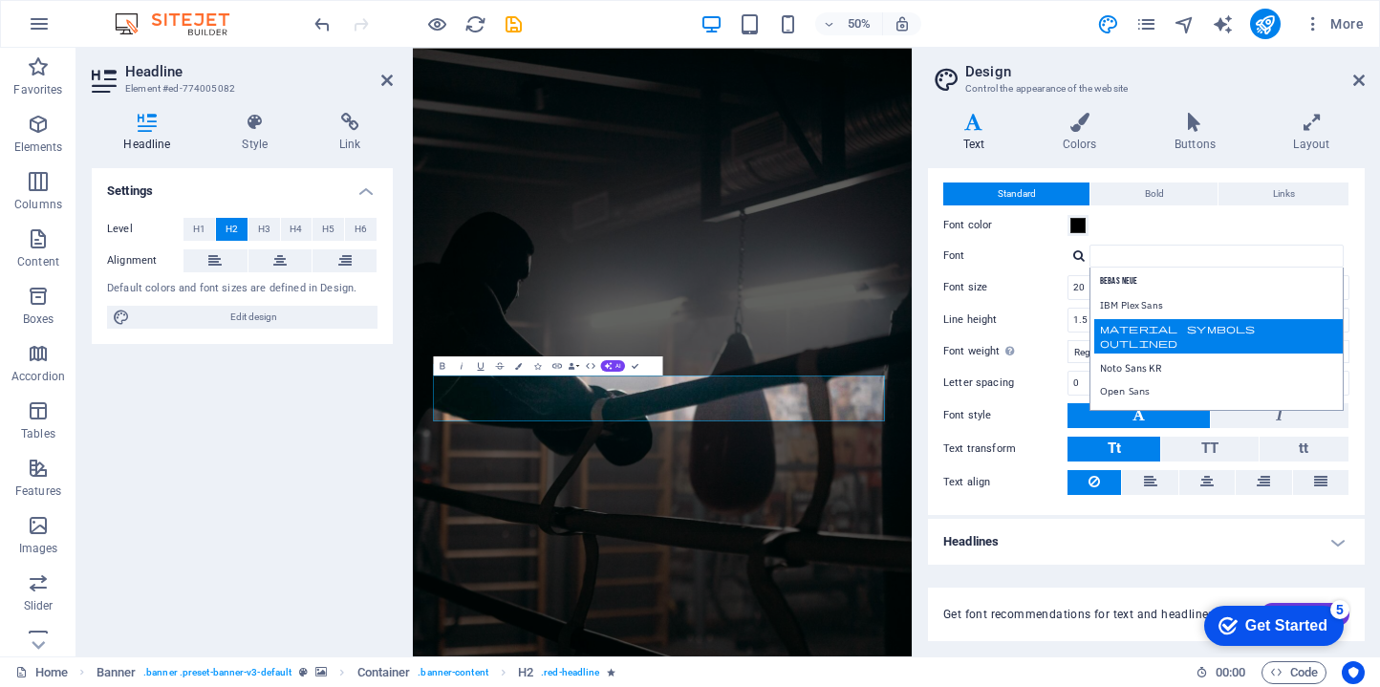
click at [1185, 332] on div "Material Symbols Outlined" at bounding box center [1220, 336] width 252 height 34
type input "Material Symbols Outlined"
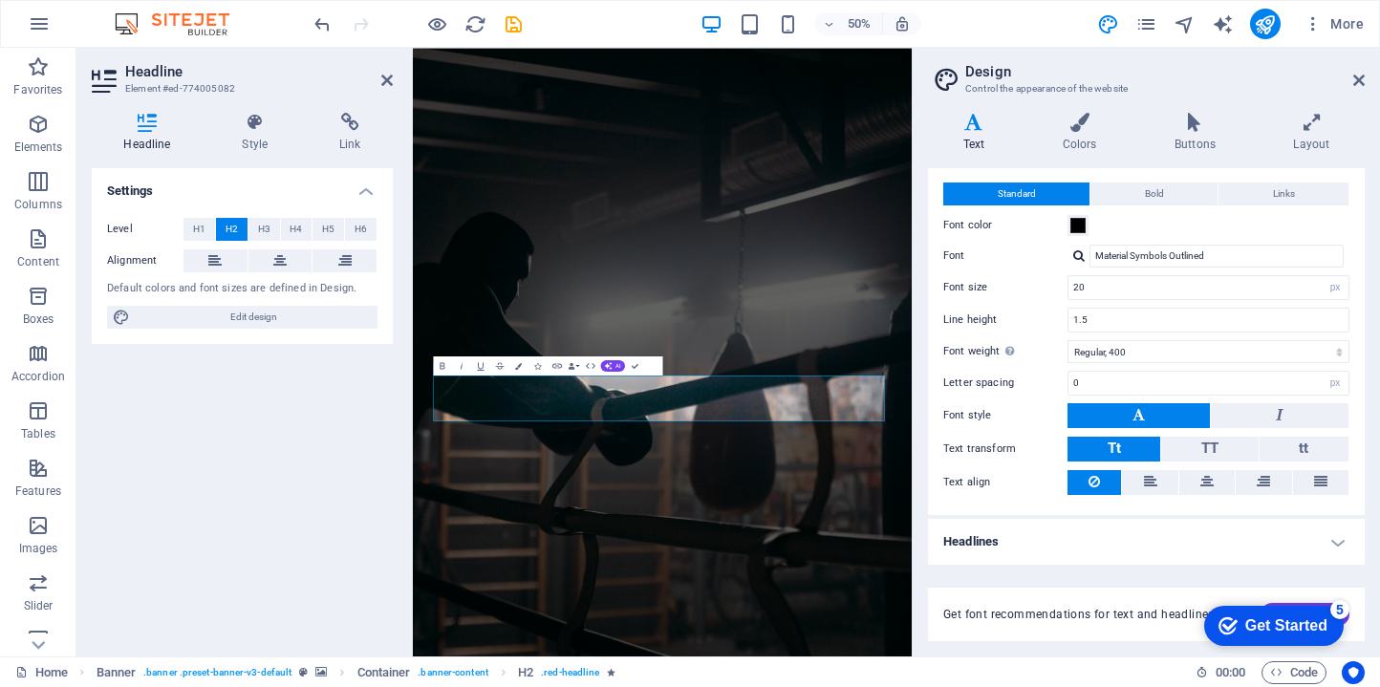
click at [1173, 242] on div "Standard Bold Links Font color Font Material Symbols Outlined Manage fonts → Fo…" at bounding box center [1146, 339] width 444 height 352
click at [1174, 245] on input "Material Symbols Outlined" at bounding box center [1216, 256] width 254 height 23
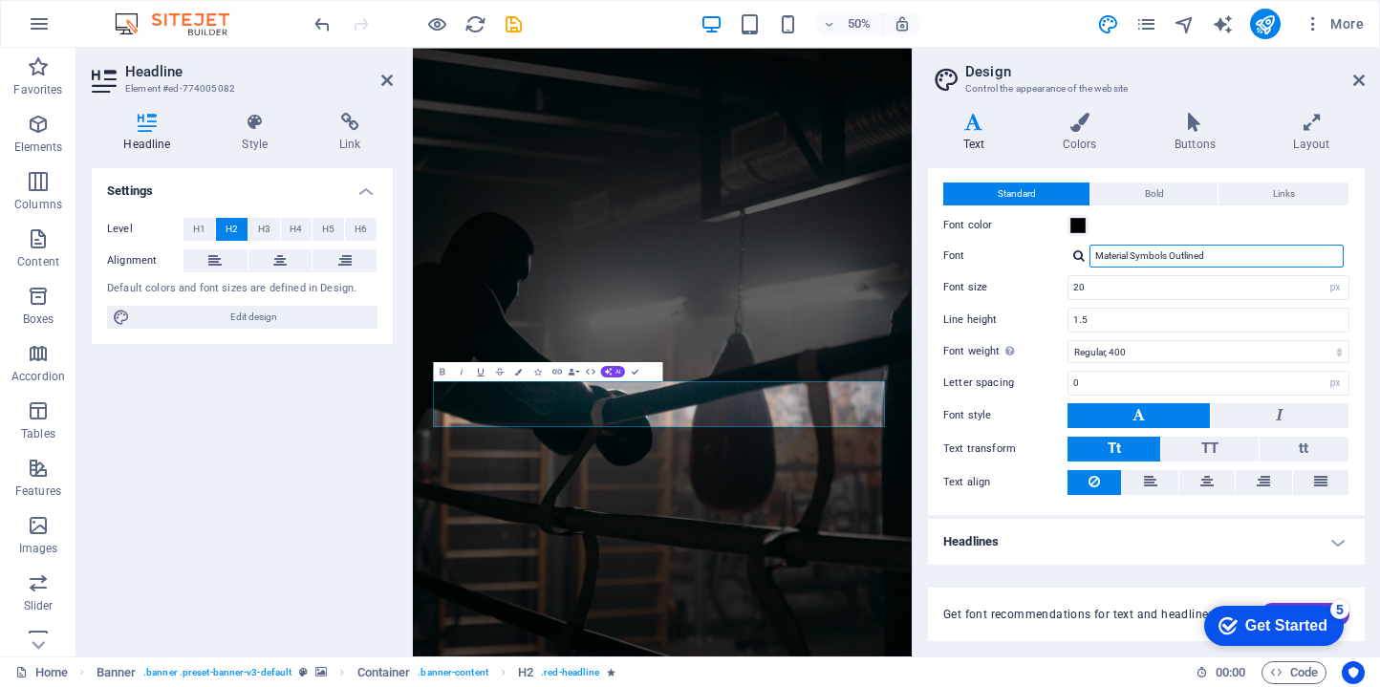
click at [1214, 249] on input "Material Symbols Outlined" at bounding box center [1216, 256] width 254 height 23
drag, startPoint x: 1224, startPoint y: 251, endPoint x: 1130, endPoint y: 241, distance: 94.2
click at [1130, 241] on div "Standard Bold Links Font color Font Material Symbols Outlined Manage fonts → Fo…" at bounding box center [1146, 339] width 444 height 352
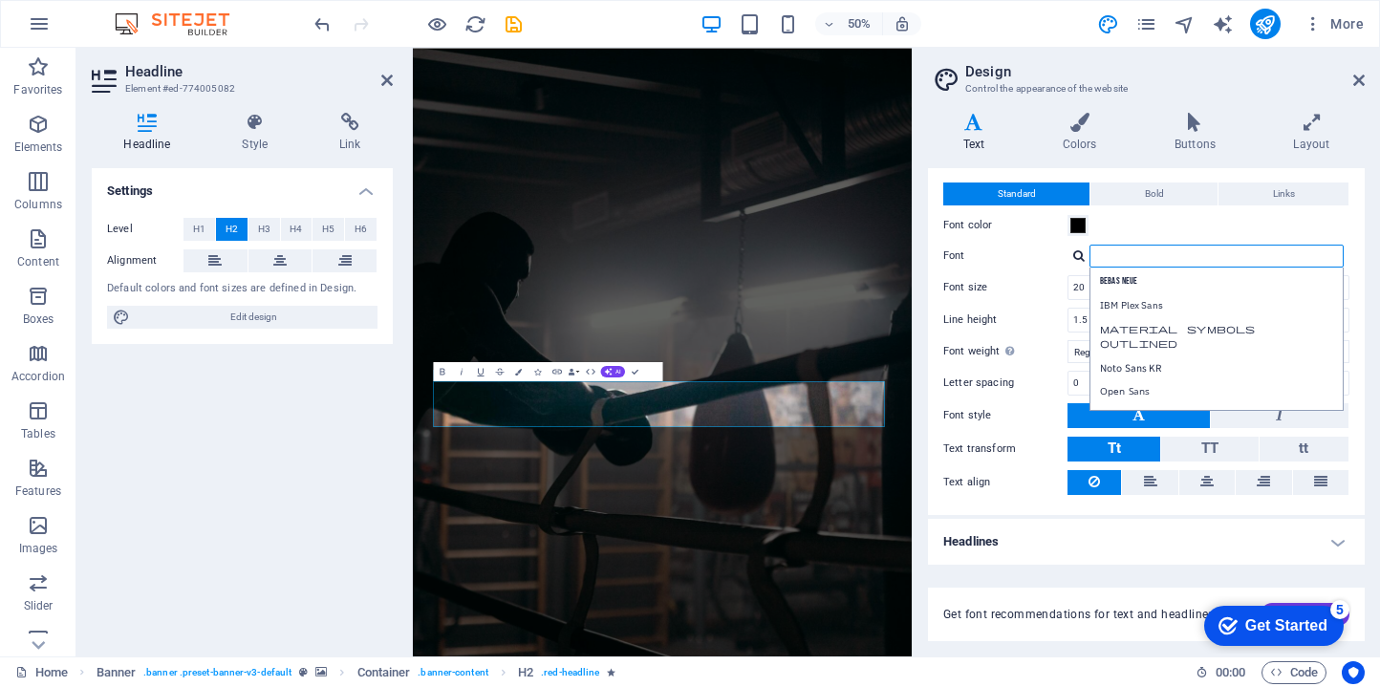
click at [1192, 265] on input "Font" at bounding box center [1216, 256] width 254 height 23
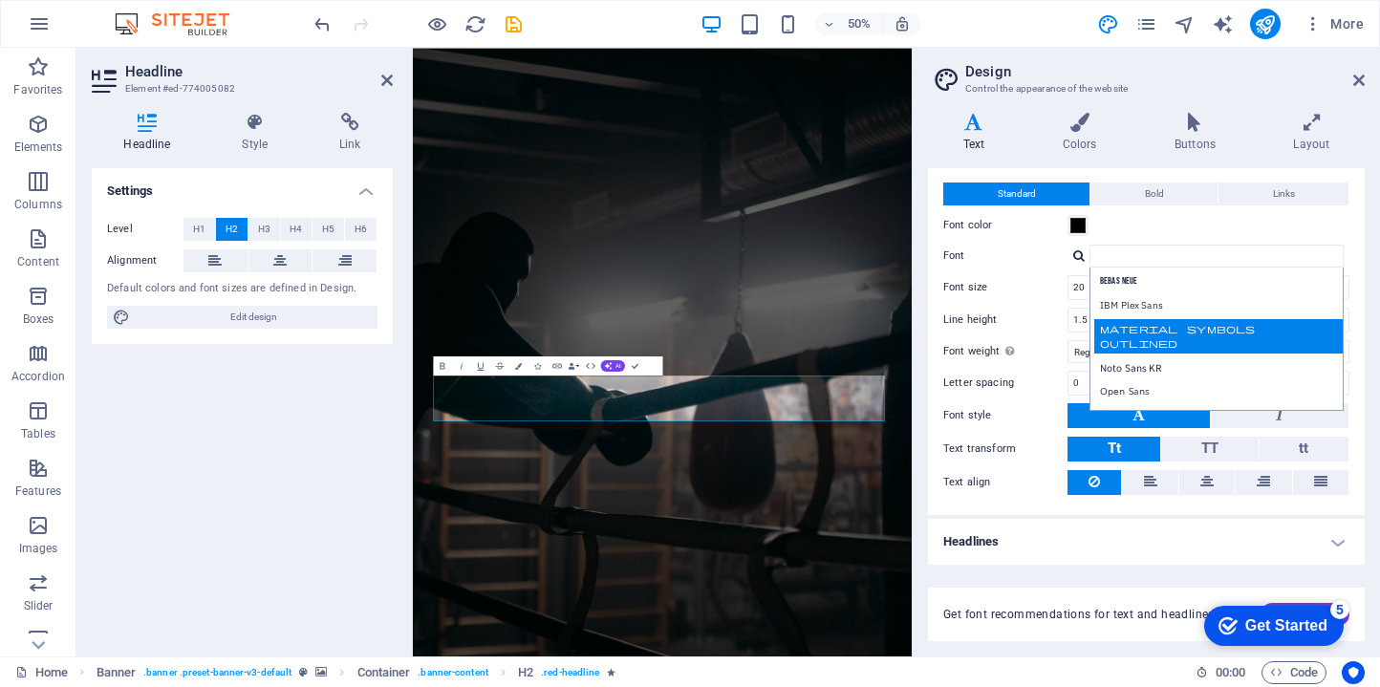
click at [1197, 342] on div "Material Symbols Outlined" at bounding box center [1220, 336] width 252 height 34
type input "Material Symbols Outlined"
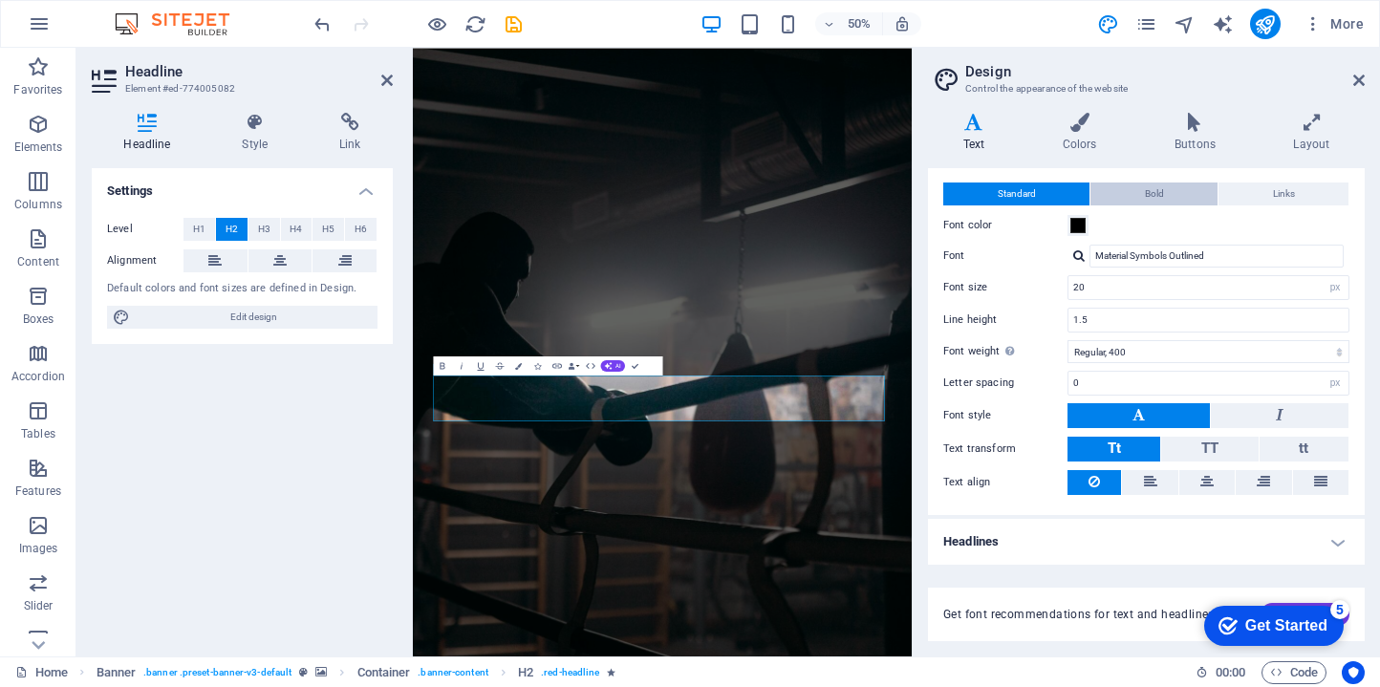
click at [1172, 187] on button "Bold" at bounding box center [1153, 194] width 127 height 23
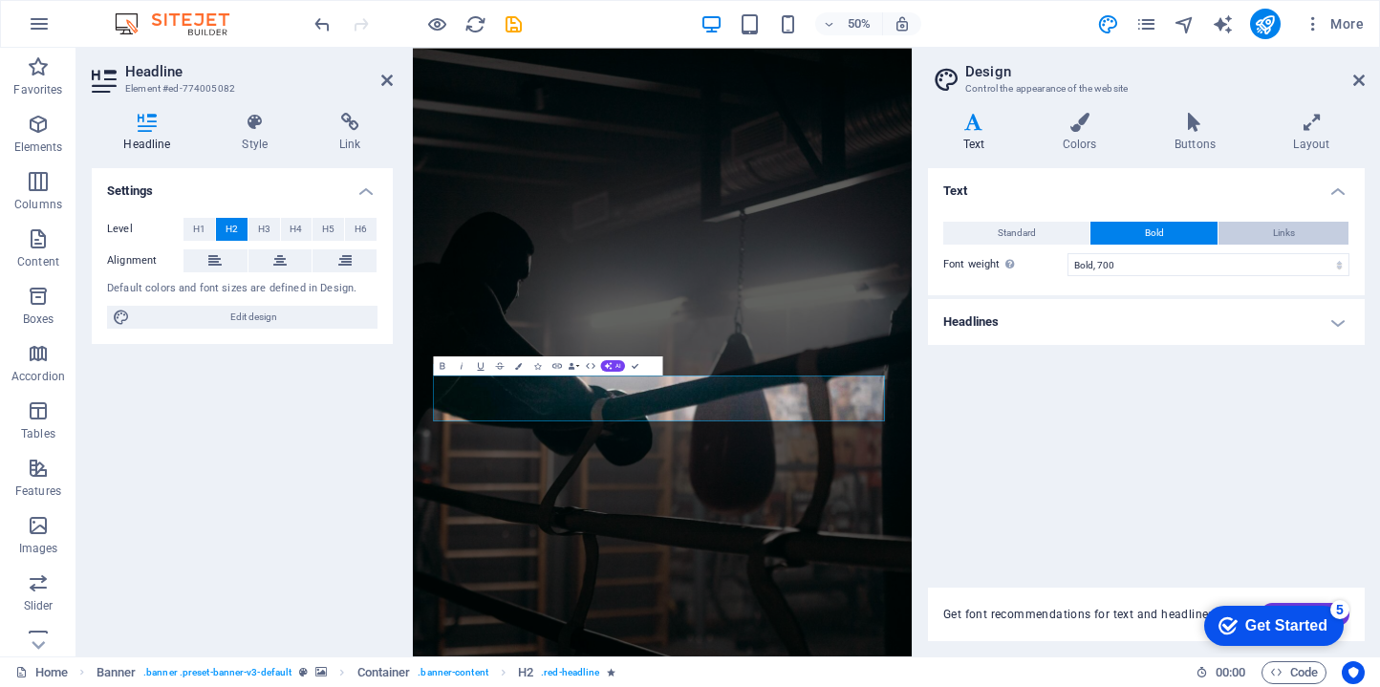
click at [1299, 229] on button "Links" at bounding box center [1283, 233] width 130 height 23
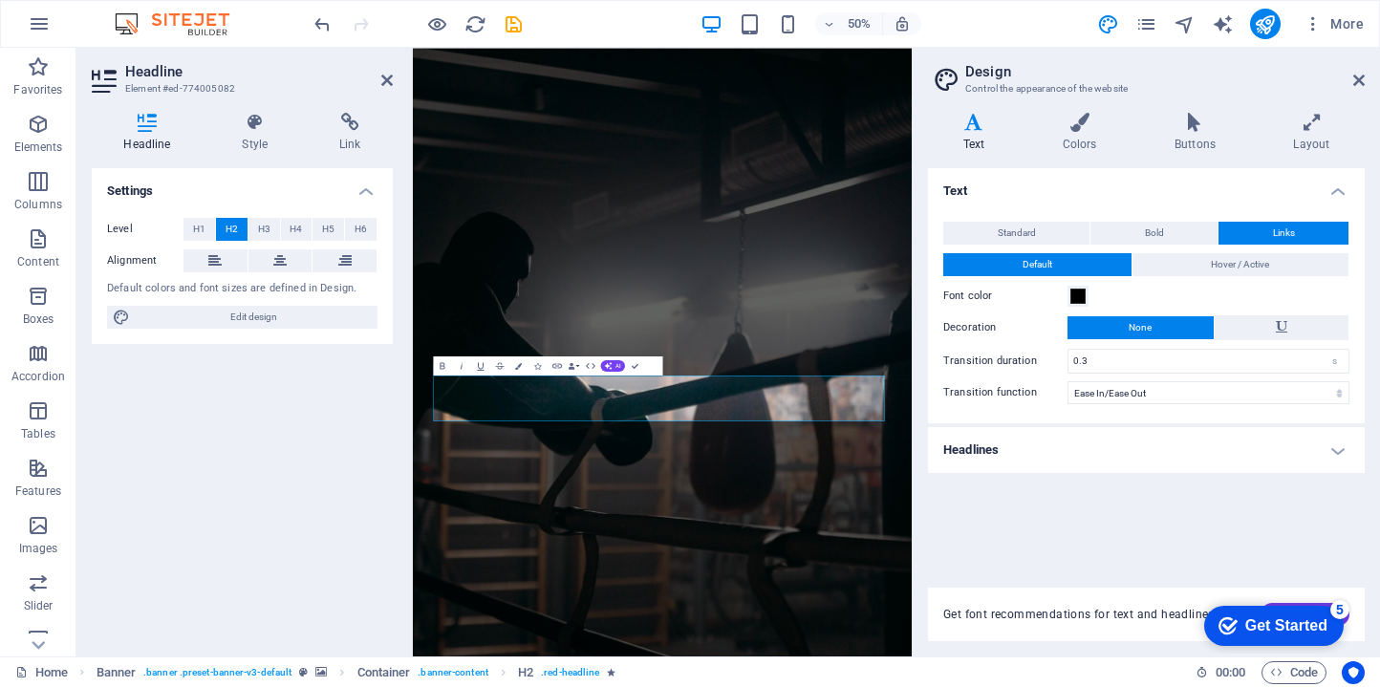
click at [1369, 74] on aside "Design Control the appearance of the website Variants Text Colors Buttons Layou…" at bounding box center [1146, 352] width 468 height 609
click at [1367, 74] on aside "Design Control the appearance of the website Variants Text Colors Buttons Layou…" at bounding box center [1146, 352] width 468 height 609
click at [1358, 78] on icon at bounding box center [1358, 80] width 11 height 15
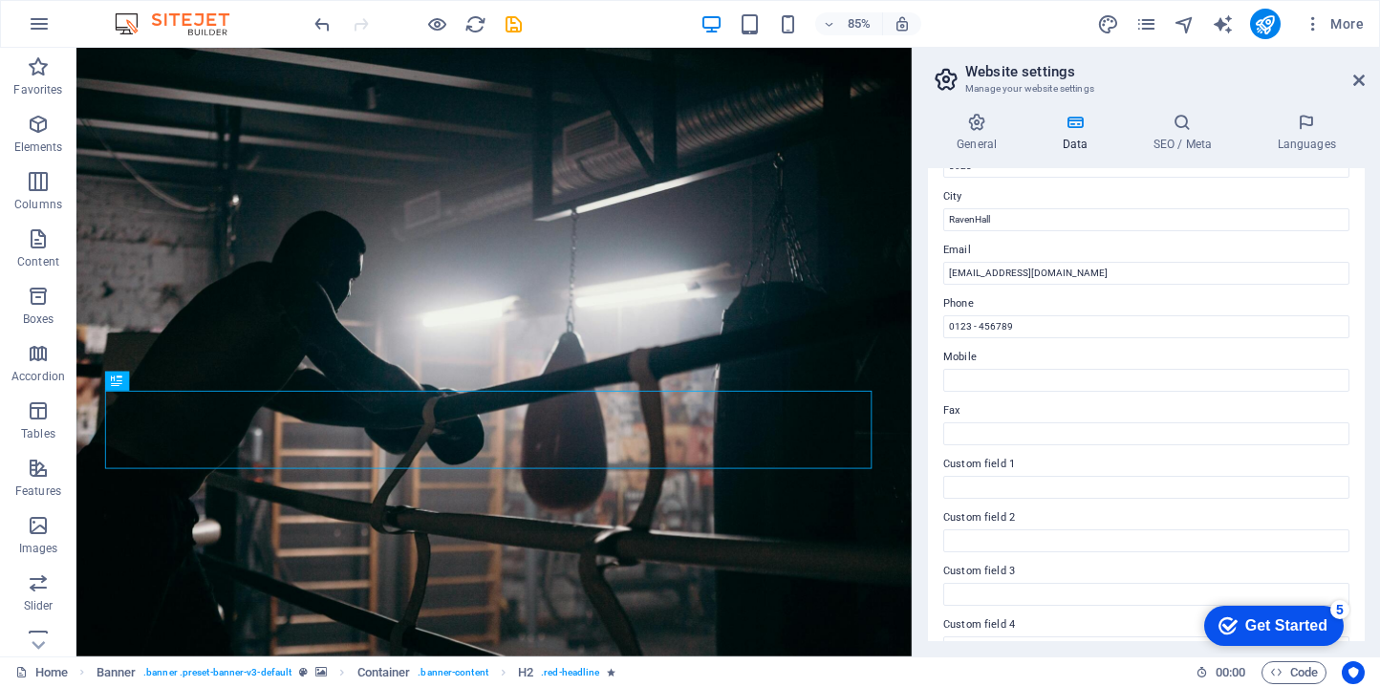
scroll to position [445, 0]
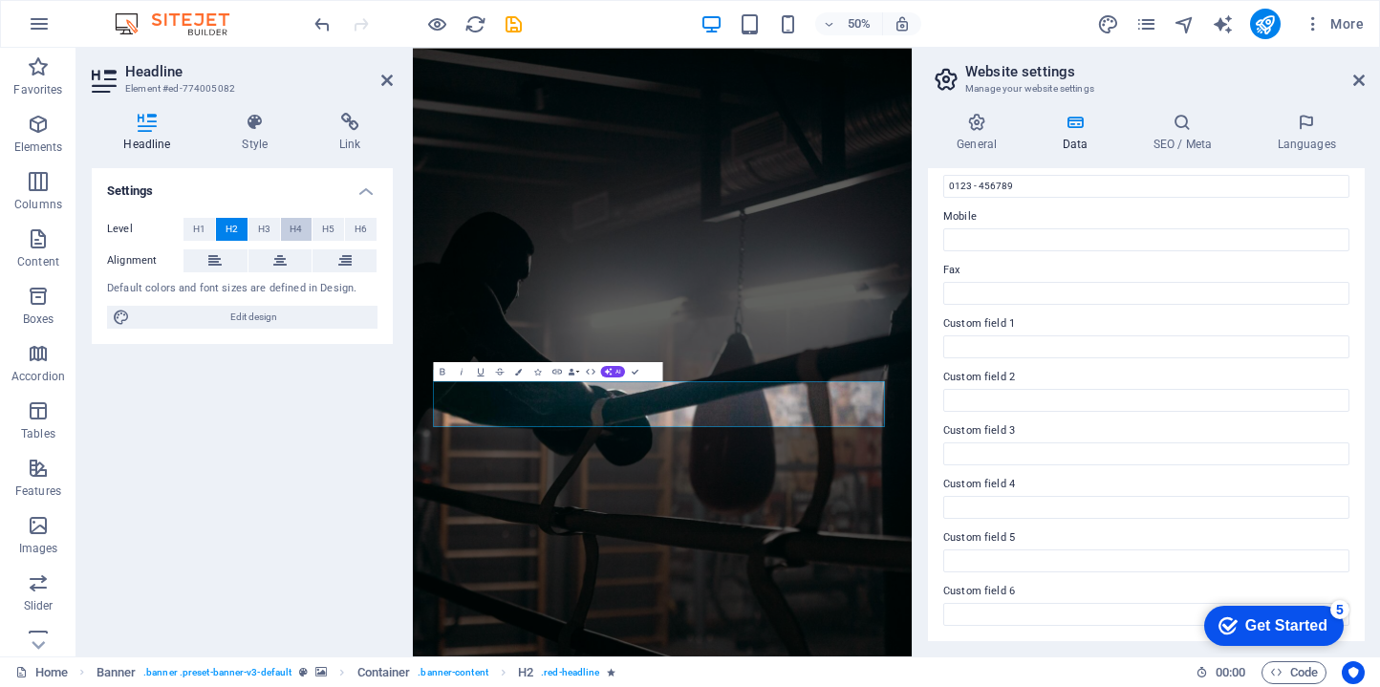
click at [302, 230] on button "H4" at bounding box center [297, 229] width 32 height 23
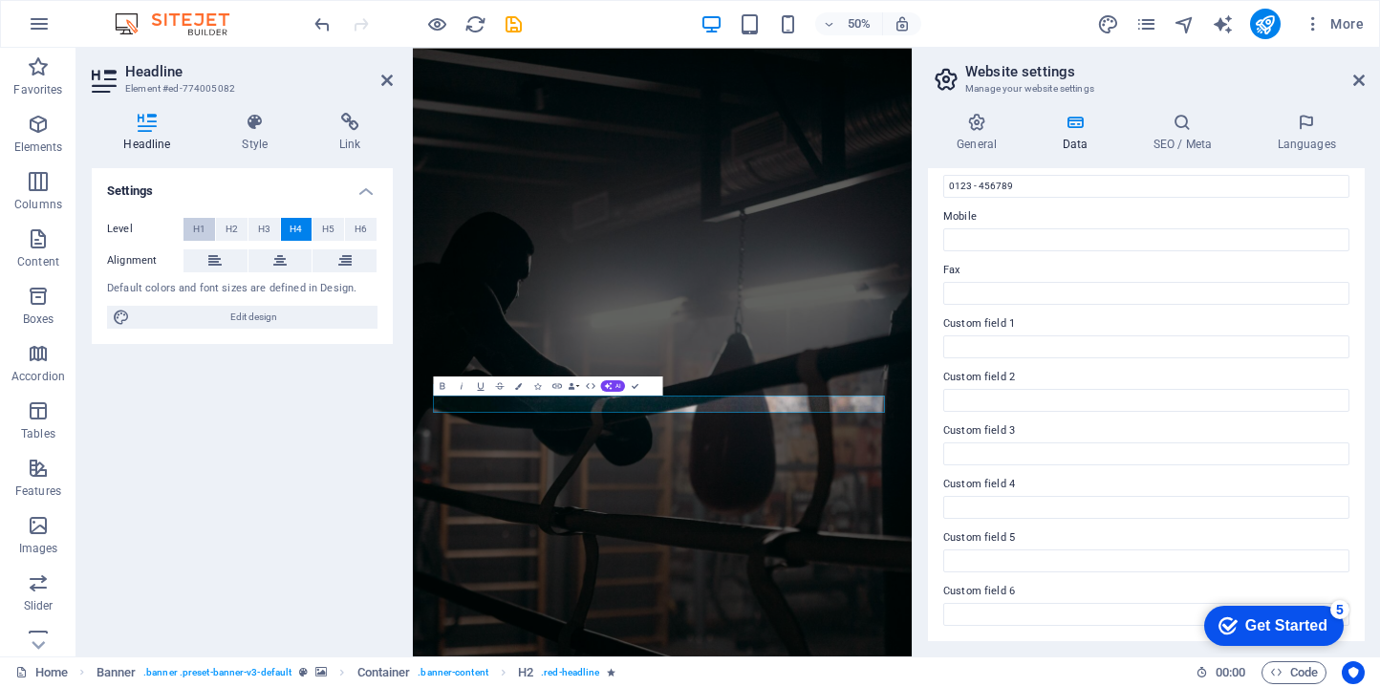
click at [195, 224] on span "H1" at bounding box center [199, 229] width 12 height 23
click at [347, 232] on button "H6" at bounding box center [361, 229] width 32 height 23
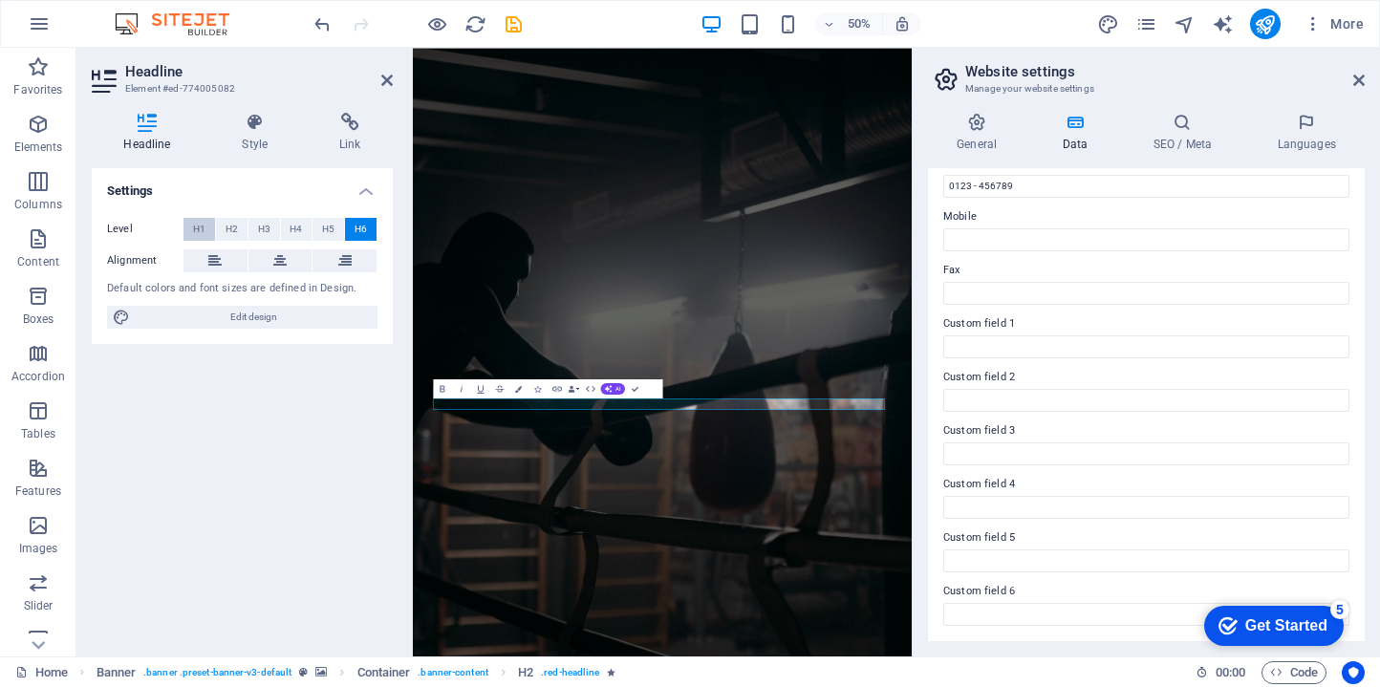
click at [212, 226] on button "H1" at bounding box center [199, 229] width 32 height 23
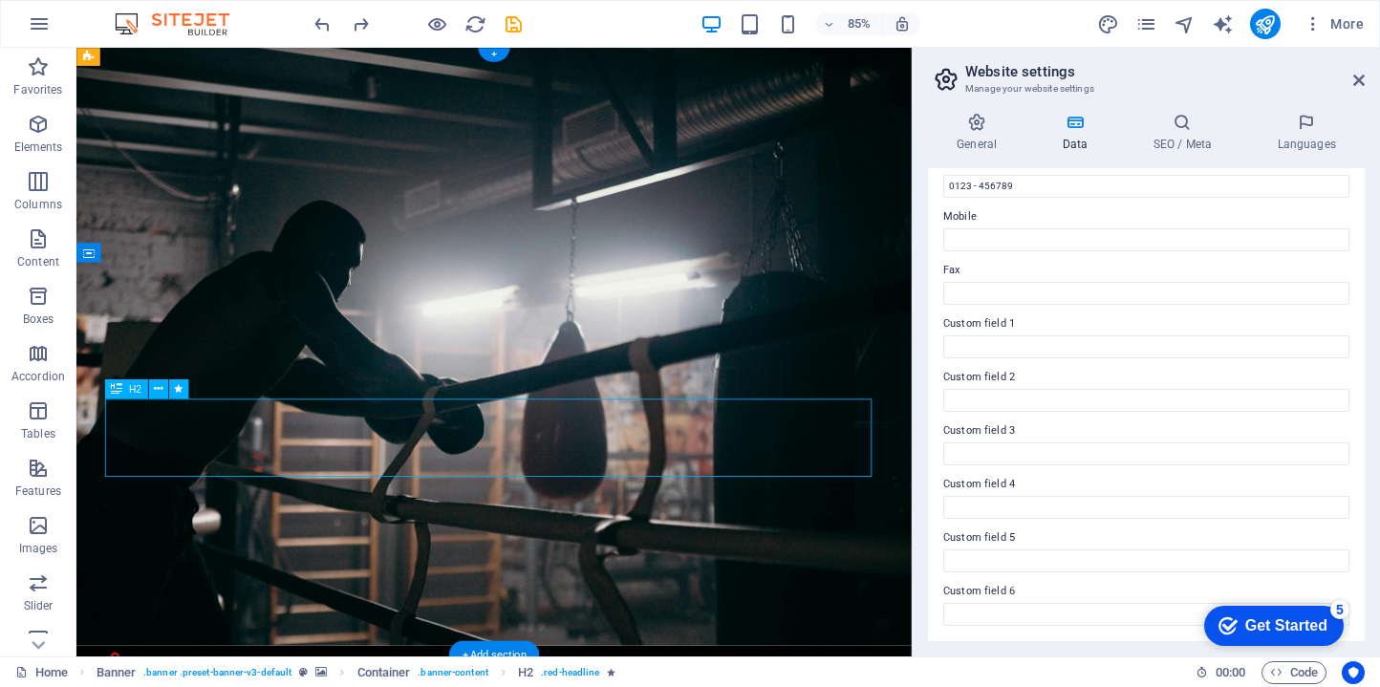
scroll to position [26, 0]
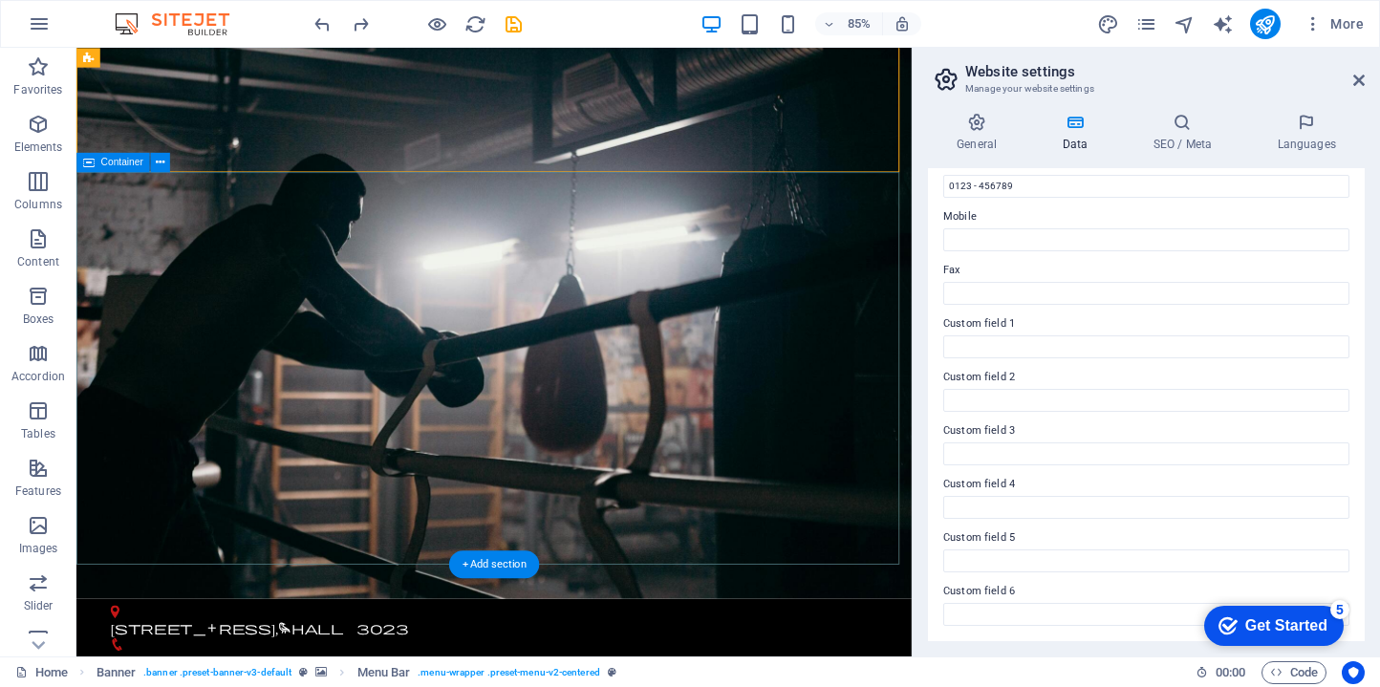
scroll to position [169, 0]
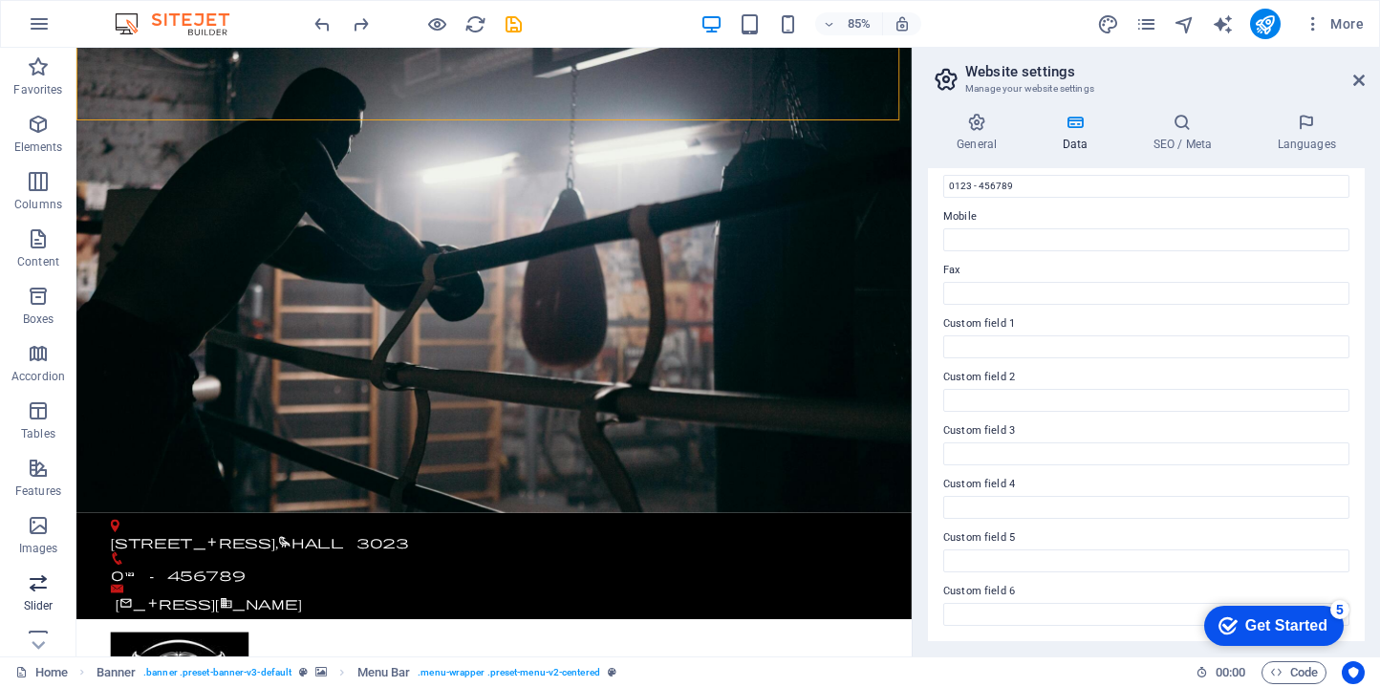
click at [47, 589] on icon "button" at bounding box center [38, 582] width 23 height 23
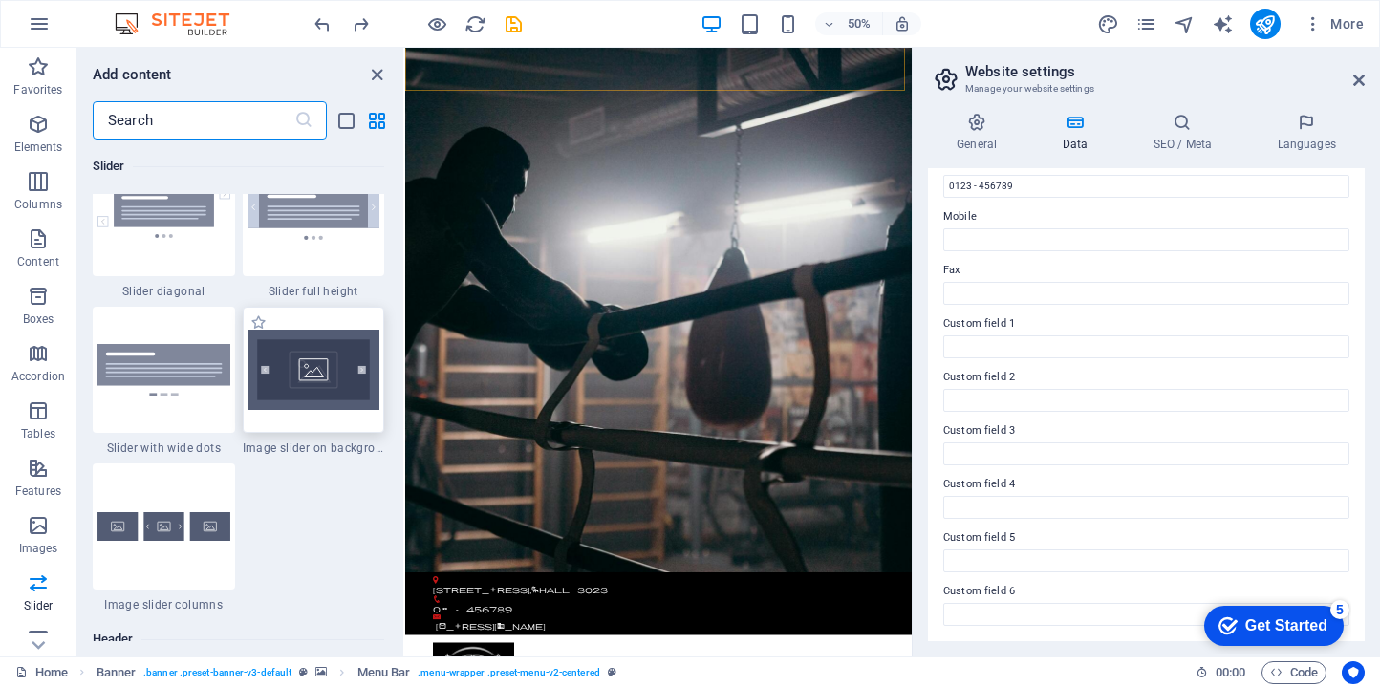
scroll to position [11466, 0]
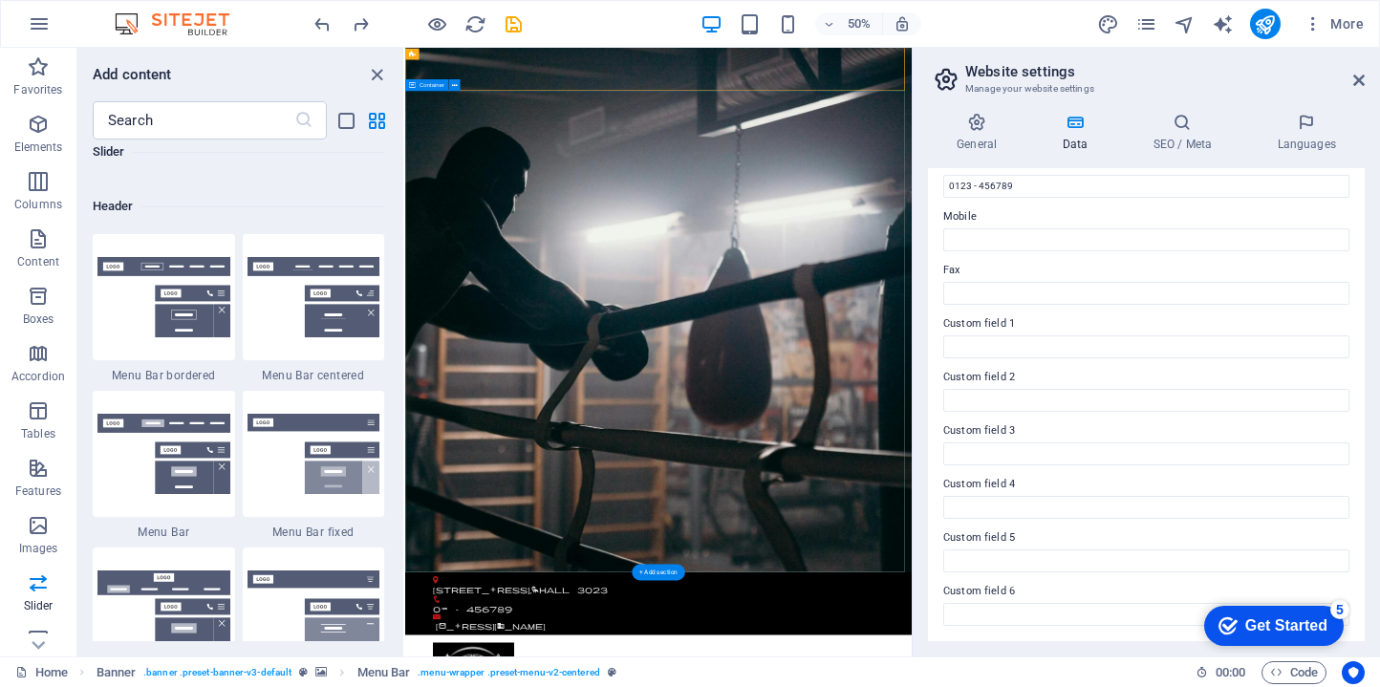
click at [383, 72] on icon "close panel" at bounding box center [377, 75] width 22 height 22
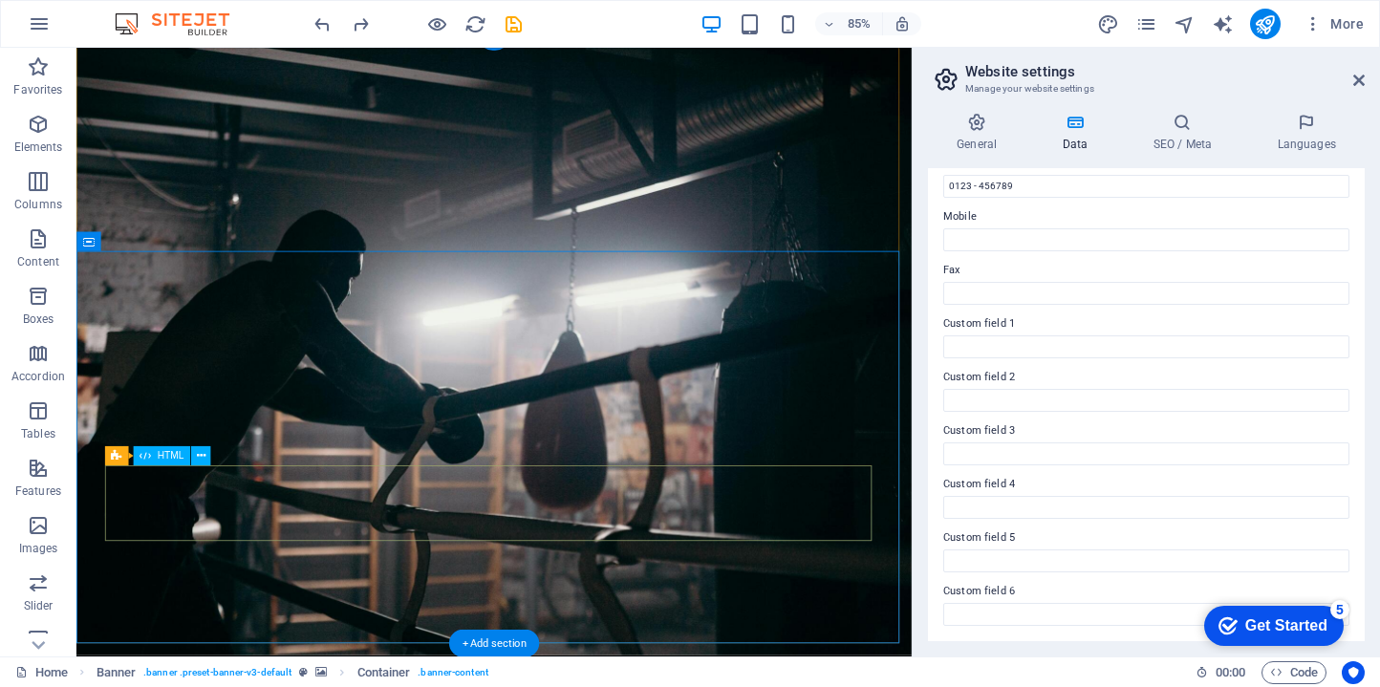
scroll to position [0, 0]
